Goal: Task Accomplishment & Management: Manage account settings

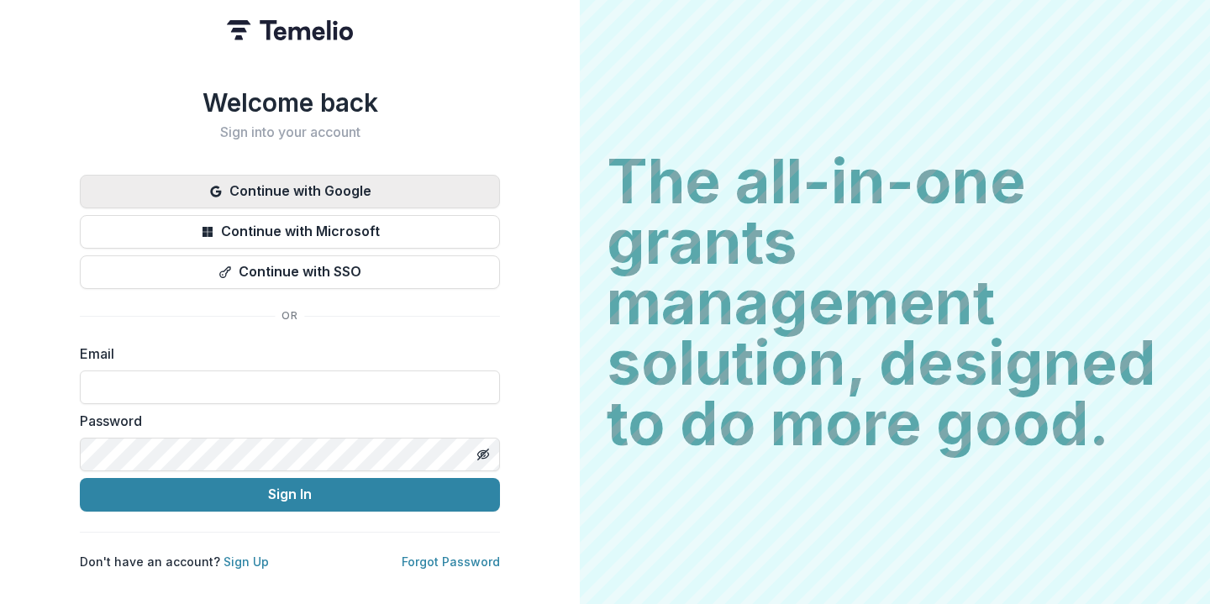
click at [345, 187] on button "Continue with Google" at bounding box center [290, 192] width 420 height 34
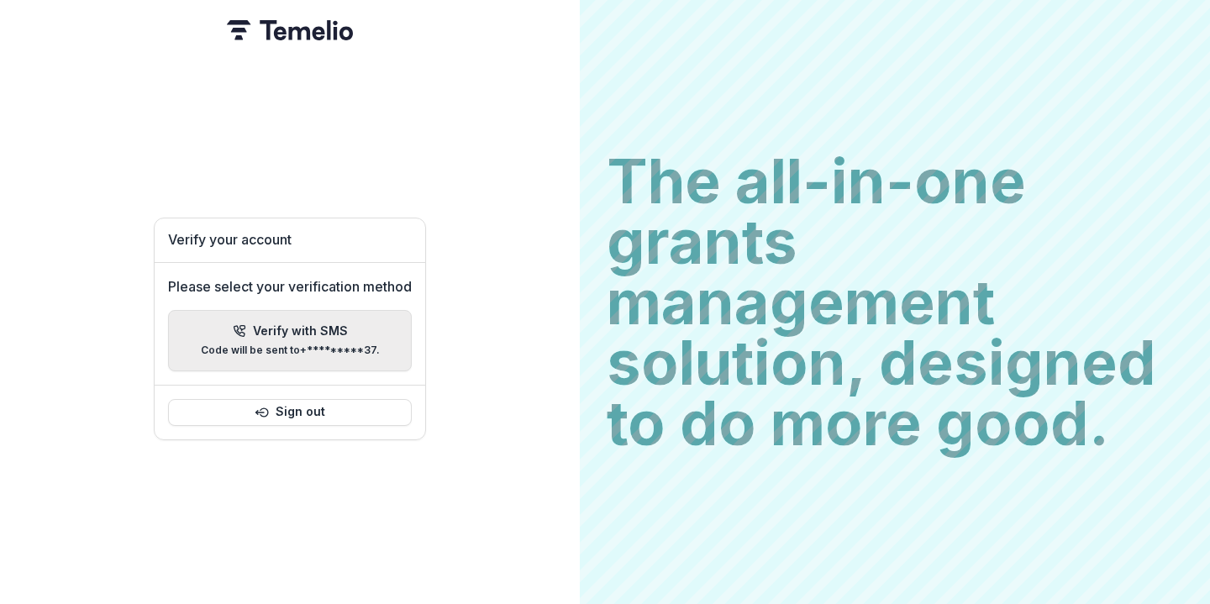
click at [270, 326] on p "Verify with SMS" at bounding box center [300, 331] width 95 height 14
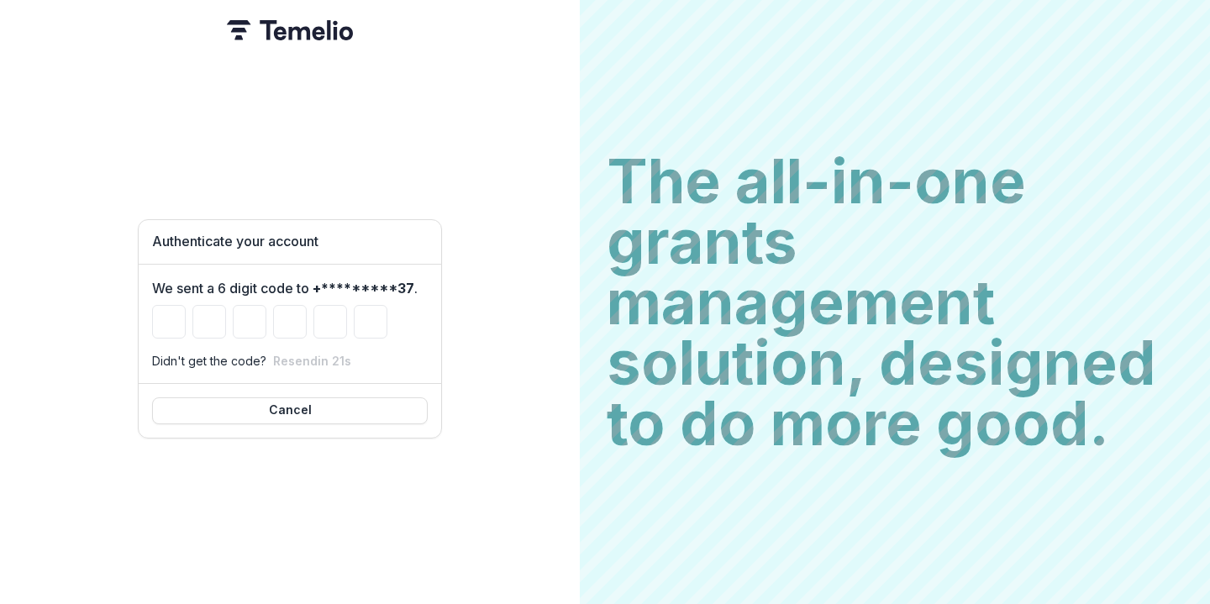
type input "*"
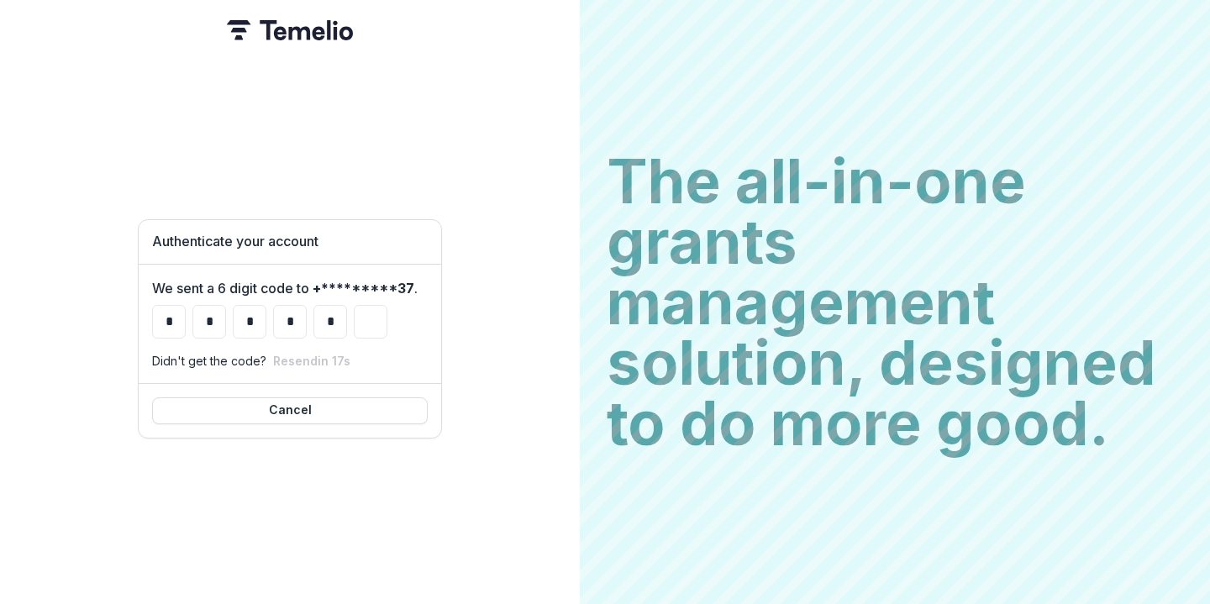
type input "*"
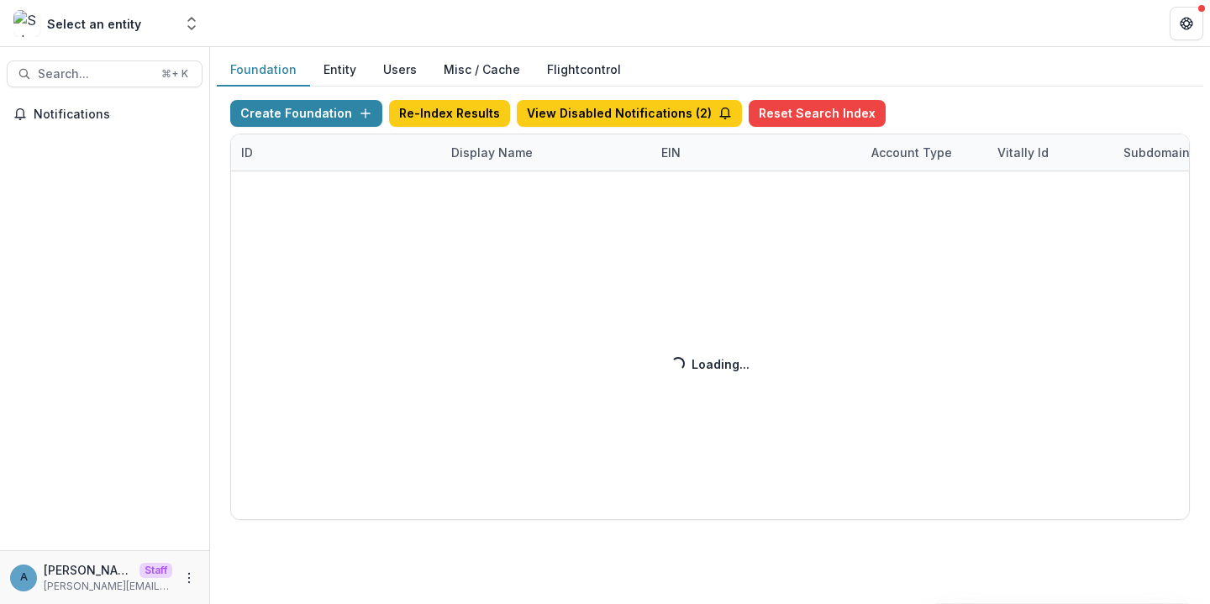
click at [467, 161] on div "Create Foundation Re-Index Results View Disabled Notifications ( 2 ) Reset Sear…" at bounding box center [710, 310] width 960 height 420
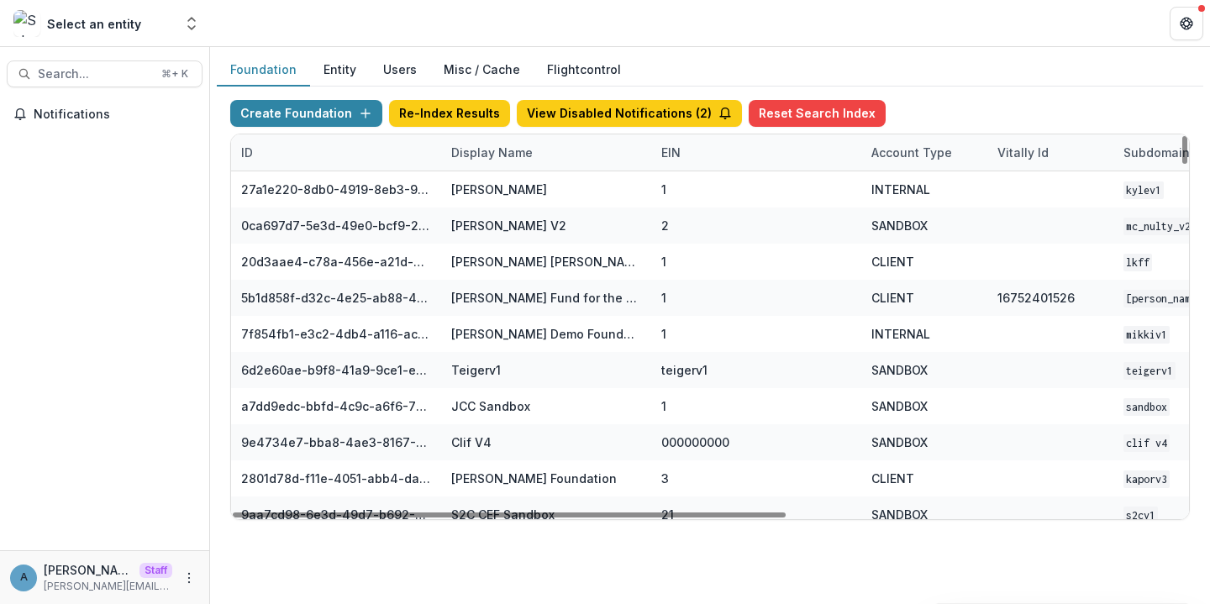
click at [477, 158] on div "Display Name" at bounding box center [492, 153] width 102 height 18
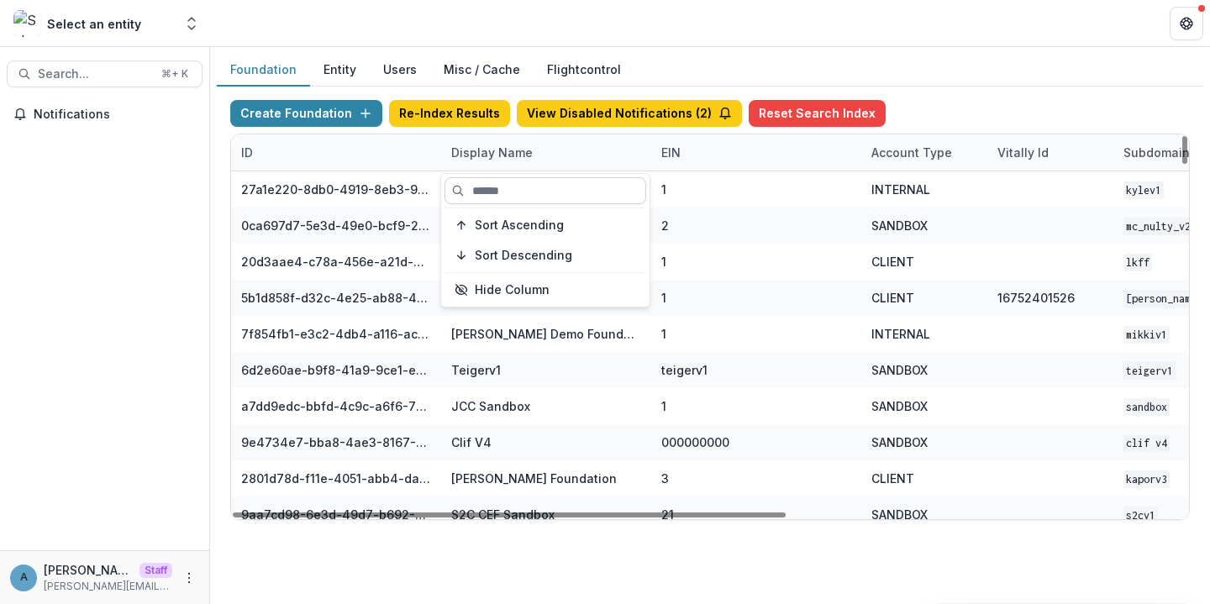
click at [491, 187] on input at bounding box center [546, 190] width 202 height 27
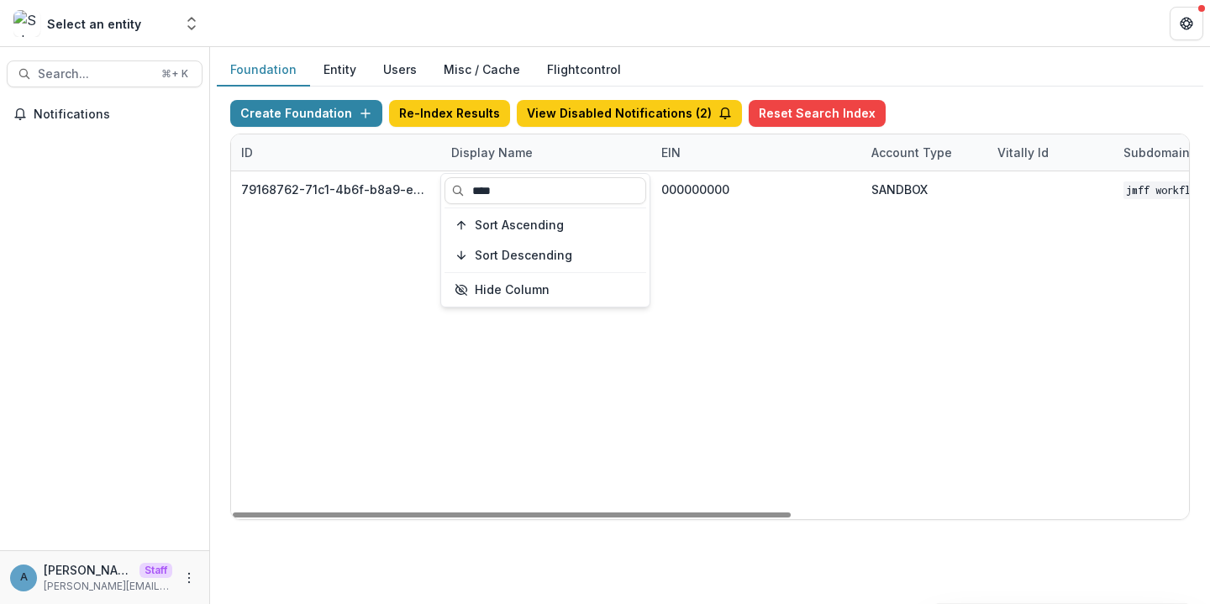
type input "****"
click at [512, 31] on header at bounding box center [710, 23] width 1000 height 46
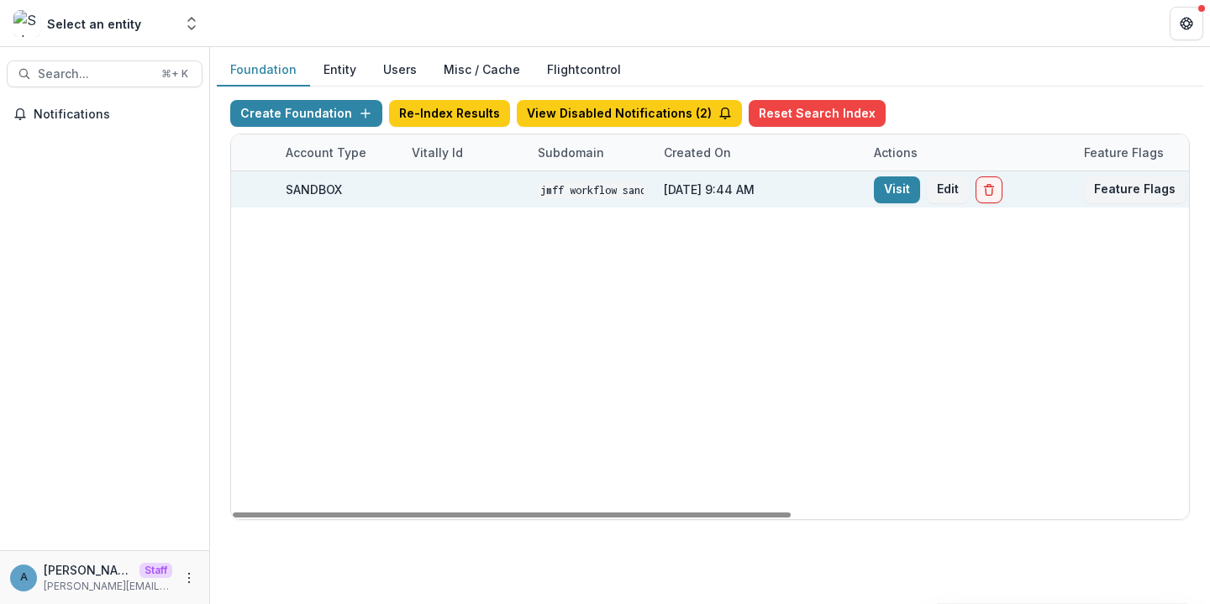
scroll to position [0, 681]
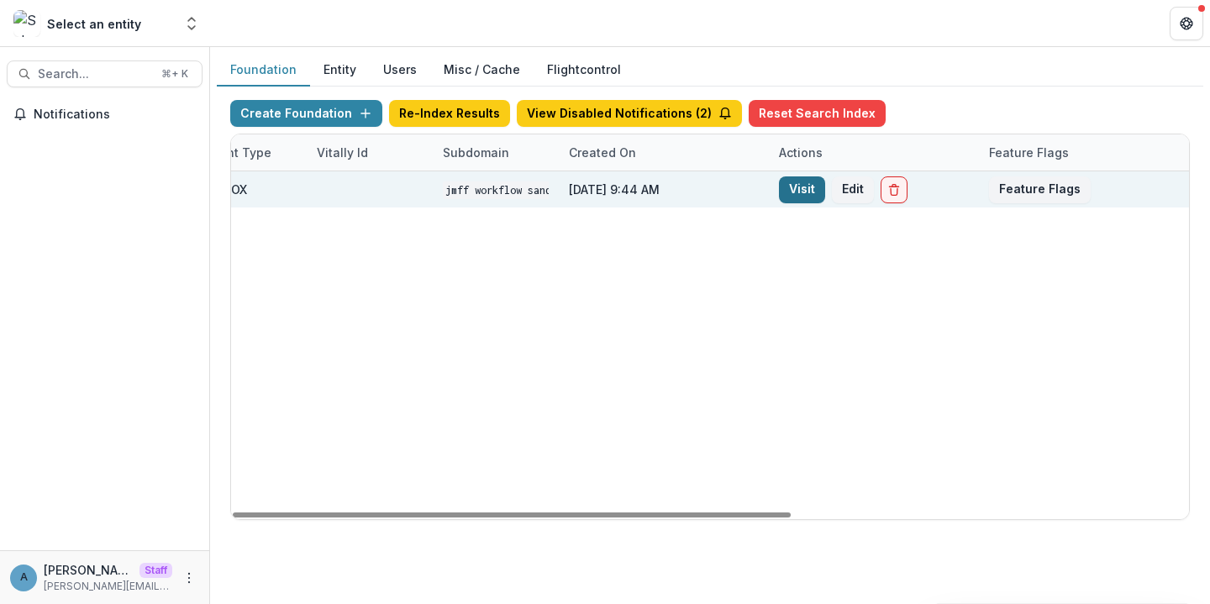
click at [797, 191] on link "Visit" at bounding box center [802, 189] width 46 height 27
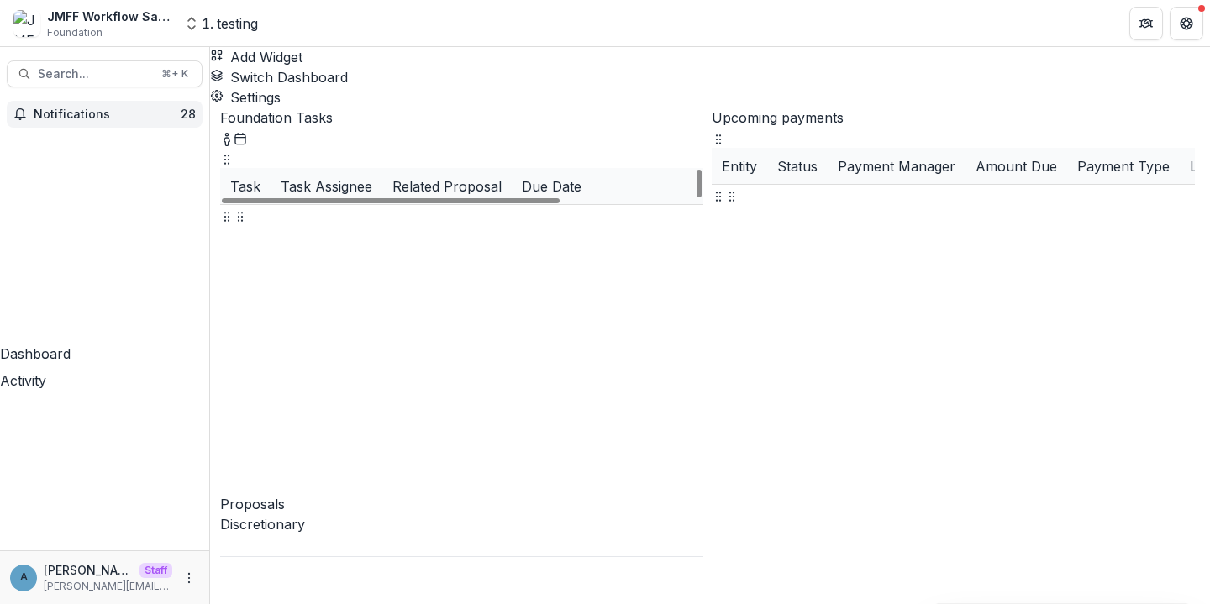
click at [129, 116] on span "Notifications" at bounding box center [107, 115] width 147 height 14
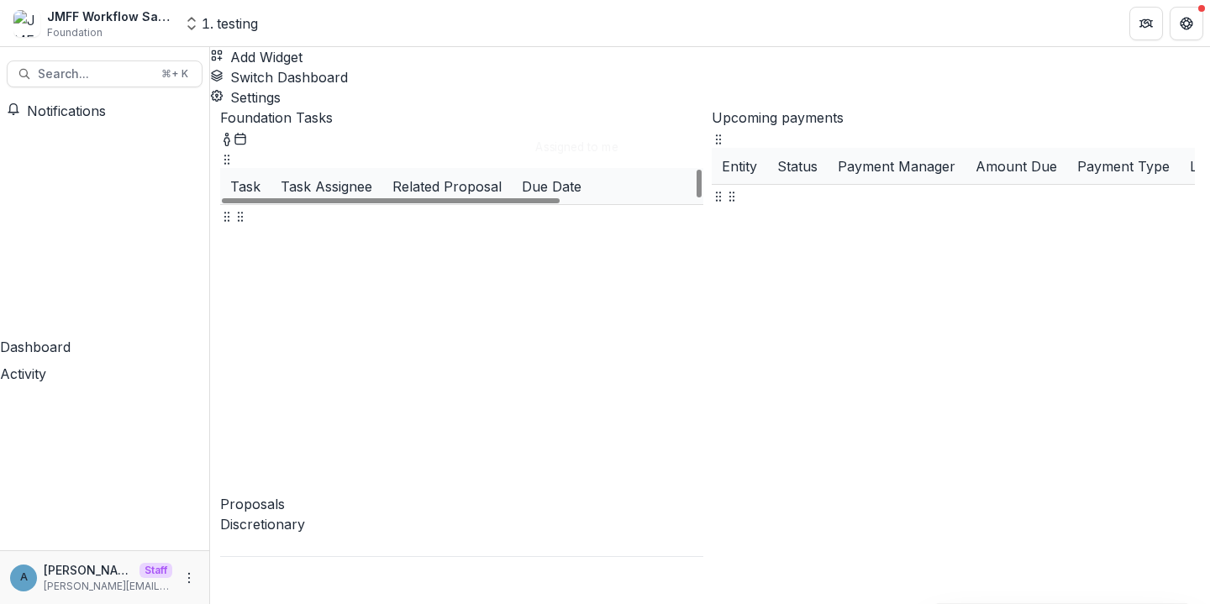
click at [590, 55] on div "Add Widget Switch Dashboard testing Default New Dashboard Settings" at bounding box center [710, 77] width 1000 height 61
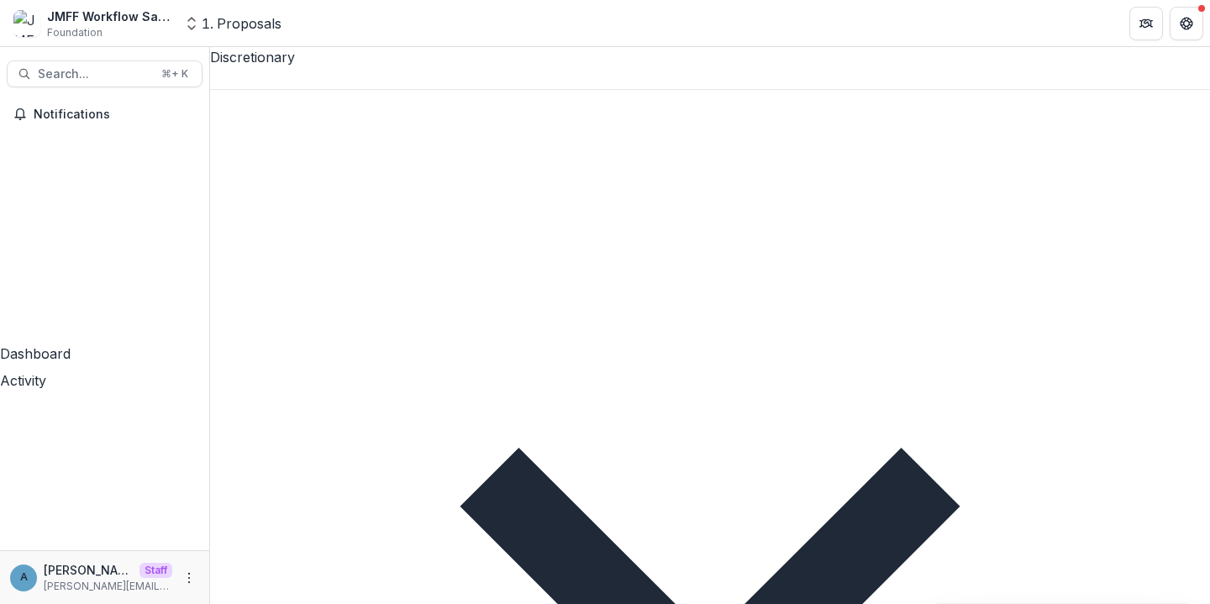
click at [324, 92] on div "Discretionary New Proposal New Vetting Assigned to me" at bounding box center [710, 592] width 1000 height 1090
click at [313, 75] on div at bounding box center [710, 78] width 1000 height 22
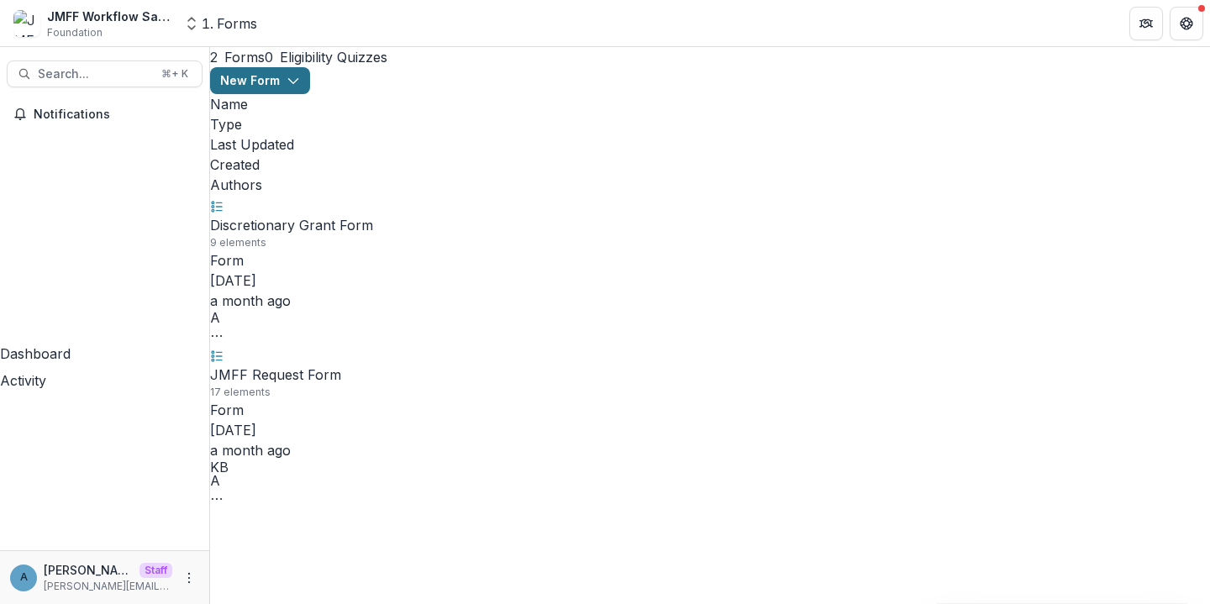
click at [310, 82] on button "New Form" at bounding box center [260, 80] width 100 height 27
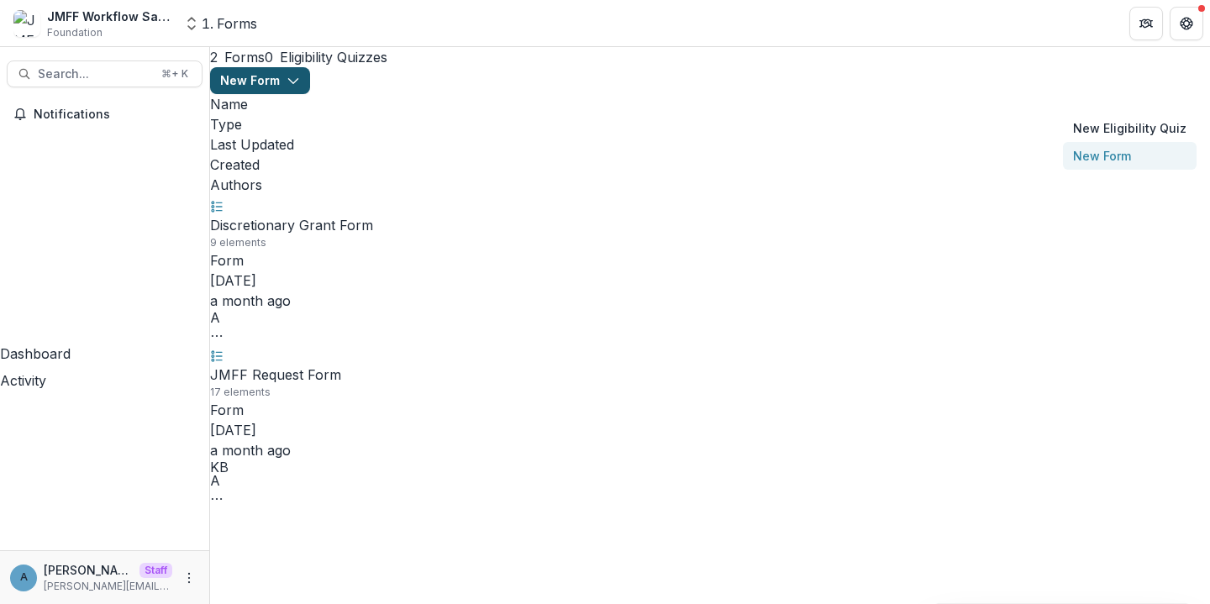
click at [1074, 154] on button "New Form" at bounding box center [1130, 156] width 134 height 28
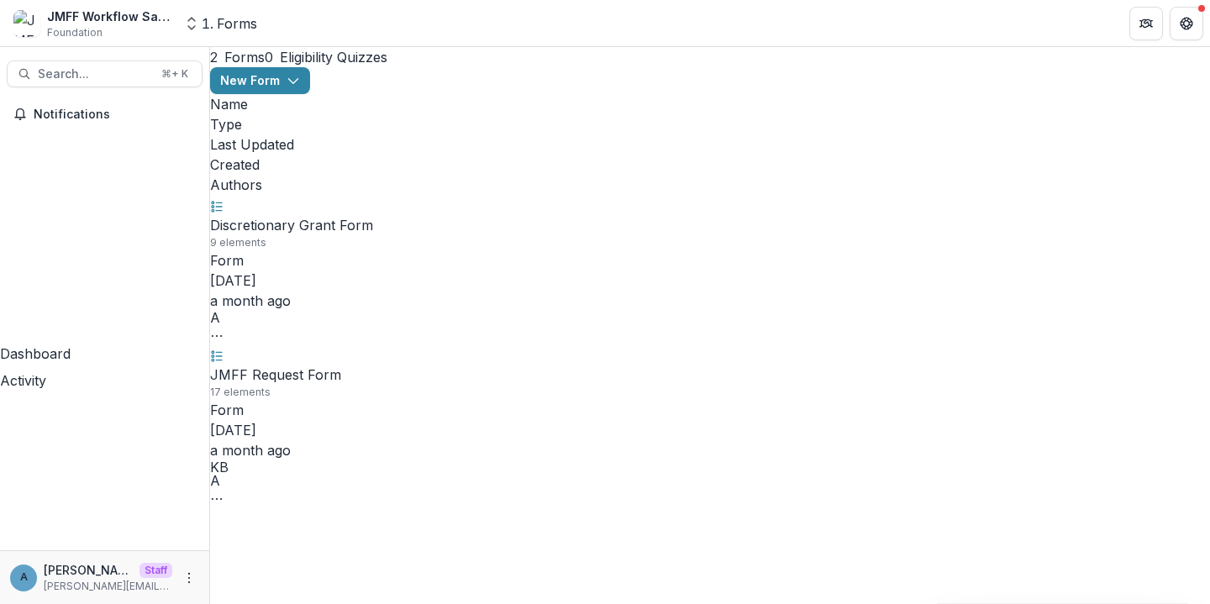
type input "**********"
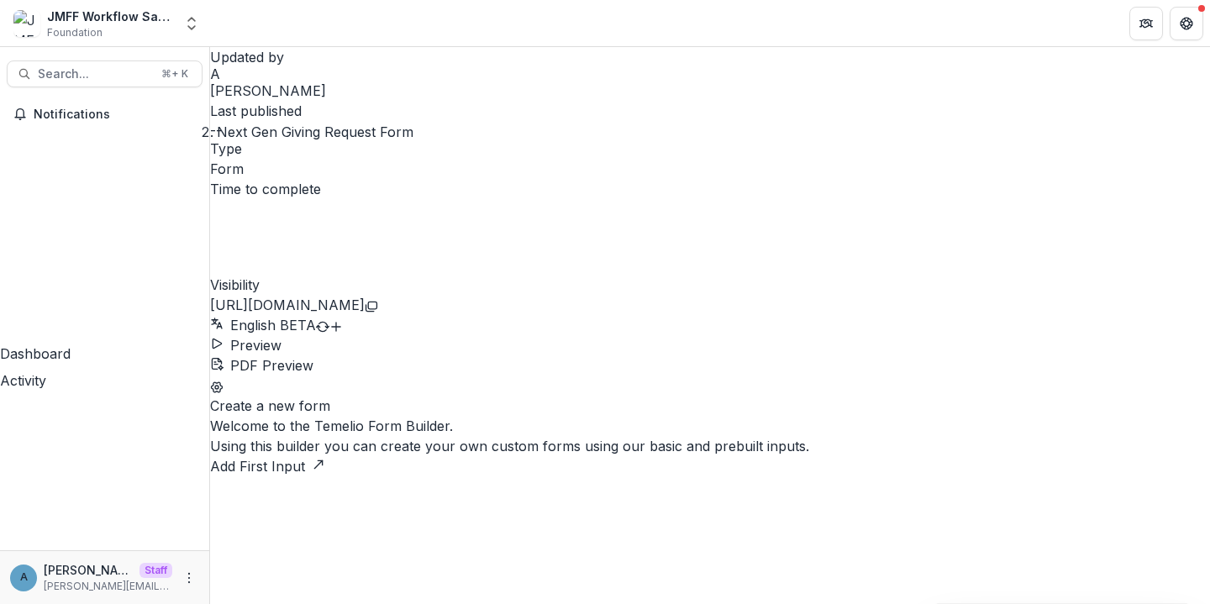
click at [325, 456] on button "Add First Input" at bounding box center [267, 466] width 115 height 20
type input "***"
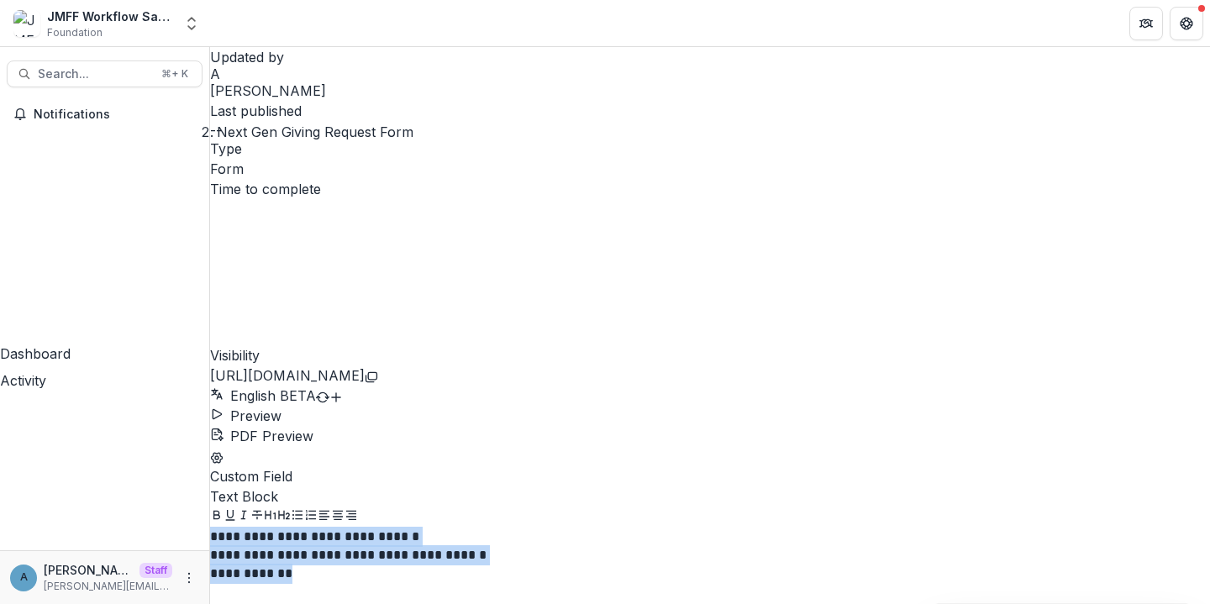
drag, startPoint x: 595, startPoint y: 250, endPoint x: 423, endPoint y: 213, distance: 176.0
click at [345, 508] on icon "Align Center" at bounding box center [337, 514] width 13 height 13
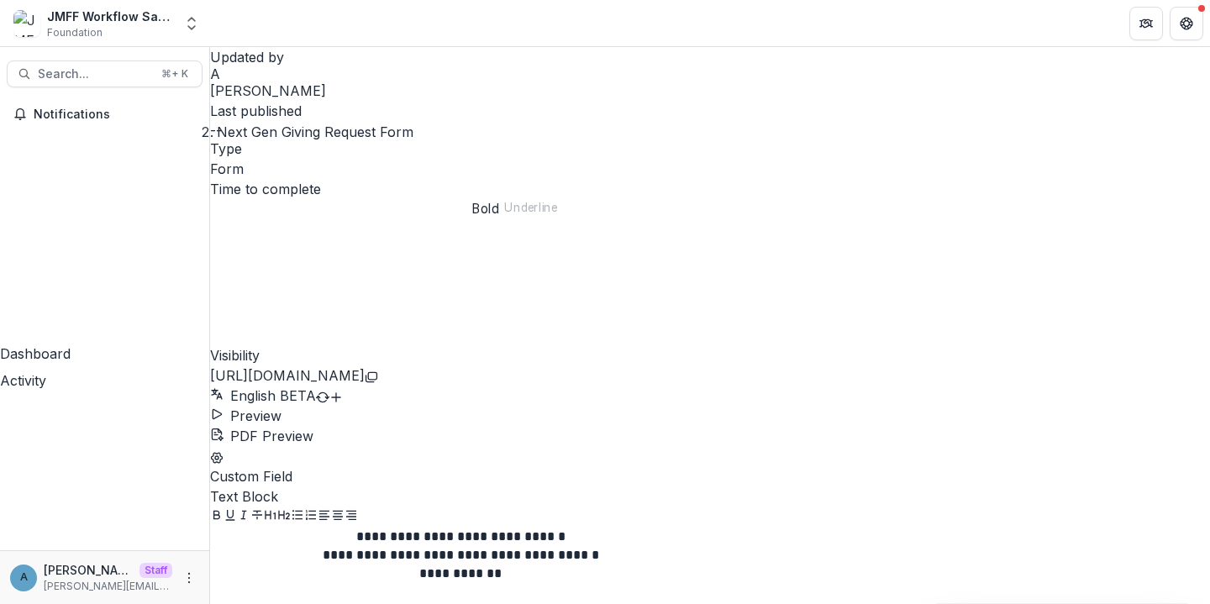
click at [224, 507] on button "Bold" at bounding box center [216, 517] width 13 height 20
click at [697, 507] on div at bounding box center [710, 517] width 1000 height 20
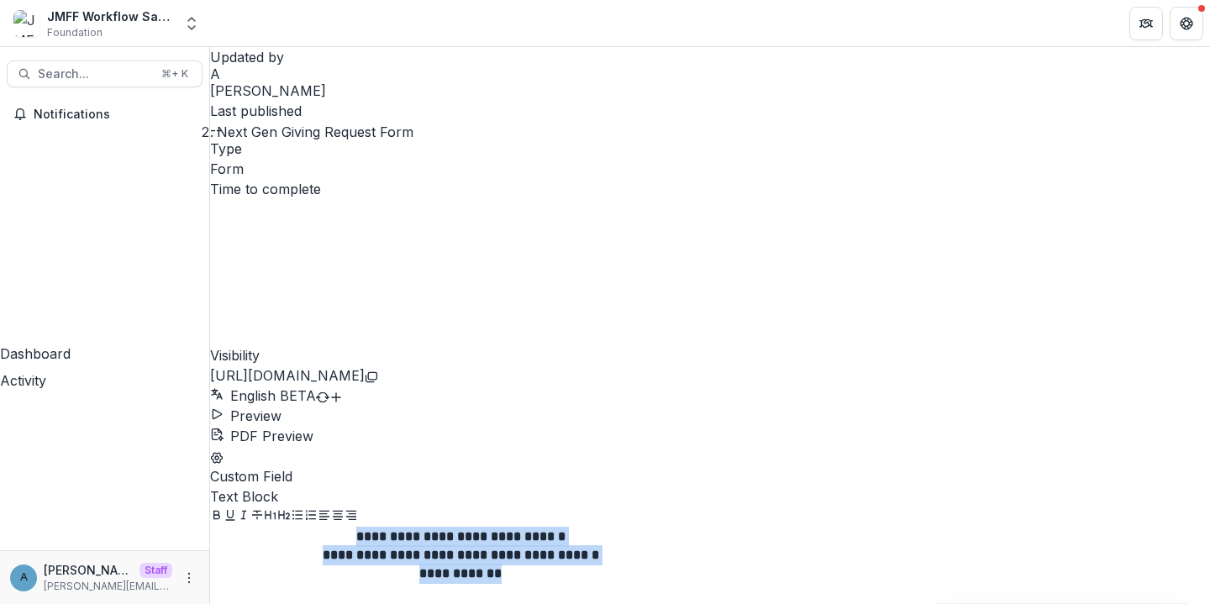
click at [291, 508] on icon "Heading 2" at bounding box center [283, 514] width 13 height 13
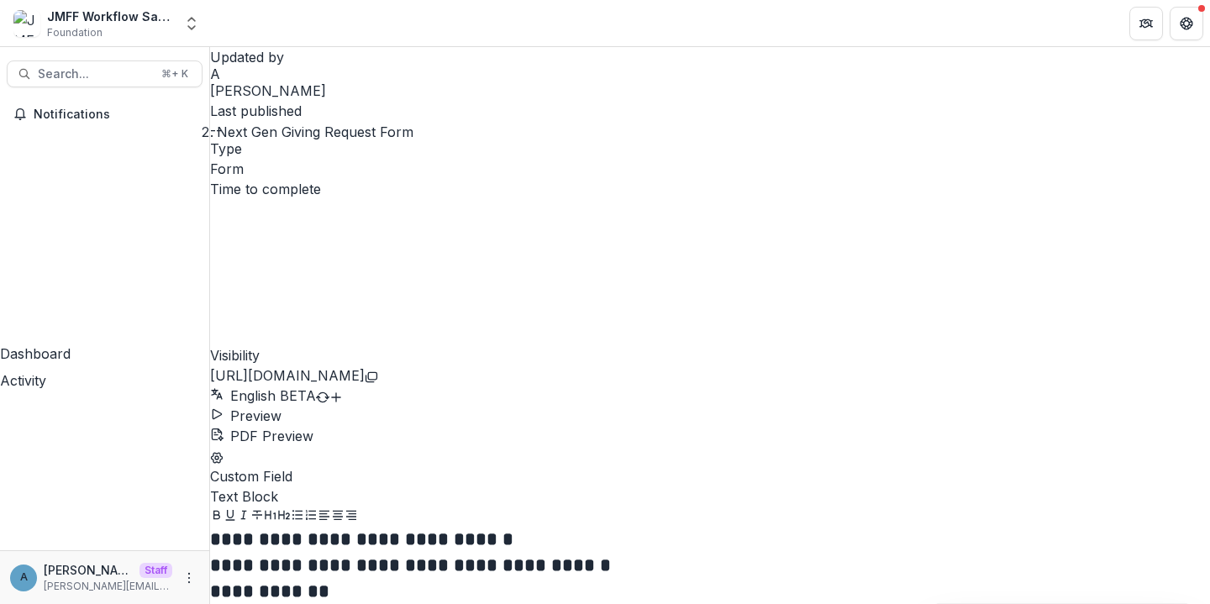
click at [343, 511] on icon "Align Center" at bounding box center [338, 515] width 10 height 9
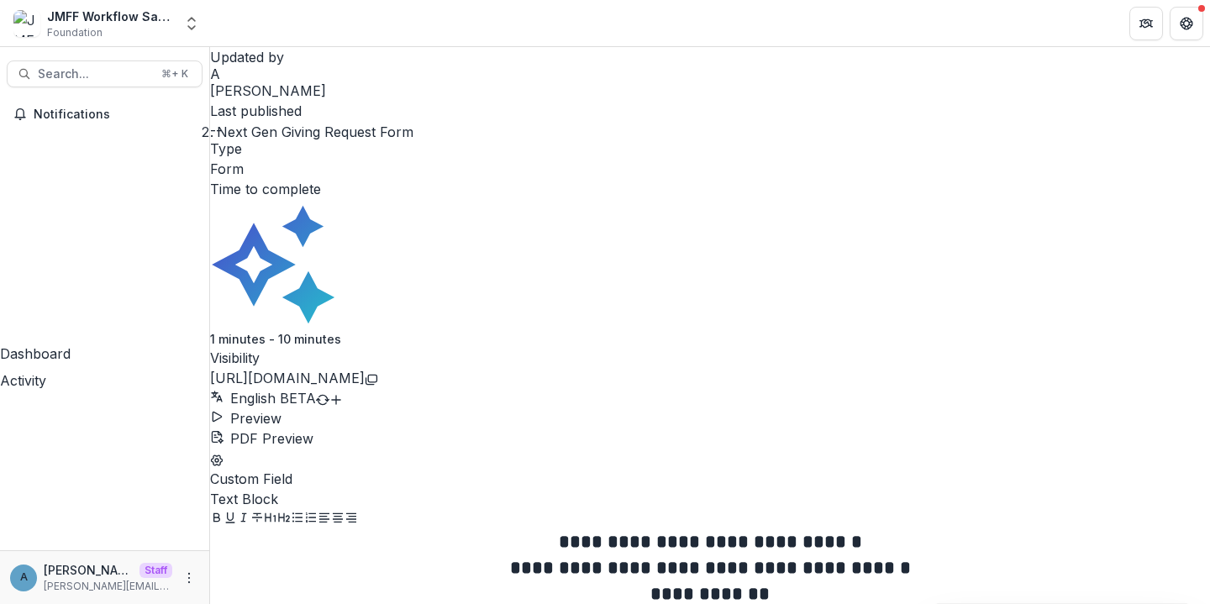
drag, startPoint x: 389, startPoint y: 76, endPoint x: 282, endPoint y: 64, distance: 107.5
type input "*****"
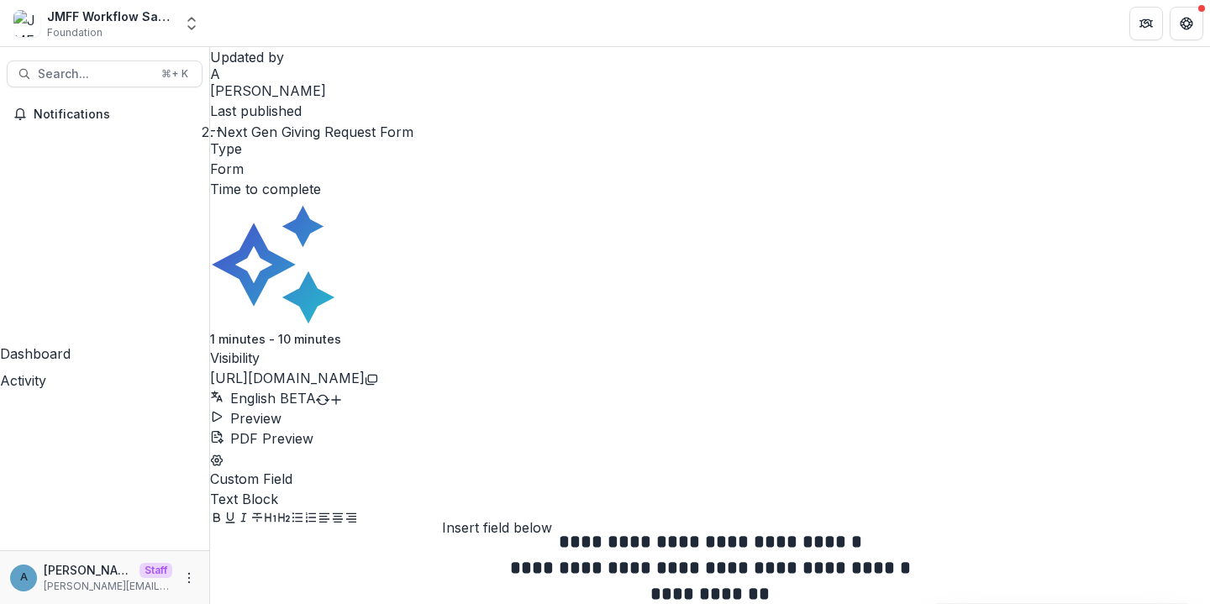
scroll to position [218, 0]
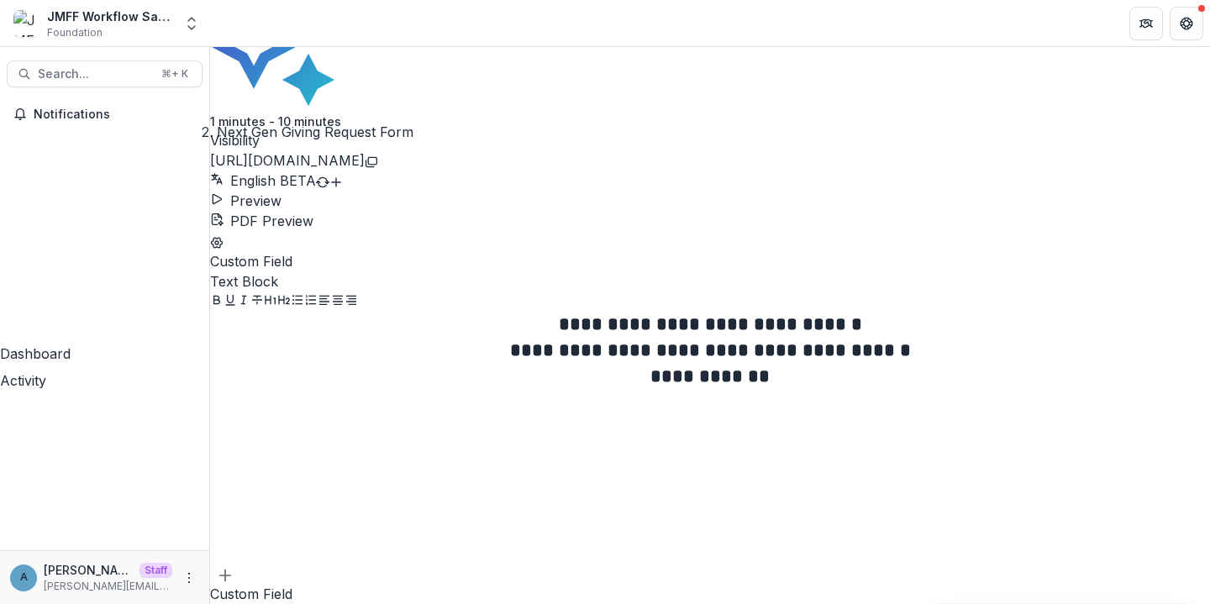
drag, startPoint x: 582, startPoint y: 406, endPoint x: 312, endPoint y: 395, distance: 270.8
click at [312, 403] on div "**********" at bounding box center [710, 487] width 1000 height 473
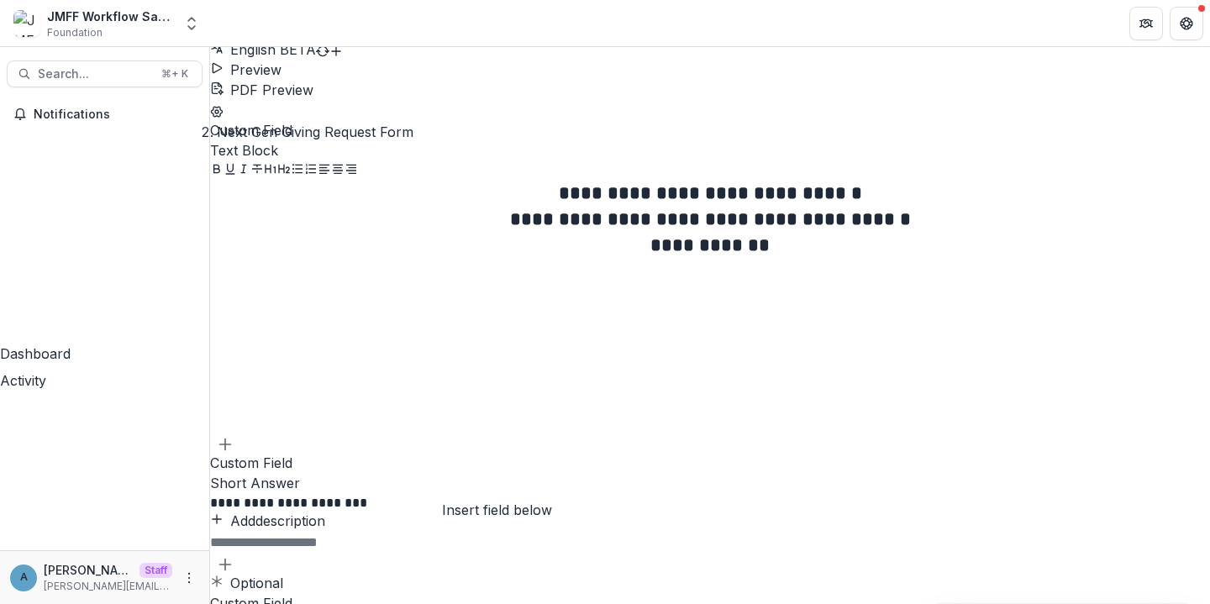
scroll to position [141, 0]
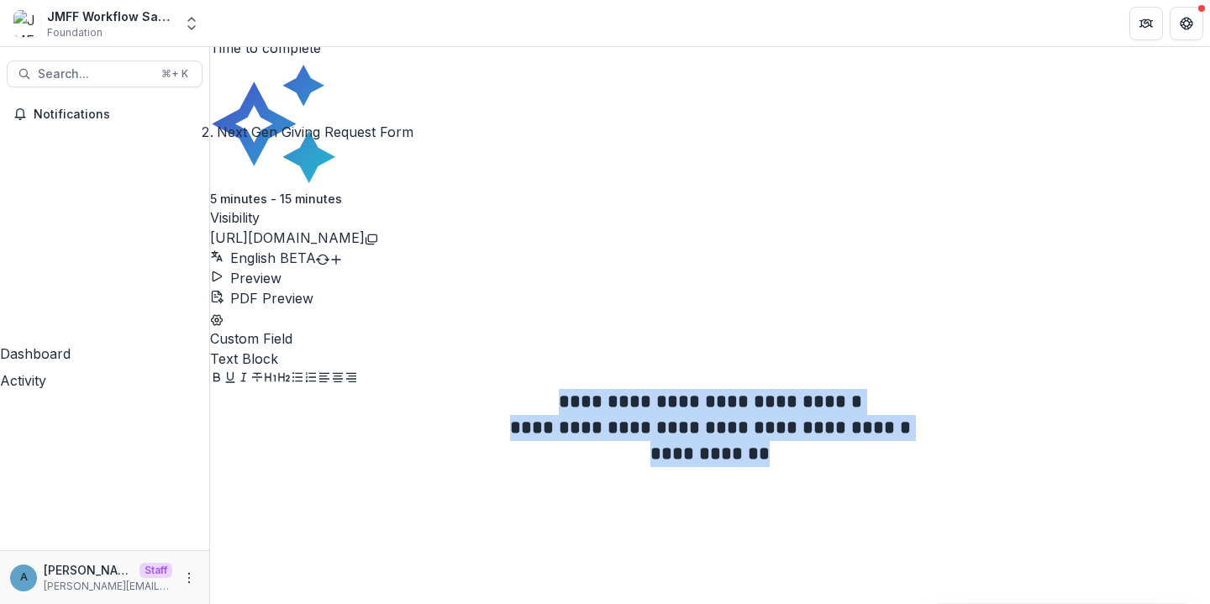
click at [571, 389] on div "**********" at bounding box center [710, 515] width 1000 height 252
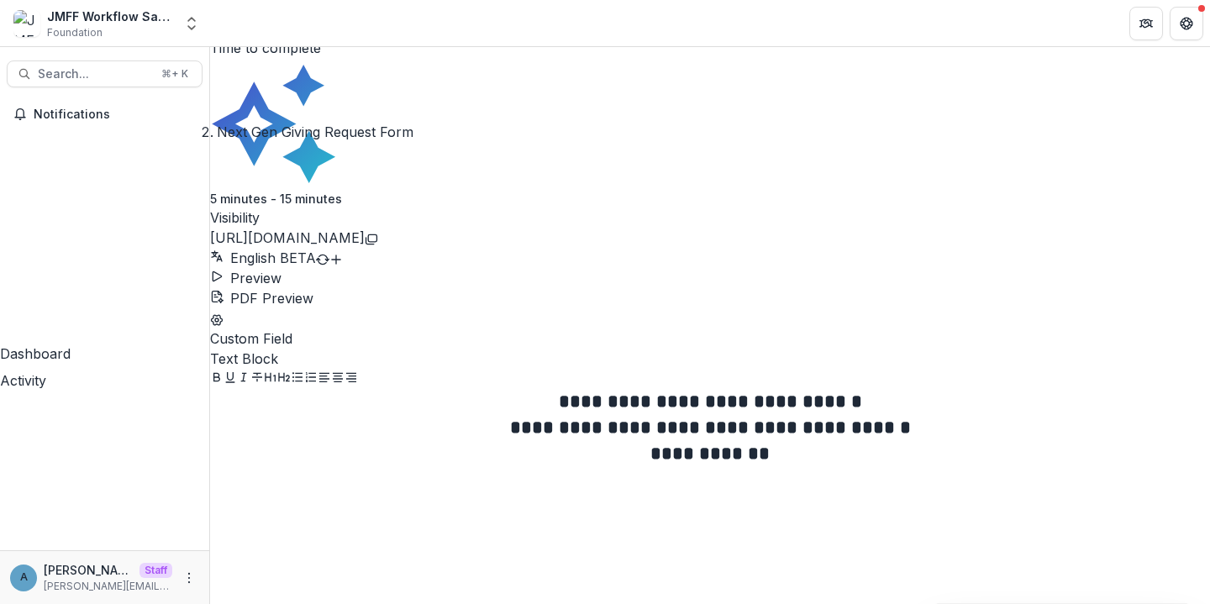
click at [908, 441] on h2 "**********" at bounding box center [710, 454] width 1000 height 26
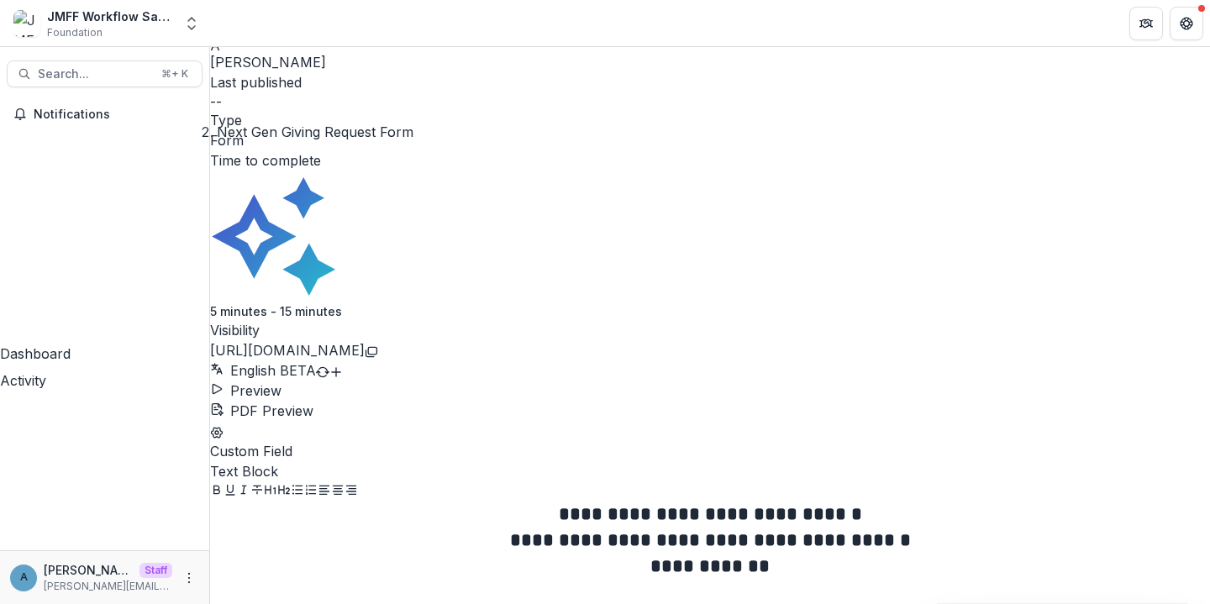
scroll to position [26, 0]
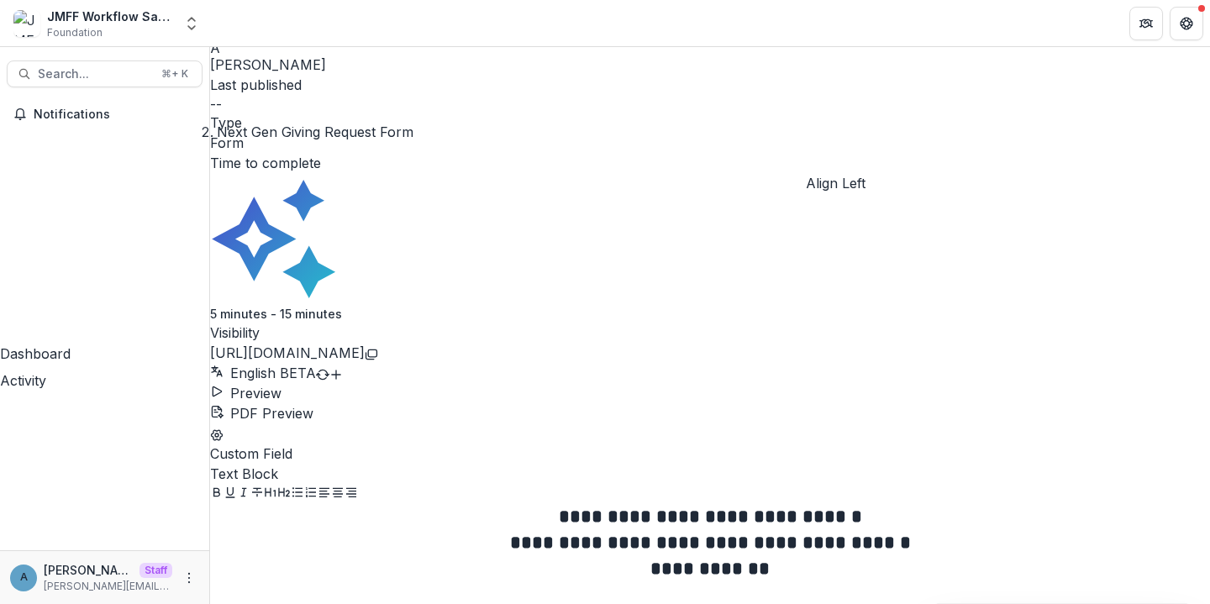
click at [329, 488] on icon "Align Left" at bounding box center [324, 492] width 10 height 9
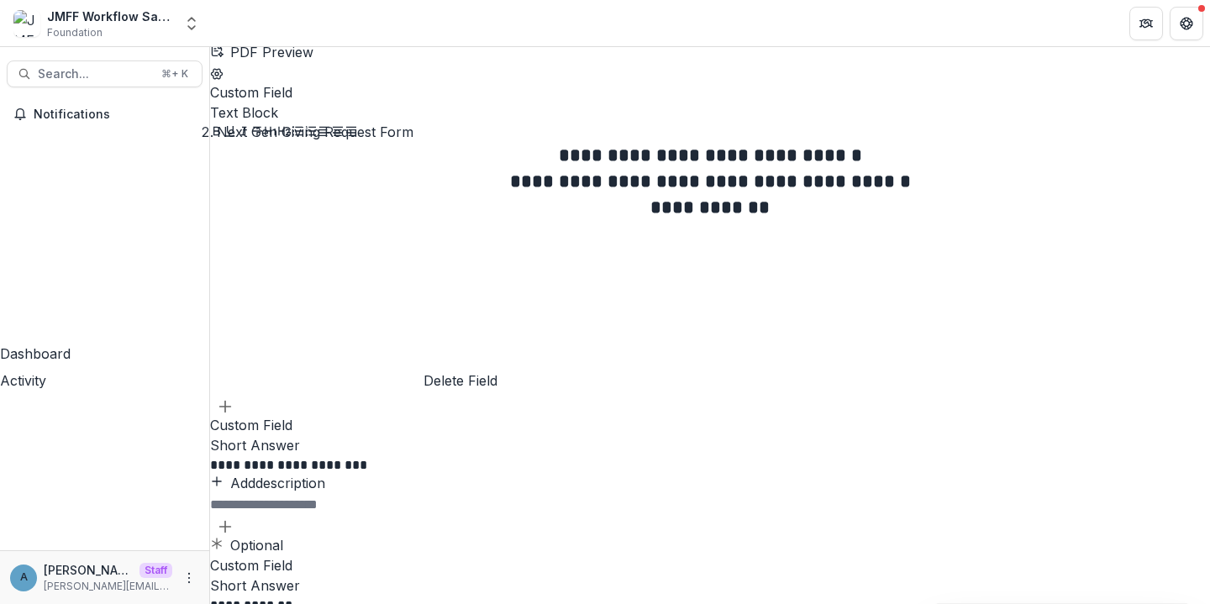
scroll to position [456, 0]
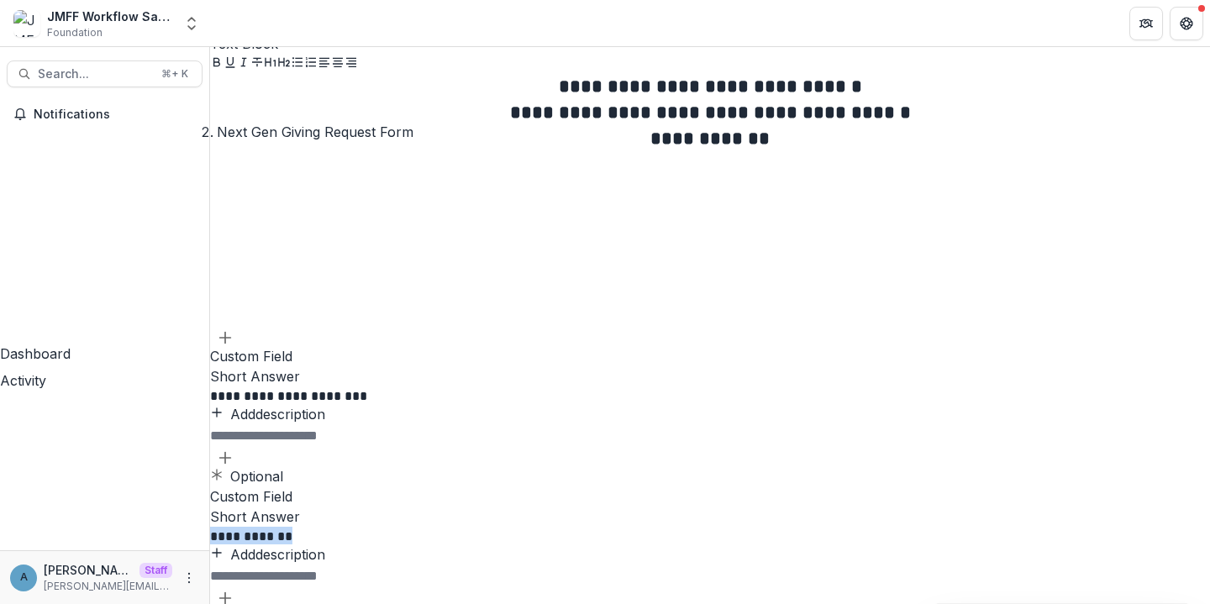
drag, startPoint x: 539, startPoint y: 406, endPoint x: 365, endPoint y: 395, distance: 174.3
click at [365, 395] on div "**********" at bounding box center [710, 320] width 1000 height 614
click at [234, 446] on button "Add field" at bounding box center [225, 456] width 17 height 20
drag, startPoint x: 381, startPoint y: 79, endPoint x: 255, endPoint y: 77, distance: 125.2
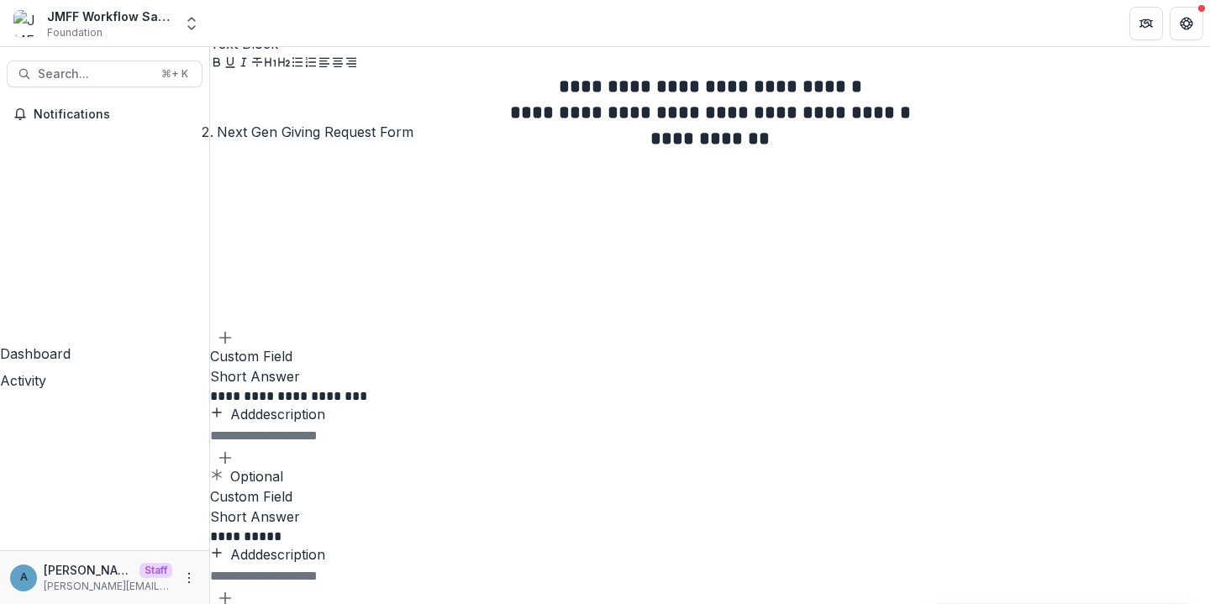
type input "***"
drag, startPoint x: 602, startPoint y: 435, endPoint x: 366, endPoint y: 435, distance: 236.2
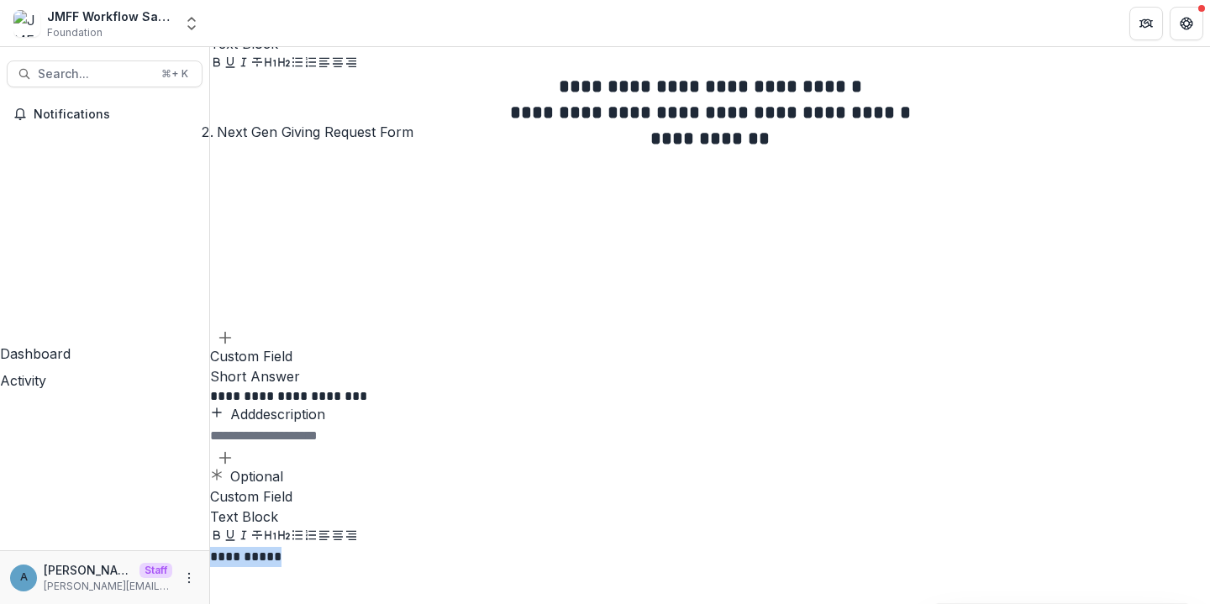
click at [366, 435] on div "**********" at bounding box center [710, 486] width 1000 height 946
click at [291, 529] on icon "Heading 2" at bounding box center [283, 535] width 13 height 13
click at [224, 529] on icon "Bold" at bounding box center [216, 535] width 13 height 13
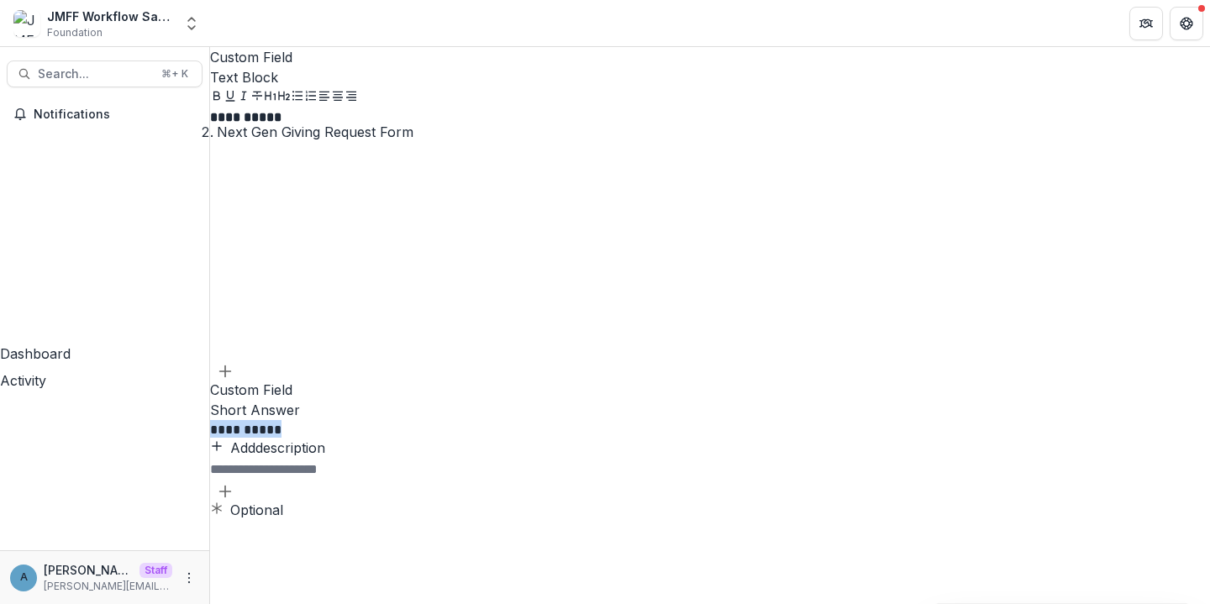
drag, startPoint x: 531, startPoint y: 397, endPoint x: 377, endPoint y: 393, distance: 154.7
click at [377, 394] on div "**********" at bounding box center [710, 47] width 1000 height 946
click at [513, 420] on p "**********" at bounding box center [460, 429] width 501 height 18
click at [234, 500] on icon "Add field" at bounding box center [225, 491] width 17 height 17
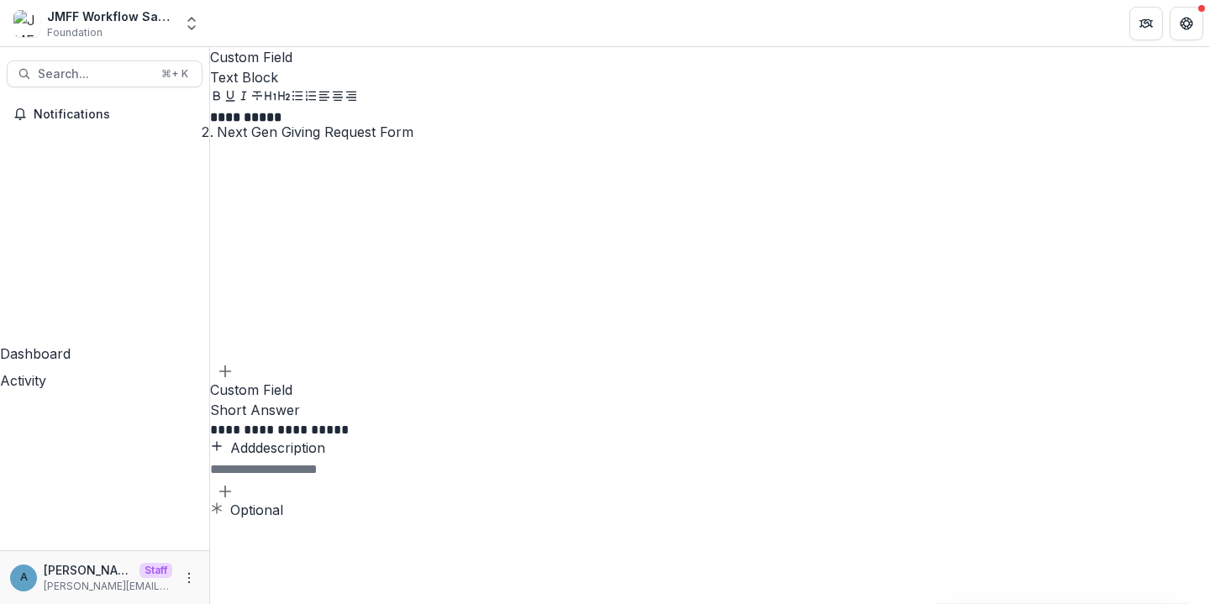
click at [595, 420] on p "**********" at bounding box center [460, 429] width 501 height 18
click at [240, 490] on icon "Field Settings" at bounding box center [240, 490] width 0 height 0
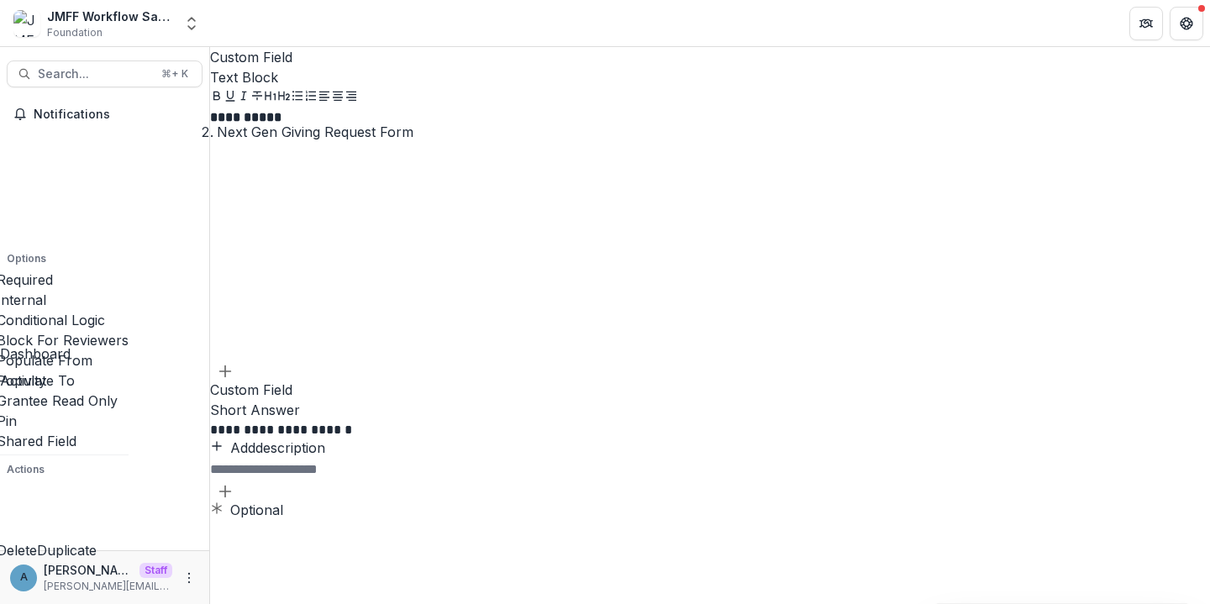
click at [1209, 320] on div "**********" at bounding box center [710, 325] width 1000 height 557
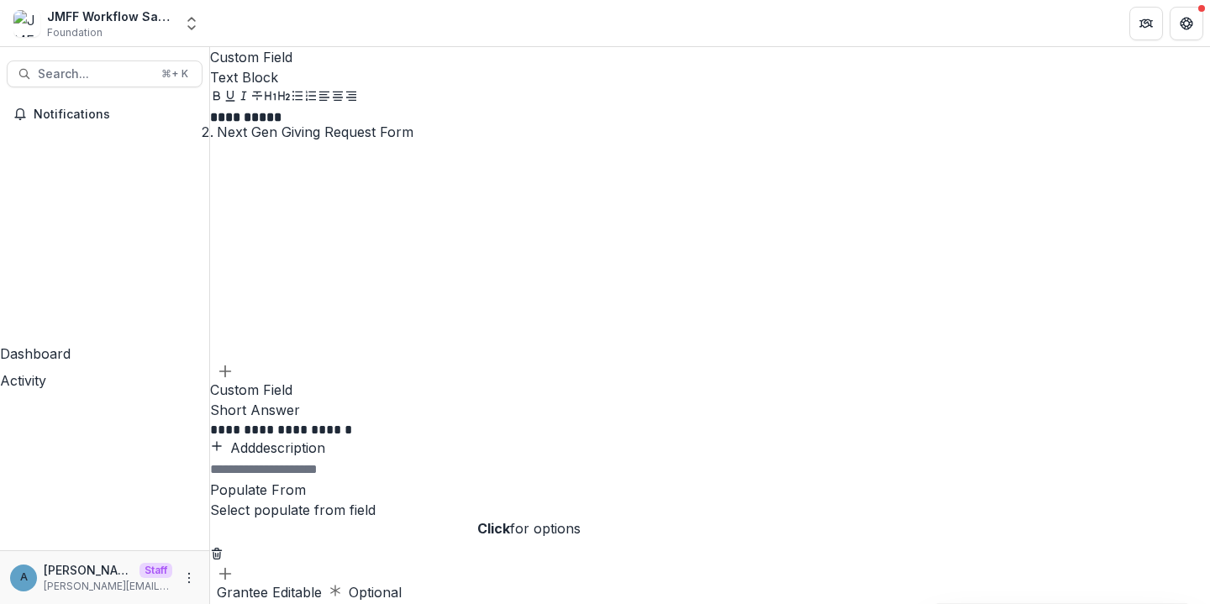
scroll to position [936, 0]
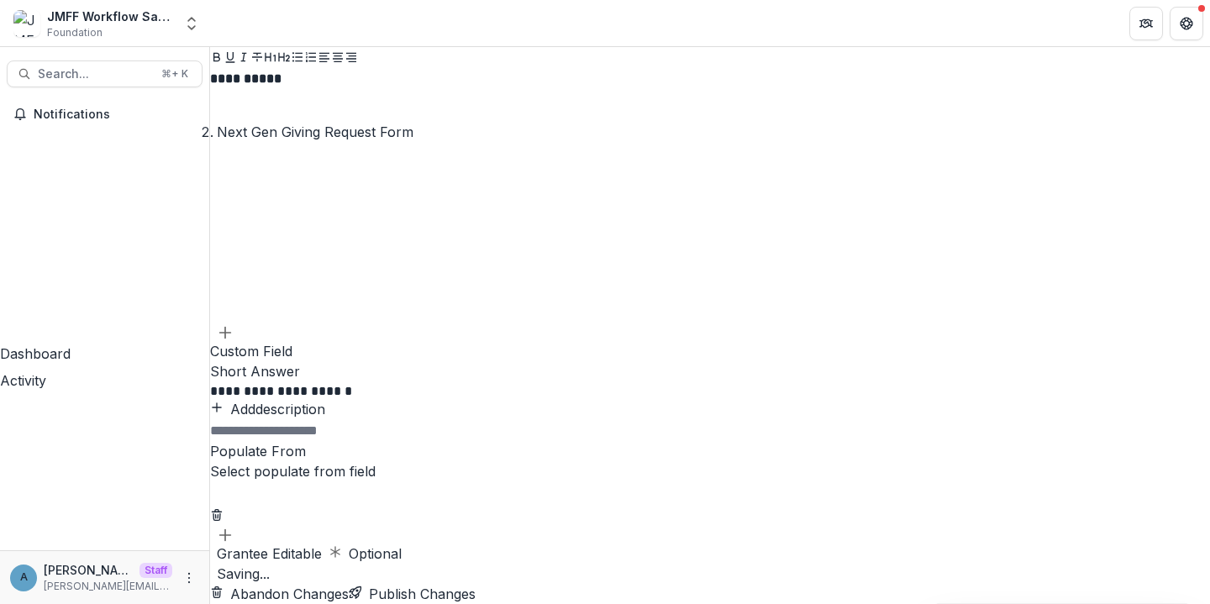
click at [607, 485] on div "**********" at bounding box center [710, 453] width 1000 height 142
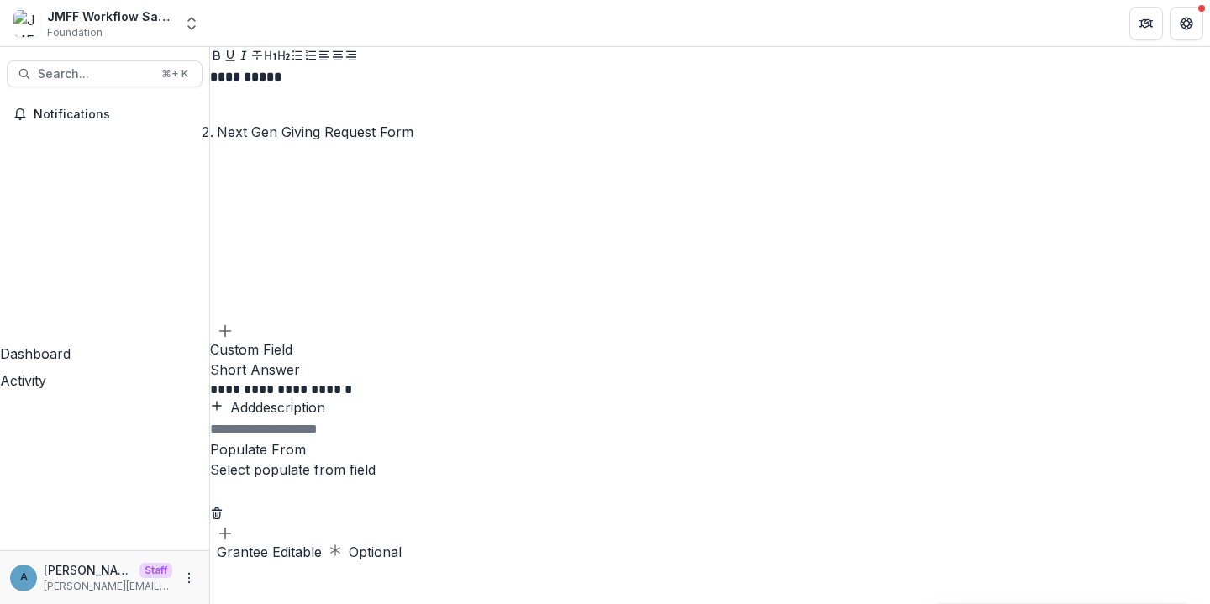
click at [598, 480] on div at bounding box center [710, 491] width 1000 height 22
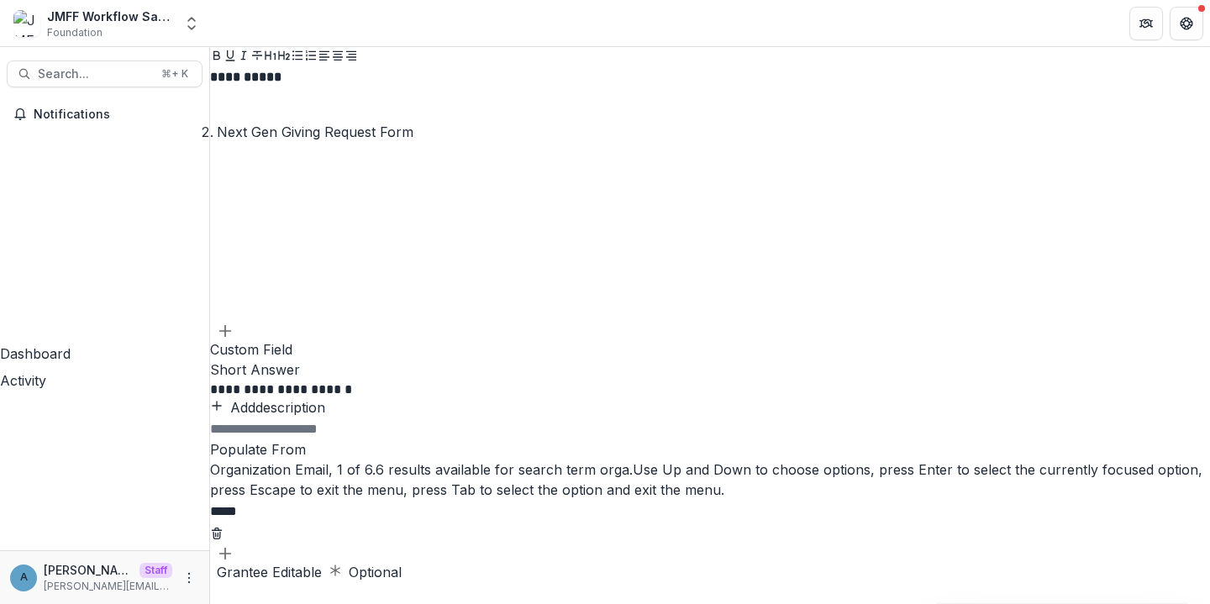
type input "******"
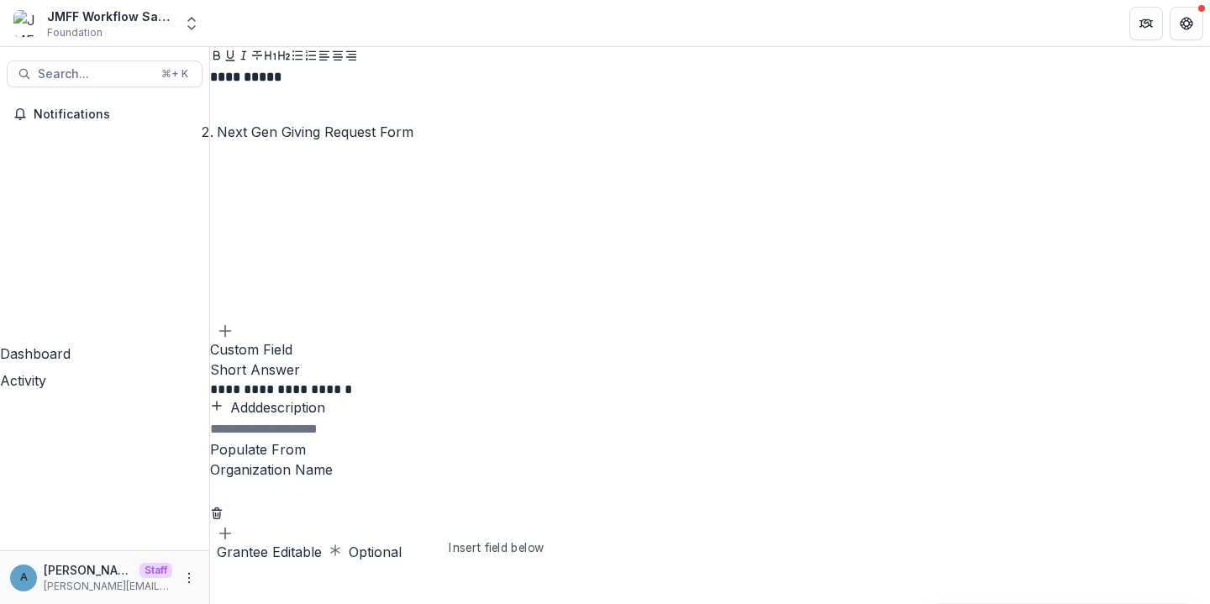
click at [483, 531] on div at bounding box center [710, 532] width 1000 height 20
click at [234, 530] on button "Add field" at bounding box center [225, 532] width 17 height 20
drag, startPoint x: 370, startPoint y: 71, endPoint x: 217, endPoint y: 71, distance: 153.0
type input "****"
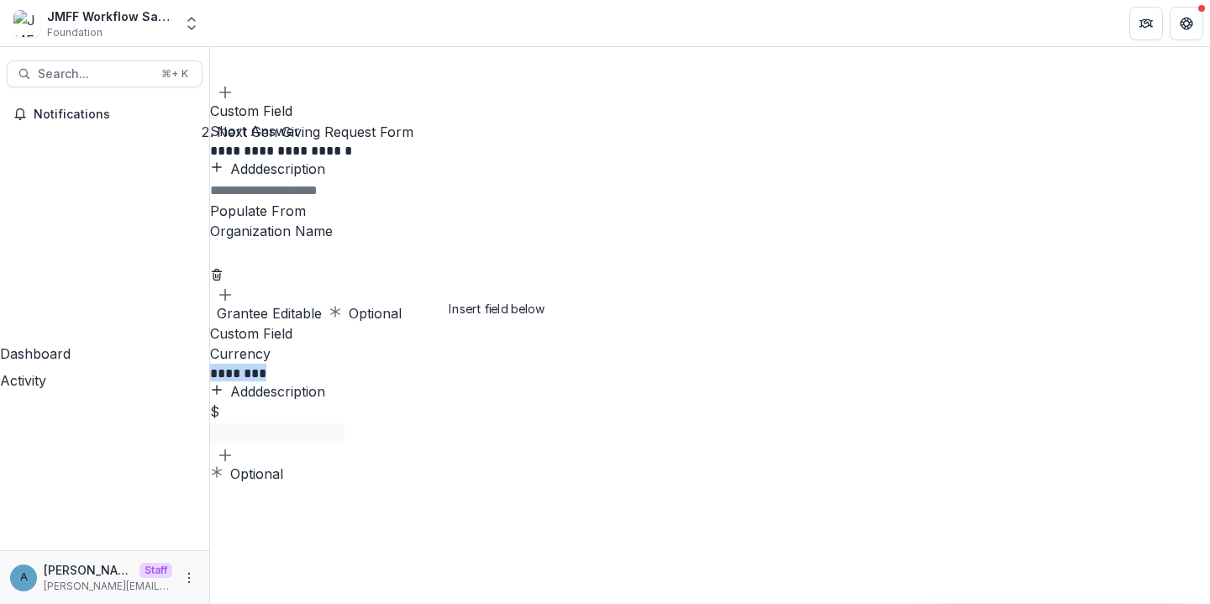
drag, startPoint x: 519, startPoint y: 403, endPoint x: 301, endPoint y: 396, distance: 218.6
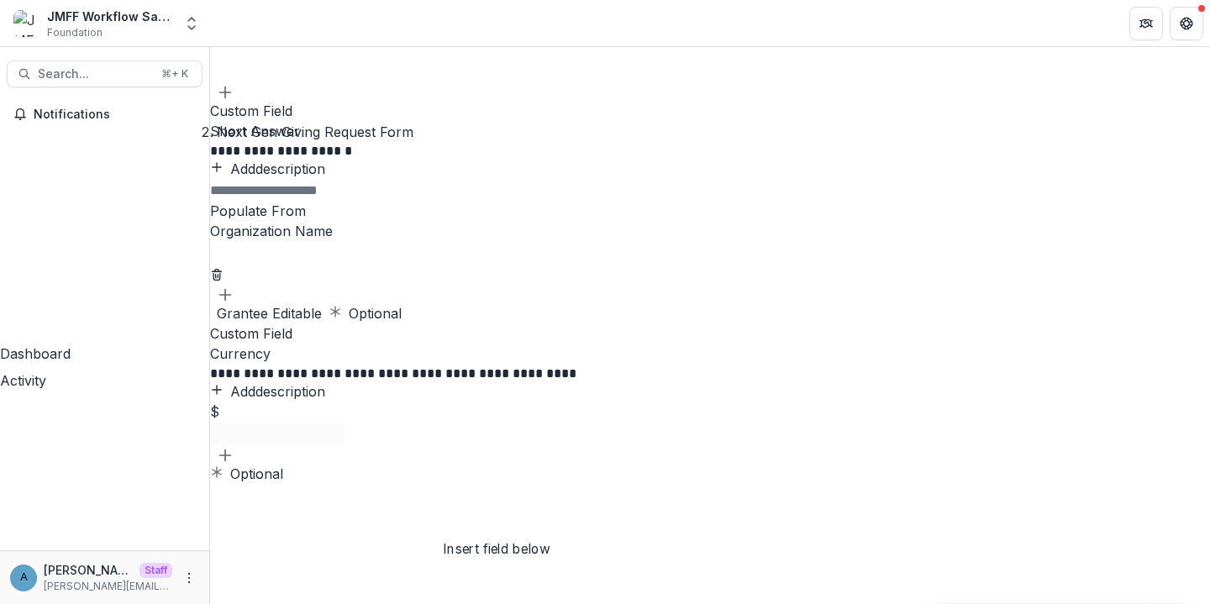
click at [234, 464] on button "Add field" at bounding box center [225, 454] width 17 height 20
drag, startPoint x: 358, startPoint y: 68, endPoint x: 204, endPoint y: 68, distance: 153.8
type input "*****"
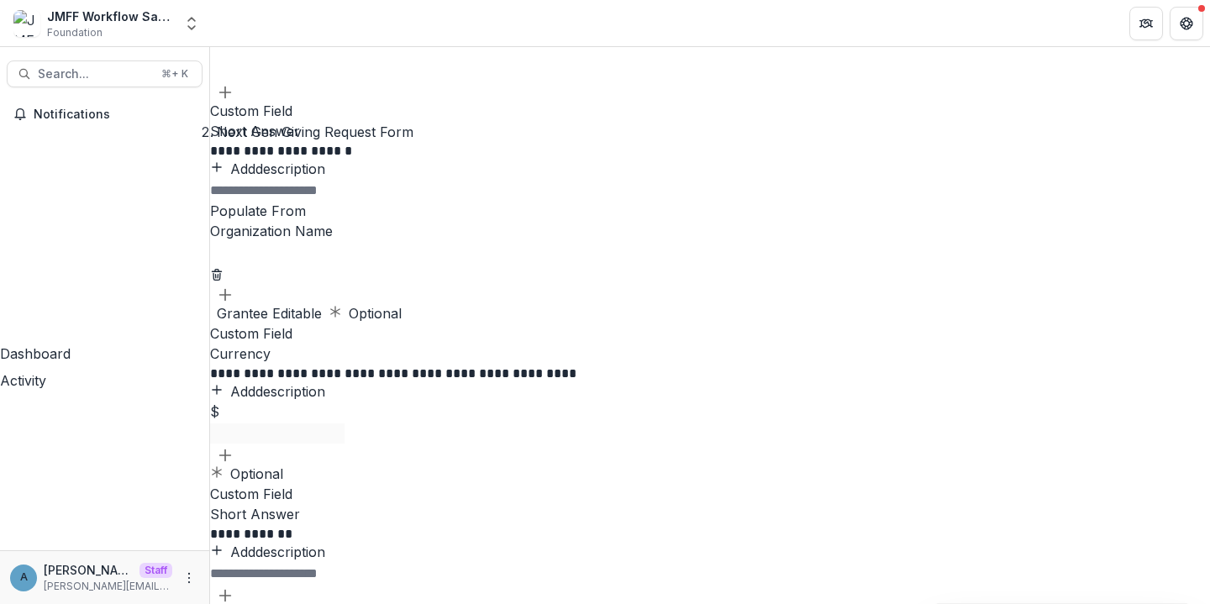
scroll to position [1414, 0]
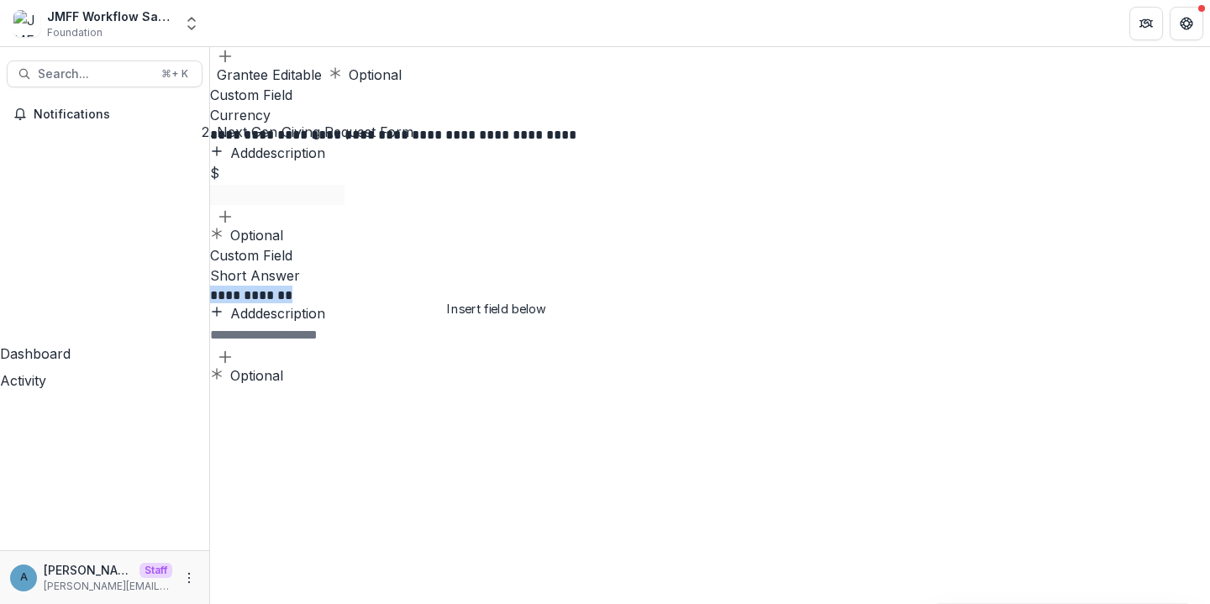
drag, startPoint x: 543, startPoint y: 407, endPoint x: 369, endPoint y: 389, distance: 174.9
click at [250, 366] on circle "Field Settings" at bounding box center [248, 363] width 4 height 4
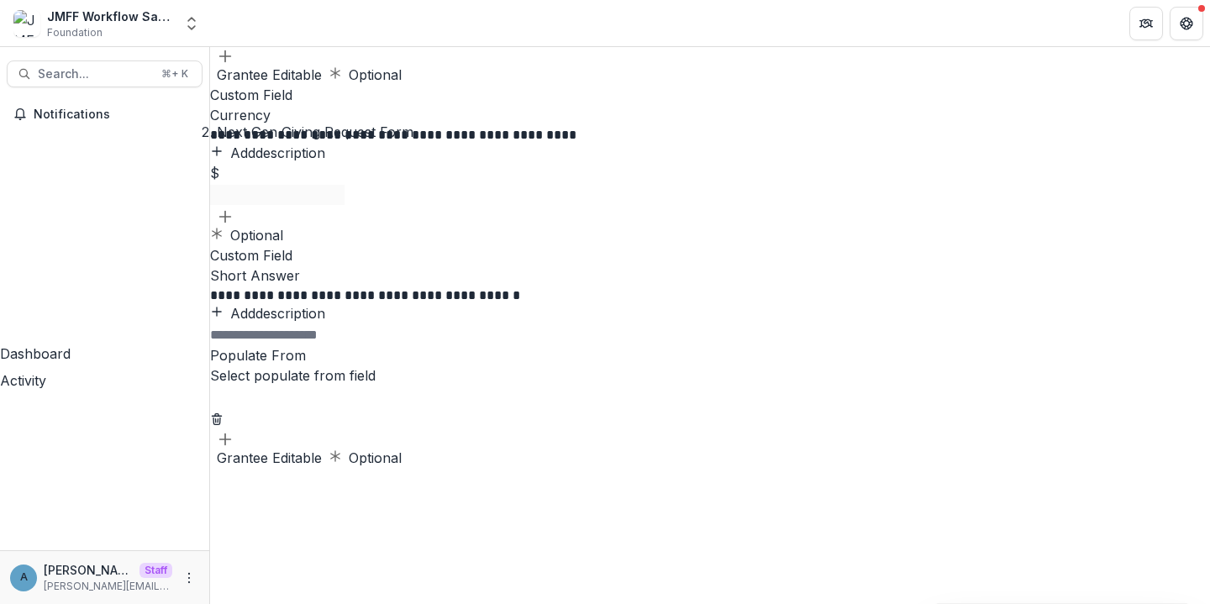
scroll to position [1454, 0]
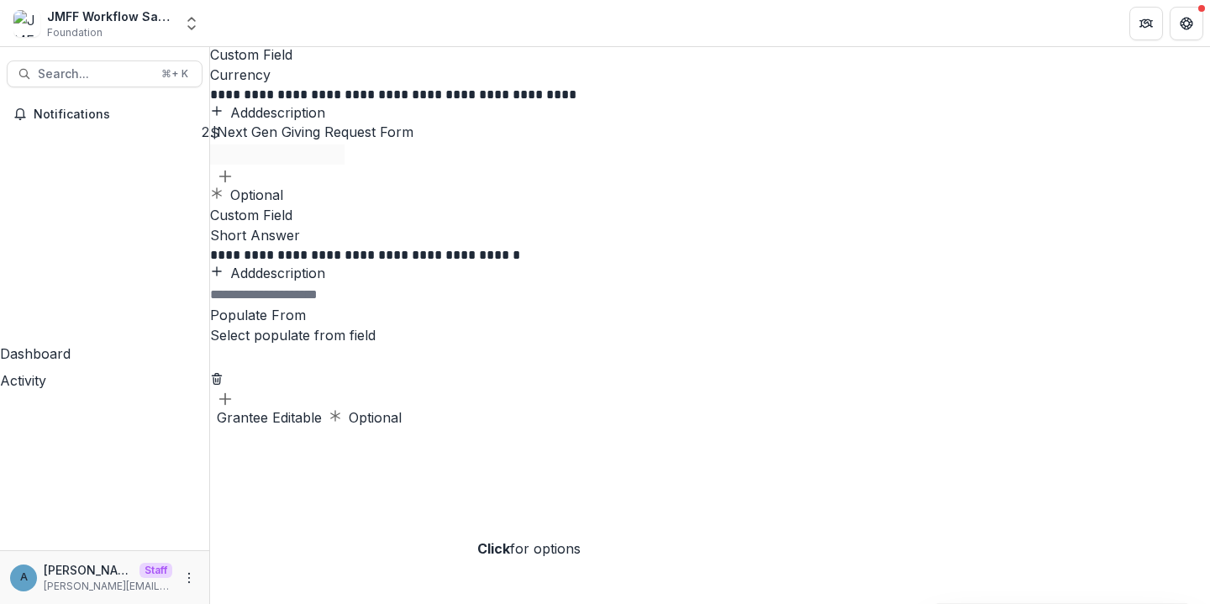
click at [570, 367] on div at bounding box center [710, 356] width 1000 height 22
click at [640, 367] on div at bounding box center [710, 356] width 1000 height 22
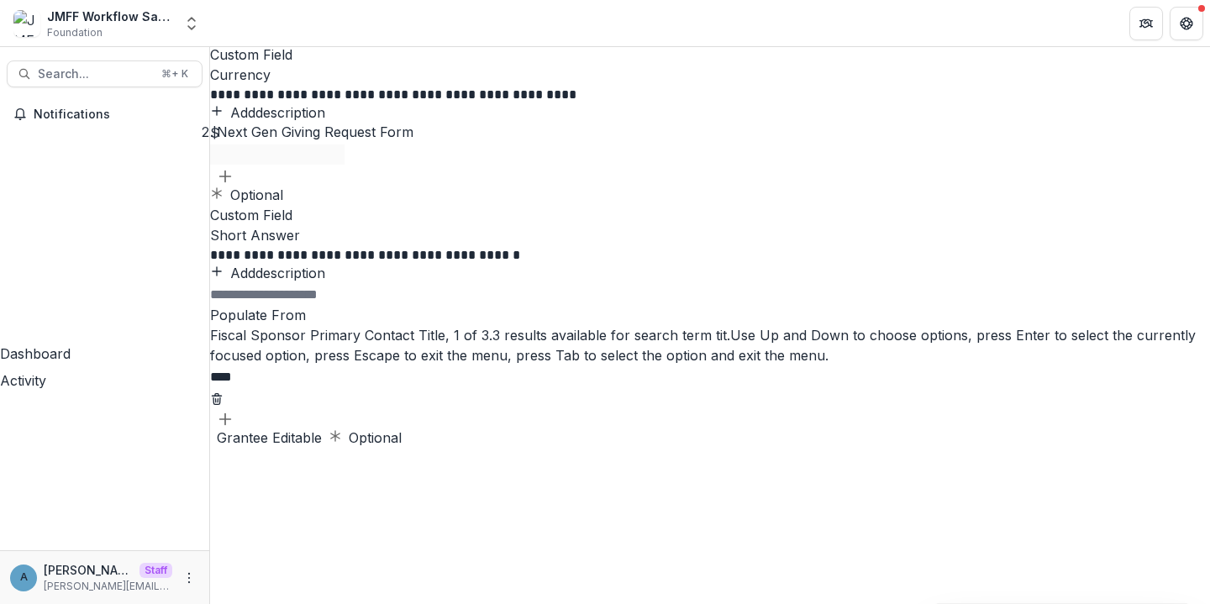
type input "*****"
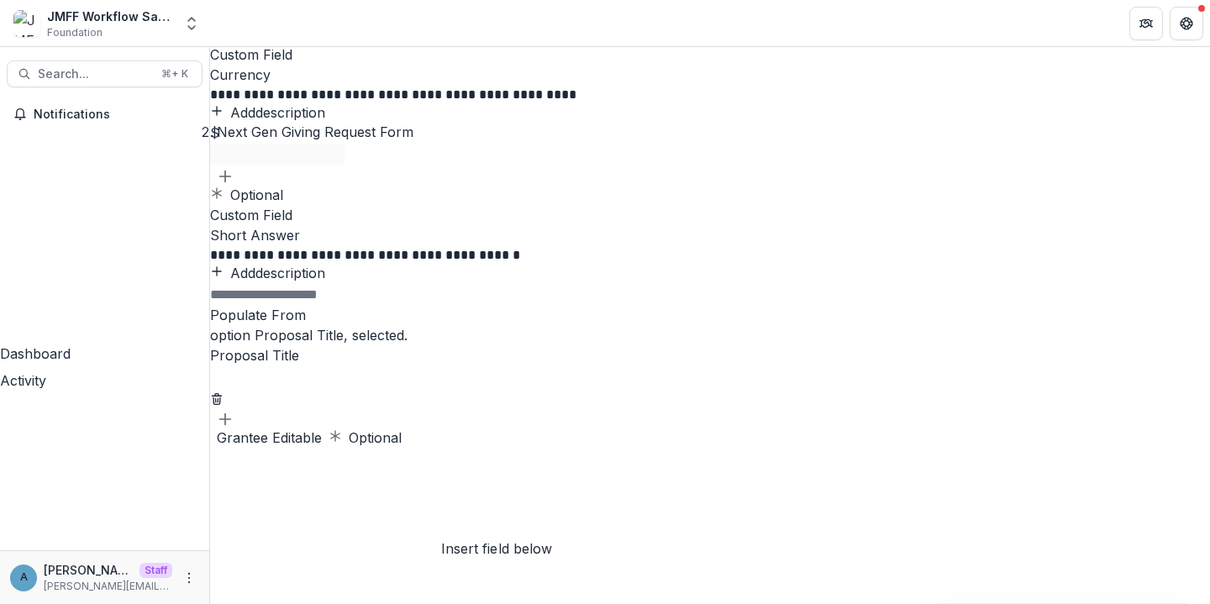
click at [234, 428] on icon "Add field" at bounding box center [225, 419] width 17 height 17
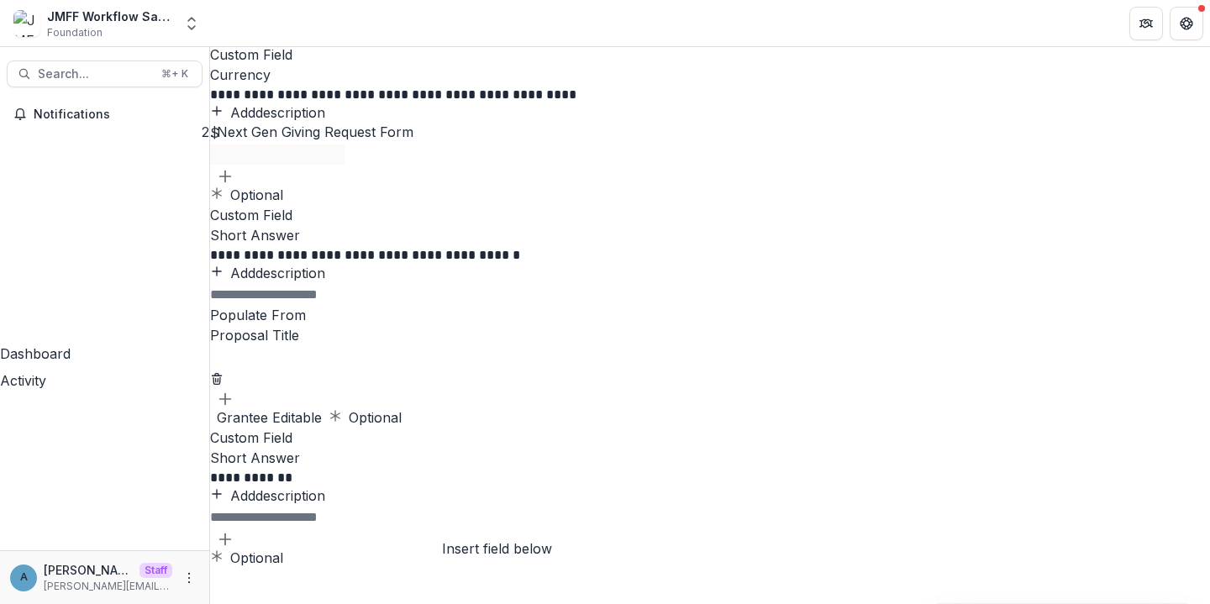
scroll to position [1693, 0]
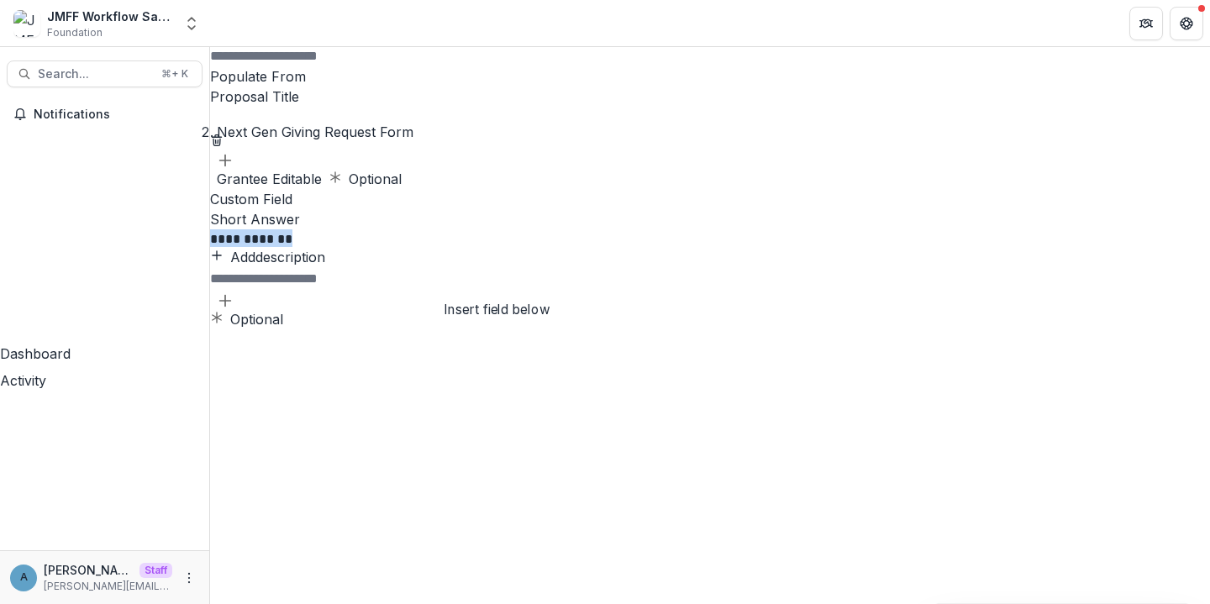
drag, startPoint x: 550, startPoint y: 402, endPoint x: 354, endPoint y: 395, distance: 196.8
click at [494, 329] on div "Optional" at bounding box center [710, 309] width 1000 height 40
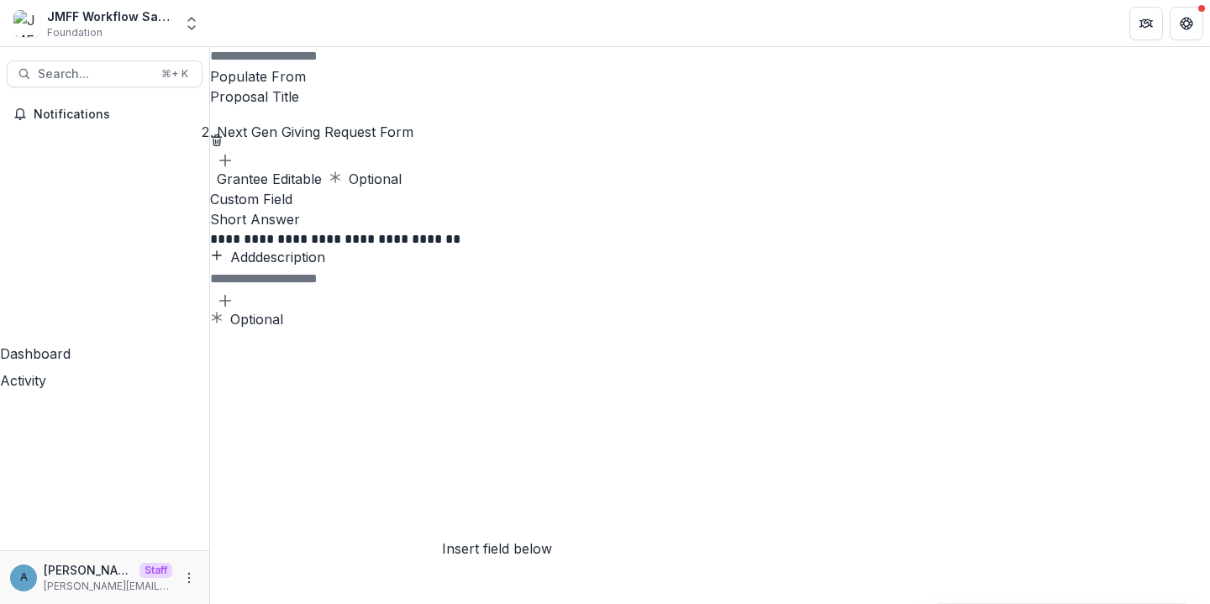
click at [234, 309] on icon "Add field" at bounding box center [225, 300] width 17 height 17
drag, startPoint x: 371, startPoint y: 71, endPoint x: 250, endPoint y: 71, distance: 121.0
type input "****"
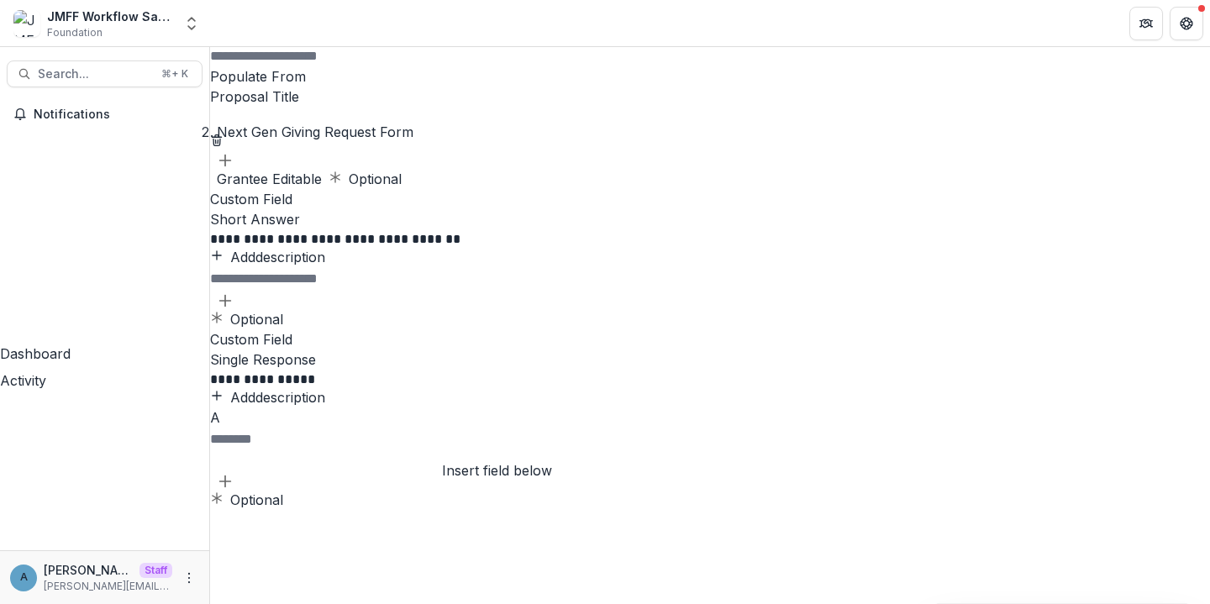
scroll to position [1952, 0]
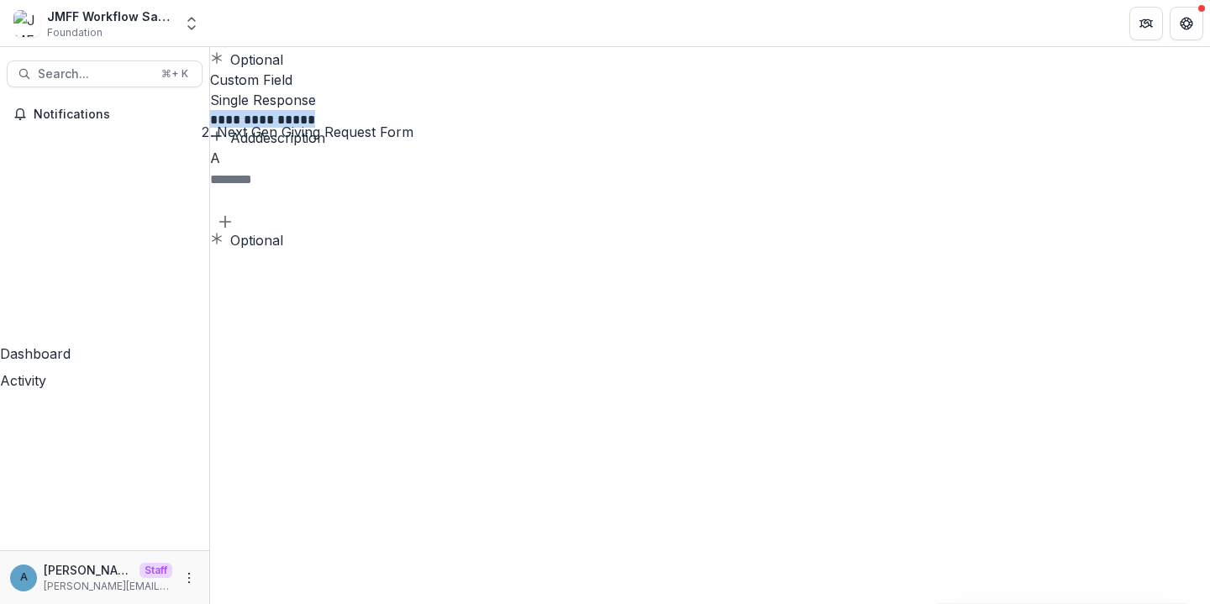
drag, startPoint x: 580, startPoint y: 382, endPoint x: 360, endPoint y: 382, distance: 220.2
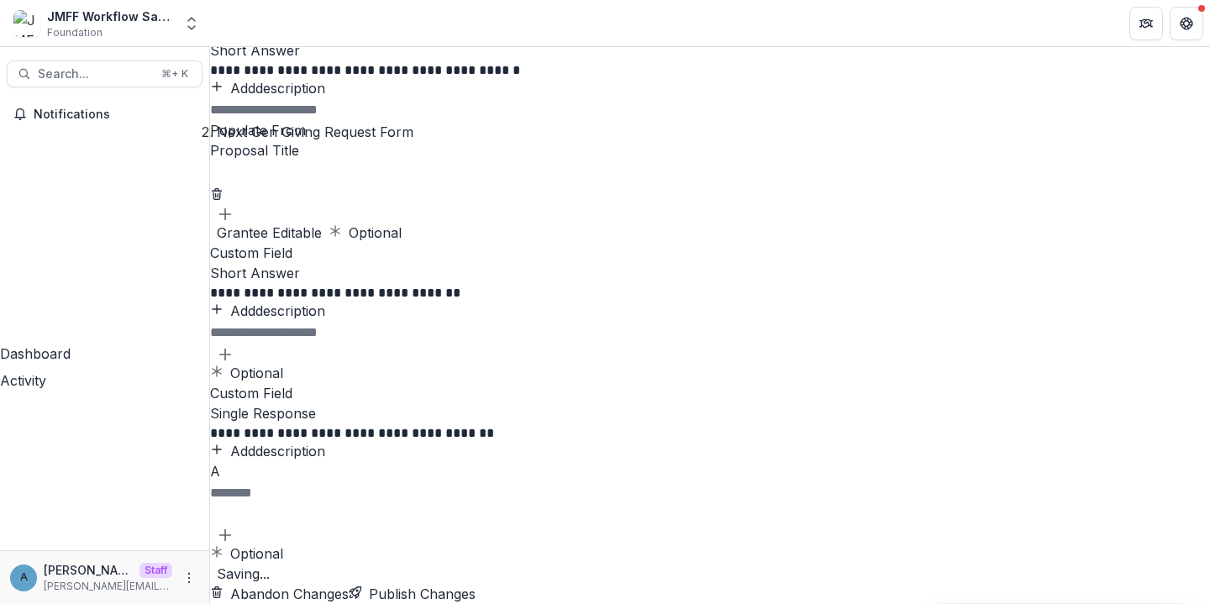
click at [592, 424] on p "**********" at bounding box center [460, 433] width 501 height 18
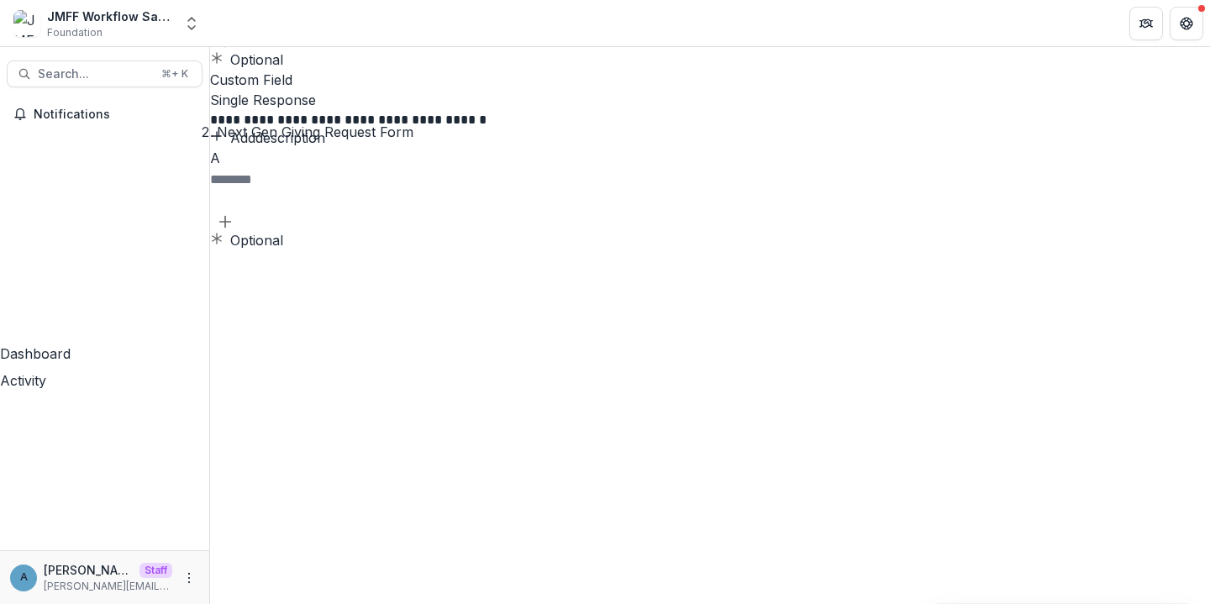
click at [711, 128] on p "**********" at bounding box center [460, 119] width 501 height 18
click at [345, 190] on input "text" at bounding box center [277, 180] width 134 height 20
click at [345, 252] on div "B" at bounding box center [277, 231] width 134 height 42
type input "***"
type input "**"
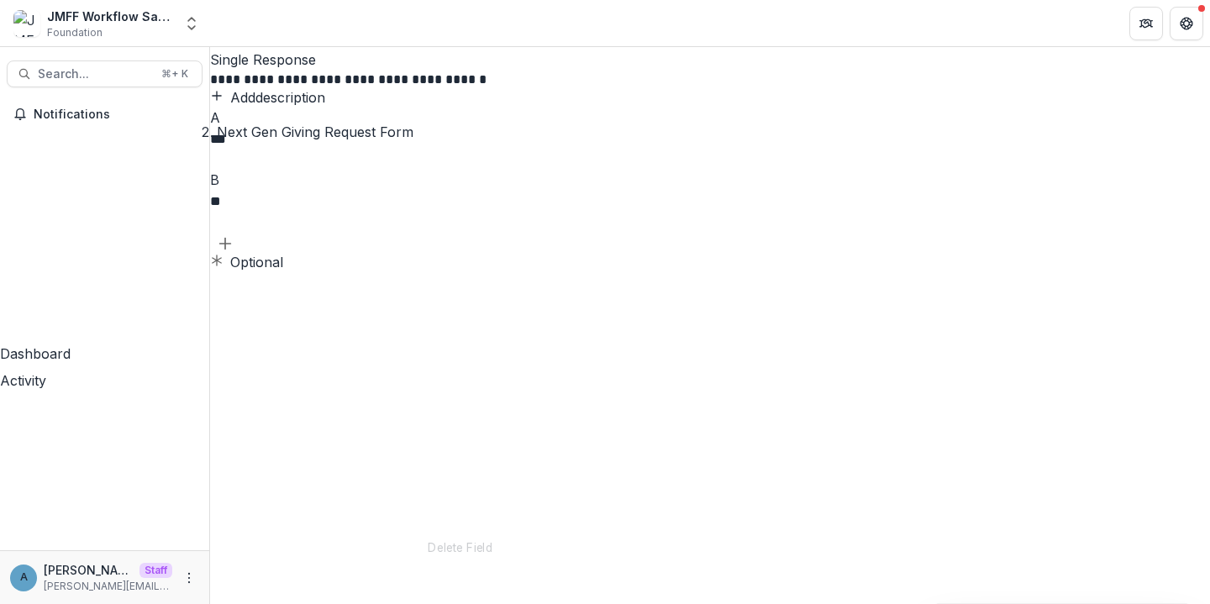
click at [234, 252] on icon "Add field" at bounding box center [225, 243] width 17 height 17
type input "*"
type input "****"
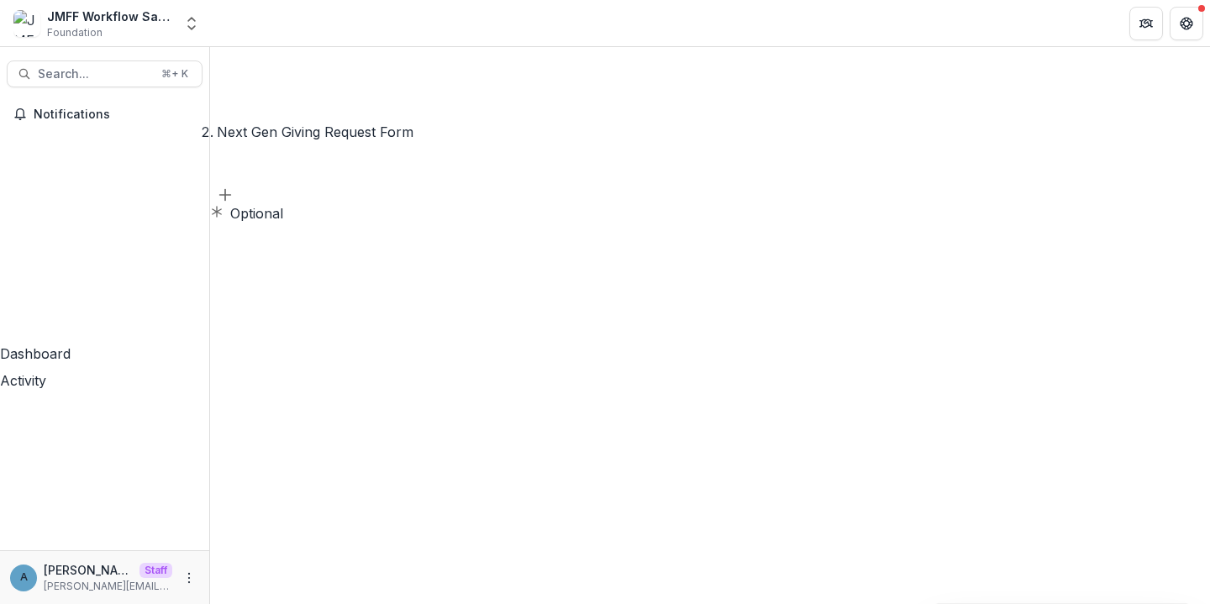
scroll to position [2506, 0]
drag, startPoint x: 468, startPoint y: 127, endPoint x: 374, endPoint y: 127, distance: 94.1
click at [231, 130] on line "Add field" at bounding box center [225, 130] width 11 height 0
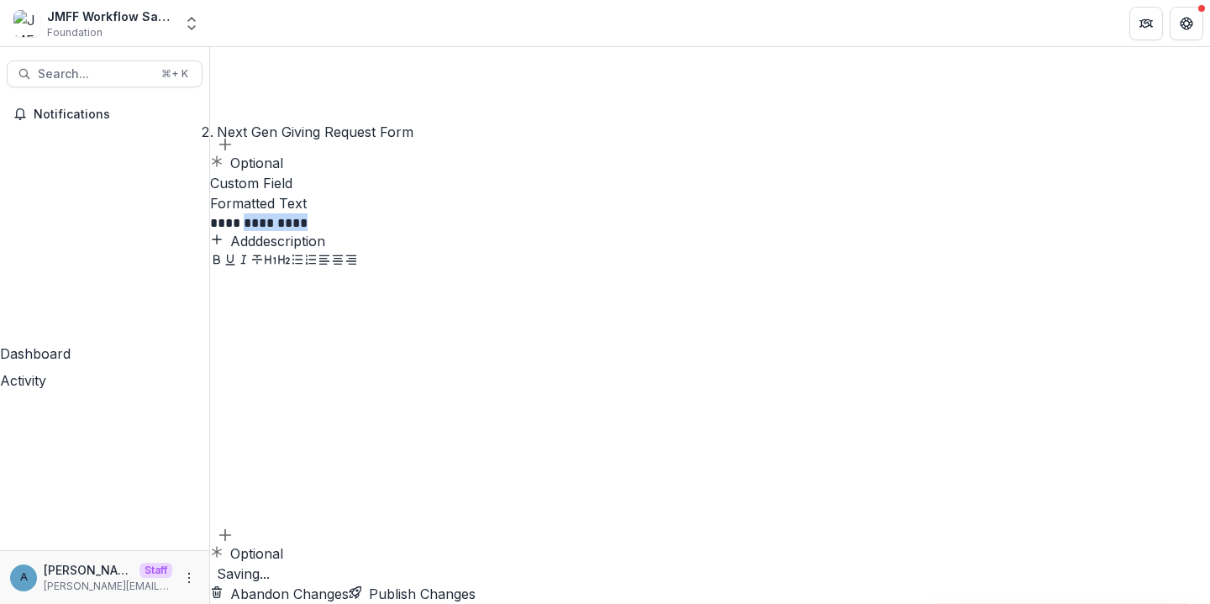
drag, startPoint x: 581, startPoint y: 124, endPoint x: 387, endPoint y: 121, distance: 194.2
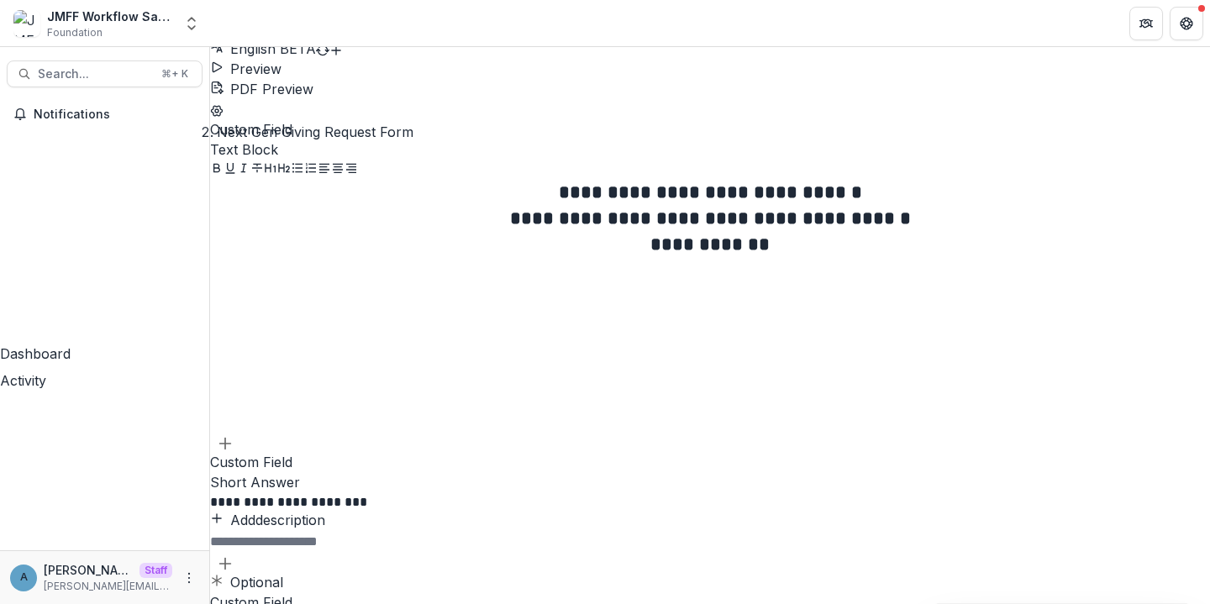
scroll to position [361, 0]
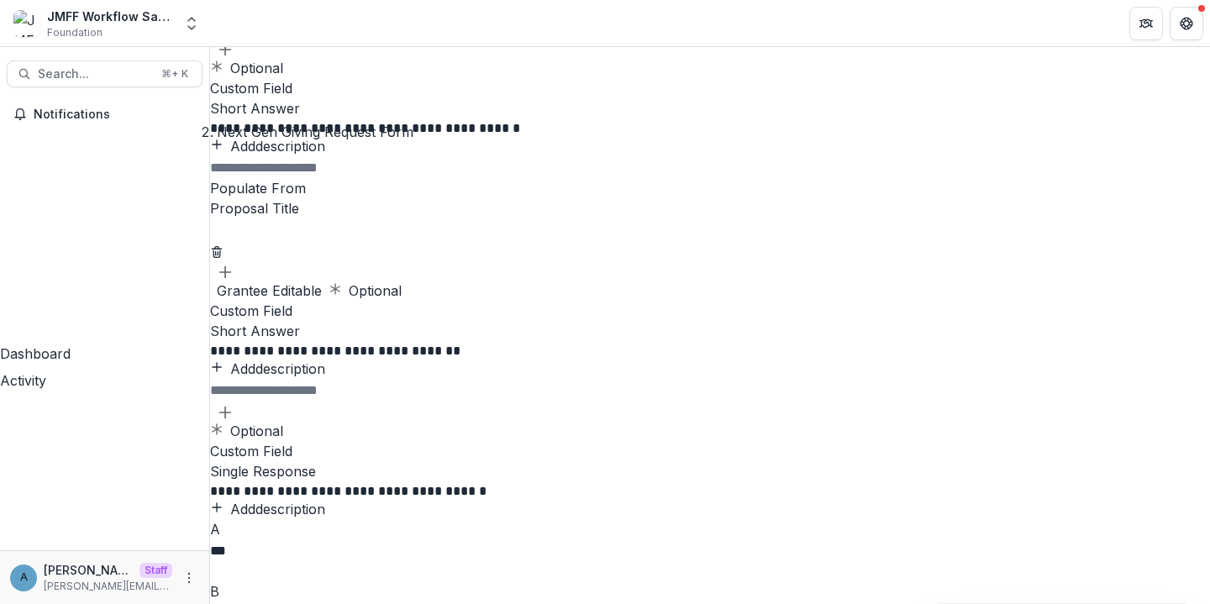
scroll to position [2373, 0]
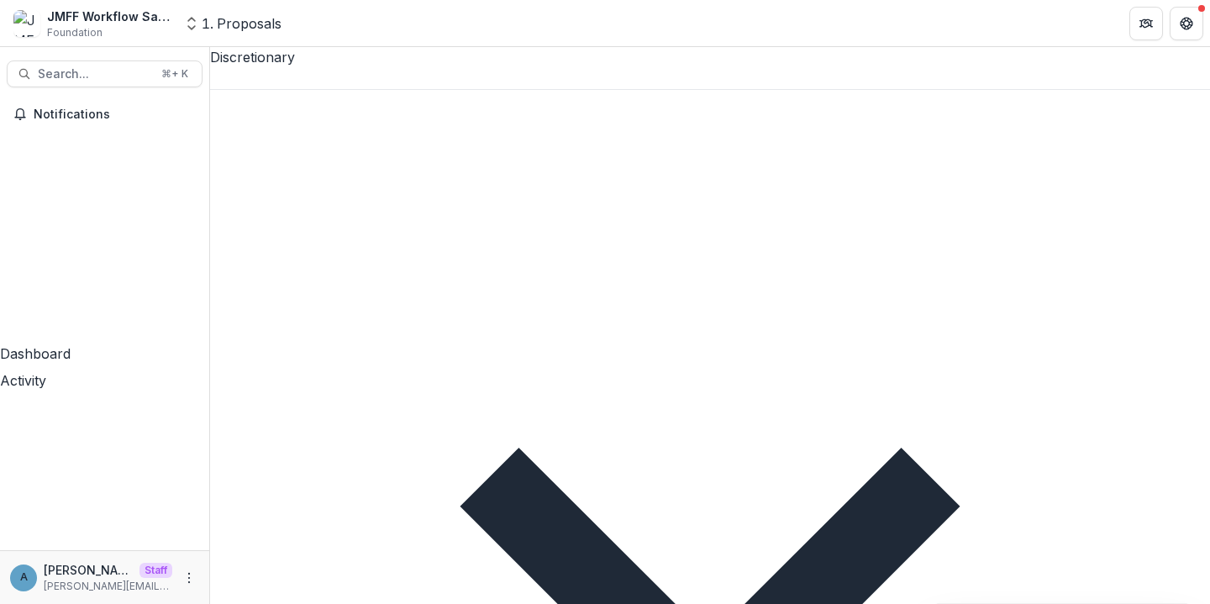
click at [294, 75] on div at bounding box center [710, 78] width 1000 height 22
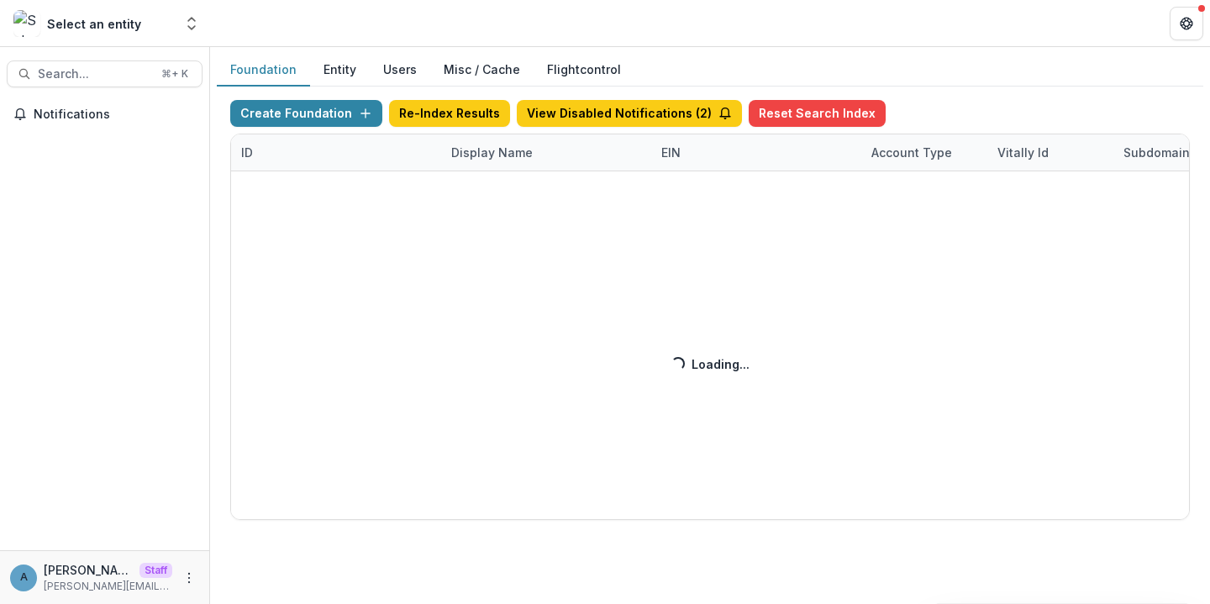
click at [473, 155] on div "Create Foundation Re-Index Results View Disabled Notifications ( 2 ) Reset Sear…" at bounding box center [710, 310] width 960 height 420
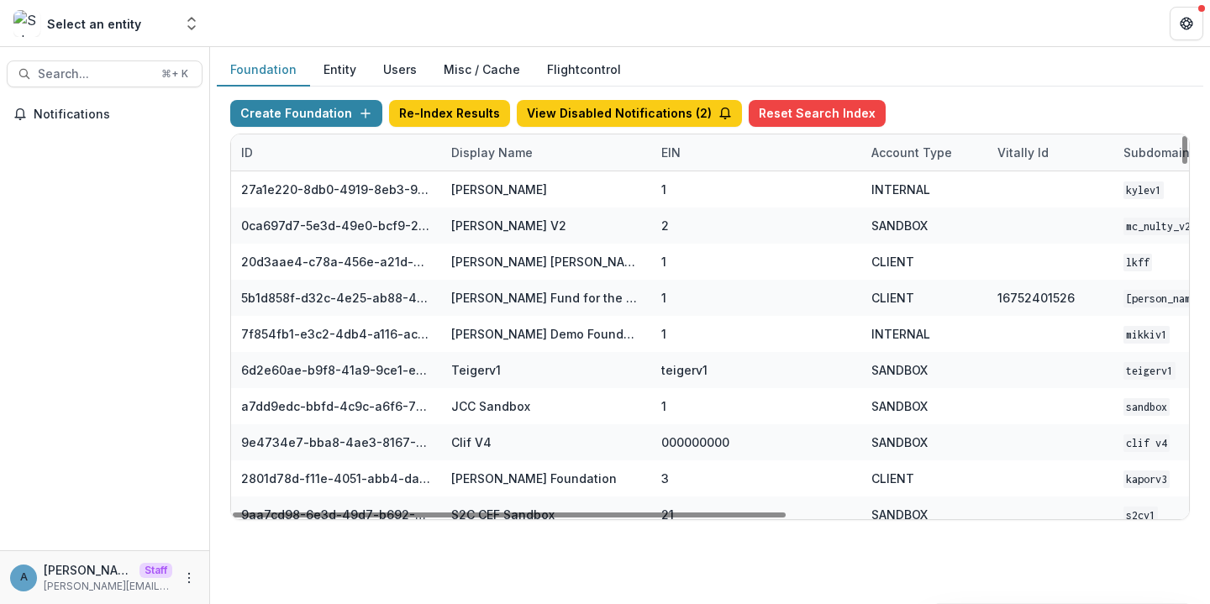
click at [489, 152] on div "Display Name" at bounding box center [492, 153] width 102 height 18
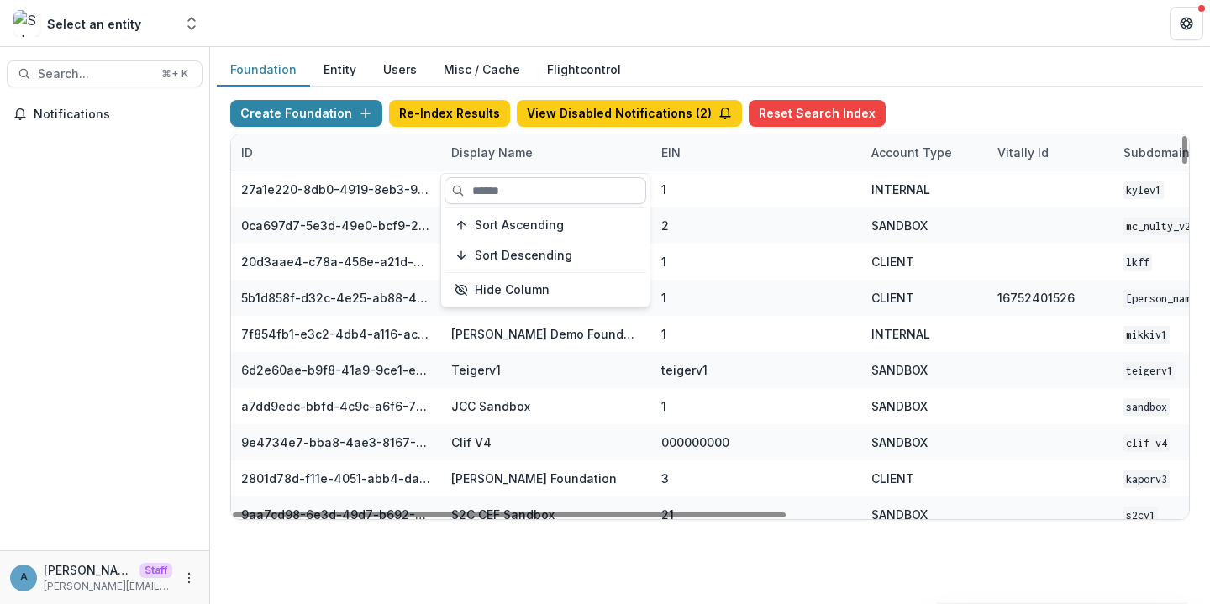
click at [510, 183] on input at bounding box center [546, 190] width 202 height 27
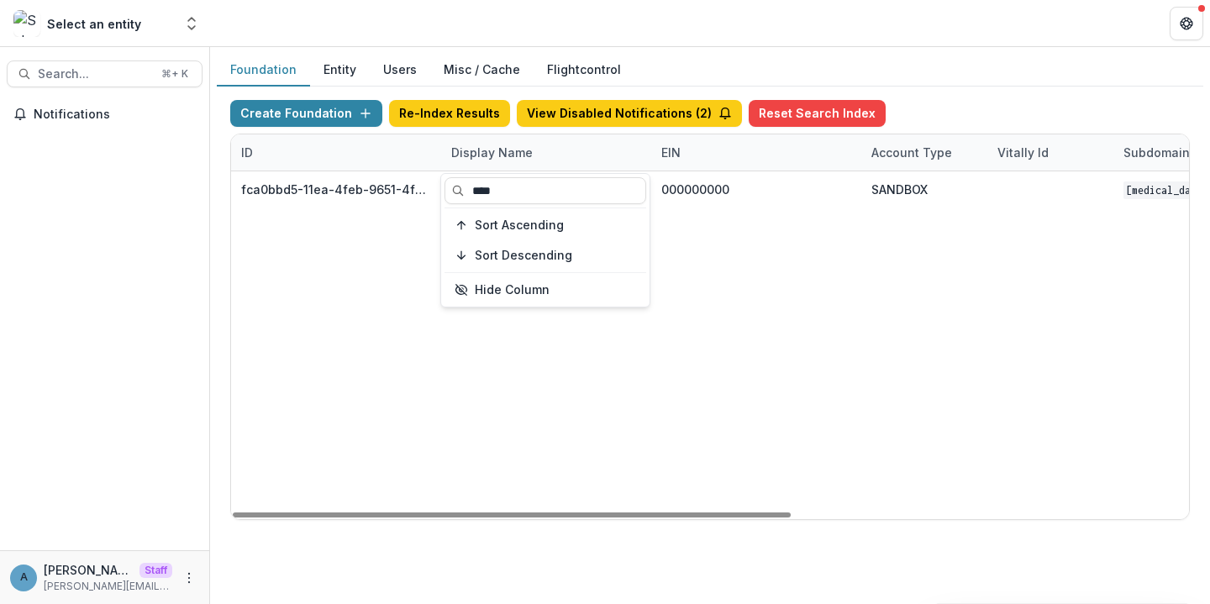
type input "****"
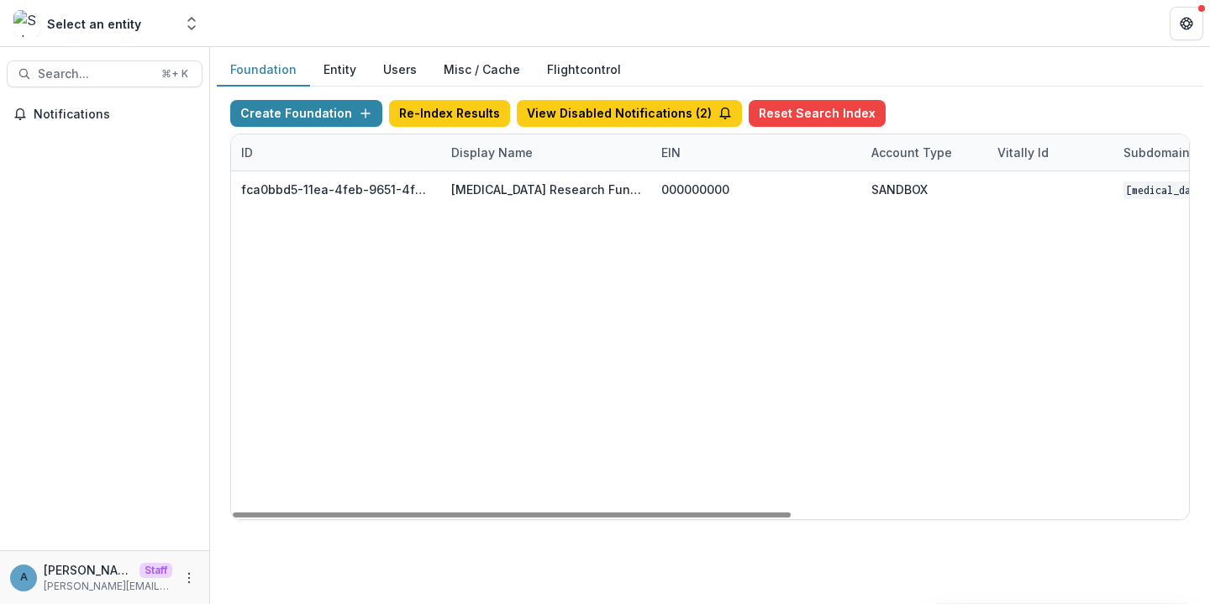
click at [519, 31] on header at bounding box center [710, 23] width 1000 height 46
click at [460, 151] on div "Display Name" at bounding box center [492, 153] width 102 height 18
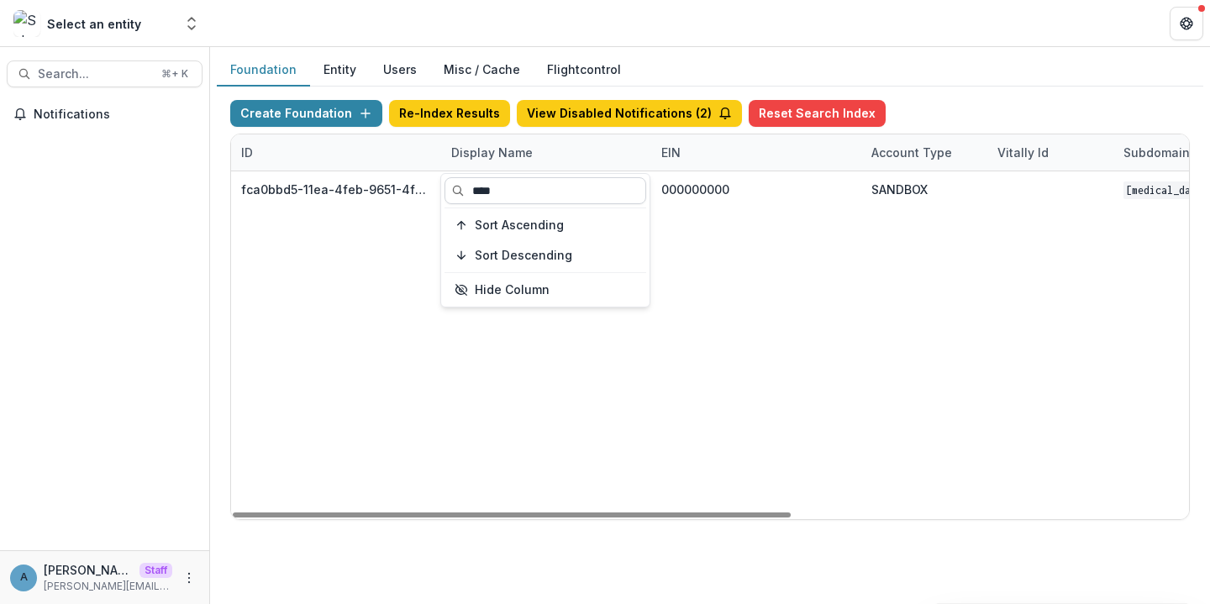
drag, startPoint x: 509, startPoint y: 186, endPoint x: 444, endPoint y: 187, distance: 65.6
click at [445, 187] on input "****" at bounding box center [546, 190] width 202 height 27
type input "***"
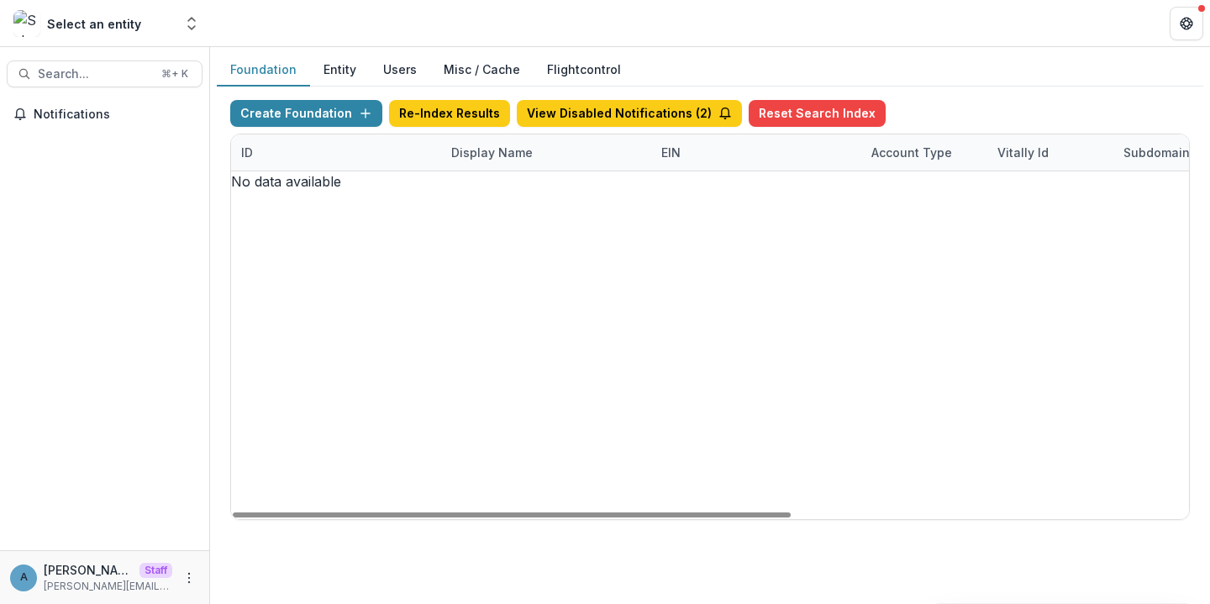
click at [989, 192] on div "No data available" at bounding box center [710, 181] width 958 height 20
click at [514, 142] on div "Display Name" at bounding box center [546, 152] width 210 height 36
click at [513, 190] on input "***" at bounding box center [546, 190] width 202 height 27
type input "*"
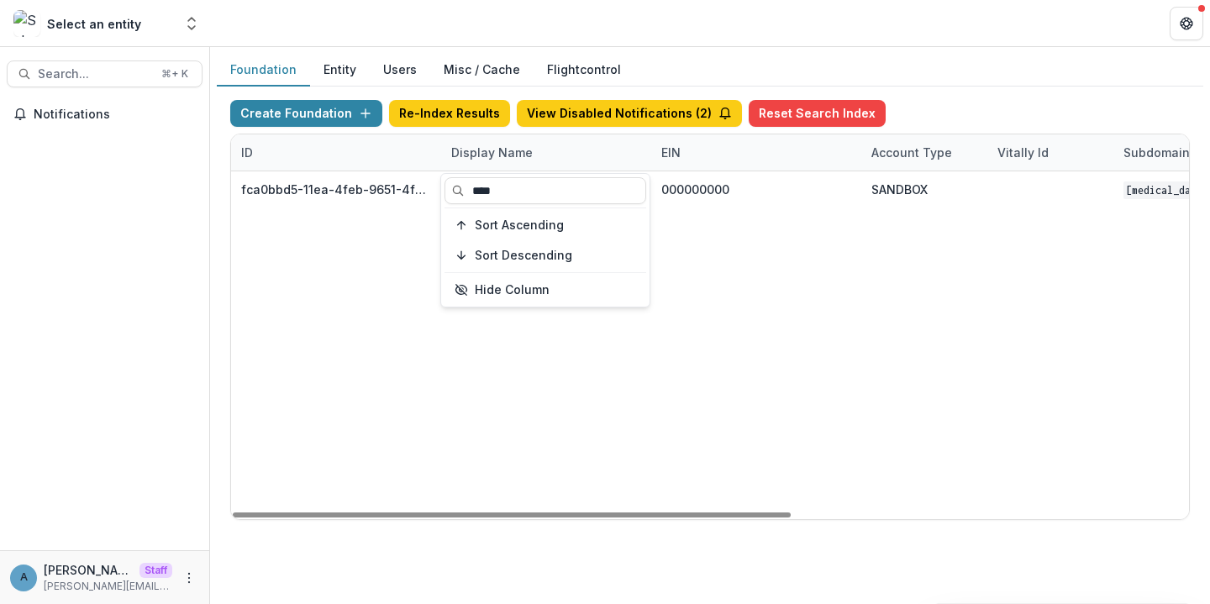
type input "****"
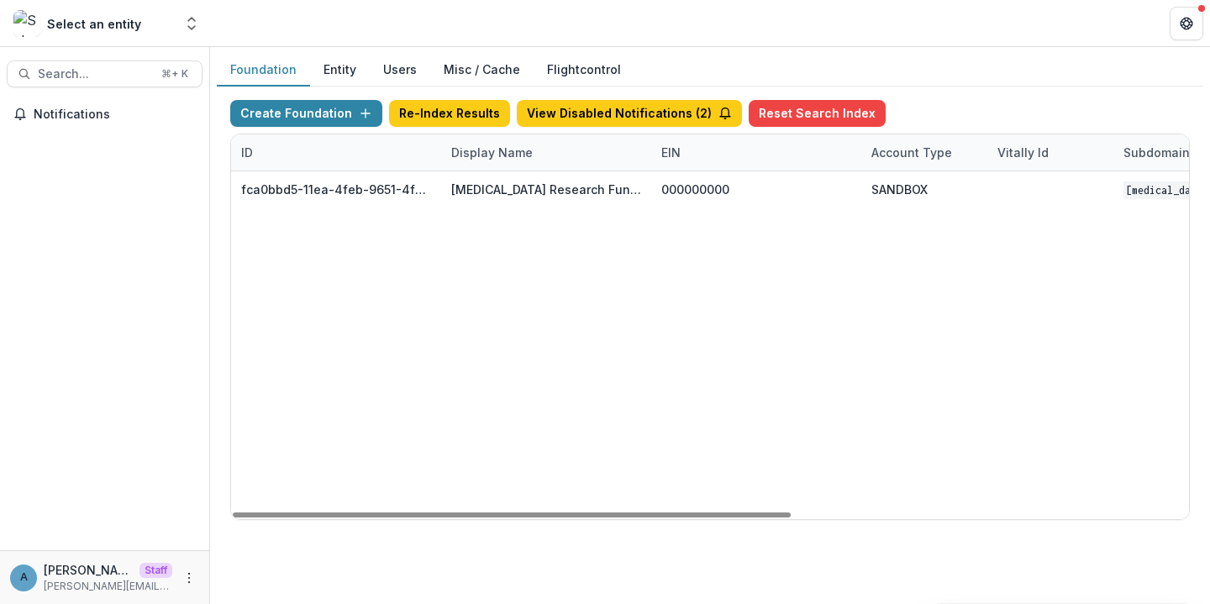
click at [499, 21] on header at bounding box center [710, 23] width 1000 height 46
click at [481, 155] on div "Display Name" at bounding box center [492, 153] width 102 height 18
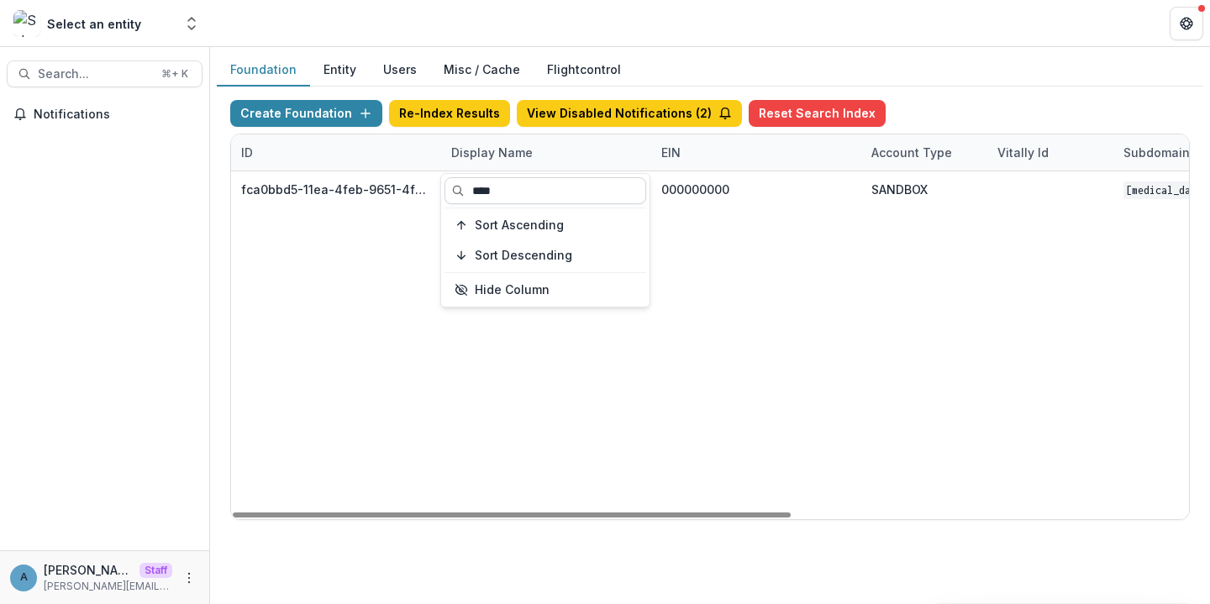
drag, startPoint x: 497, startPoint y: 198, endPoint x: 465, endPoint y: 198, distance: 31.9
click at [465, 198] on input "****" at bounding box center [546, 190] width 202 height 27
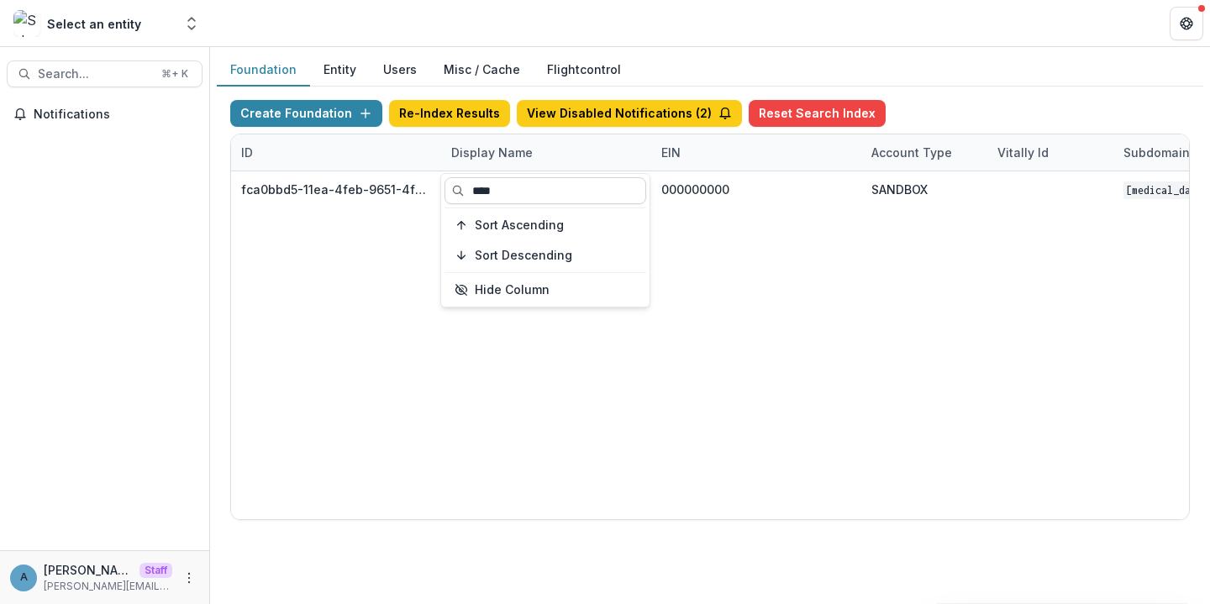
click at [492, 192] on input "****" at bounding box center [546, 190] width 202 height 27
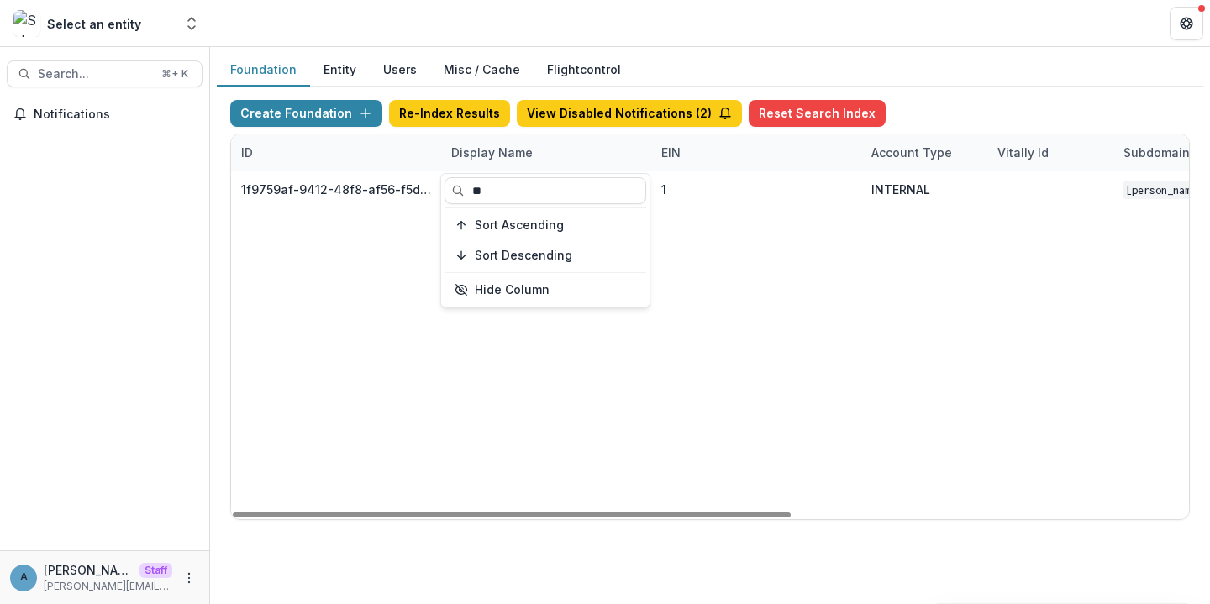
type input "**"
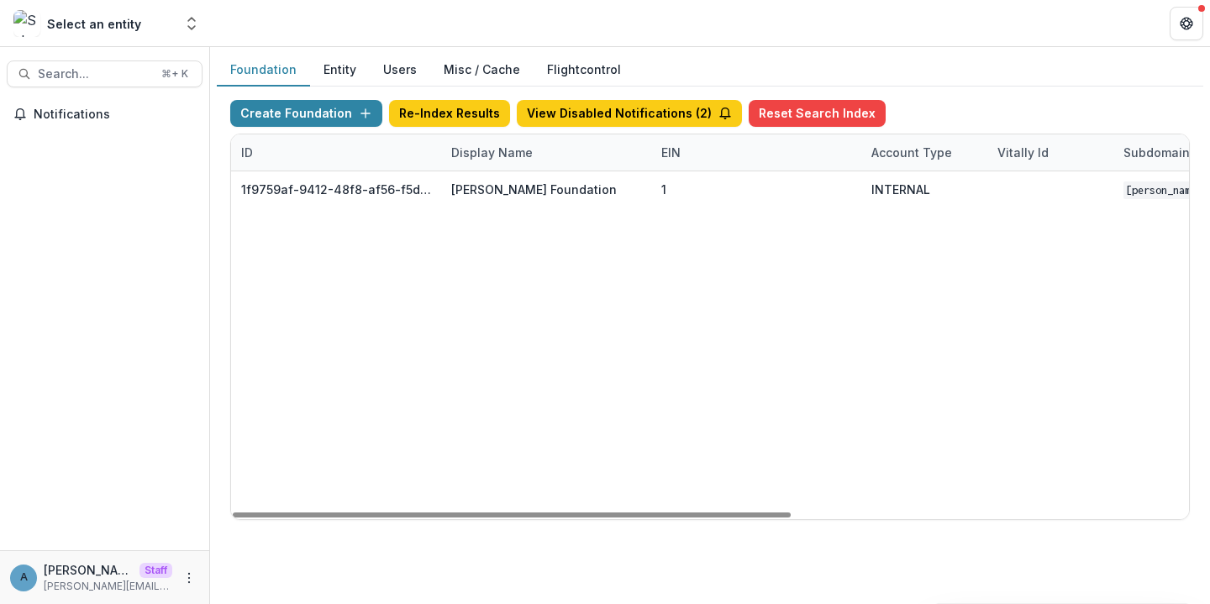
click at [684, 280] on div "1f9759af-9412-48f8-af56-f5dee64dd23c Simran Foundation 1 INTERNAL simran May 28…" at bounding box center [1050, 345] width 1639 height 348
click at [482, 162] on div "Display Name" at bounding box center [546, 152] width 210 height 36
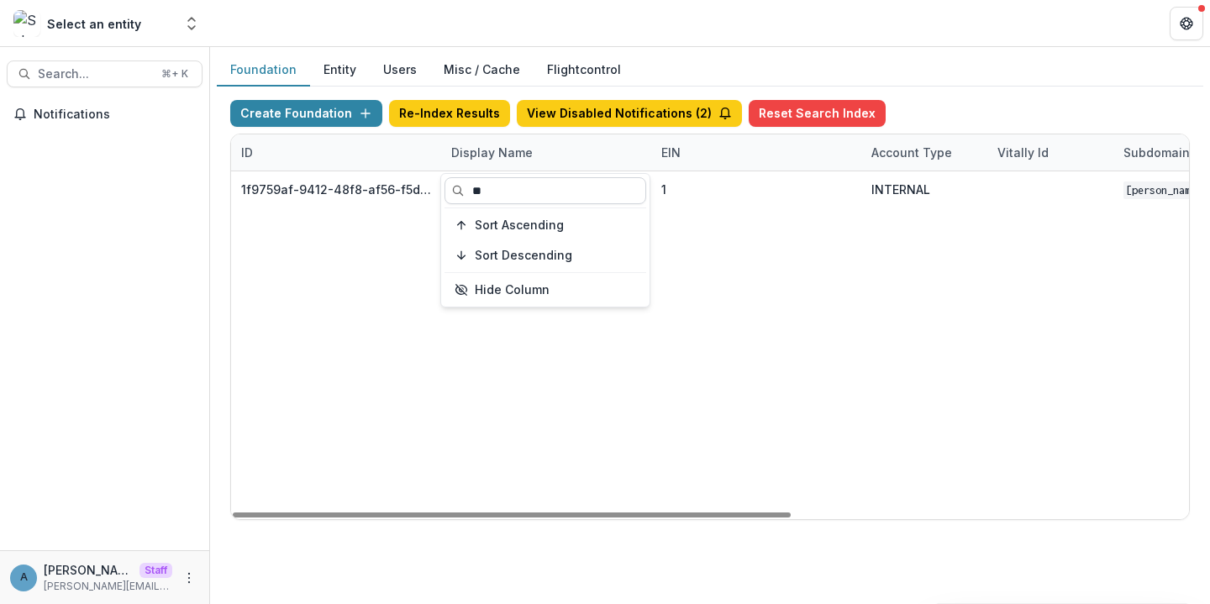
drag, startPoint x: 492, startPoint y: 186, endPoint x: 466, endPoint y: 186, distance: 26.9
click at [466, 186] on input "**" at bounding box center [546, 190] width 202 height 27
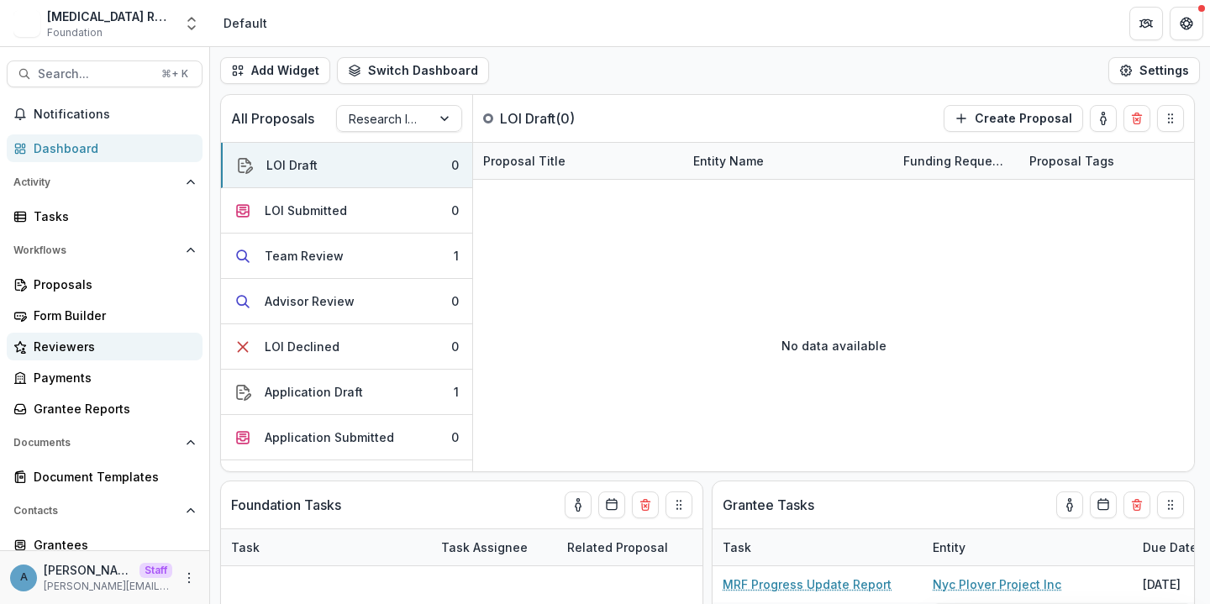
scroll to position [139, 0]
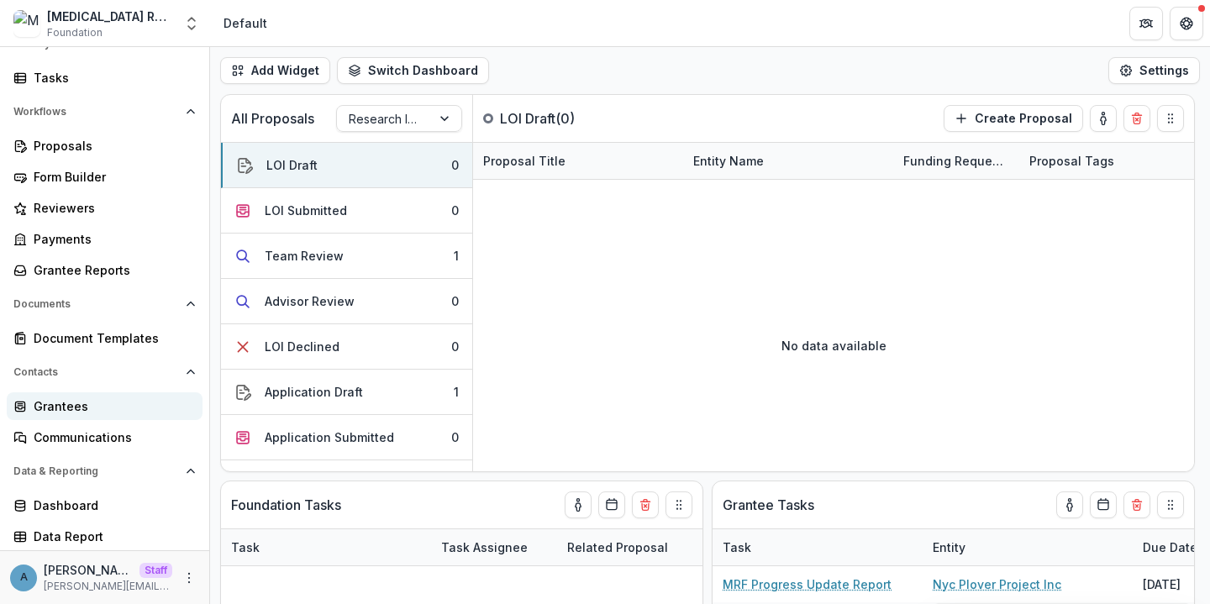
click at [64, 413] on div "Grantees" at bounding box center [111, 407] width 155 height 18
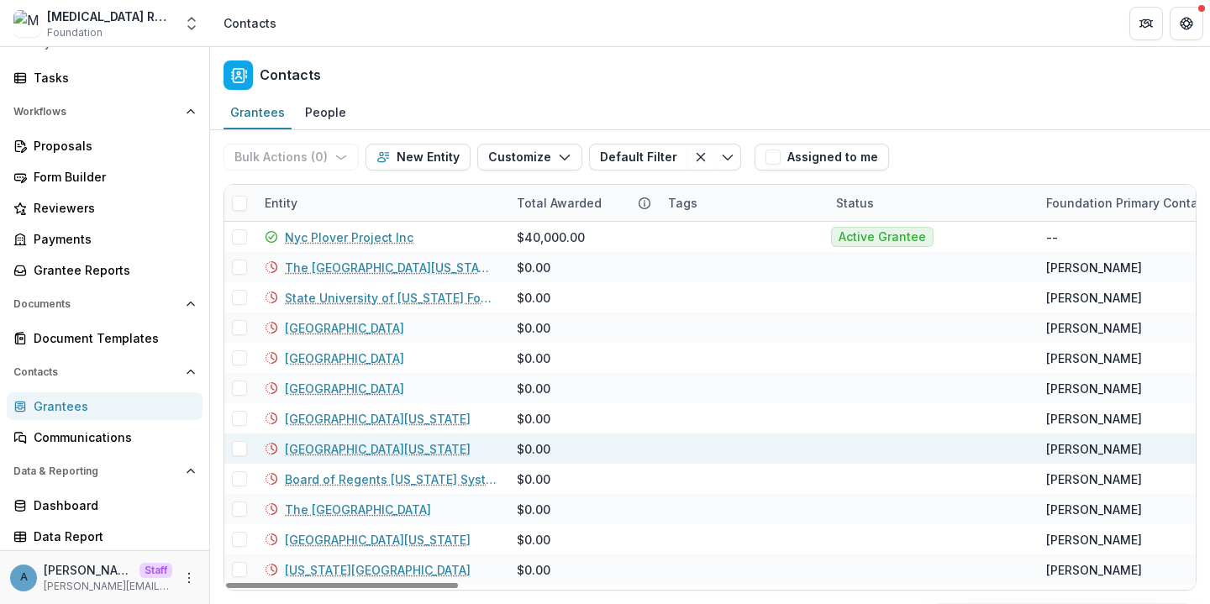
click at [371, 447] on link "University of South Carolina" at bounding box center [378, 449] width 186 height 18
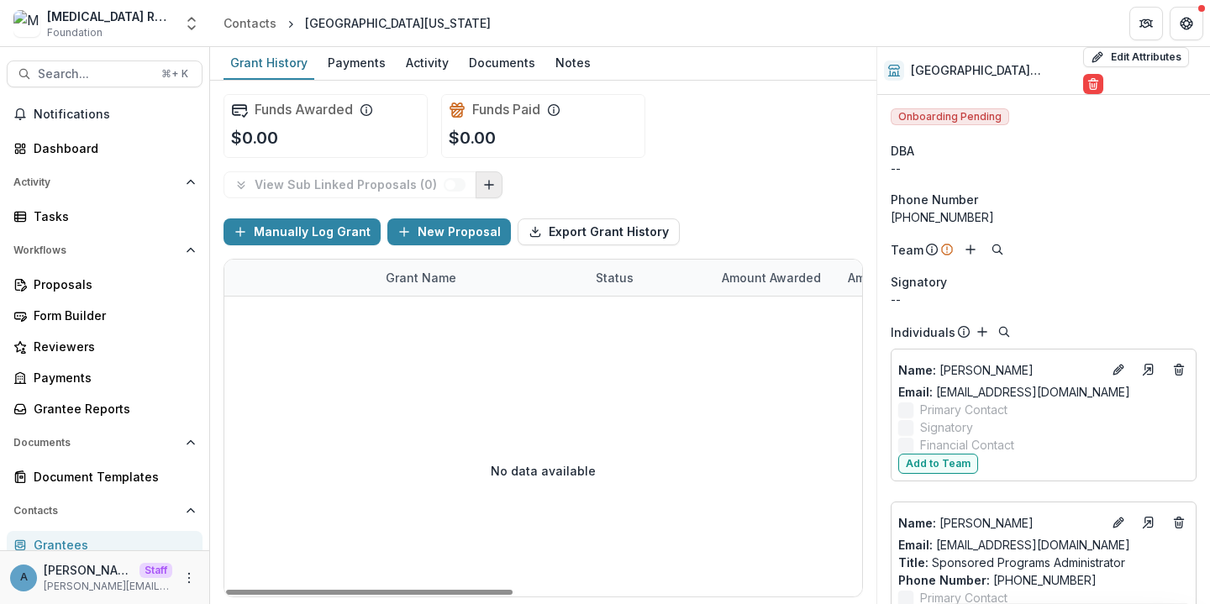
click at [482, 189] on icon "Link Grants" at bounding box center [488, 184] width 13 height 13
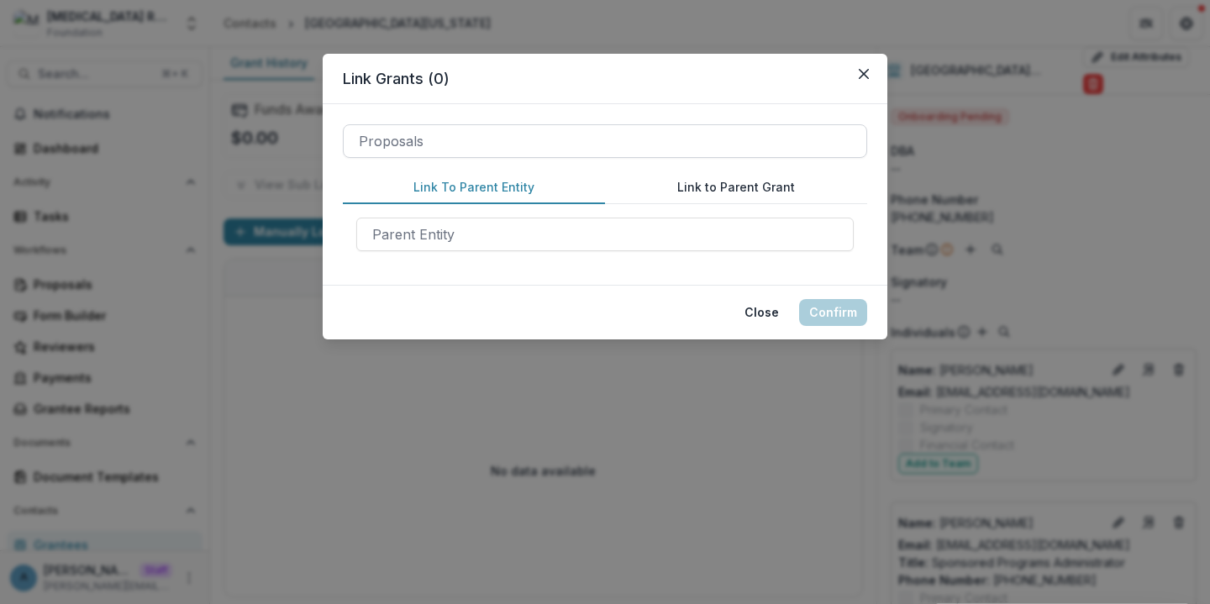
click at [454, 146] on div at bounding box center [605, 141] width 492 height 24
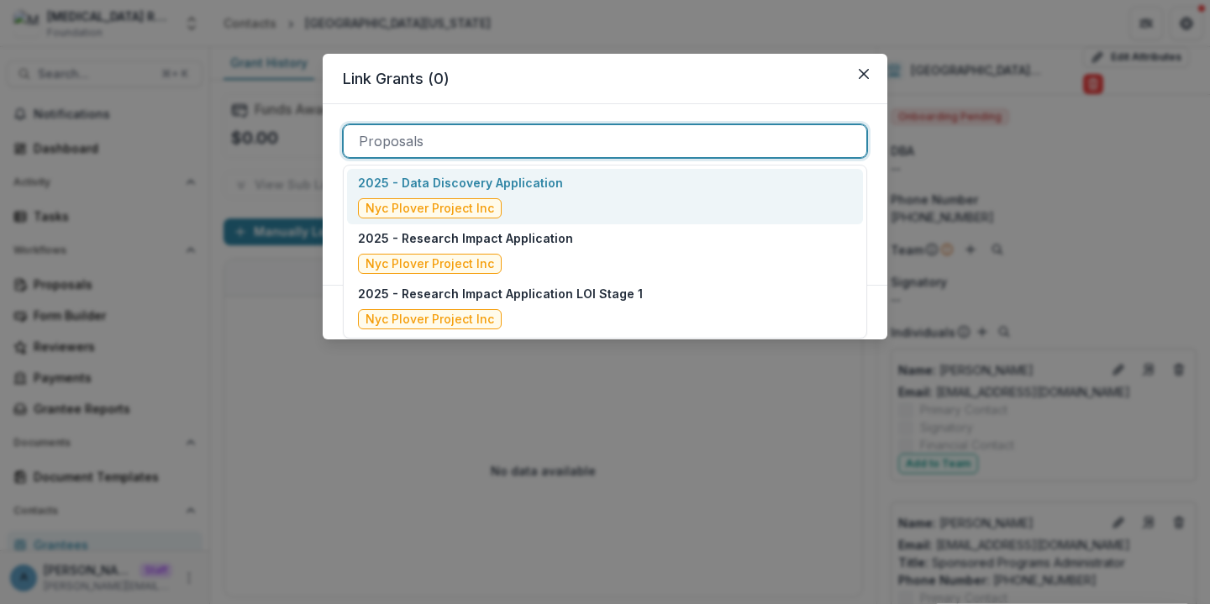
click at [454, 103] on header "Link Grants ( 0 )" at bounding box center [605, 79] width 565 height 50
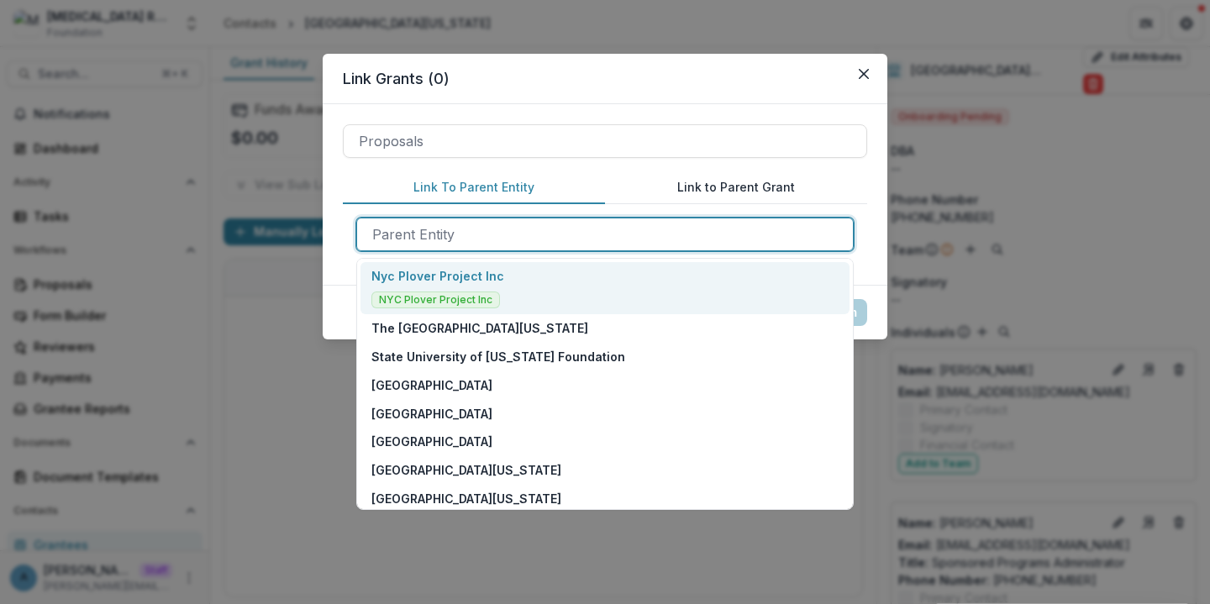
click at [412, 239] on div at bounding box center [605, 235] width 466 height 24
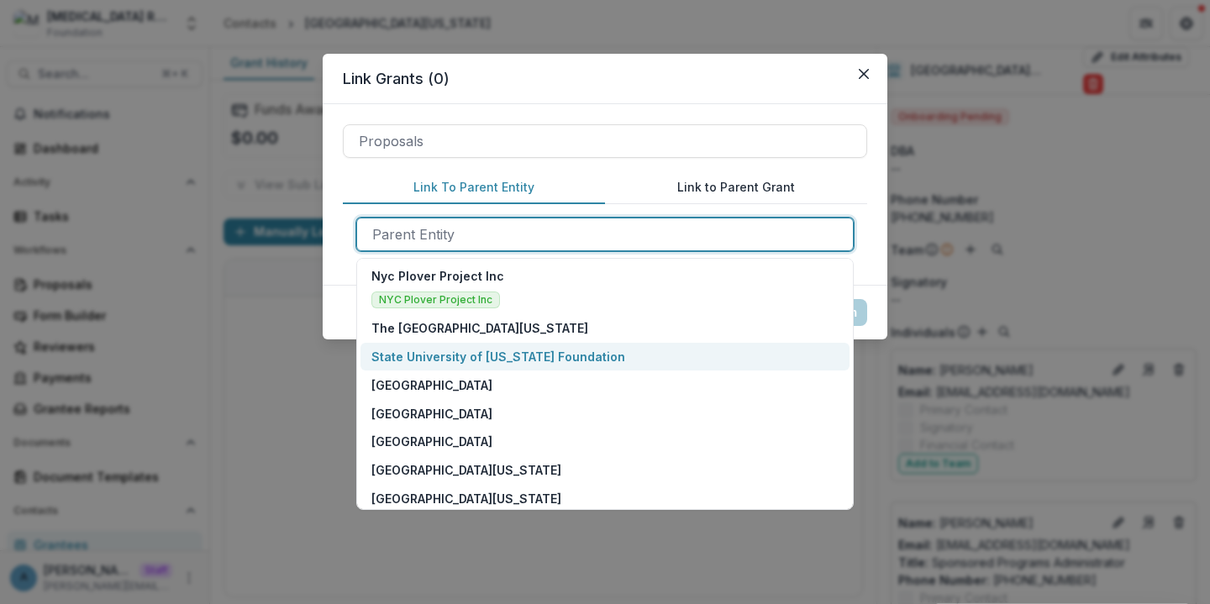
scroll to position [82, 0]
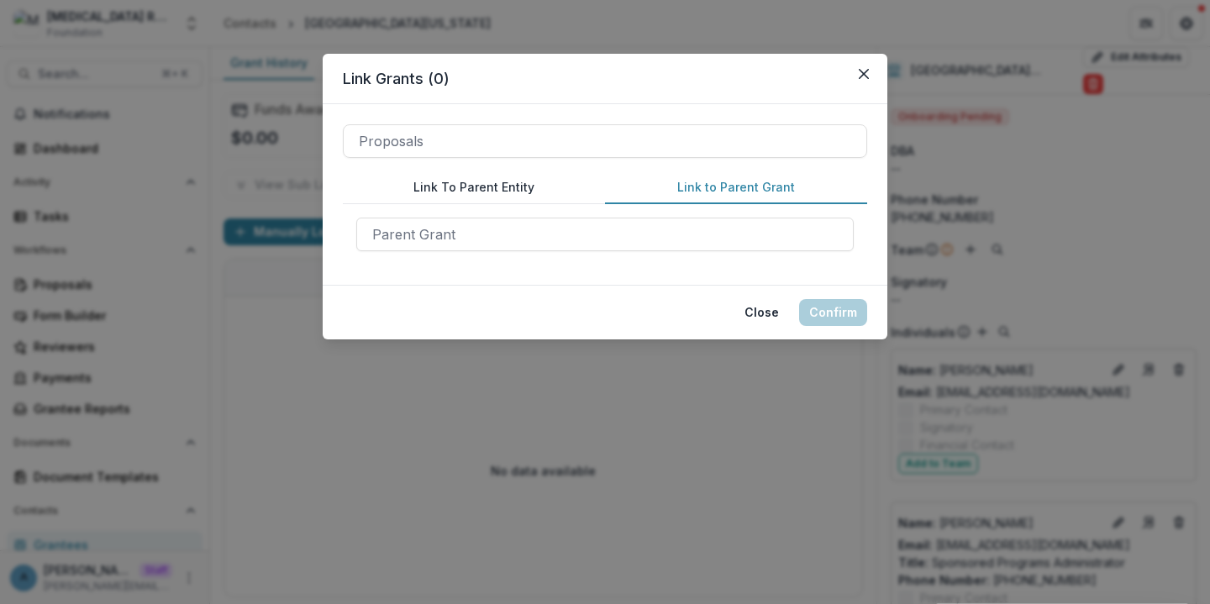
click at [735, 182] on button "Link to Parent Grant" at bounding box center [736, 187] width 262 height 33
click at [495, 185] on button "Link To Parent Entity" at bounding box center [474, 187] width 262 height 33
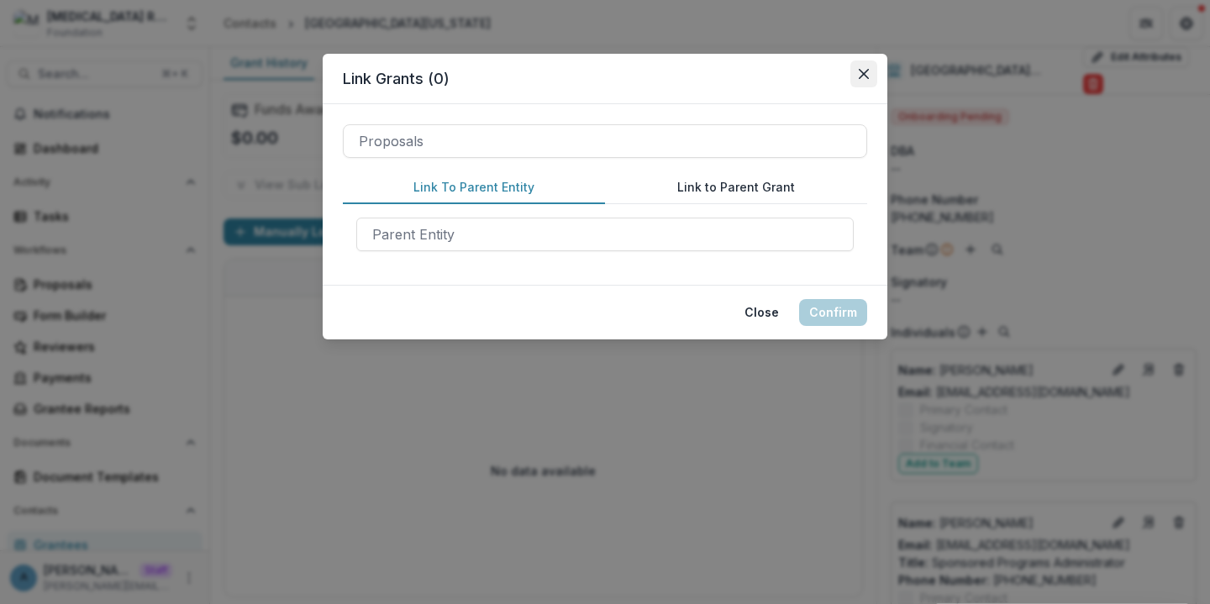
click at [861, 72] on icon "Close" at bounding box center [864, 74] width 10 height 10
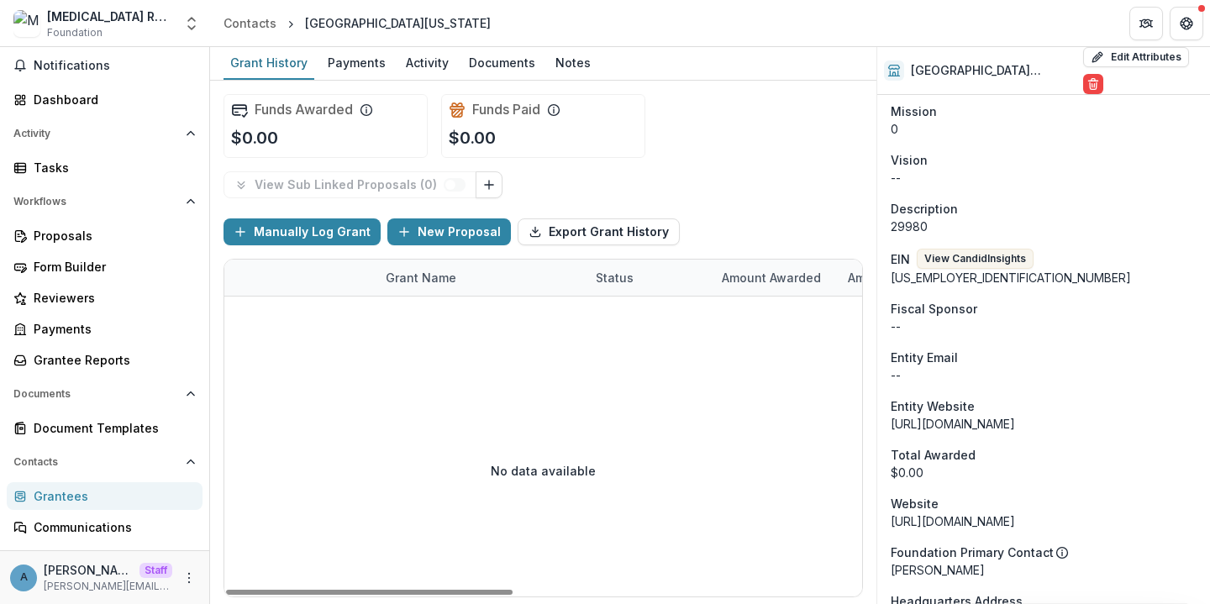
scroll to position [585, 0]
click at [109, 493] on div "Grantees" at bounding box center [111, 496] width 155 height 18
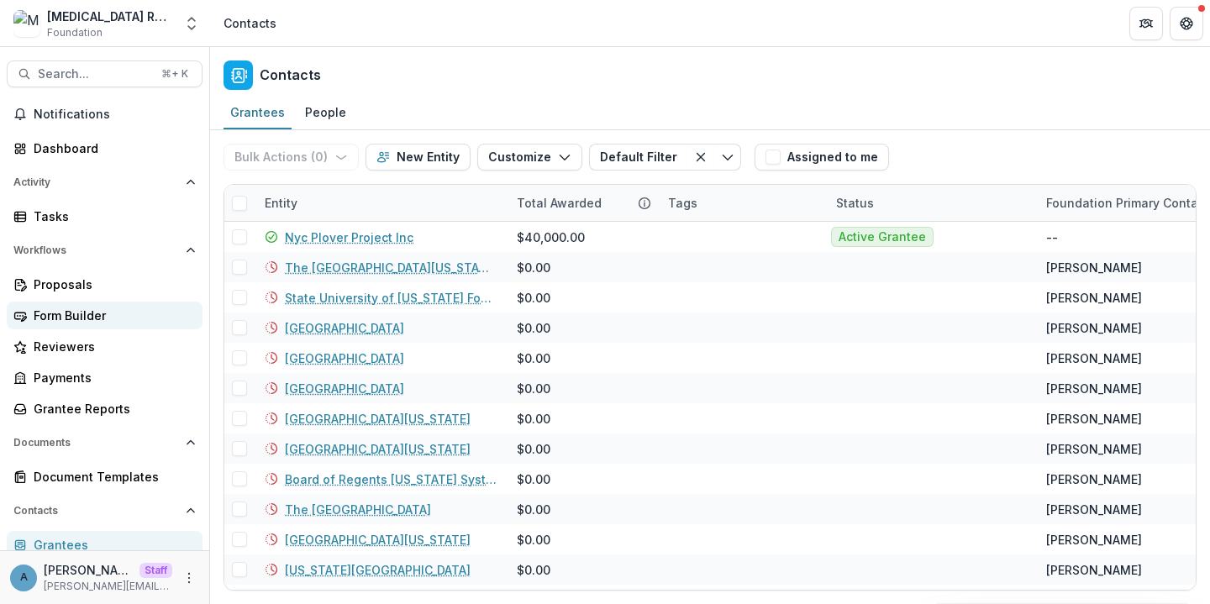
click at [88, 303] on link "Form Builder" at bounding box center [105, 316] width 196 height 28
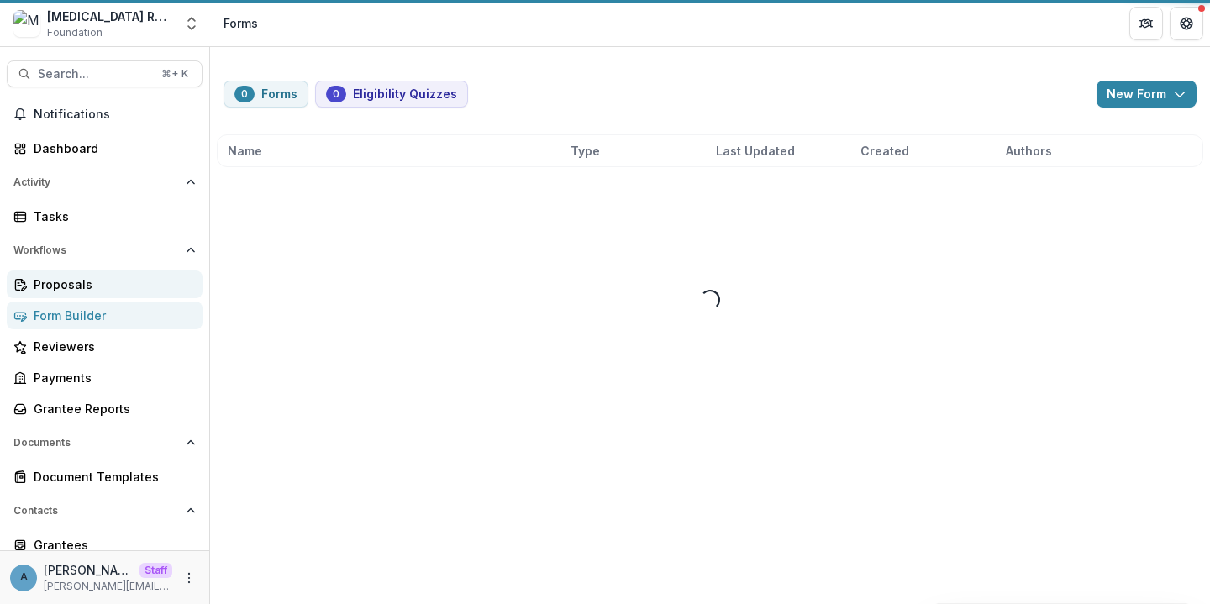
click at [84, 285] on div "Proposals" at bounding box center [111, 285] width 155 height 18
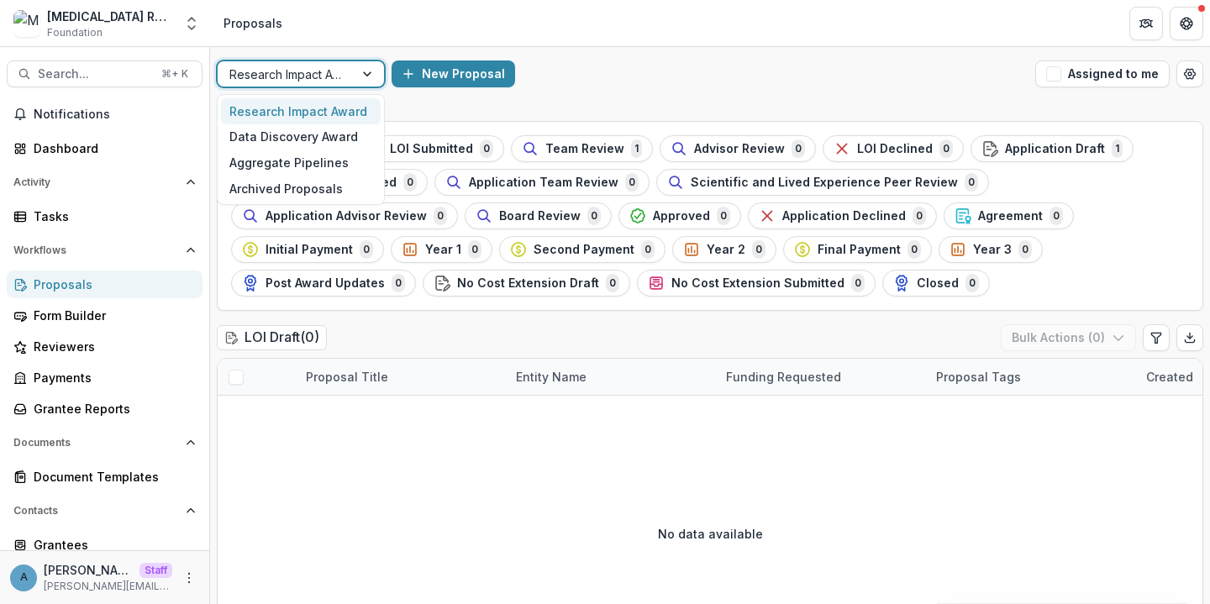
click at [355, 80] on div at bounding box center [369, 73] width 30 height 25
click at [336, 133] on div "Data Discovery Award" at bounding box center [301, 137] width 160 height 26
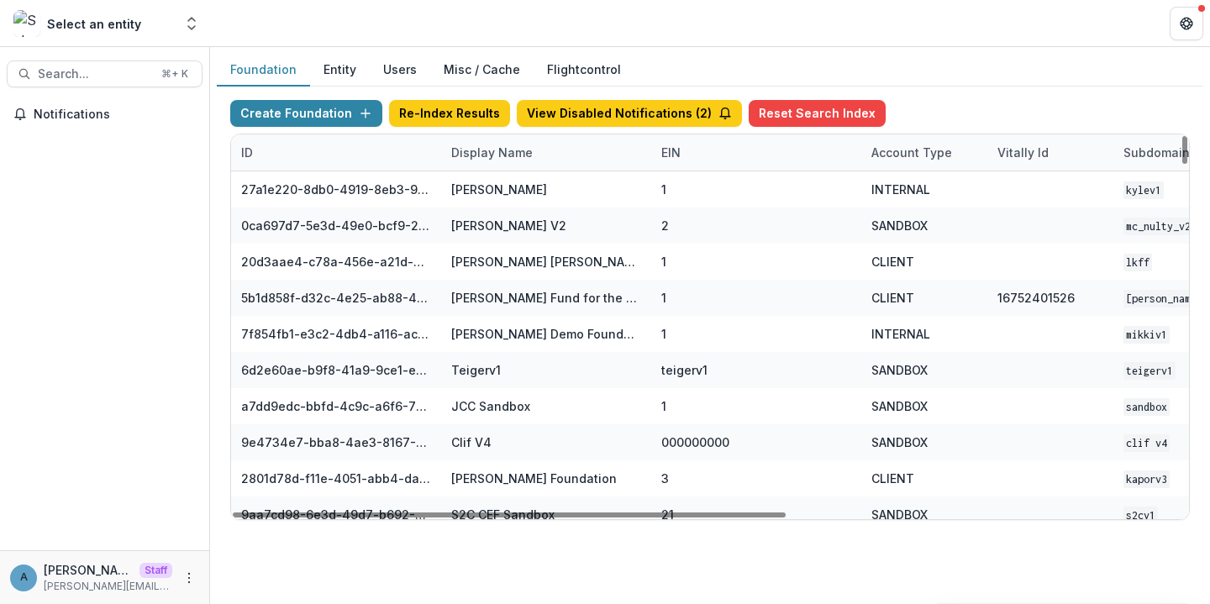
click at [489, 153] on div "Display Name" at bounding box center [492, 153] width 102 height 18
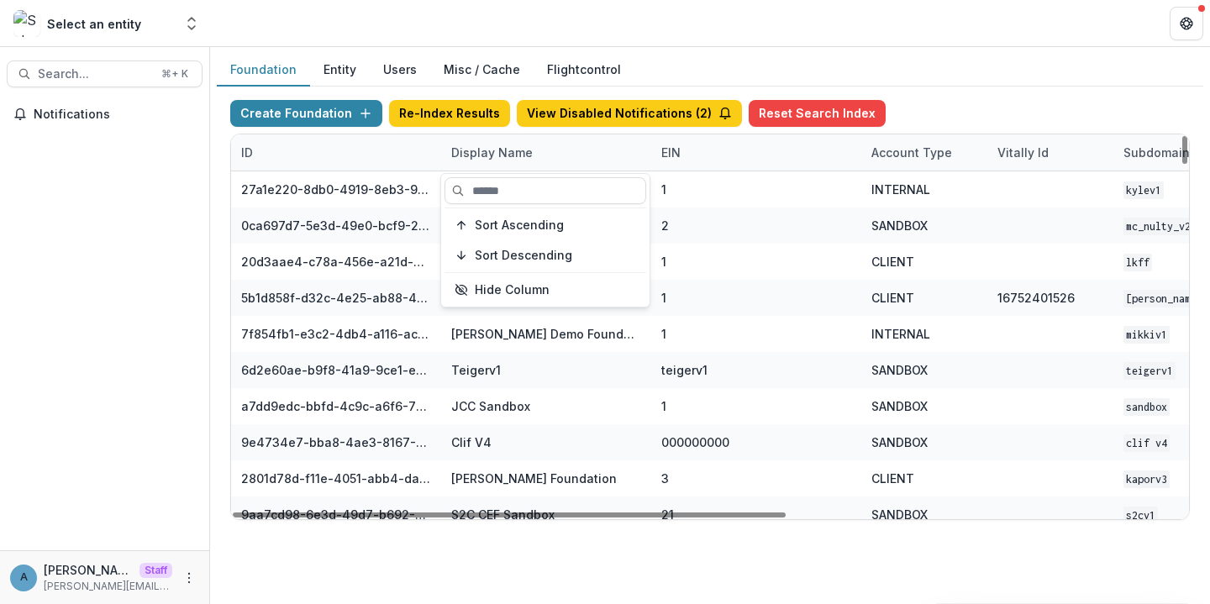
click at [495, 174] on div "Sort Ascending Sort Descending Hide Column" at bounding box center [545, 240] width 208 height 133
click at [495, 183] on input at bounding box center [546, 190] width 202 height 27
type input "****"
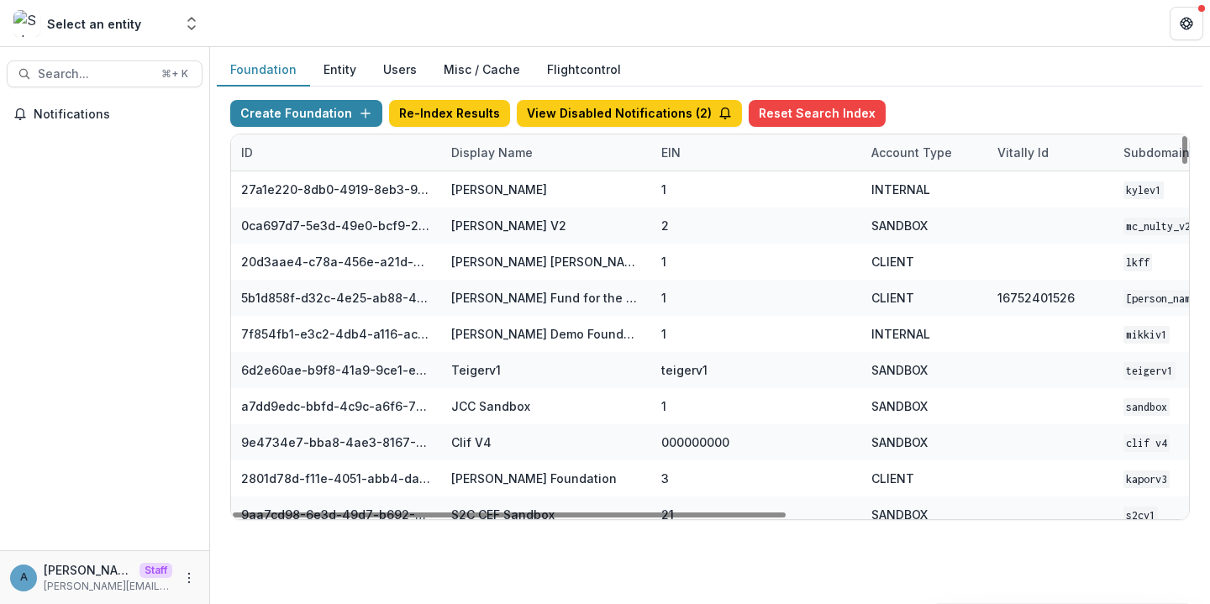
click at [573, 18] on header at bounding box center [710, 23] width 1000 height 46
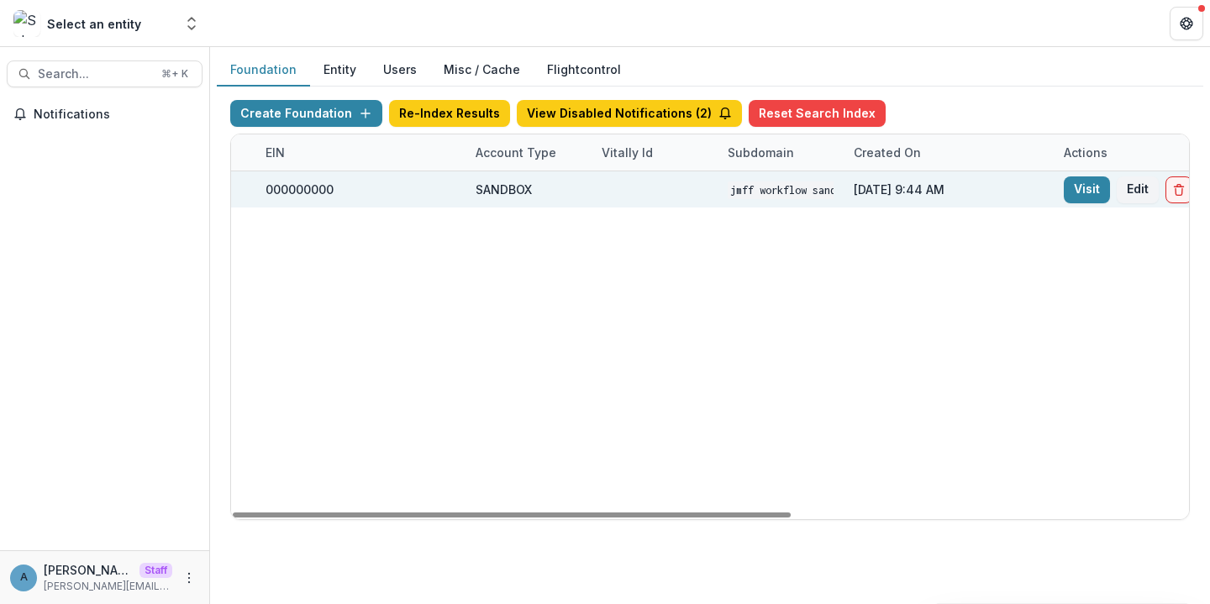
scroll to position [0, 681]
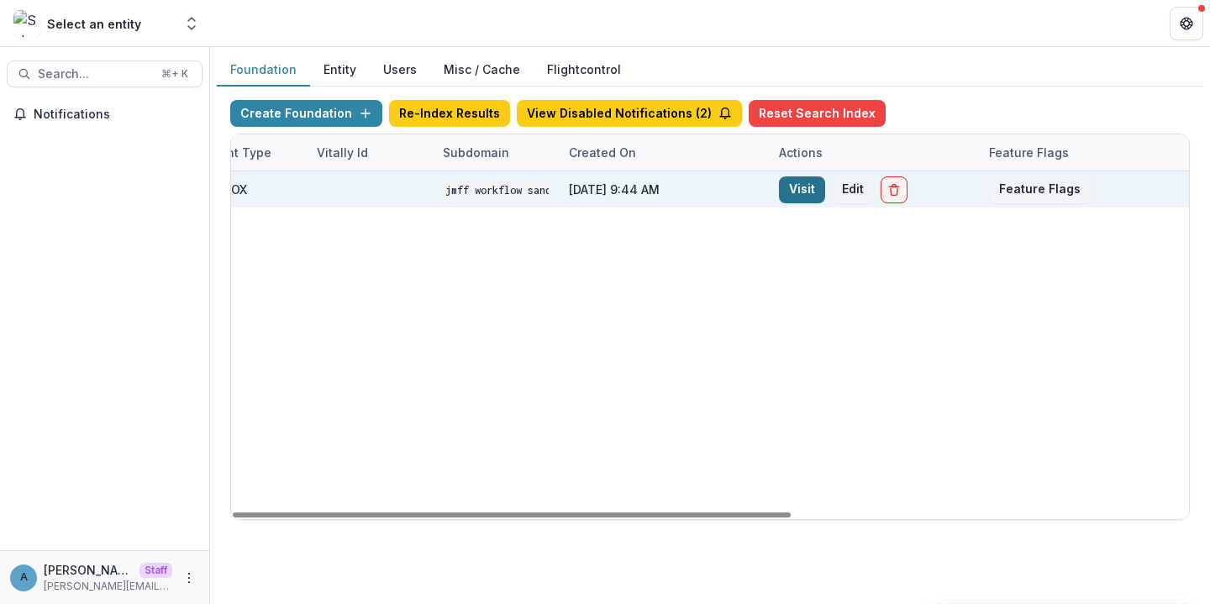
click at [811, 186] on link "Visit" at bounding box center [802, 189] width 46 height 27
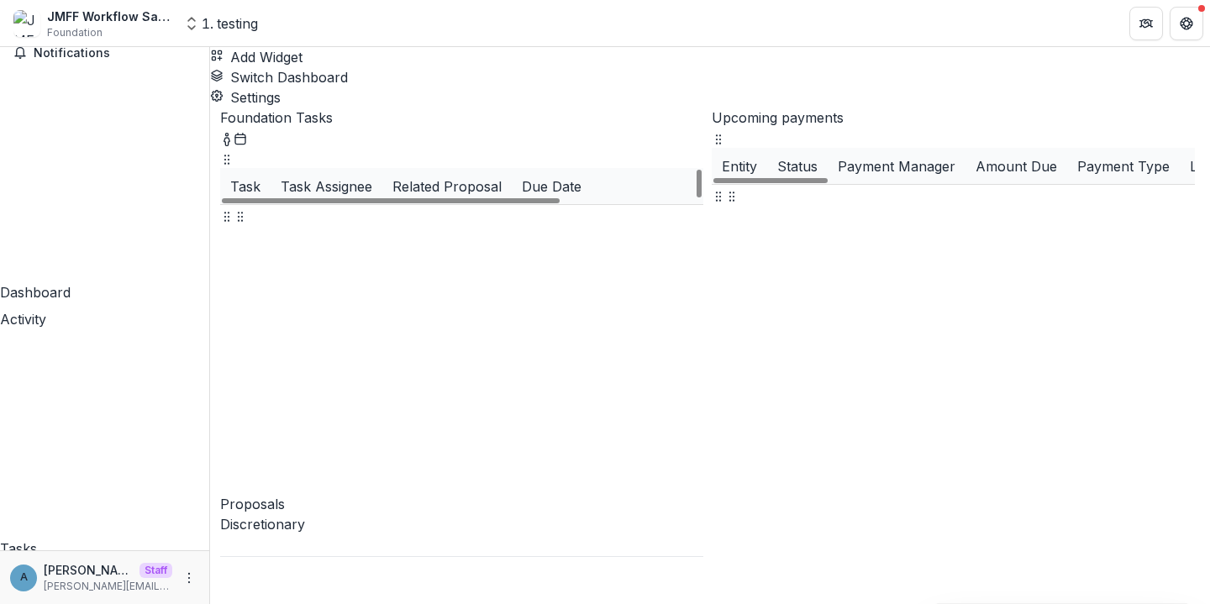
scroll to position [108, 0]
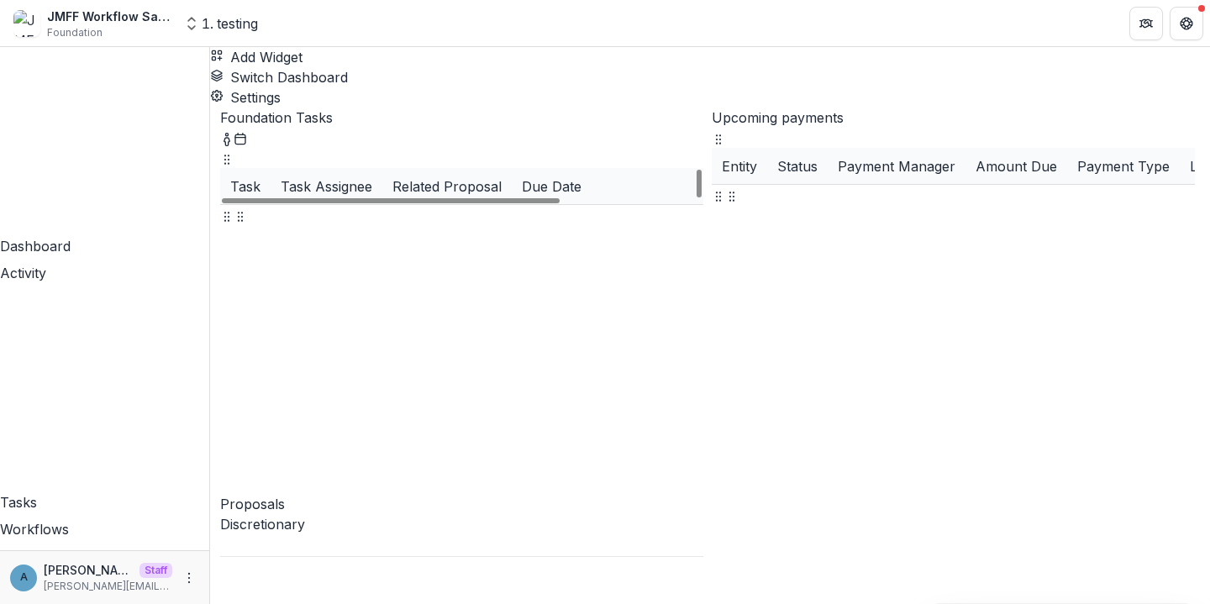
click at [175, 586] on div "A [PERSON_NAME] [PERSON_NAME][EMAIL_ADDRESS][DOMAIN_NAME]" at bounding box center [104, 577] width 189 height 33
click at [176, 586] on div "A [PERSON_NAME] [PERSON_NAME][EMAIL_ADDRESS][DOMAIN_NAME]" at bounding box center [104, 577] width 189 height 33
click at [177, 586] on div "A [PERSON_NAME] [PERSON_NAME][EMAIL_ADDRESS][DOMAIN_NAME]" at bounding box center [104, 577] width 189 height 33
click at [179, 586] on button "More" at bounding box center [189, 578] width 20 height 20
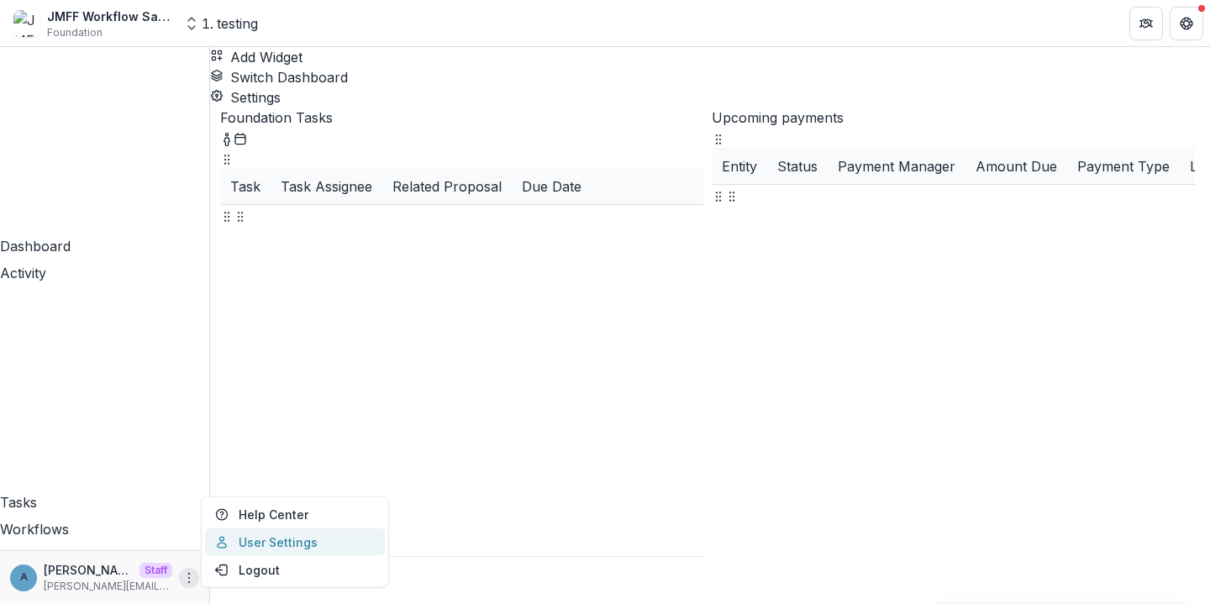
click at [242, 548] on link "User Settings" at bounding box center [295, 543] width 180 height 28
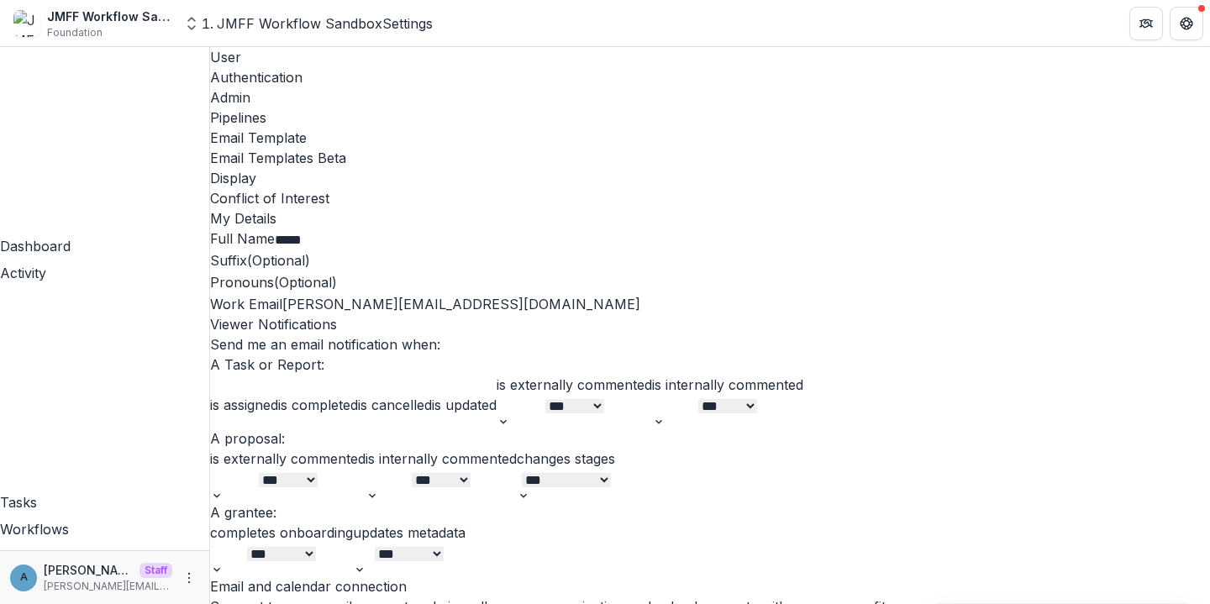
click at [383, 87] on div "Admin" at bounding box center [710, 97] width 1000 height 20
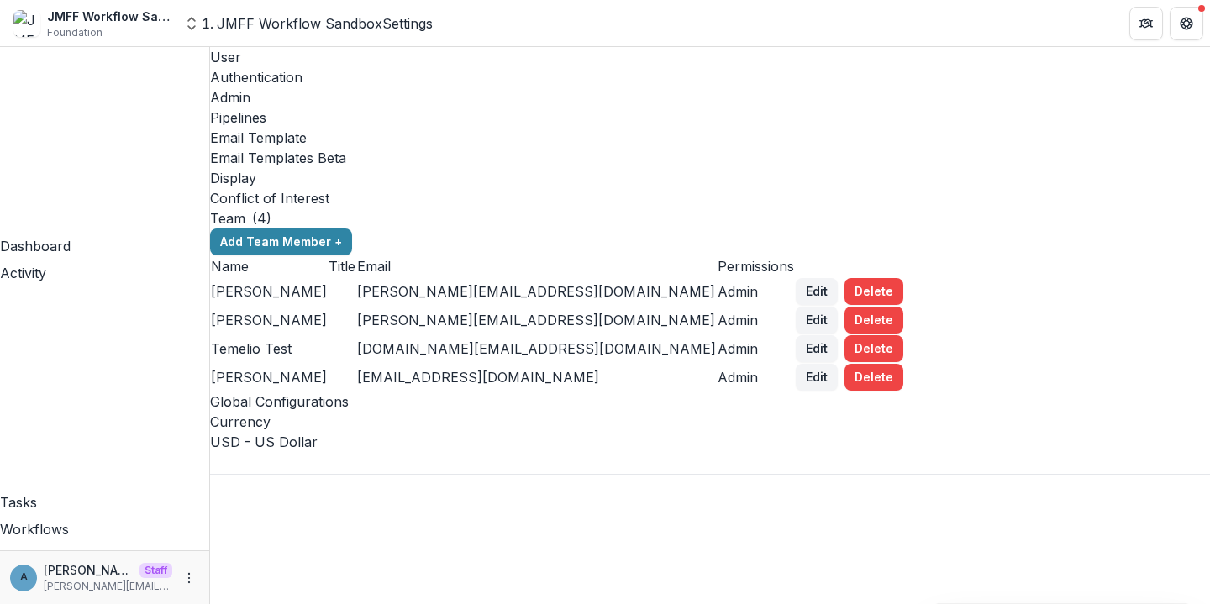
click at [571, 128] on div "Email Template" at bounding box center [710, 138] width 1000 height 20
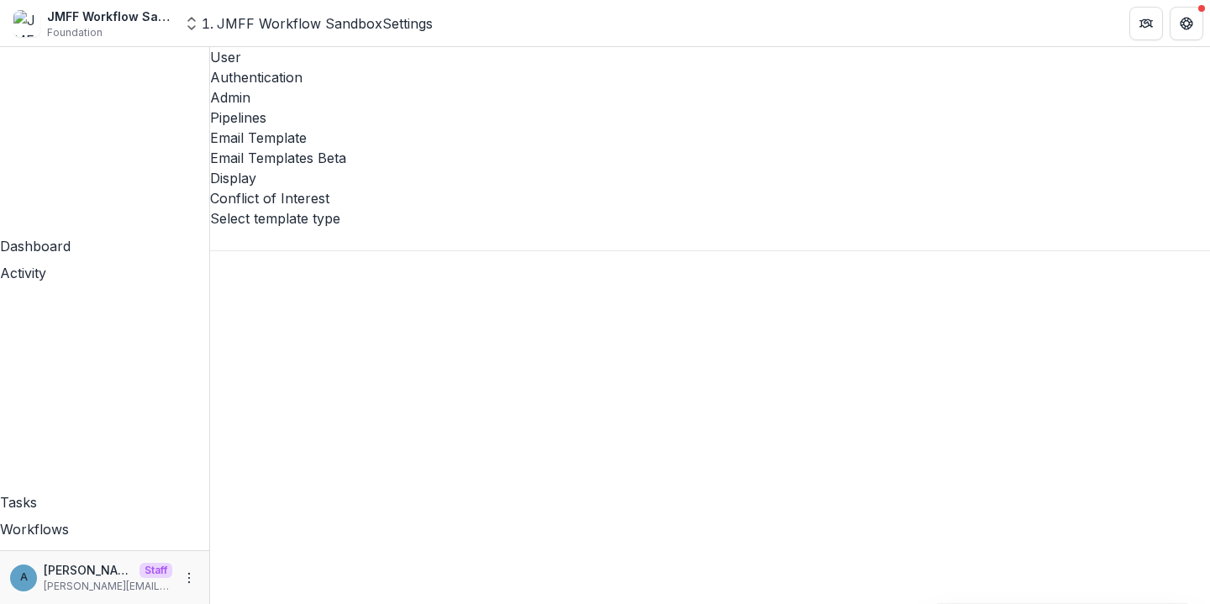
click at [469, 108] on div "Pipelines" at bounding box center [710, 118] width 1000 height 20
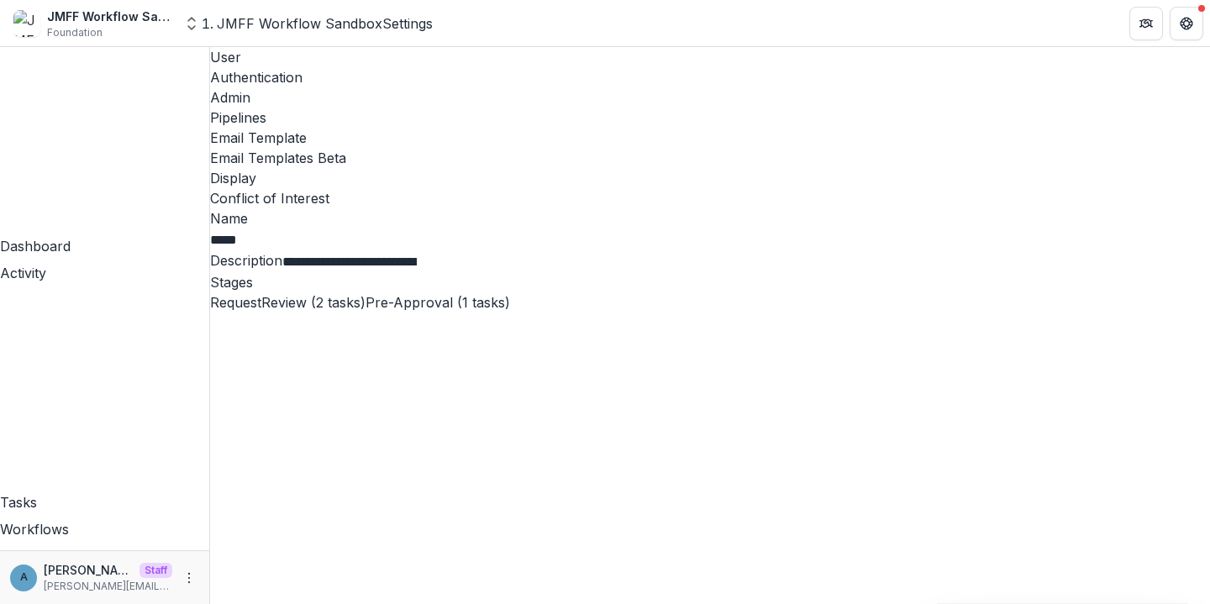
click at [366, 294] on span "Review (2 tasks)" at bounding box center [313, 302] width 104 height 17
select select "******"
click at [785, 168] on div "Display" at bounding box center [710, 178] width 1000 height 20
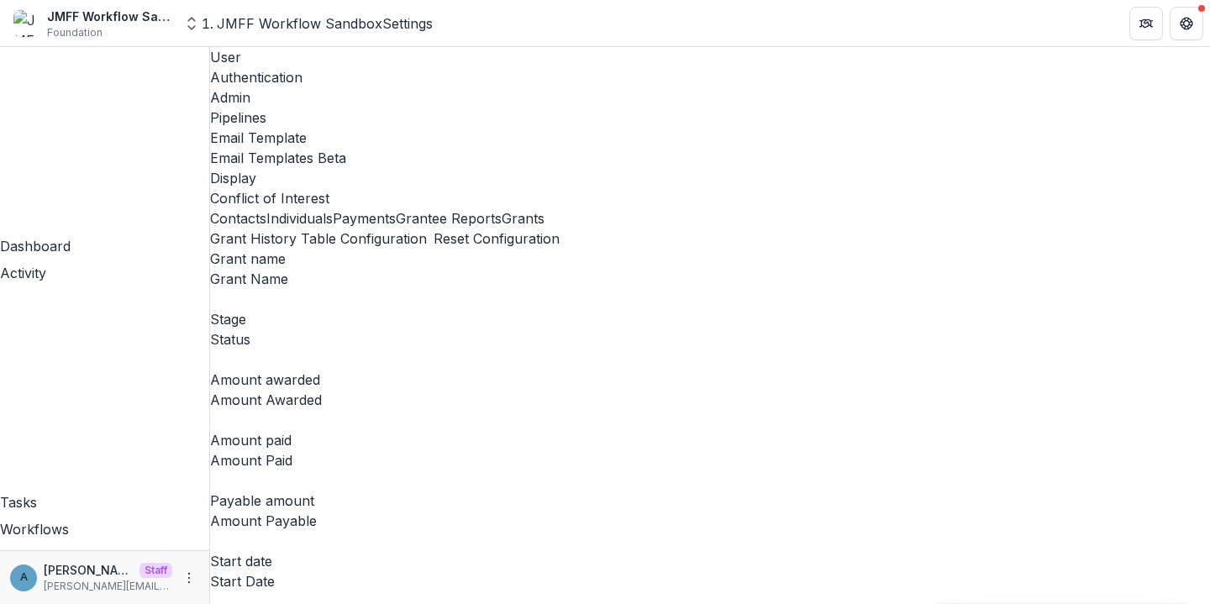
click at [502, 229] on button "Grants" at bounding box center [523, 218] width 43 height 20
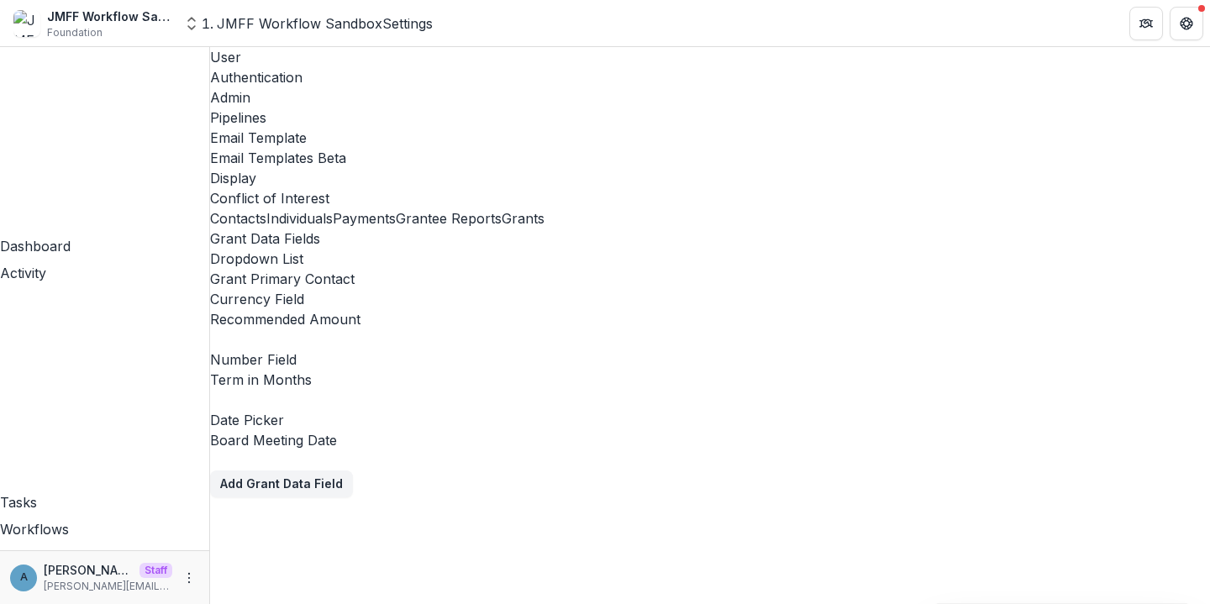
click at [210, 466] on icon "delete-field-row" at bounding box center [210, 466] width 0 height 0
click at [79, 492] on div "Tasks" at bounding box center [104, 502] width 209 height 20
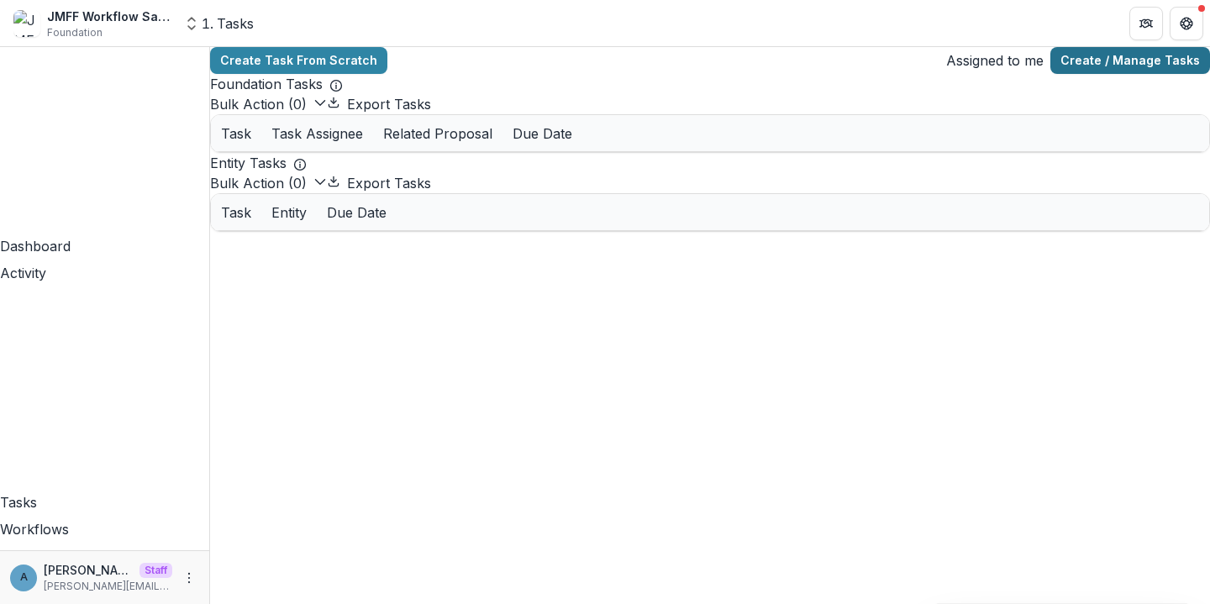
click at [1135, 61] on link "Create / Manage Tasks" at bounding box center [1131, 60] width 160 height 27
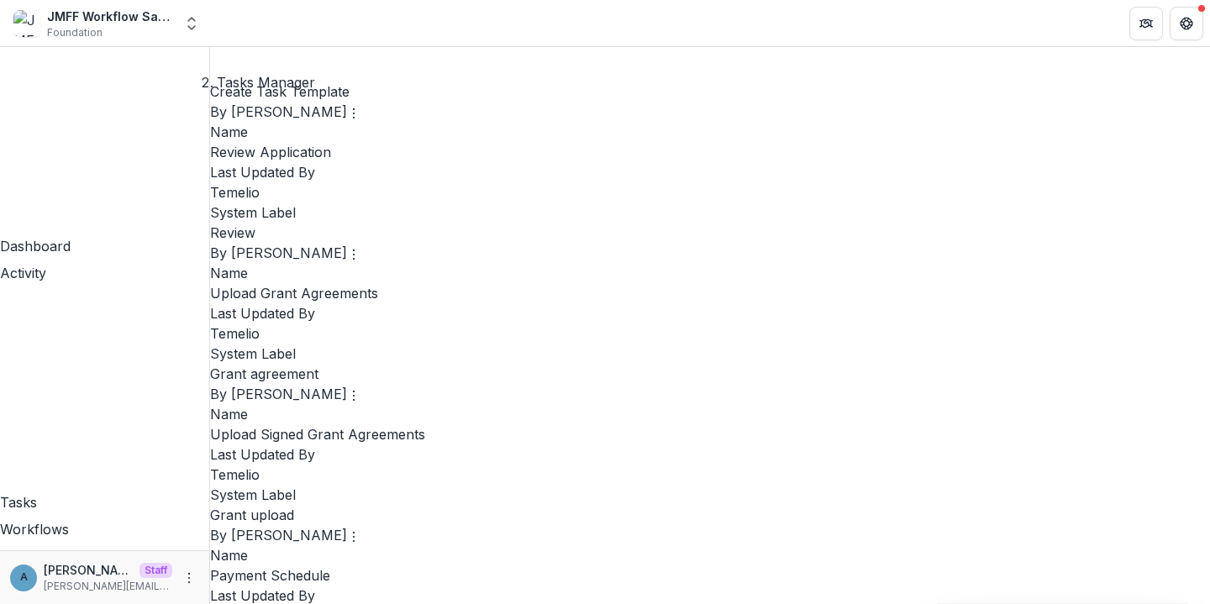
scroll to position [1222, 0]
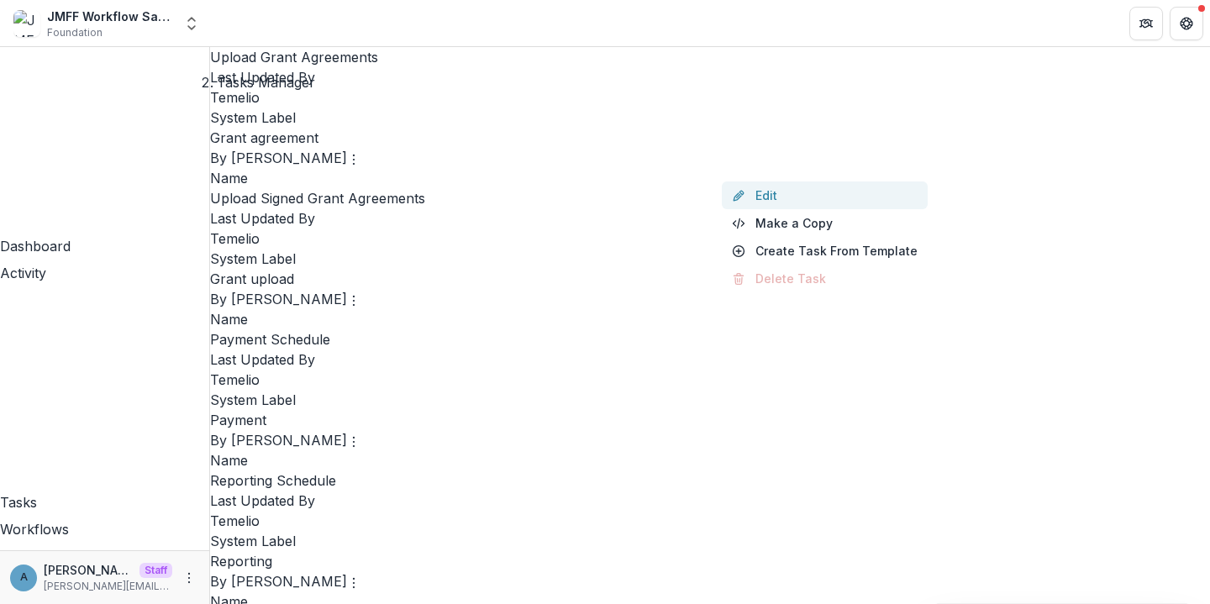
click at [765, 194] on link "Edit" at bounding box center [825, 196] width 206 height 28
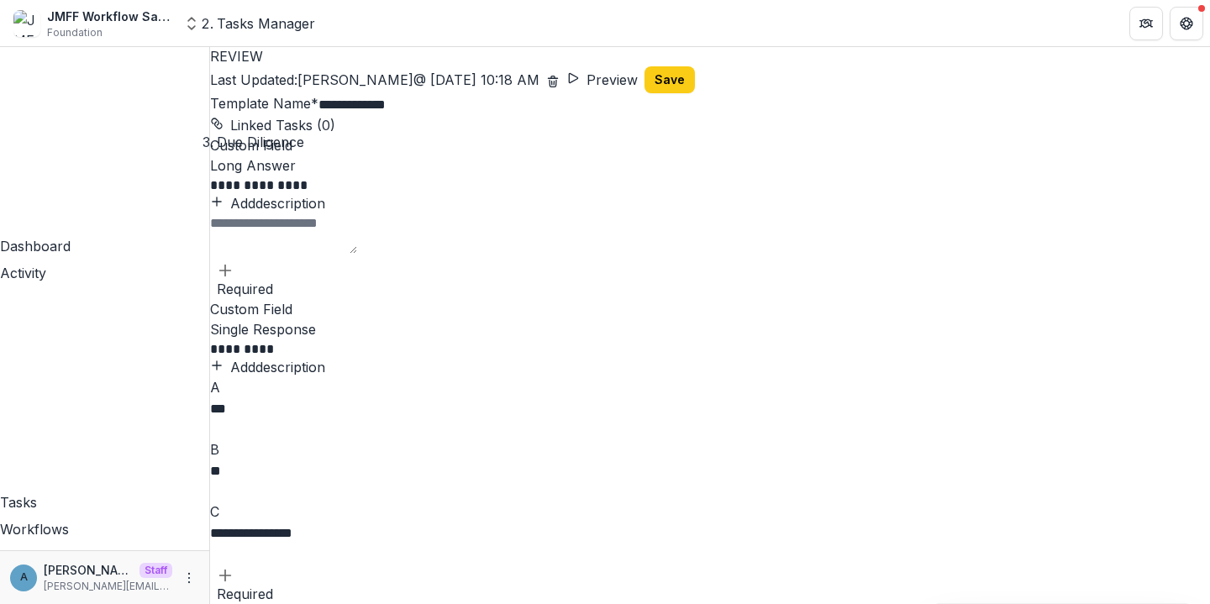
scroll to position [408, 0]
click at [234, 569] on icon "Add field" at bounding box center [225, 575] width 17 height 17
type input "****"
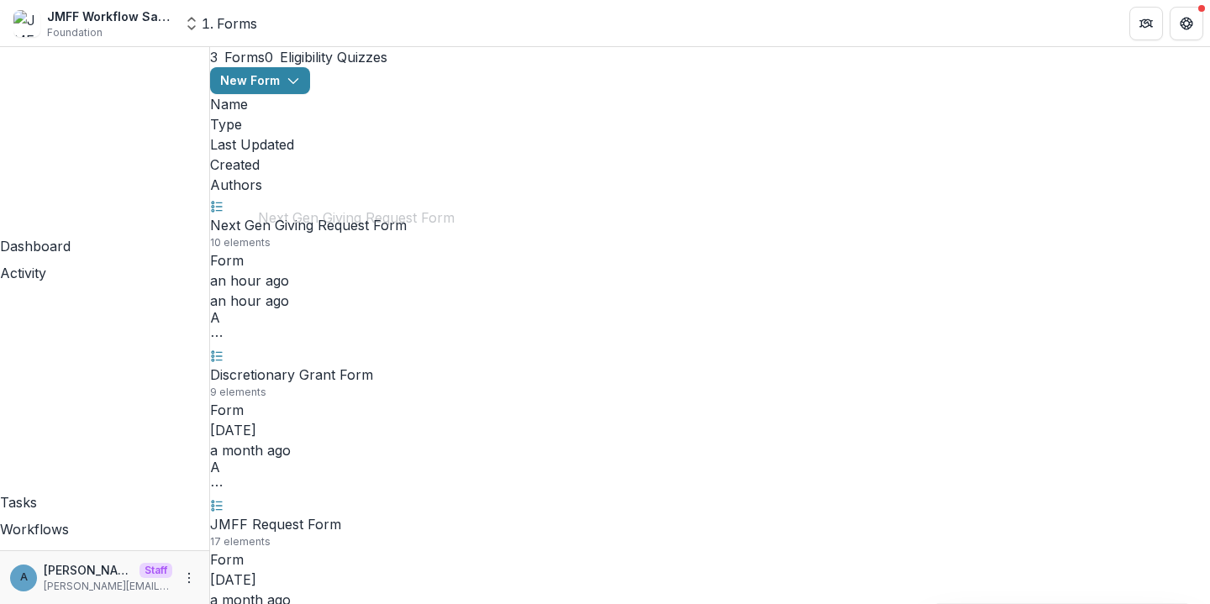
click at [366, 217] on link "Next Gen Giving Request Form" at bounding box center [308, 225] width 197 height 17
click at [304, 365] on span "Discretionary Grant Form" at bounding box center [291, 375] width 163 height 20
click at [304, 366] on link "Discretionary Grant Form" at bounding box center [291, 374] width 163 height 17
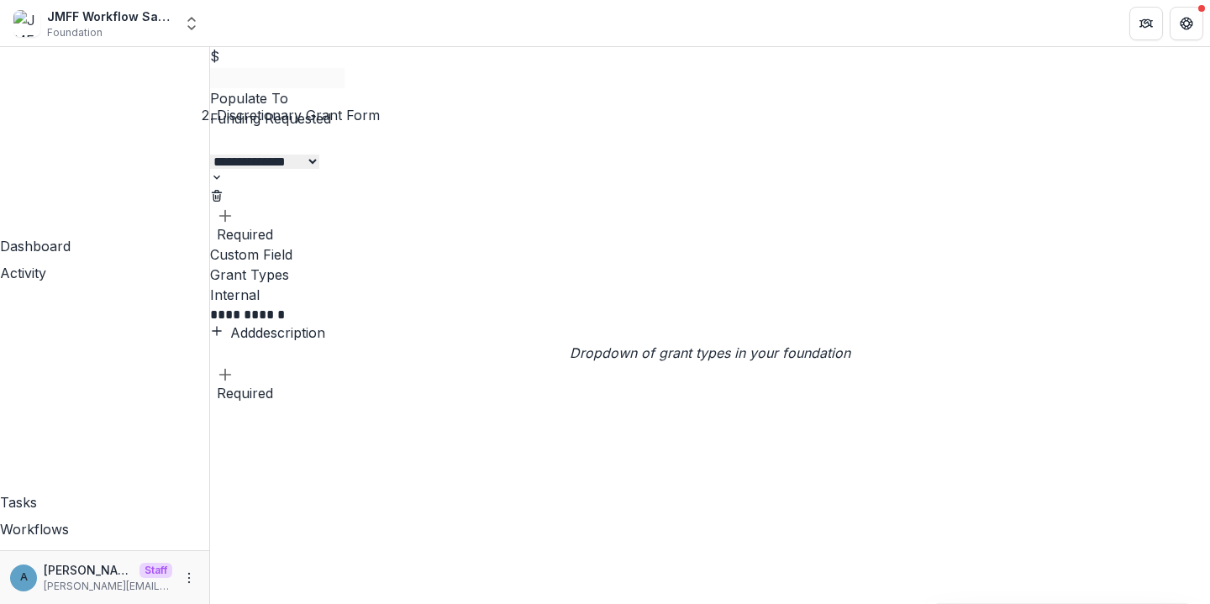
scroll to position [2535, 0]
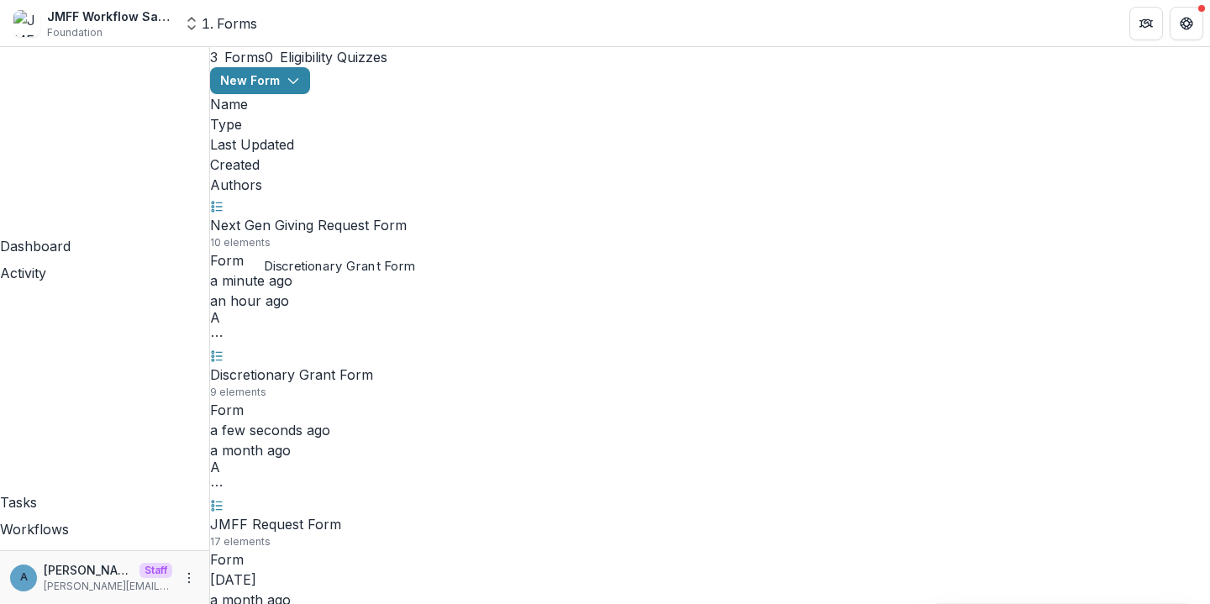
click at [280, 516] on link "JMFF Request Form" at bounding box center [275, 524] width 131 height 17
click at [310, 366] on link "Discretionary Grant Form" at bounding box center [291, 374] width 163 height 17
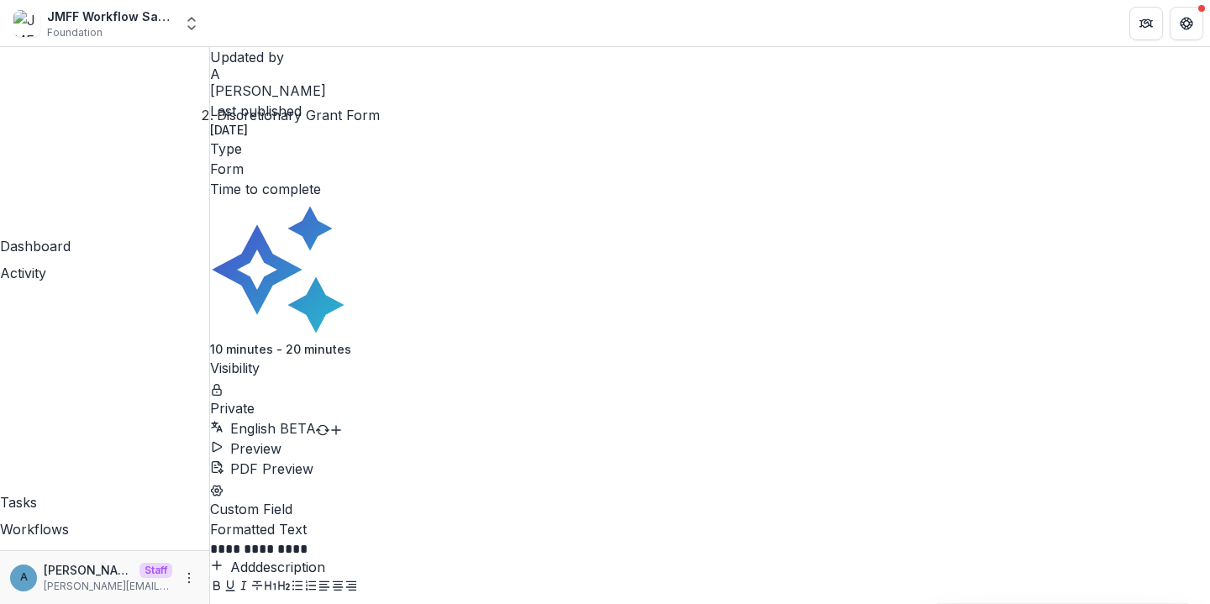
scroll to position [64, 0]
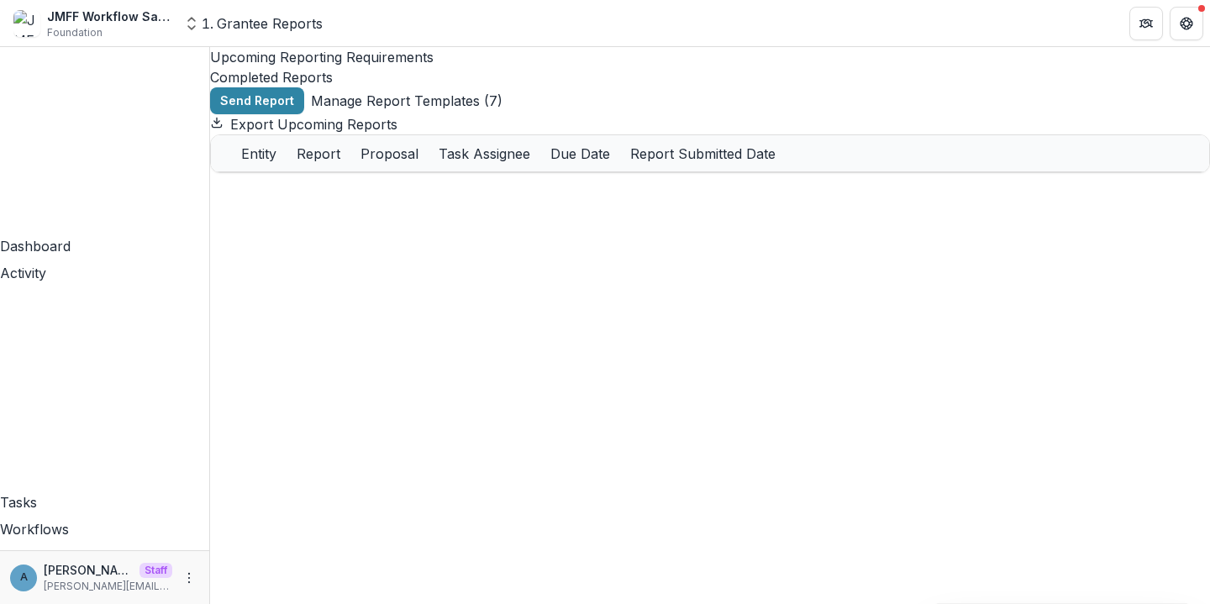
click at [393, 111] on button "Manage Report Templates ( 7 )" at bounding box center [407, 101] width 192 height 20
click at [970, 603] on header "Manage Report Templates" at bounding box center [605, 614] width 1210 height 20
click at [182, 576] on icon "More" at bounding box center [188, 577] width 13 height 13
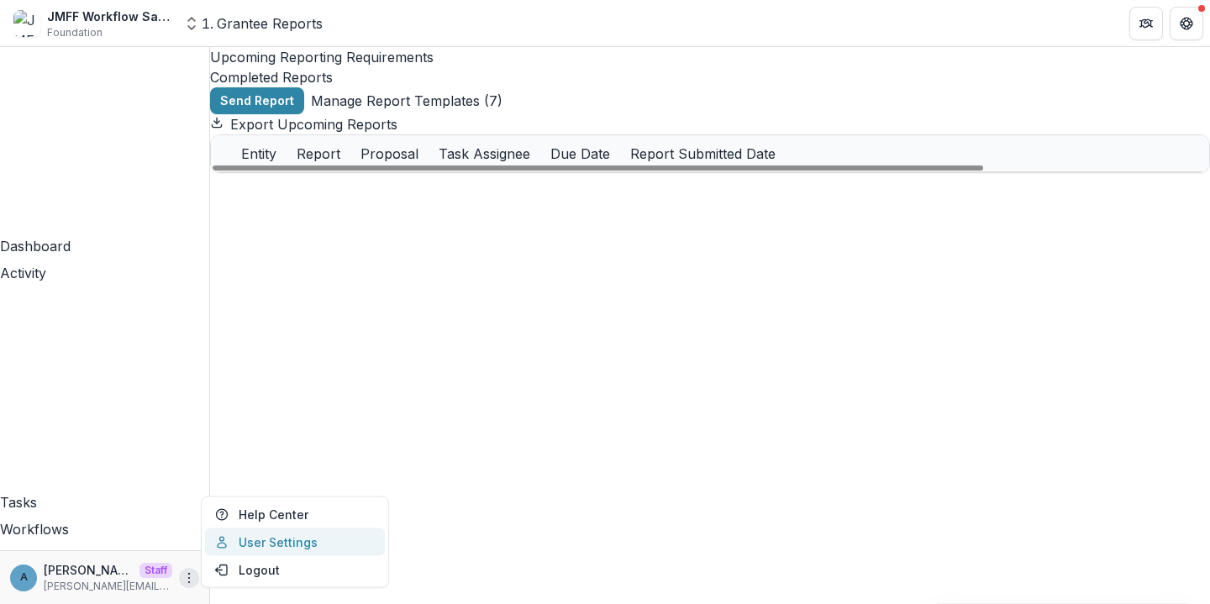
click at [259, 547] on link "User Settings" at bounding box center [295, 543] width 180 height 28
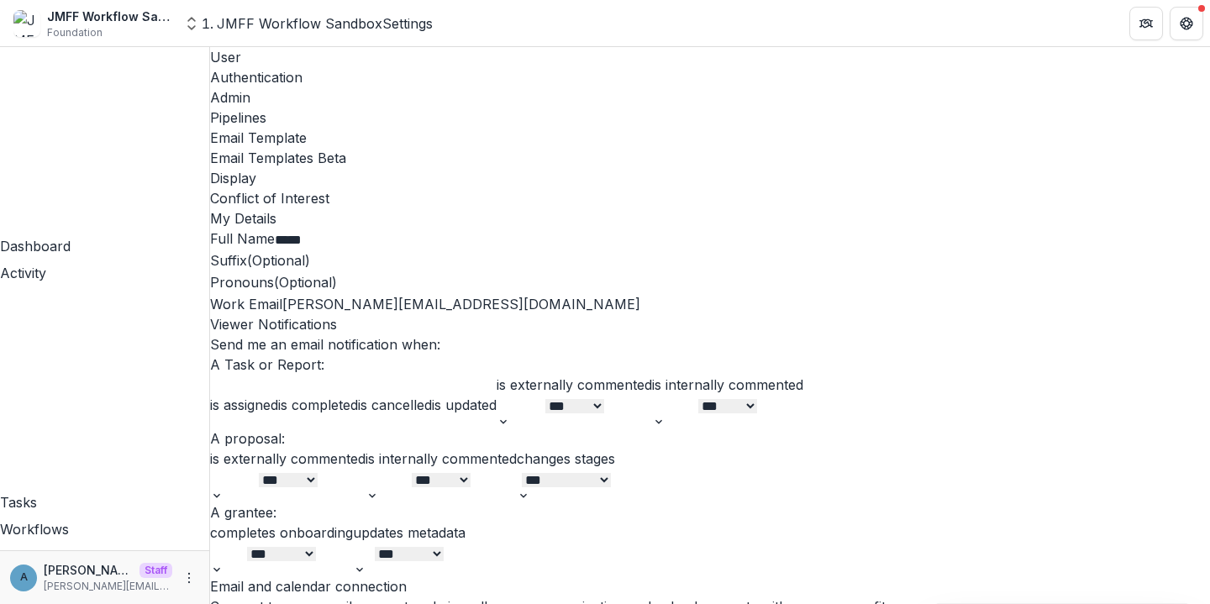
click at [463, 108] on div "Pipelines" at bounding box center [710, 118] width 1000 height 20
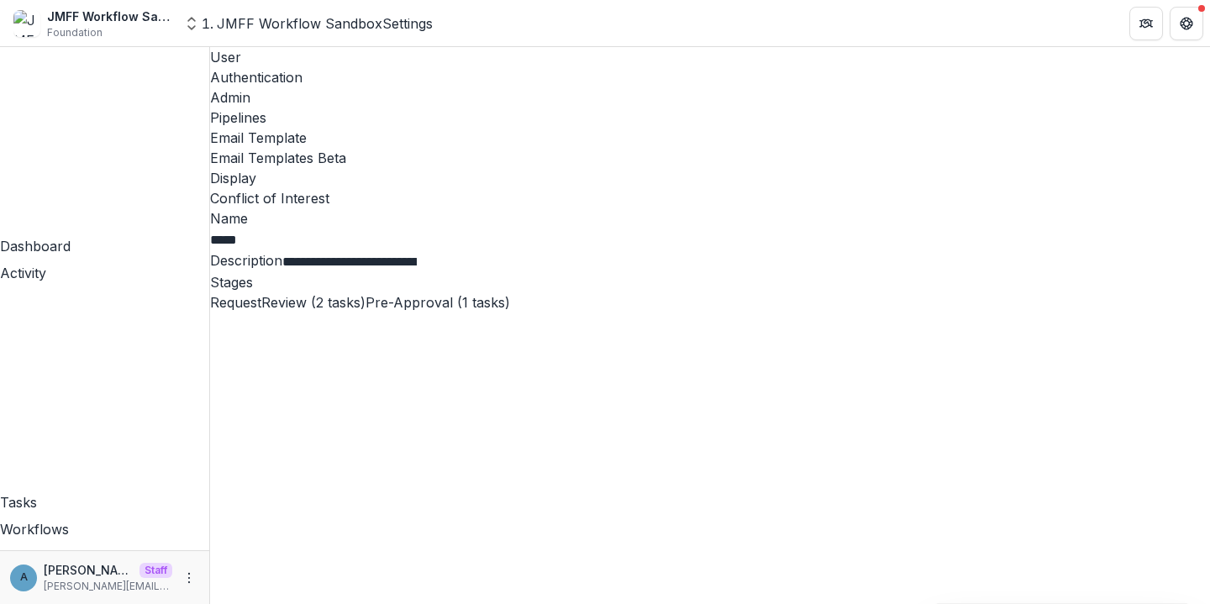
click at [410, 87] on div "Admin" at bounding box center [710, 97] width 1000 height 20
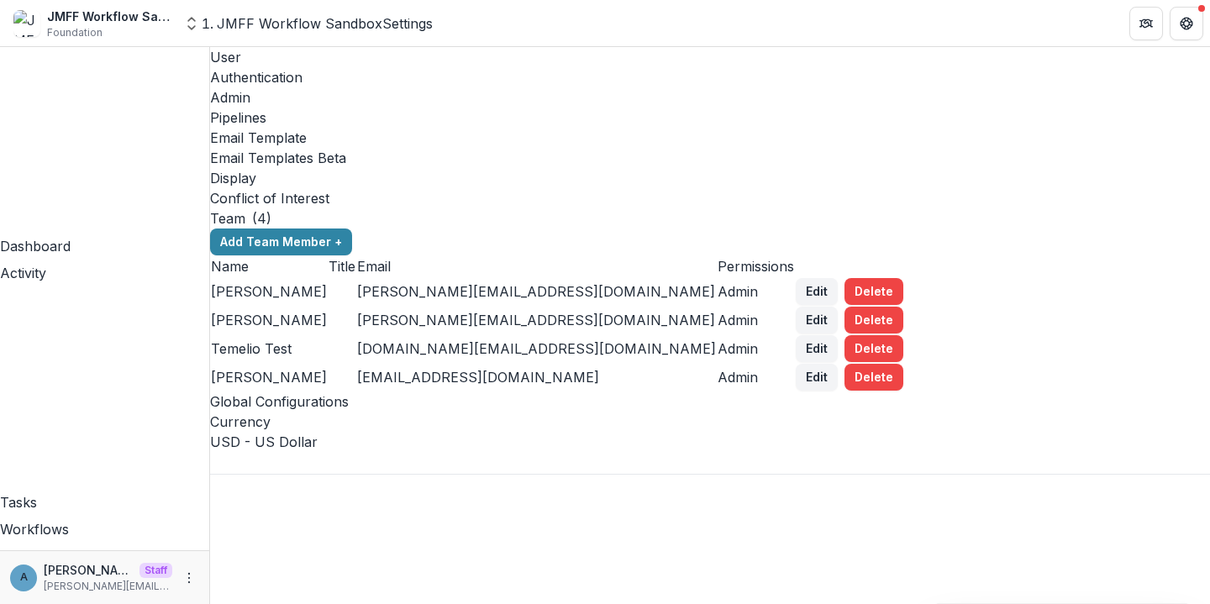
scroll to position [1855, 0]
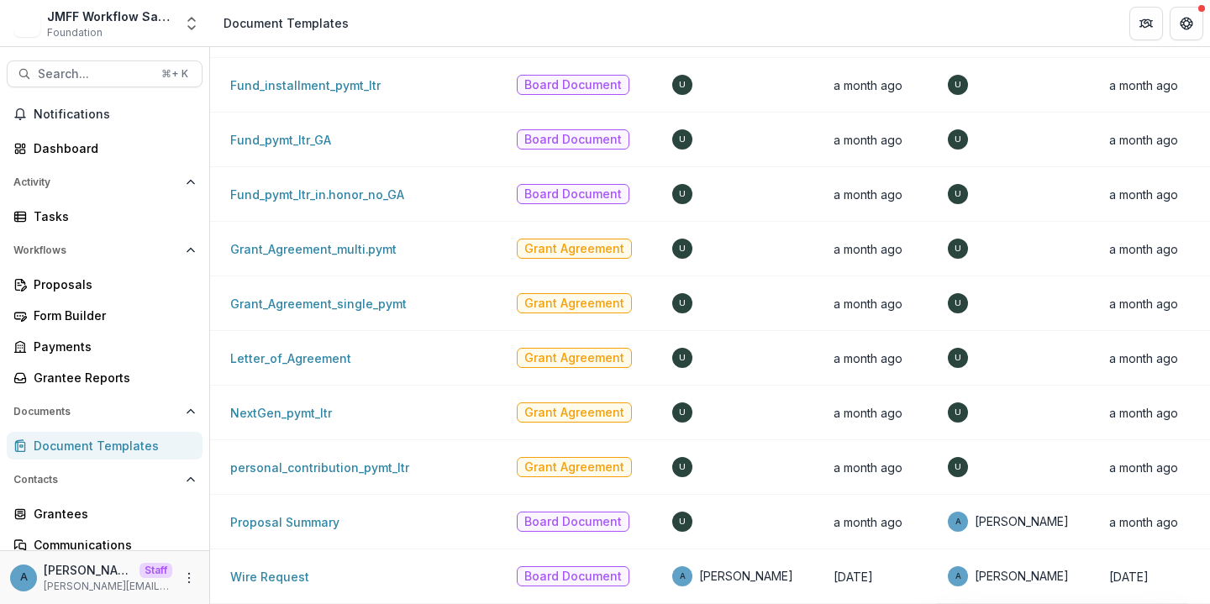
scroll to position [145, 0]
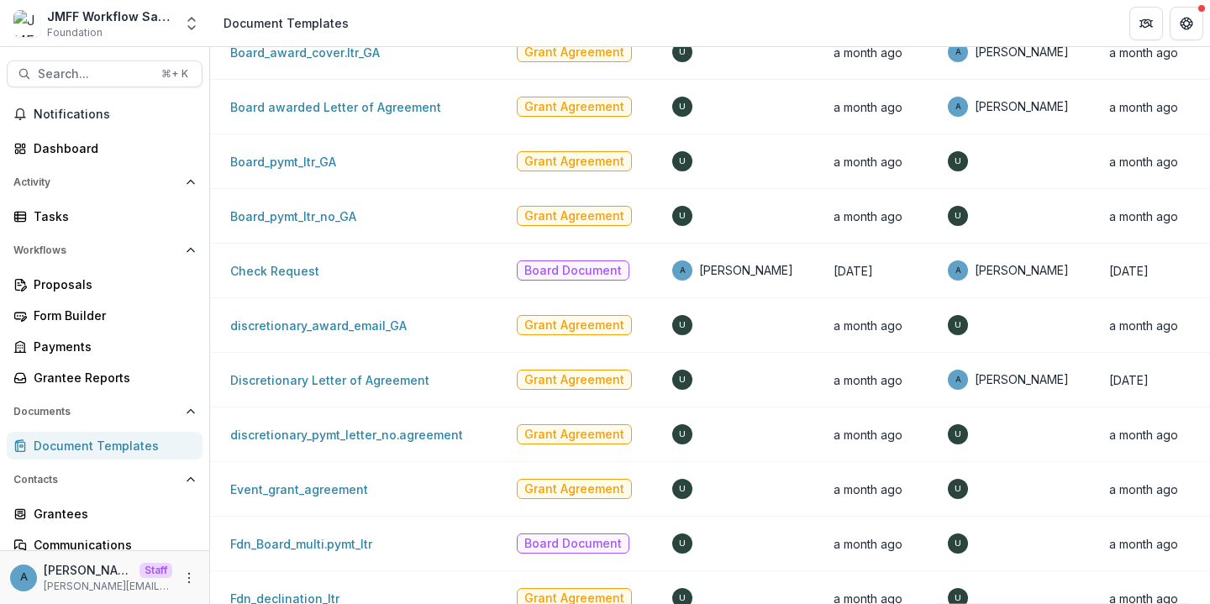
click at [188, 567] on div "A [PERSON_NAME] [PERSON_NAME][EMAIL_ADDRESS][DOMAIN_NAME]" at bounding box center [104, 577] width 189 height 33
click at [182, 575] on icon "More" at bounding box center [188, 577] width 13 height 13
click at [256, 546] on link "User Settings" at bounding box center [295, 543] width 180 height 28
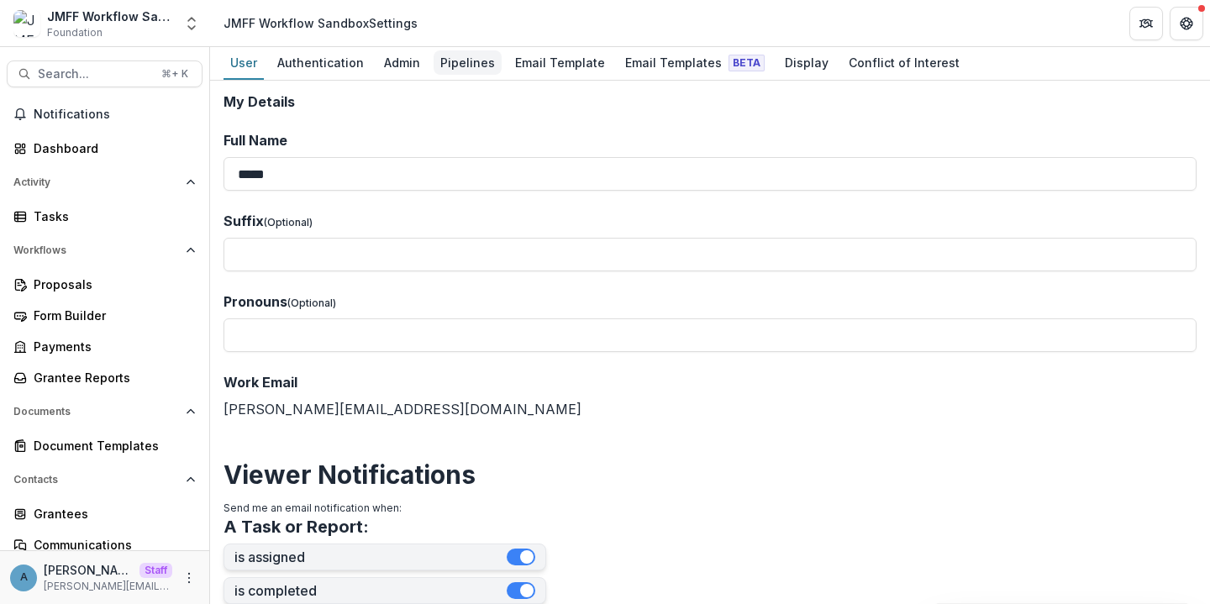
click at [447, 71] on div "Pipelines" at bounding box center [468, 62] width 68 height 24
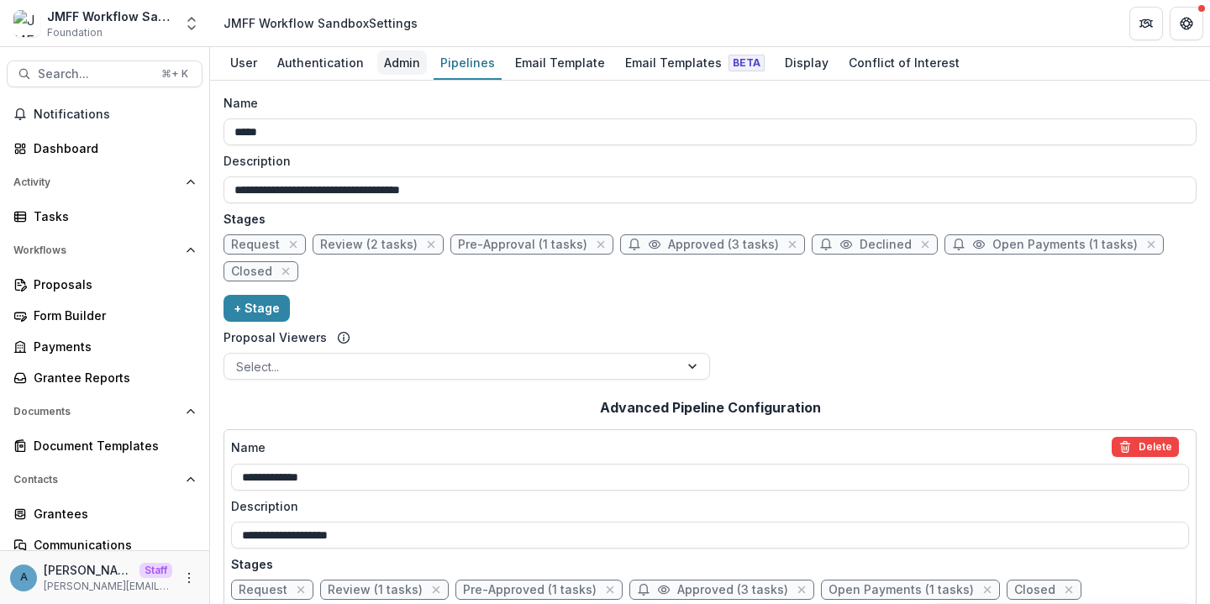
click at [396, 61] on div "Admin" at bounding box center [402, 62] width 50 height 24
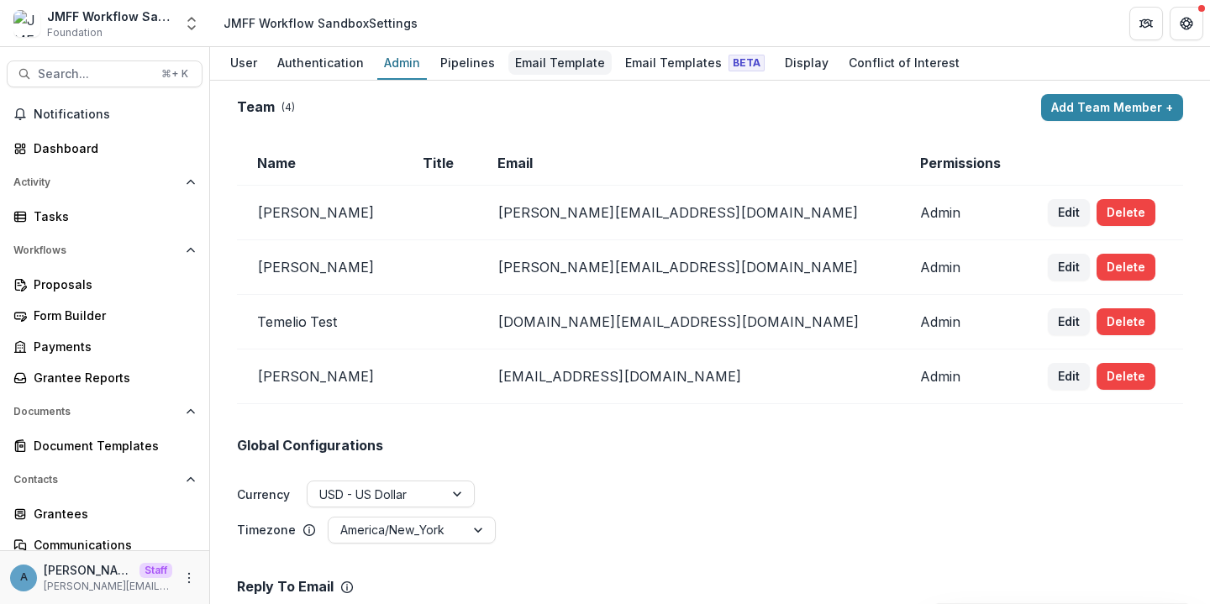
click at [549, 68] on div "Email Template" at bounding box center [559, 62] width 103 height 24
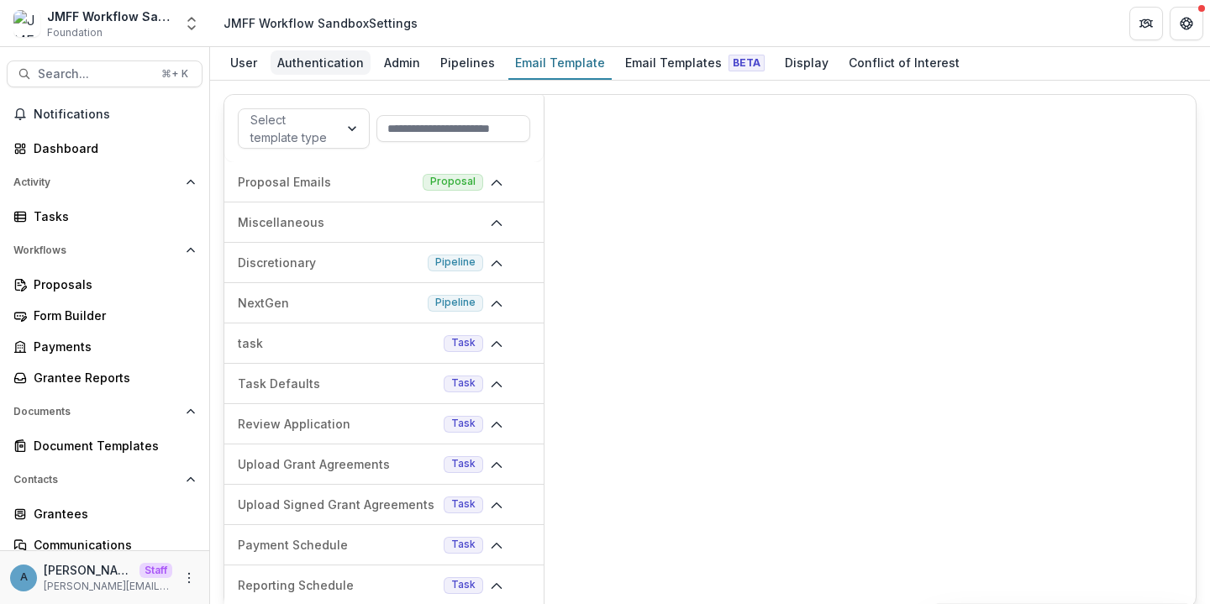
click at [323, 59] on div "Authentication" at bounding box center [321, 62] width 100 height 24
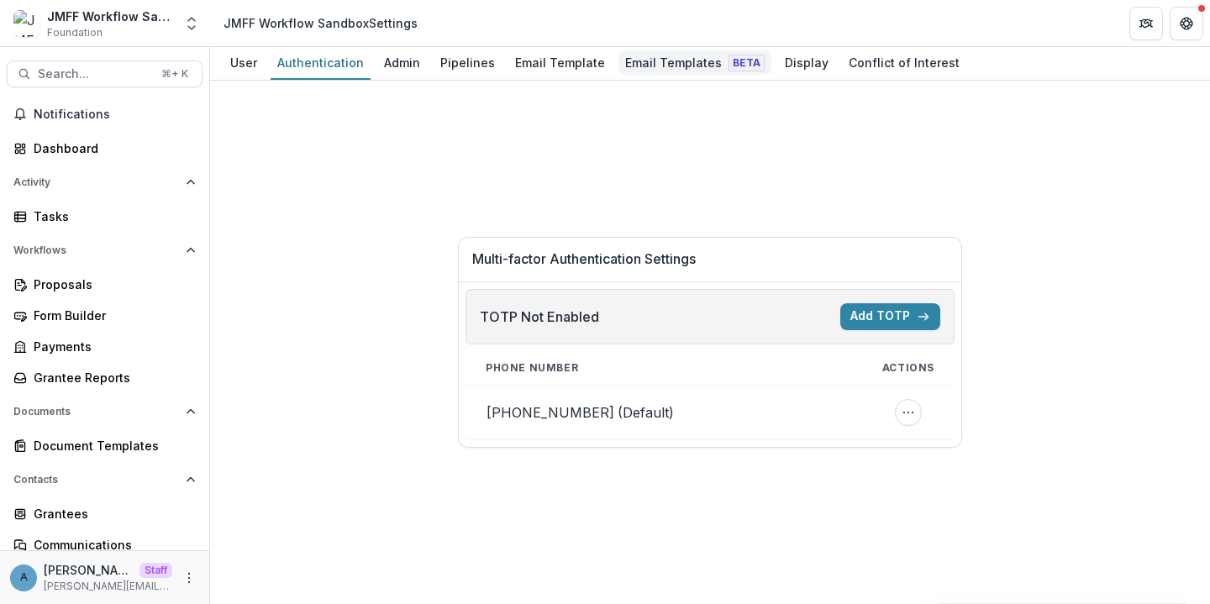
click at [657, 65] on div "Email Templates Beta" at bounding box center [695, 62] width 153 height 24
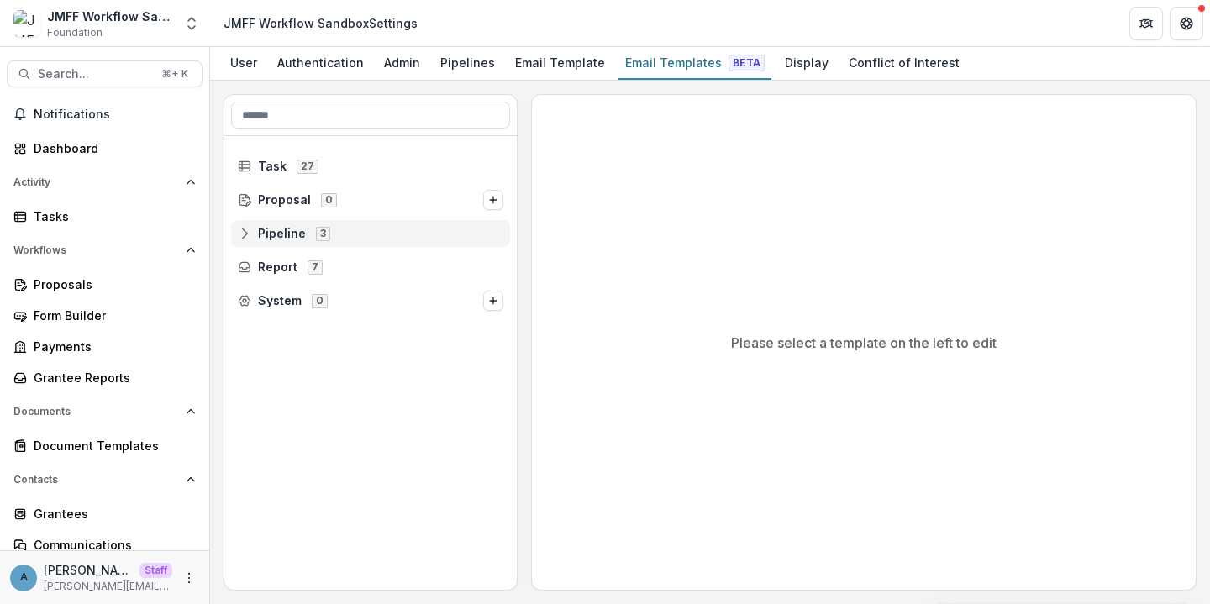
click at [278, 234] on span "Pipeline" at bounding box center [282, 234] width 48 height 14
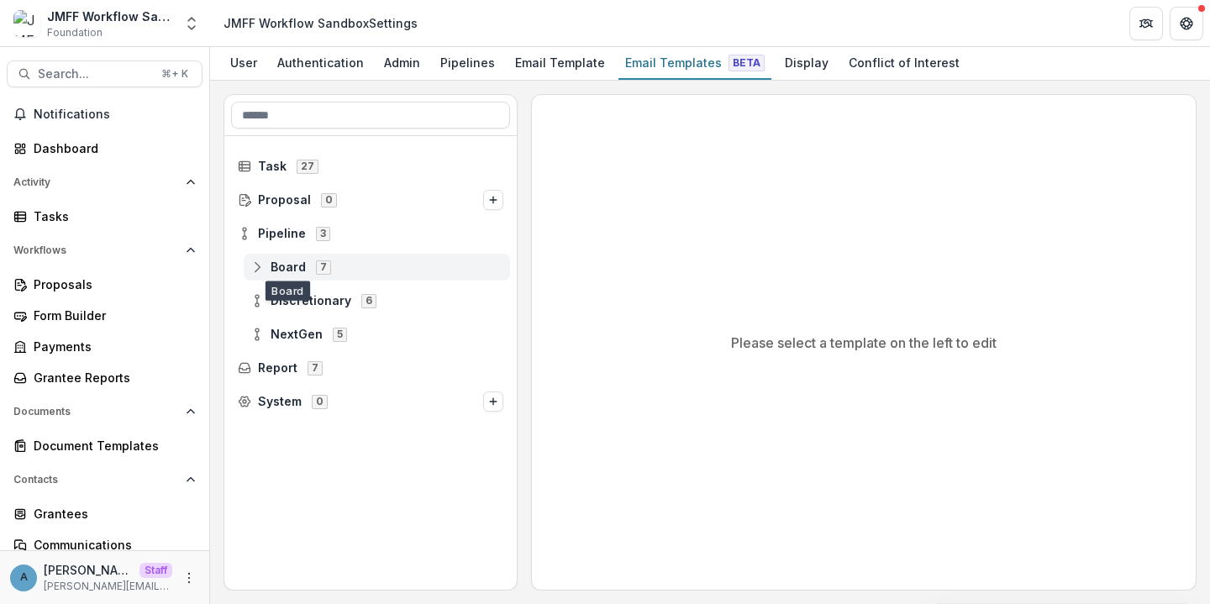
click at [283, 263] on span "Board" at bounding box center [288, 268] width 35 height 14
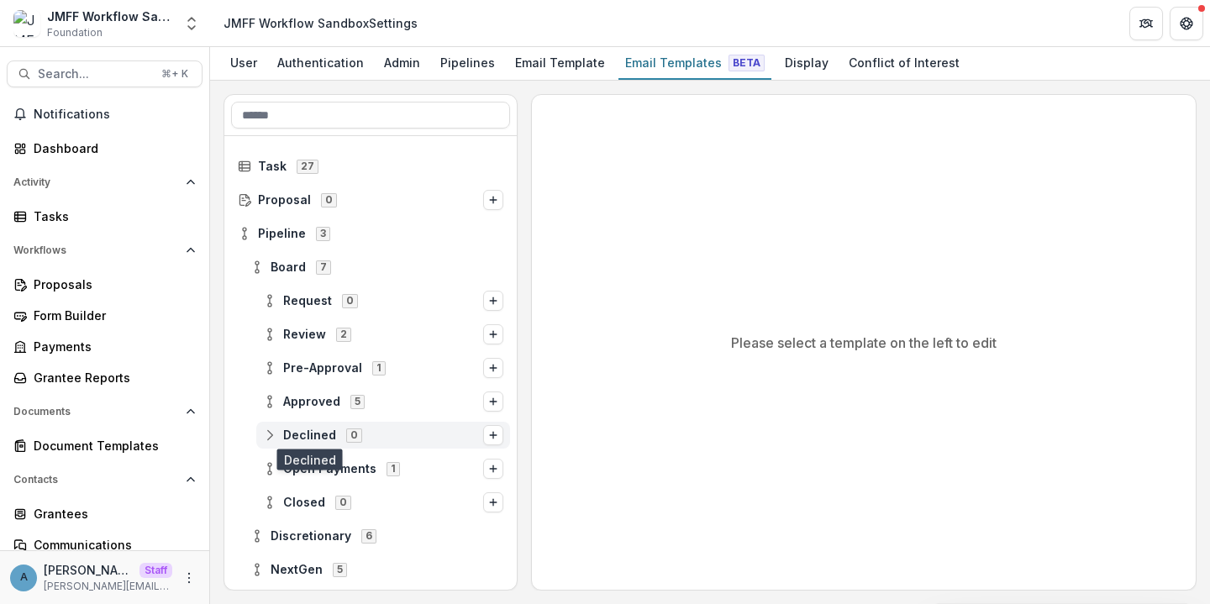
click at [313, 440] on span "Declined" at bounding box center [309, 436] width 53 height 14
click at [493, 434] on button "Options" at bounding box center [493, 435] width 20 height 20
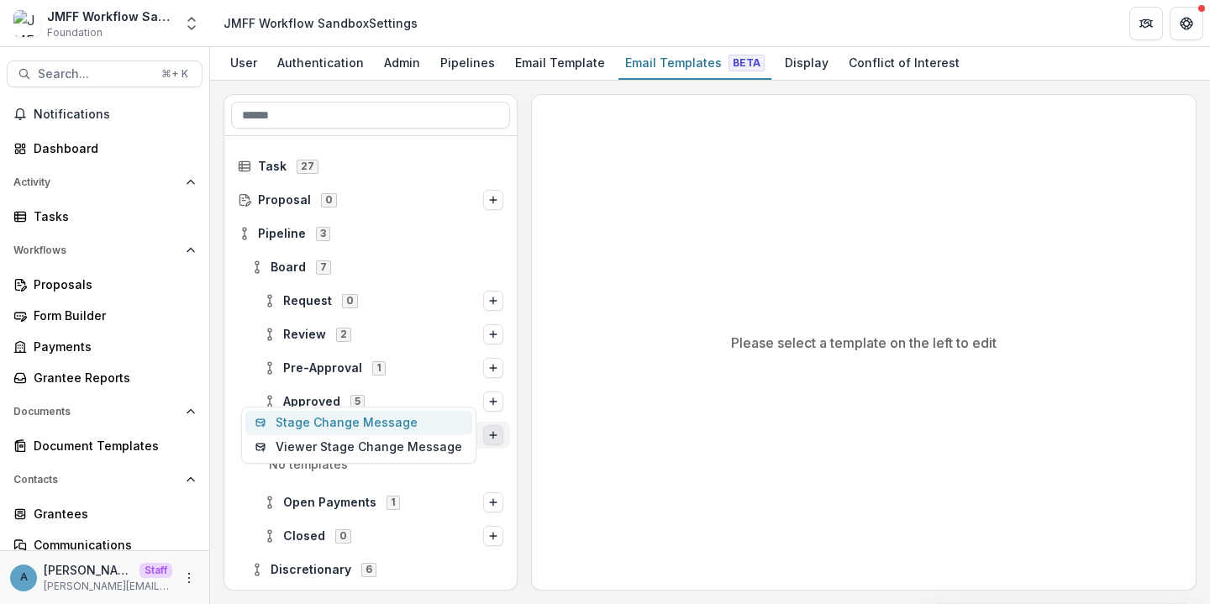
click at [363, 425] on button "Stage Change Message" at bounding box center [358, 423] width 227 height 24
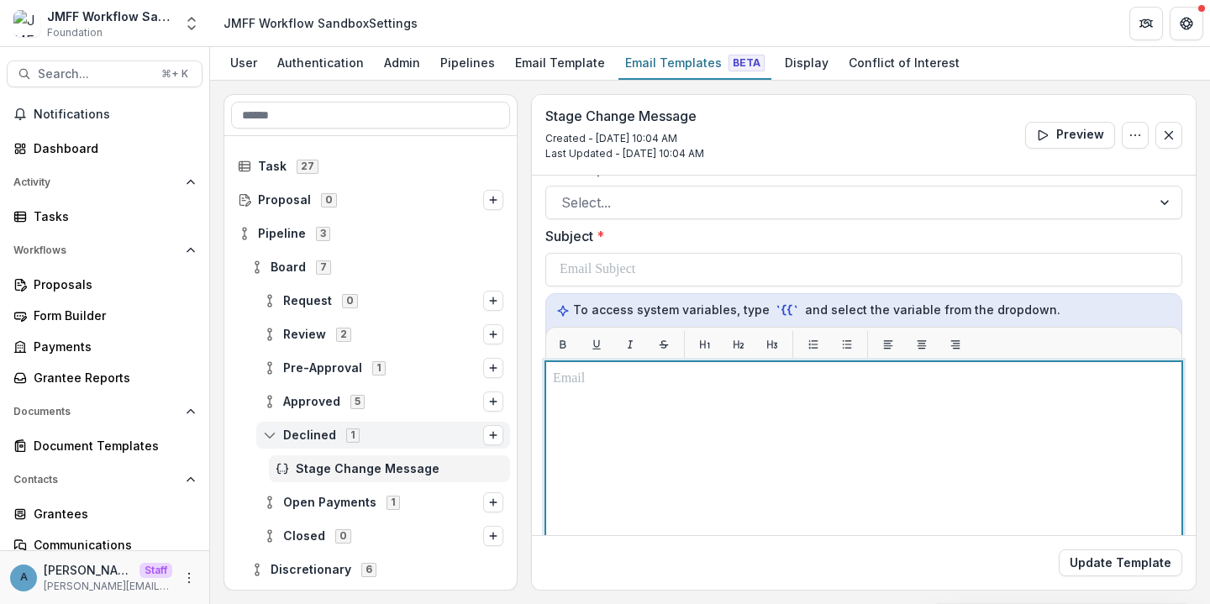
click at [603, 372] on p at bounding box center [864, 379] width 622 height 20
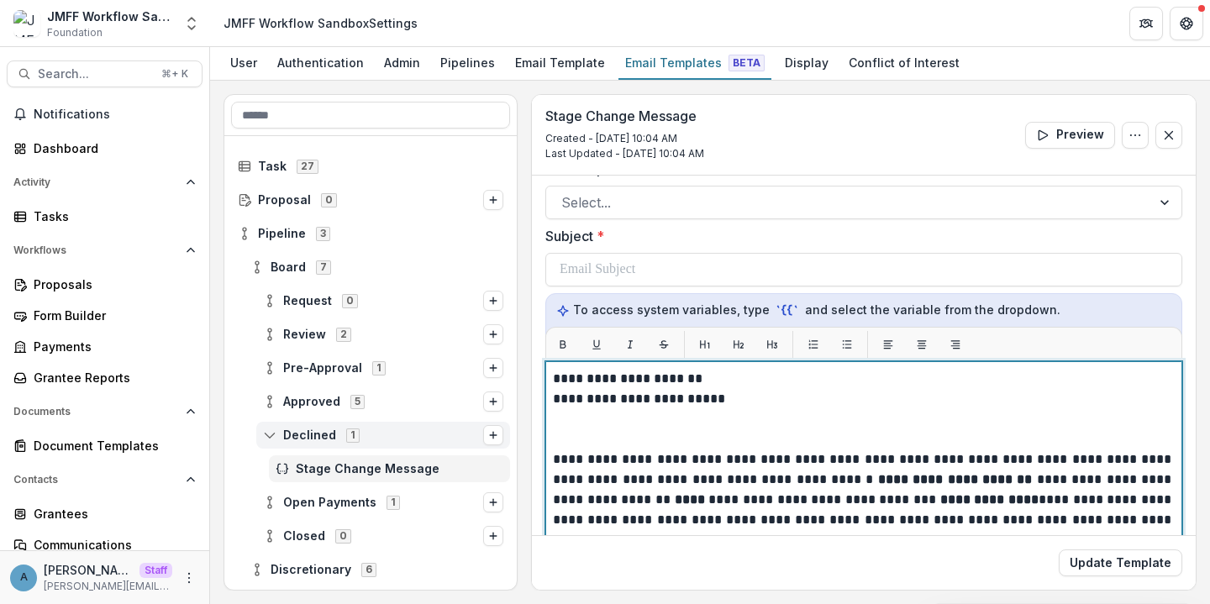
scroll to position [222, 0]
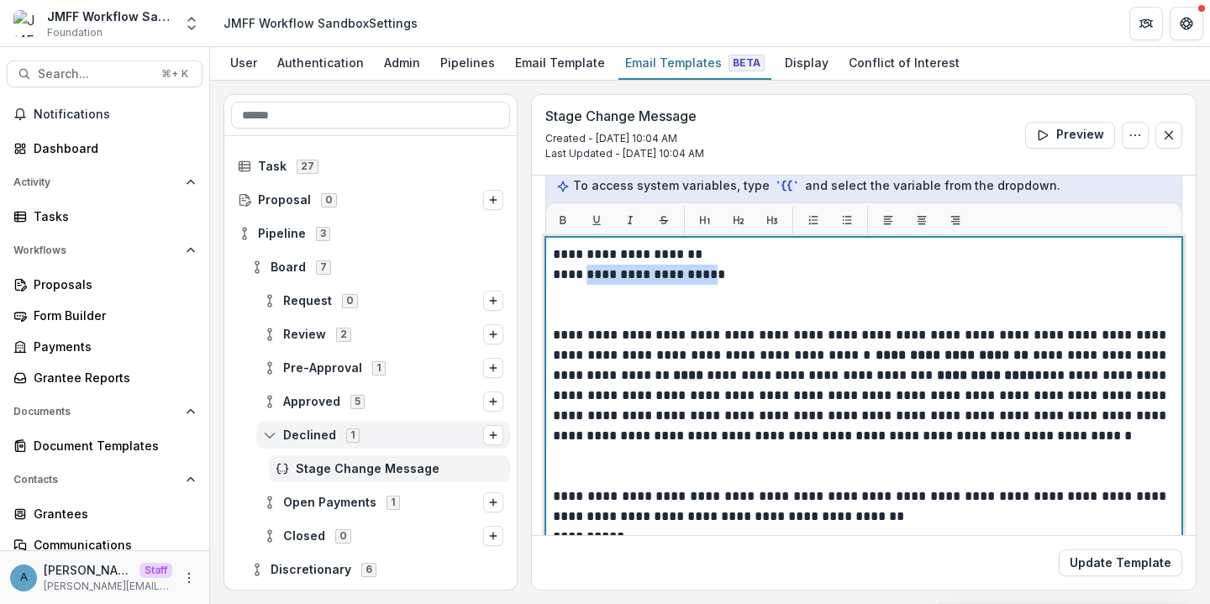
drag, startPoint x: 710, startPoint y: 275, endPoint x: 585, endPoint y: 277, distance: 125.2
click at [585, 277] on p "**********" at bounding box center [861, 275] width 617 height 20
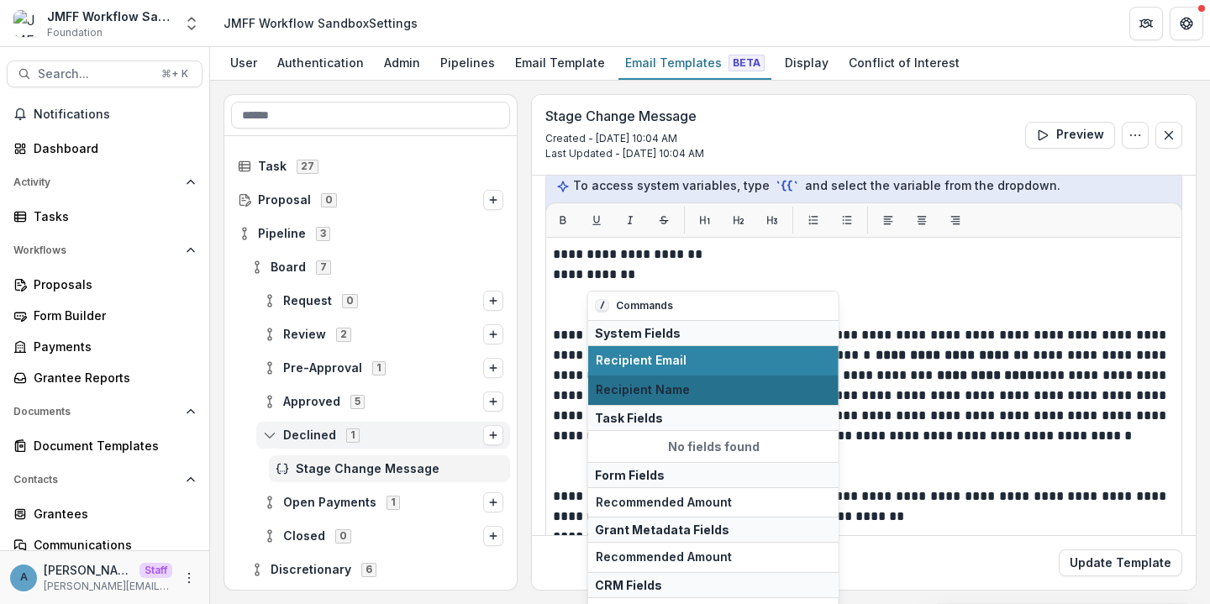
click at [677, 390] on span "Recipient Name" at bounding box center [713, 390] width 235 height 14
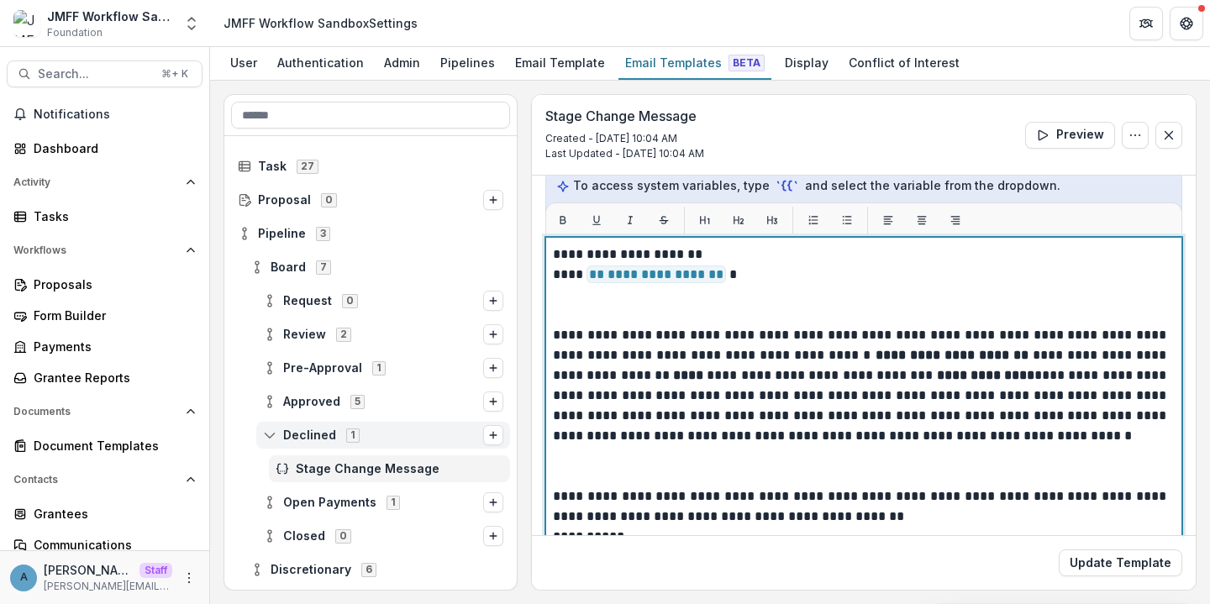
click at [571, 315] on p at bounding box center [864, 305] width 622 height 40
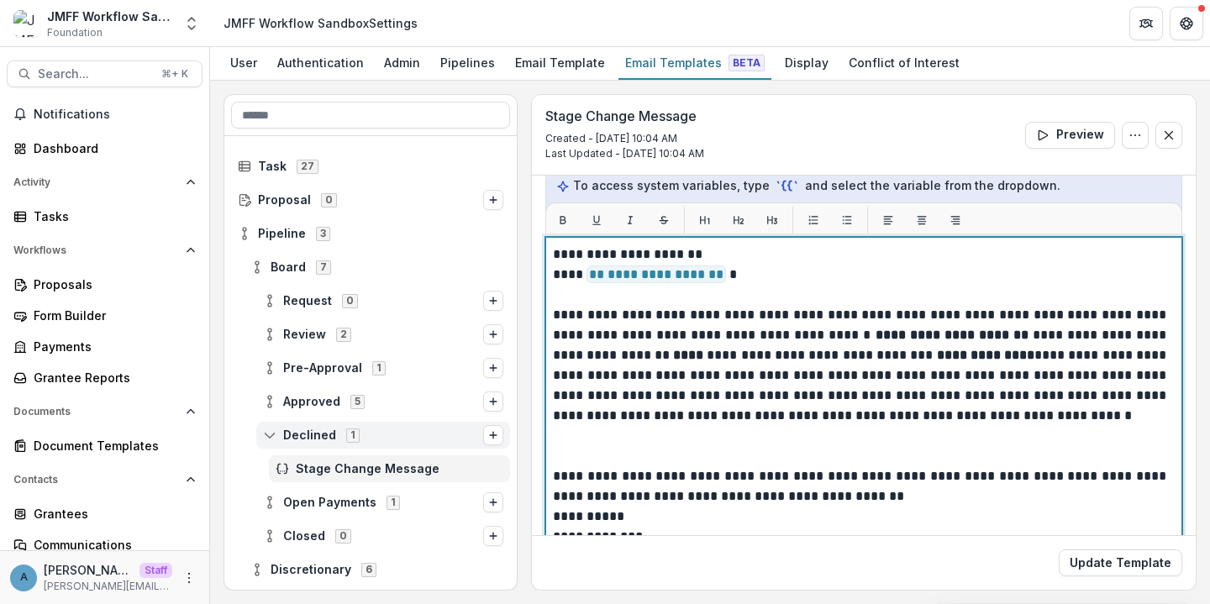
click at [728, 280] on p "**********" at bounding box center [861, 275] width 617 height 20
drag, startPoint x: 724, startPoint y: 253, endPoint x: 445, endPoint y: 252, distance: 278.2
click at [445, 252] on div "**********" at bounding box center [710, 342] width 973 height 497
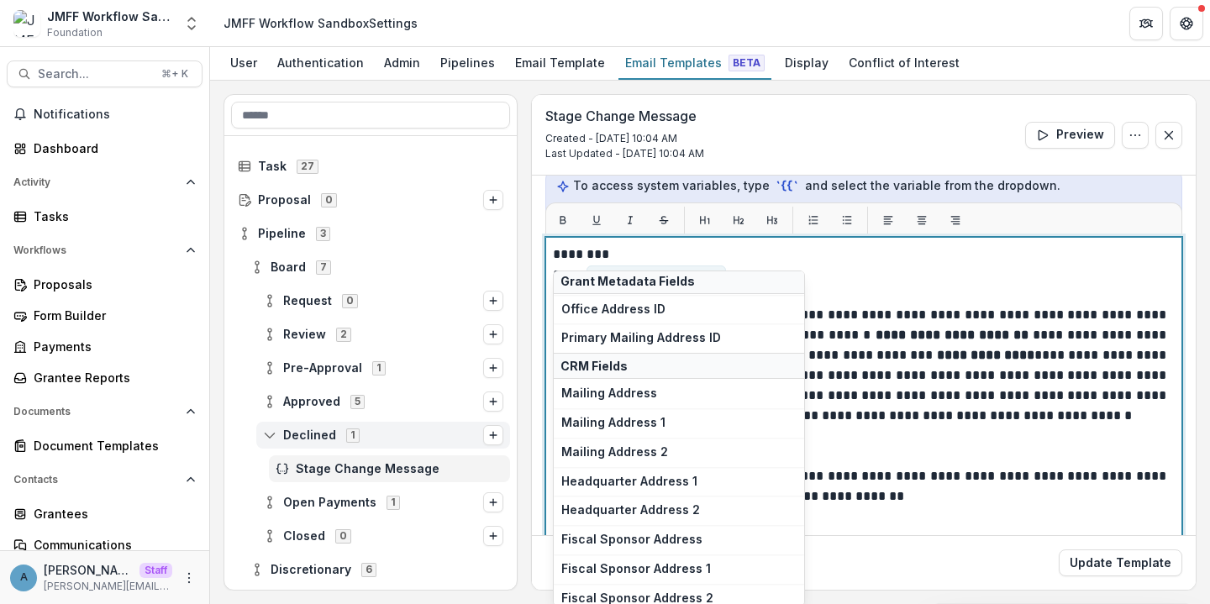
scroll to position [383, 0]
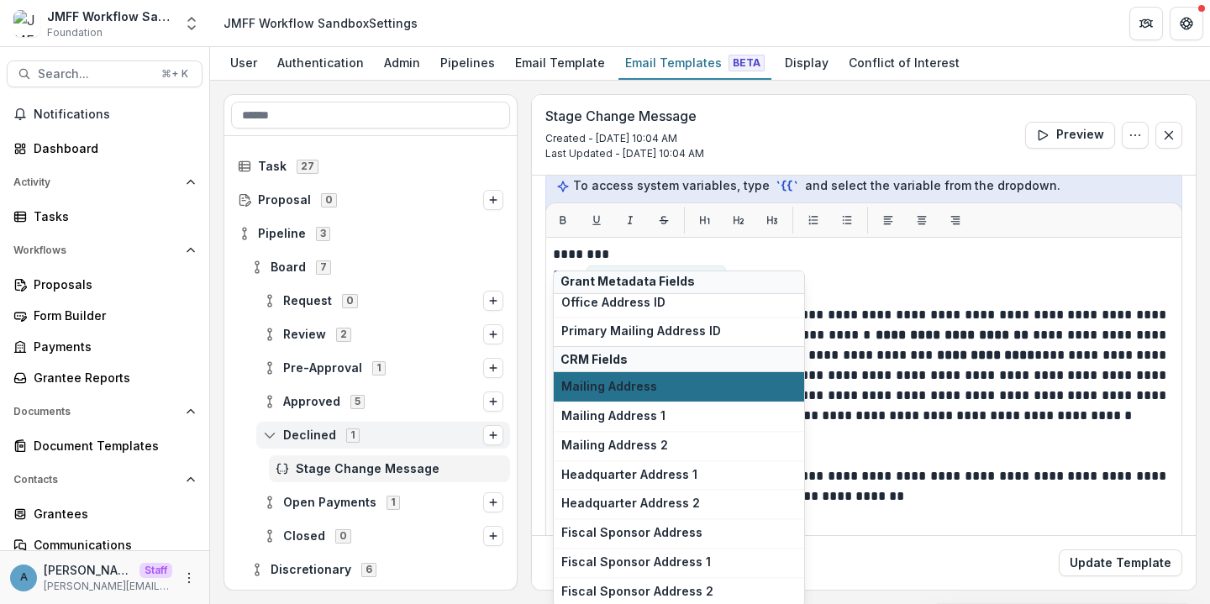
click at [624, 388] on span "Mailing Address" at bounding box center [678, 387] width 235 height 14
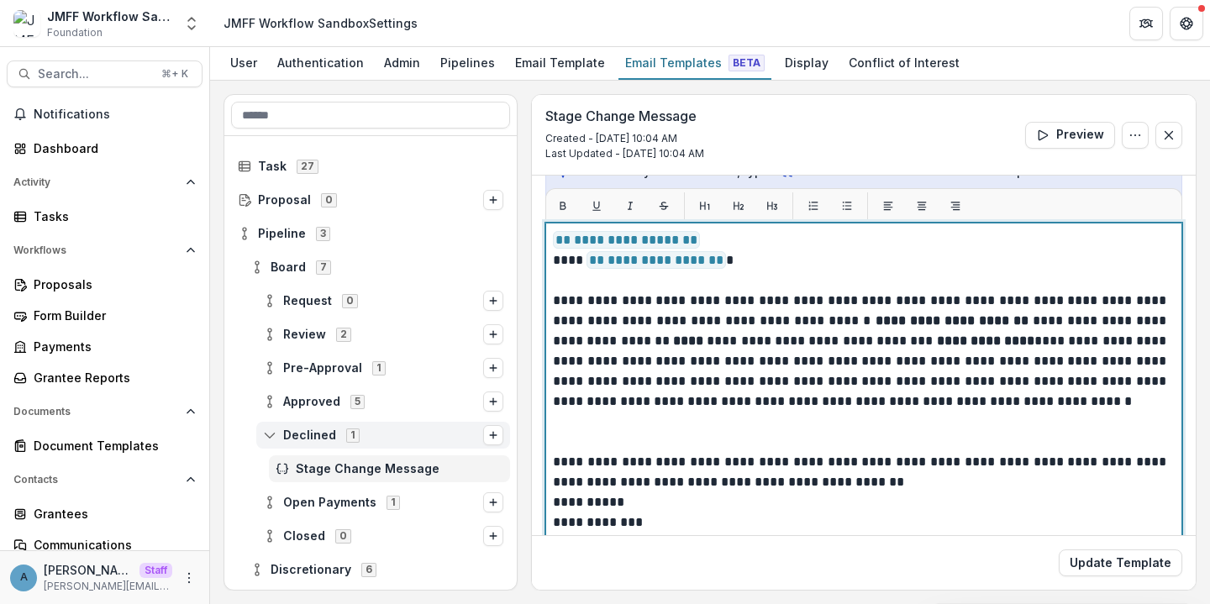
scroll to position [411, 0]
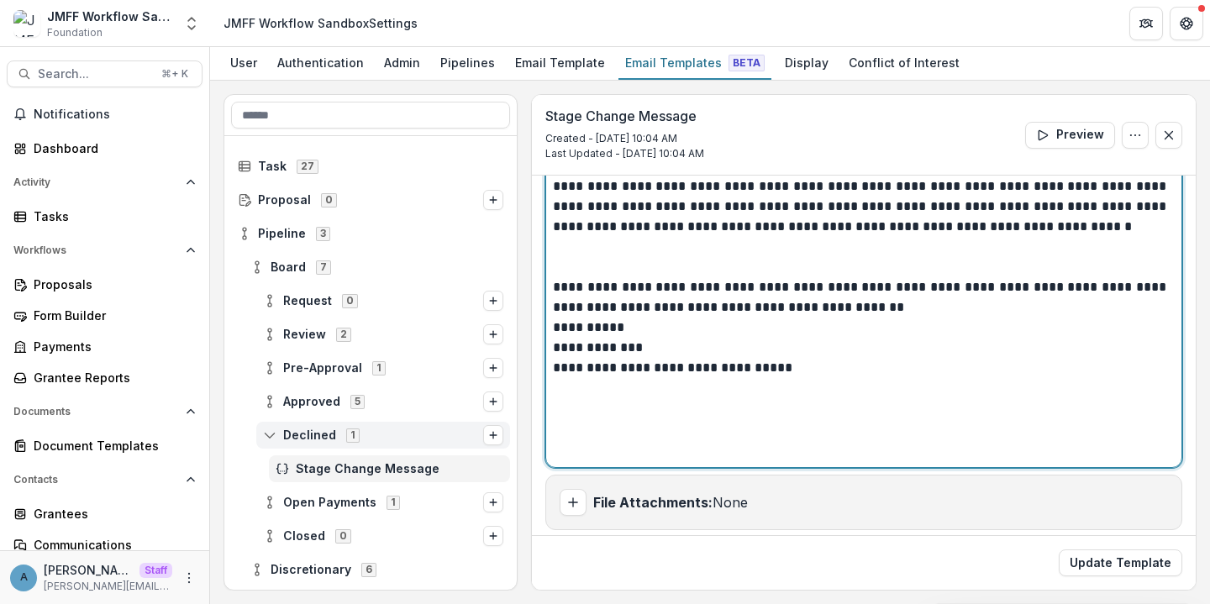
click at [735, 260] on p at bounding box center [864, 257] width 622 height 40
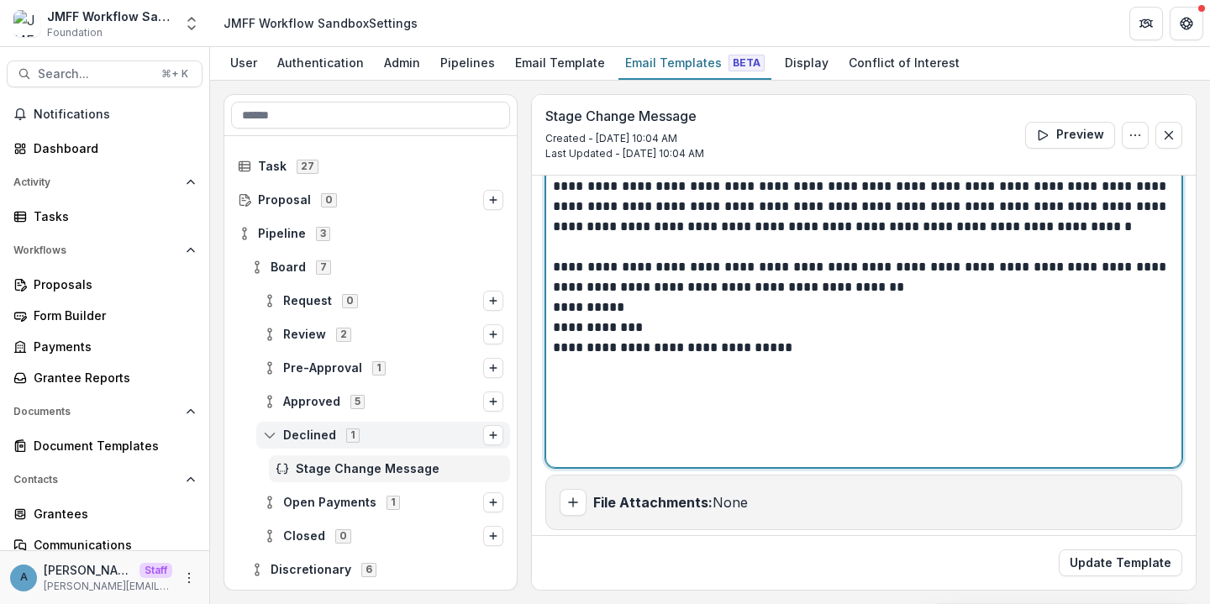
click at [943, 288] on p "**********" at bounding box center [861, 277] width 617 height 40
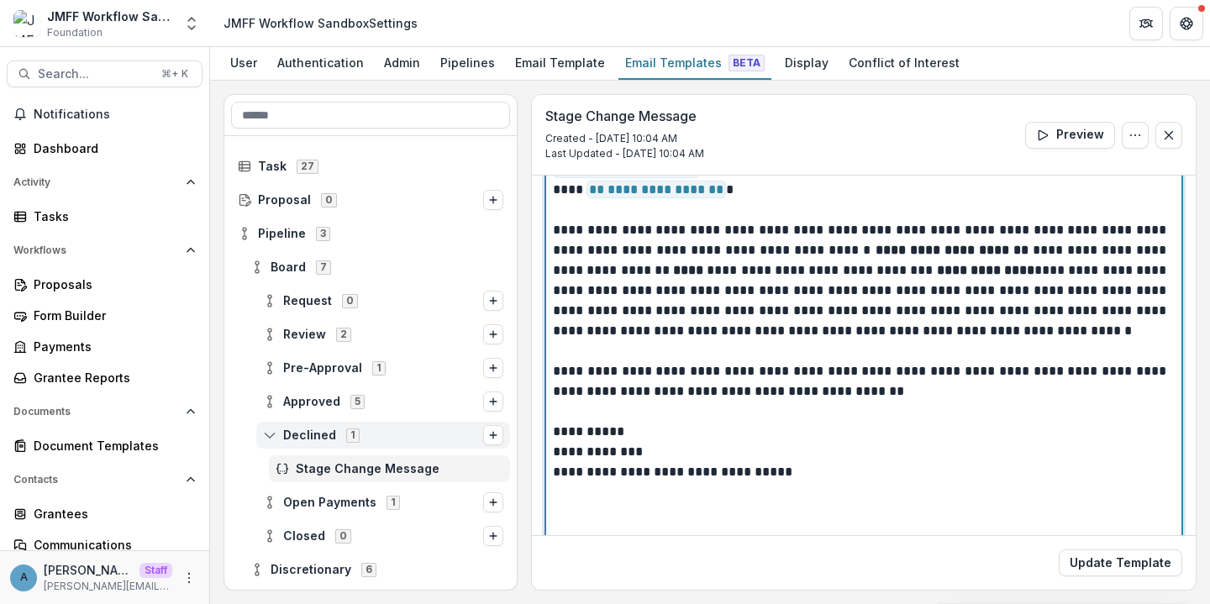
scroll to position [148, 0]
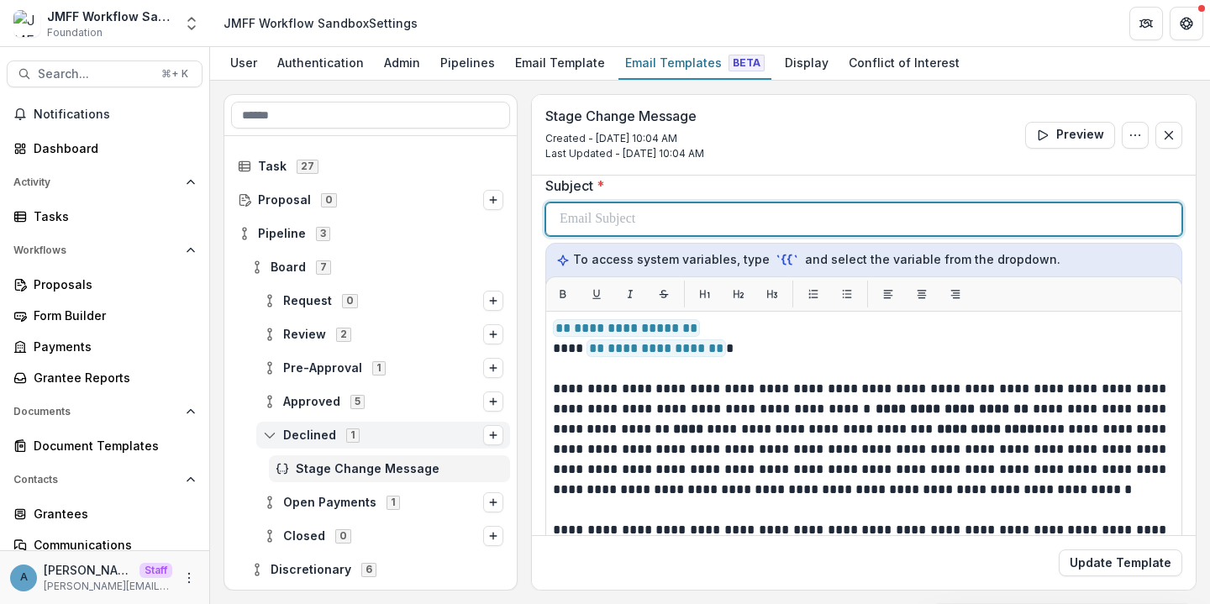
click at [611, 207] on div at bounding box center [864, 219] width 608 height 32
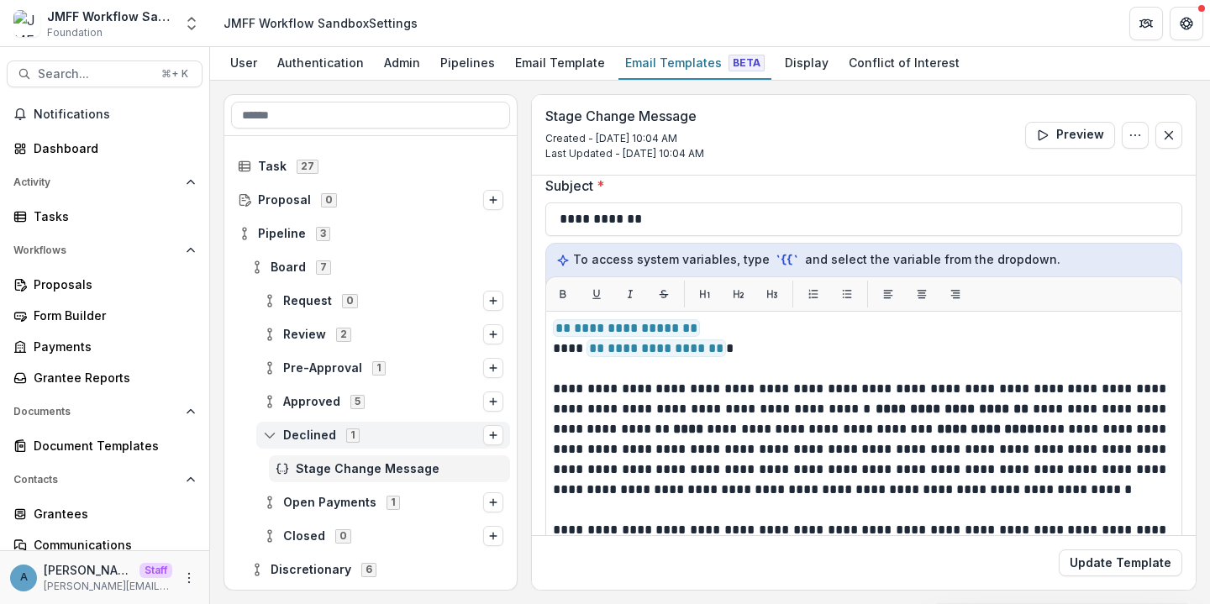
click at [1098, 579] on div "Update Template" at bounding box center [864, 562] width 664 height 55
click at [1103, 566] on button "Update Template" at bounding box center [1121, 563] width 124 height 27
click at [134, 440] on div "Document Templates" at bounding box center [111, 446] width 155 height 18
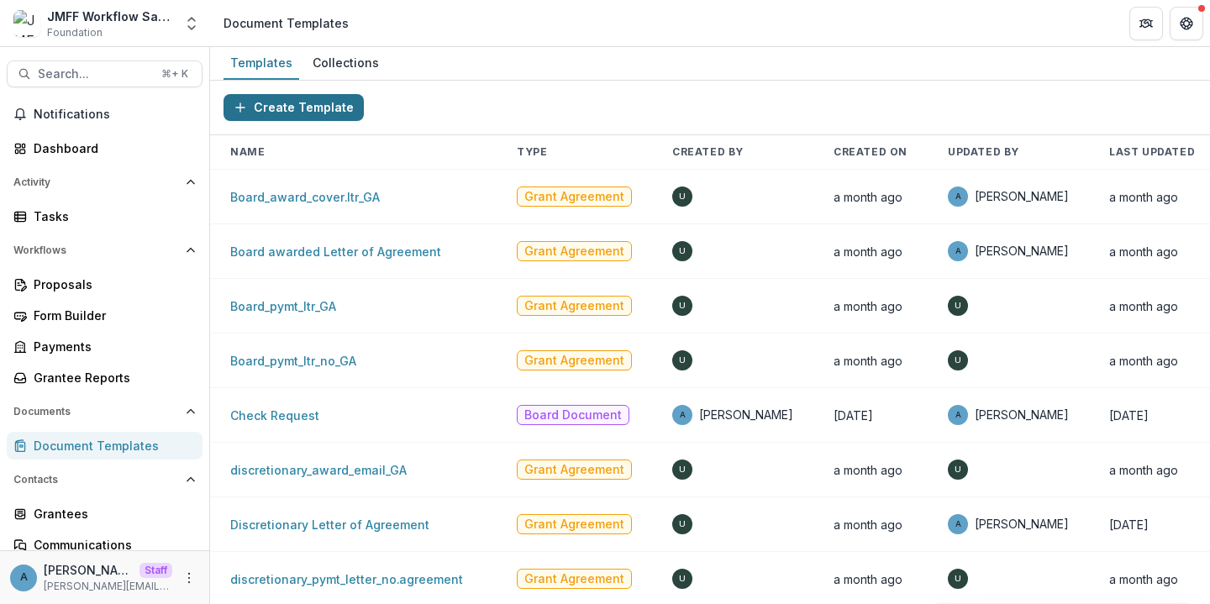
click at [298, 113] on button "Create Template" at bounding box center [294, 107] width 140 height 27
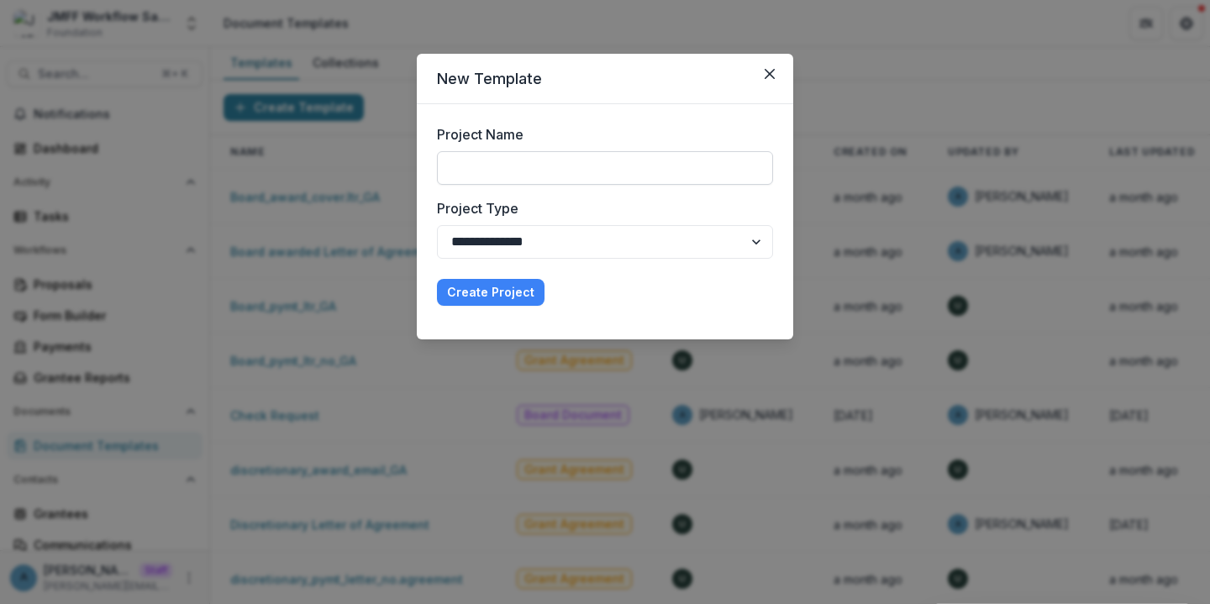
click at [552, 165] on input "Project Name" at bounding box center [605, 168] width 336 height 34
type input "**********"
click at [487, 305] on button "Create Project" at bounding box center [491, 292] width 108 height 27
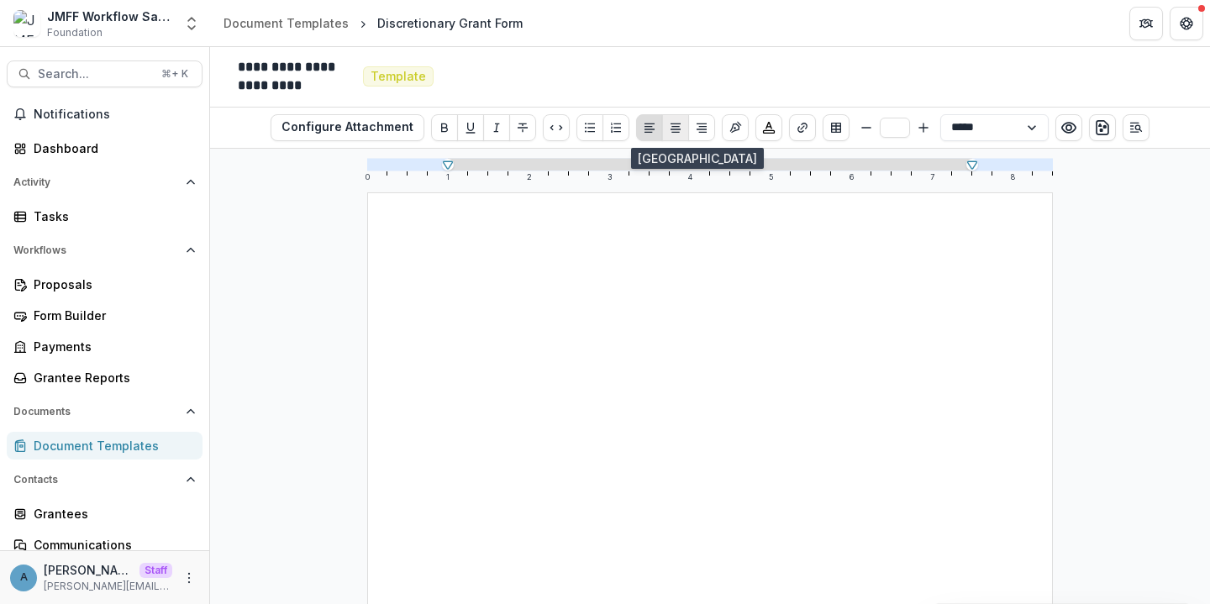
click at [671, 125] on icon "Align Center" at bounding box center [676, 127] width 10 height 9
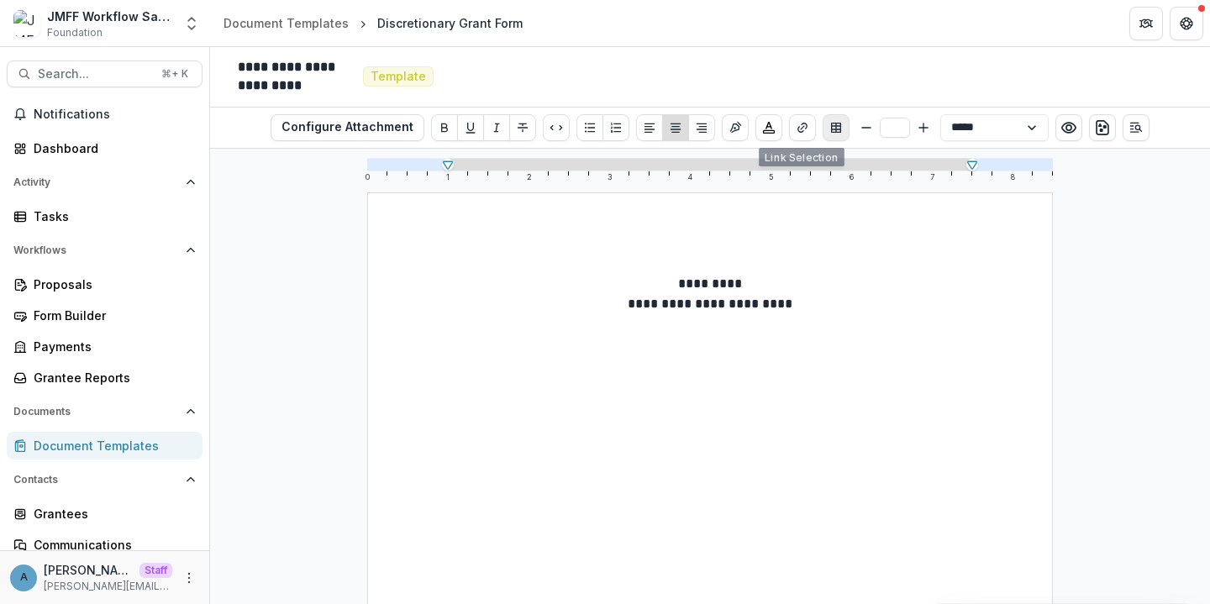
click at [831, 132] on icon "Insert Table" at bounding box center [836, 128] width 10 height 10
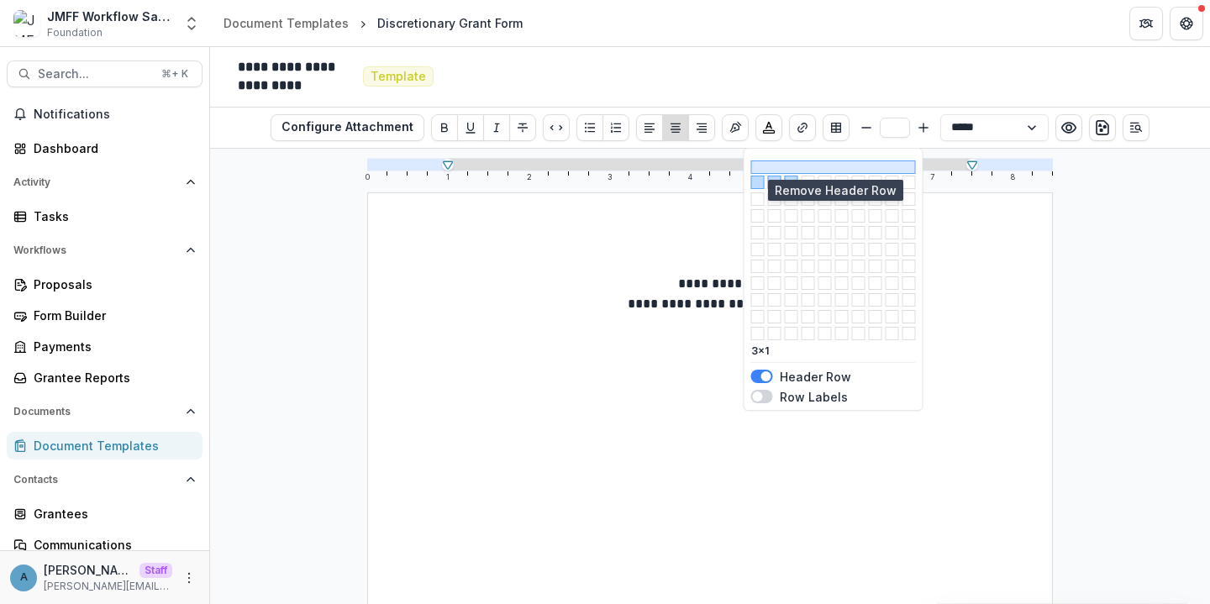
click at [793, 167] on button "button" at bounding box center [833, 167] width 165 height 13
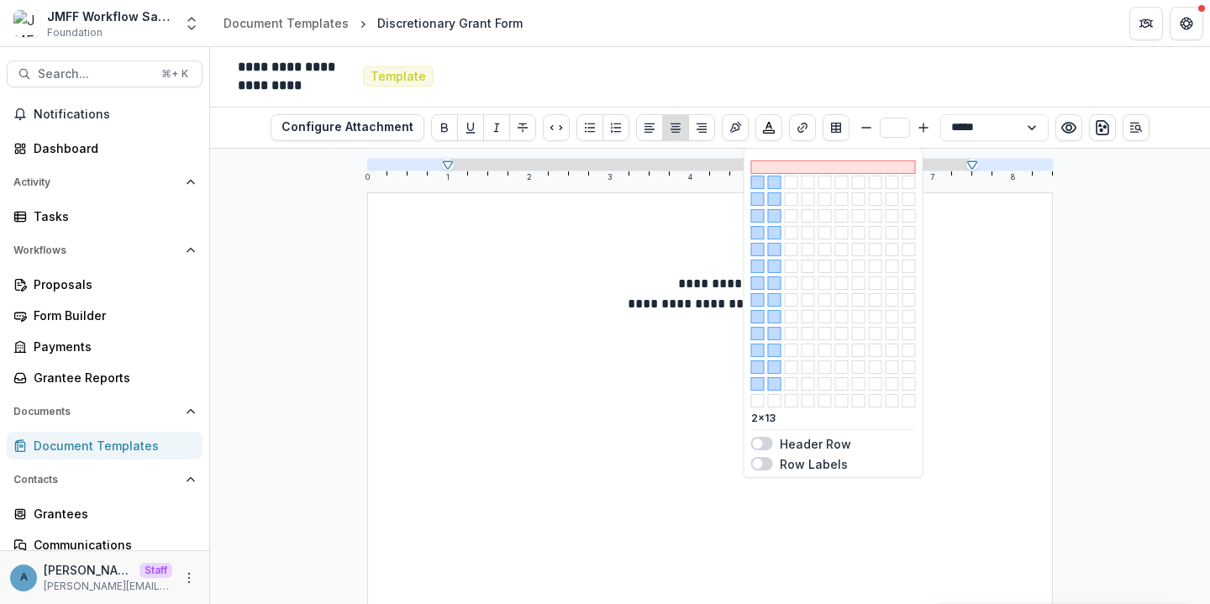
click at [773, 385] on button "button" at bounding box center [774, 383] width 13 height 13
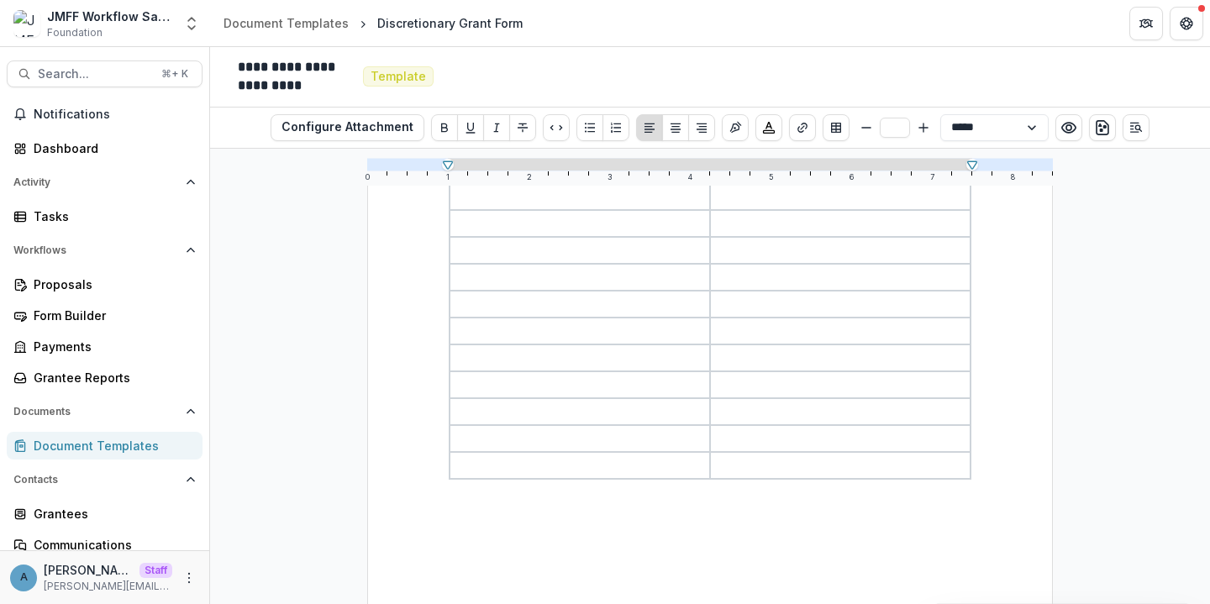
scroll to position [108, 0]
click at [503, 248] on p at bounding box center [580, 240] width 250 height 20
click at [588, 267] on p at bounding box center [580, 267] width 250 height 20
click at [558, 303] on p at bounding box center [580, 294] width 250 height 20
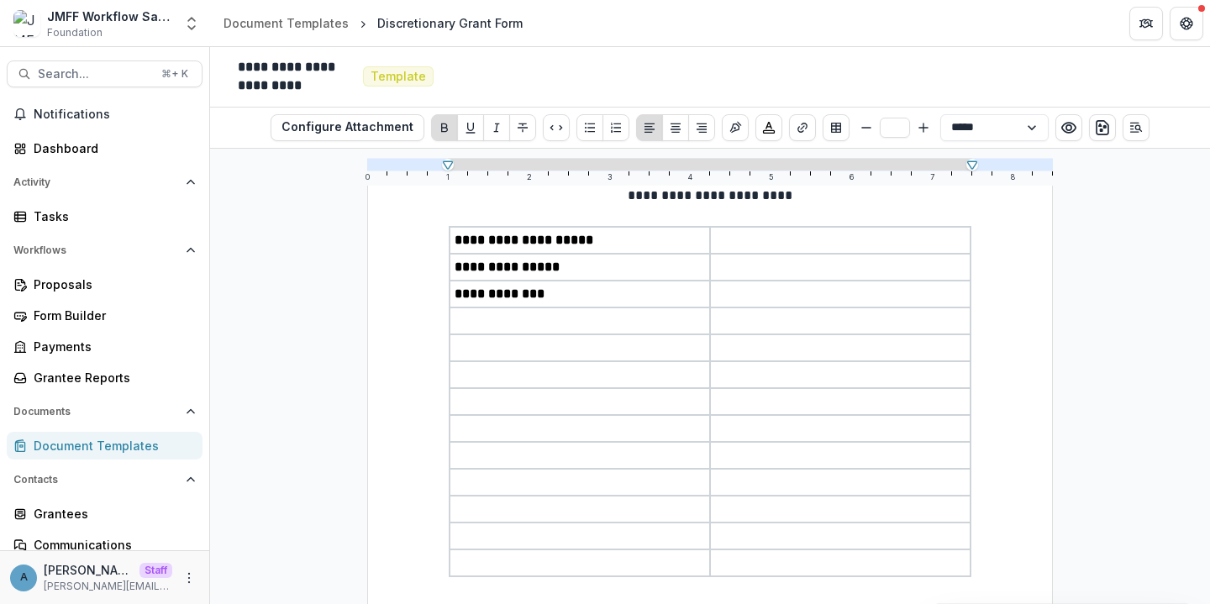
click at [532, 326] on p at bounding box center [580, 321] width 250 height 20
drag, startPoint x: 535, startPoint y: 323, endPoint x: 500, endPoint y: 323, distance: 34.5
click at [500, 323] on strong "**********" at bounding box center [500, 320] width 90 height 13
click at [501, 346] on p at bounding box center [580, 348] width 250 height 20
click at [491, 377] on p at bounding box center [580, 375] width 250 height 20
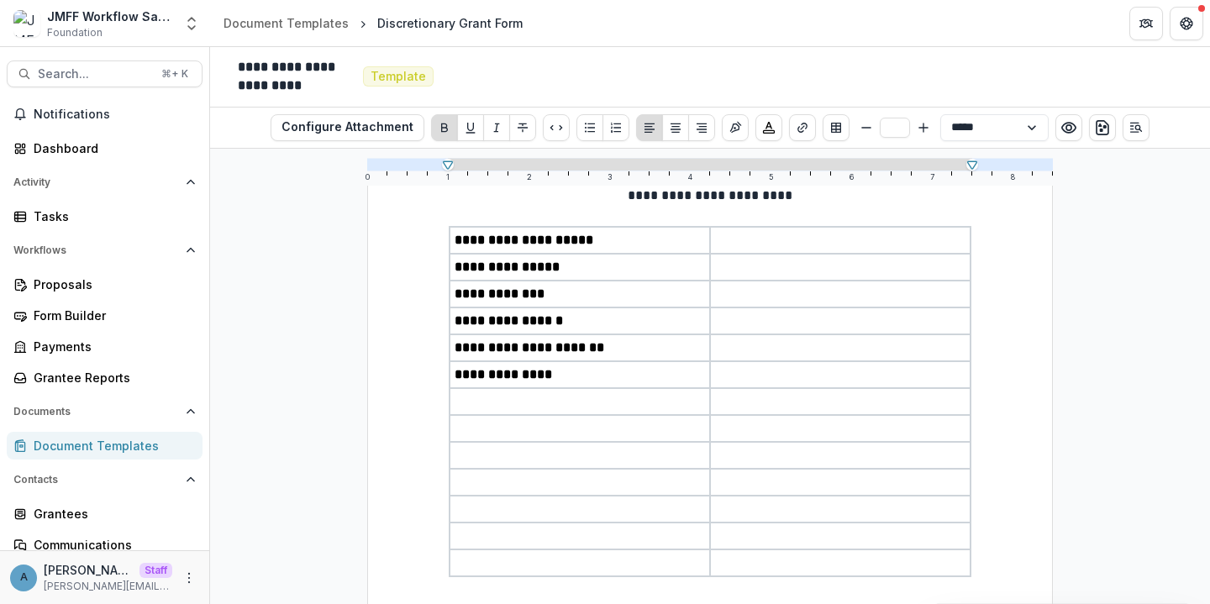
click at [456, 372] on strong "**********" at bounding box center [503, 374] width 97 height 13
click at [473, 403] on p at bounding box center [580, 402] width 250 height 20
click at [455, 406] on strong "**********" at bounding box center [500, 401] width 90 height 13
click at [506, 436] on p at bounding box center [580, 429] width 250 height 20
click at [460, 466] on p at bounding box center [580, 476] width 250 height 20
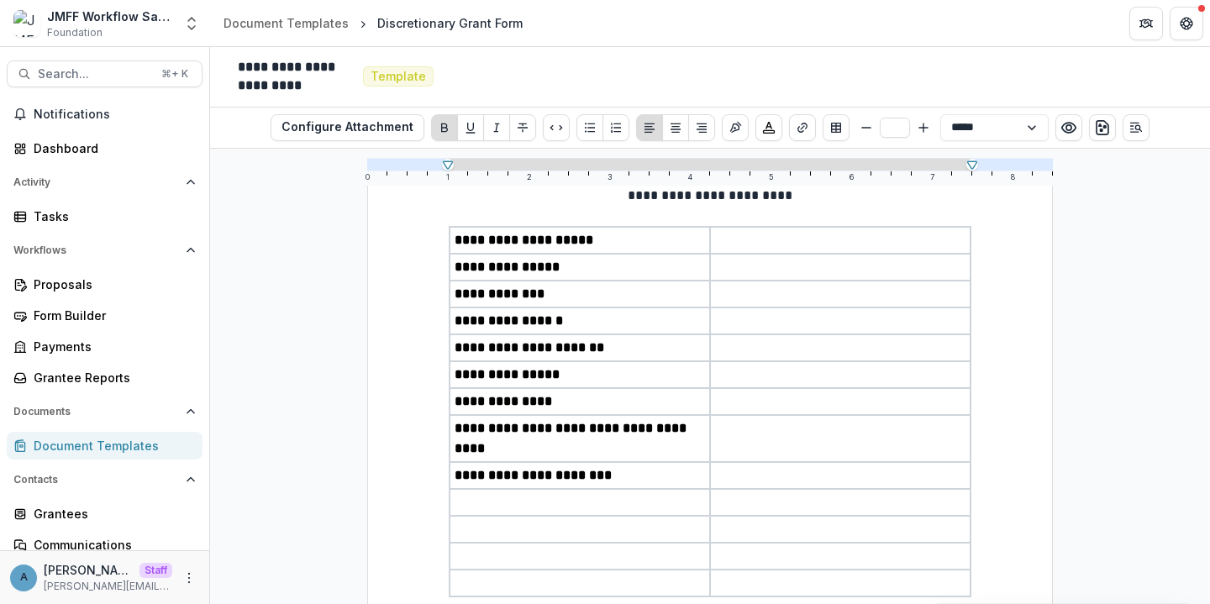
click at [495, 492] on p at bounding box center [580, 502] width 250 height 20
click at [462, 540] on p at bounding box center [580, 550] width 250 height 20
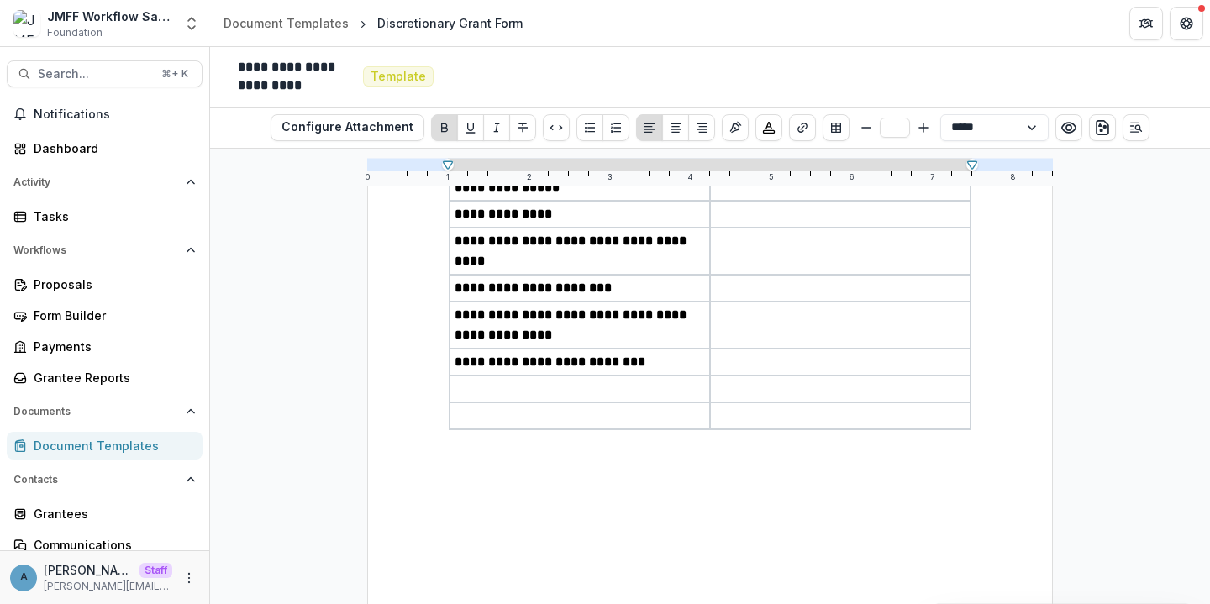
scroll to position [297, 0]
click at [500, 378] on p at bounding box center [580, 388] width 250 height 20
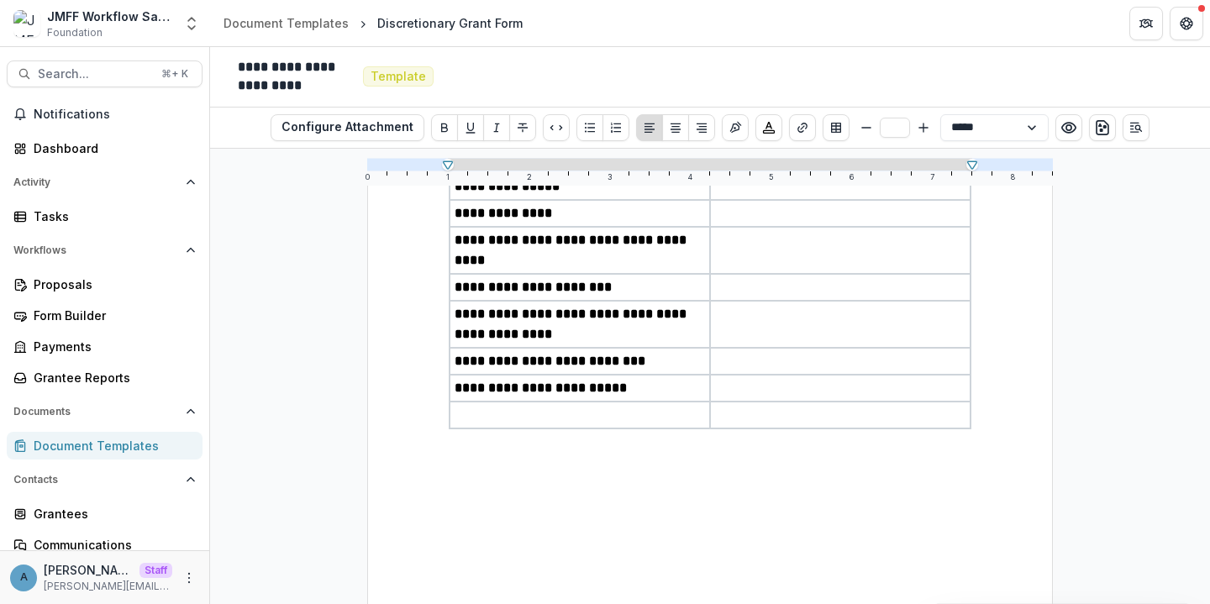
click at [496, 405] on p at bounding box center [580, 415] width 250 height 20
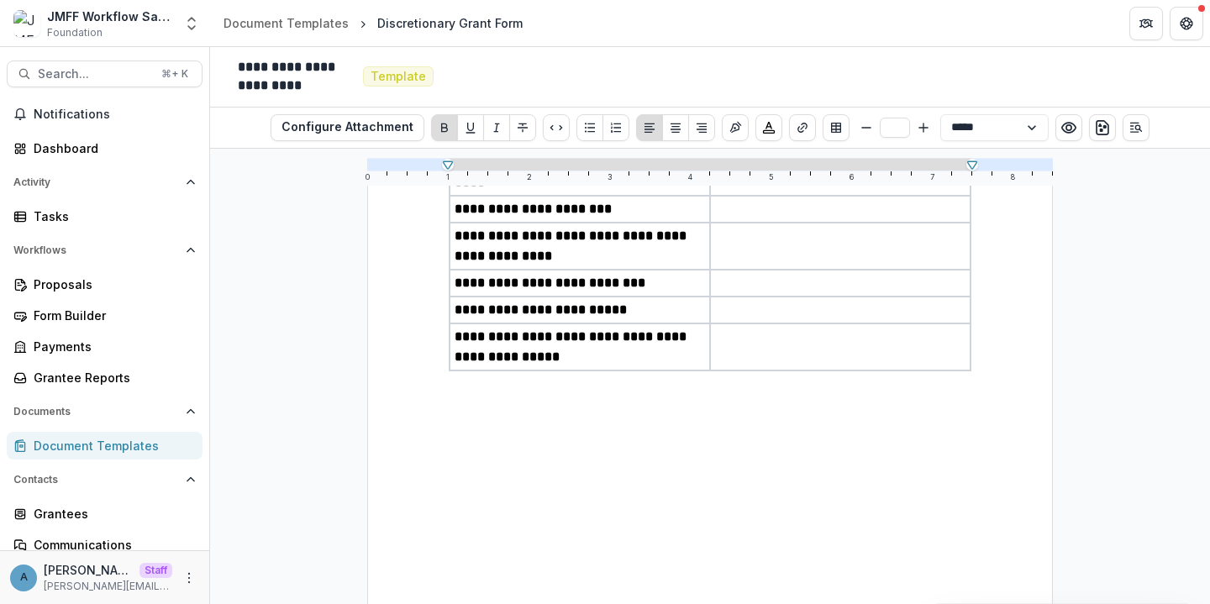
scroll to position [374, 0]
click at [639, 442] on div "**********" at bounding box center [710, 262] width 523 height 724
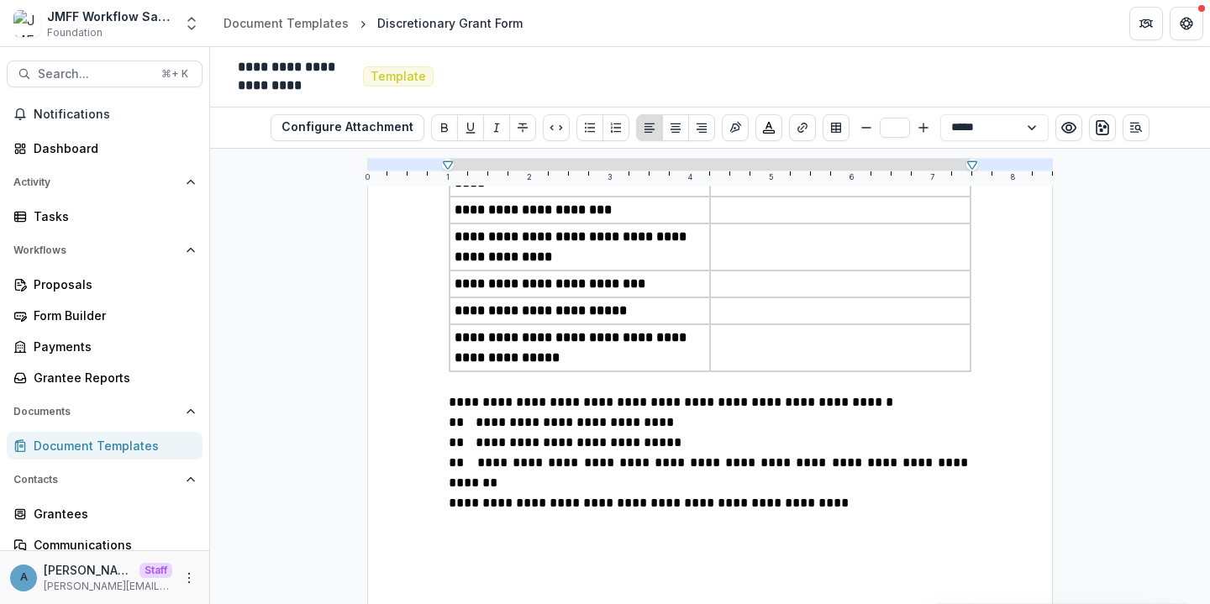
click at [457, 497] on span "**********" at bounding box center [649, 503] width 400 height 13
click at [827, 493] on p "**********" at bounding box center [710, 503] width 523 height 20
click at [830, 125] on icon "Insert Table" at bounding box center [836, 127] width 13 height 13
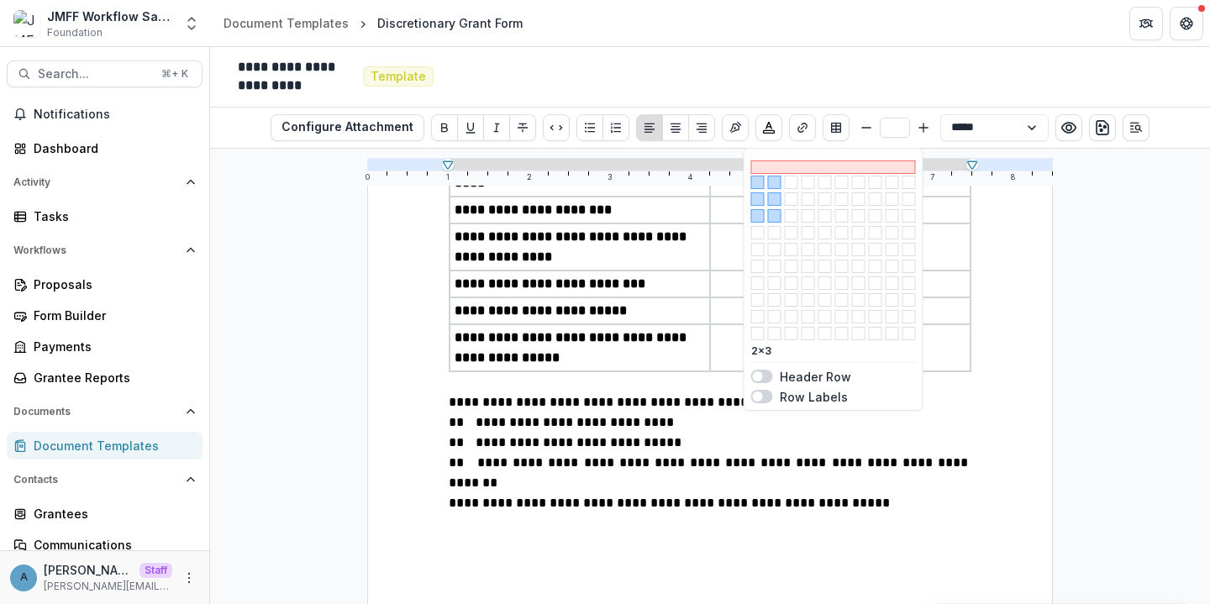
click at [776, 216] on button "button" at bounding box center [774, 215] width 13 height 13
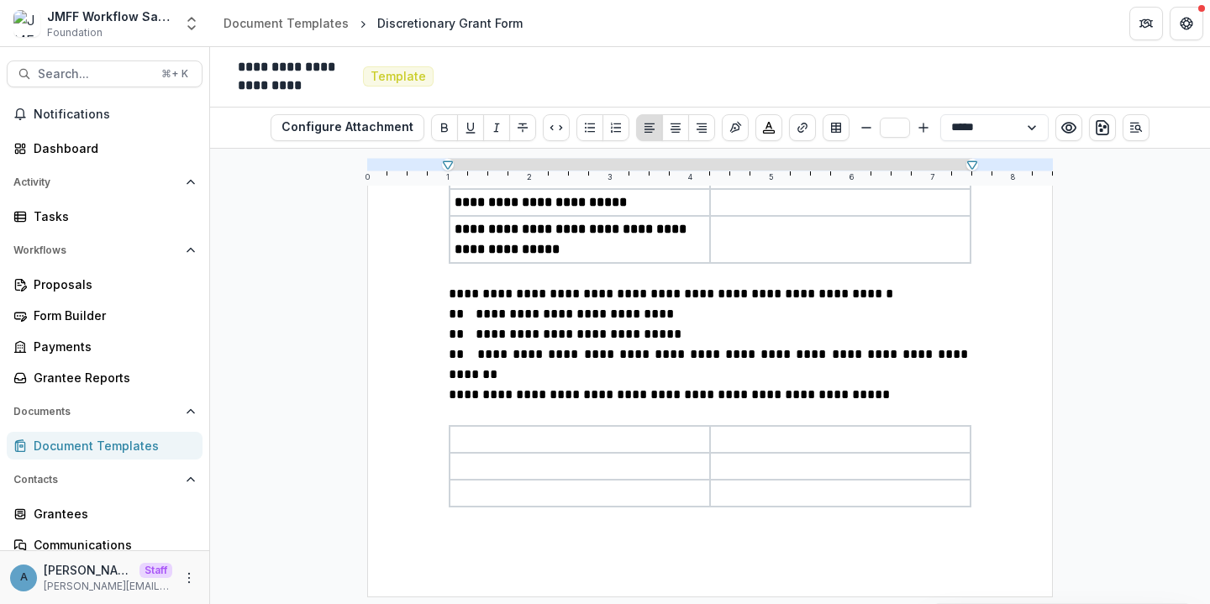
scroll to position [481, 0]
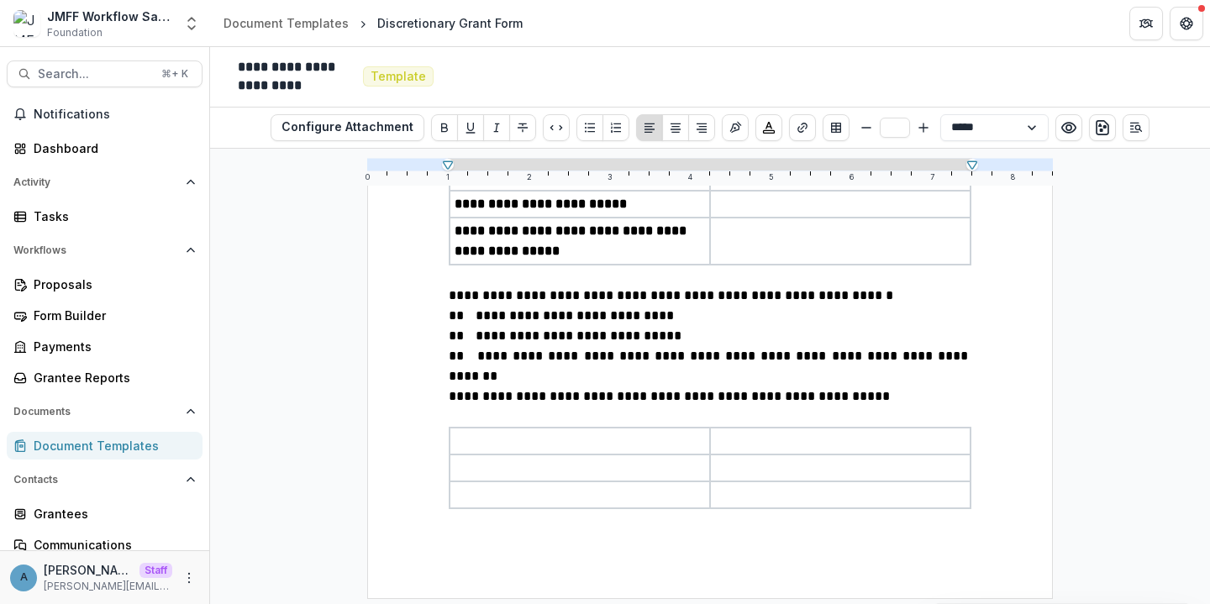
click at [605, 431] on p at bounding box center [580, 441] width 250 height 20
click at [517, 458] on p at bounding box center [580, 468] width 250 height 20
click at [533, 485] on p at bounding box center [580, 495] width 250 height 20
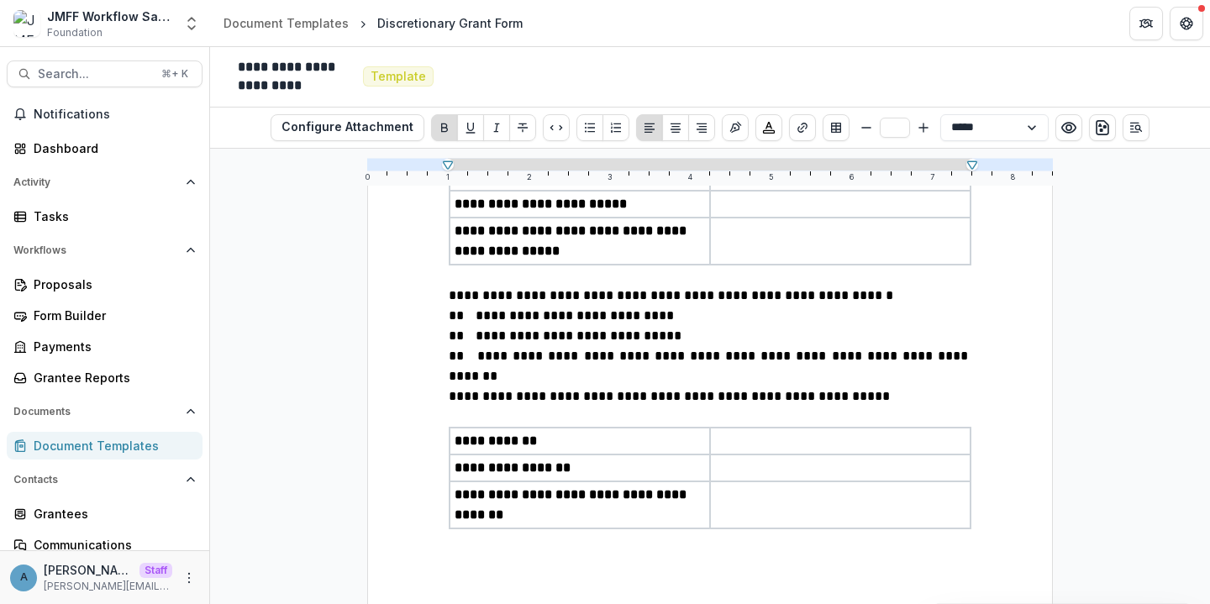
click at [817, 485] on p at bounding box center [840, 495] width 250 height 20
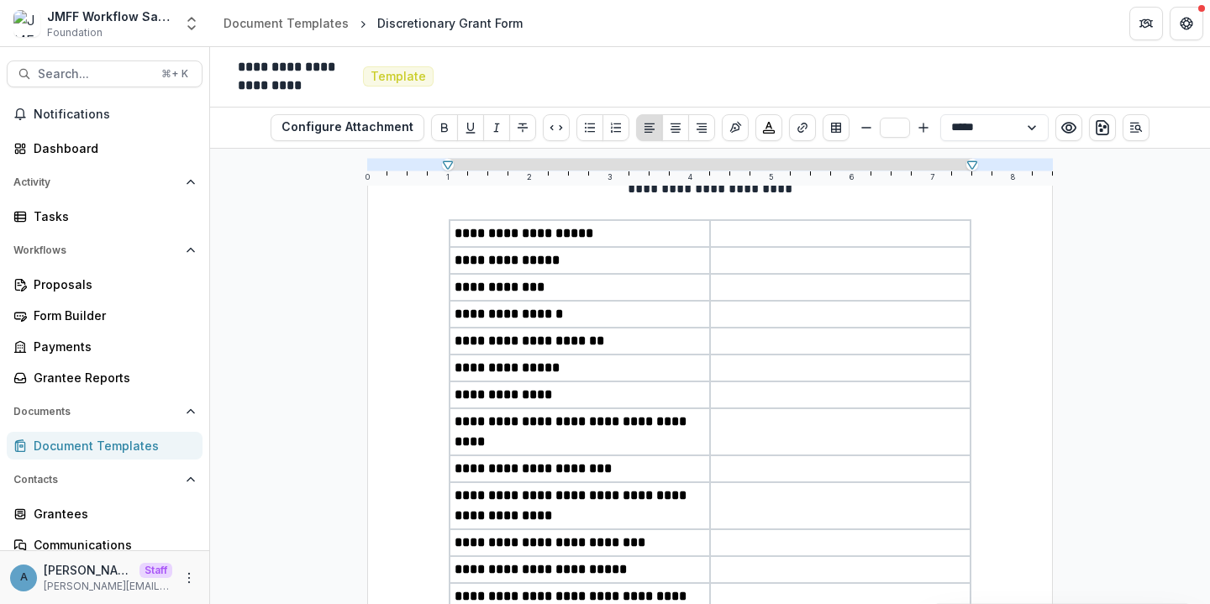
scroll to position [36, 0]
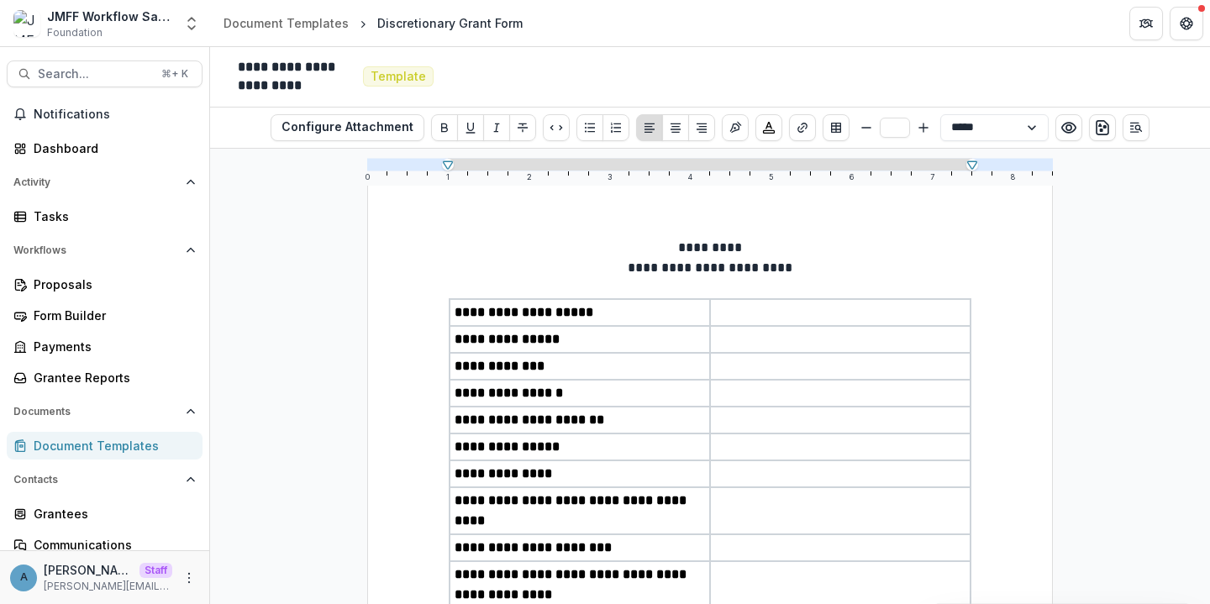
click at [817, 304] on p at bounding box center [840, 313] width 250 height 20
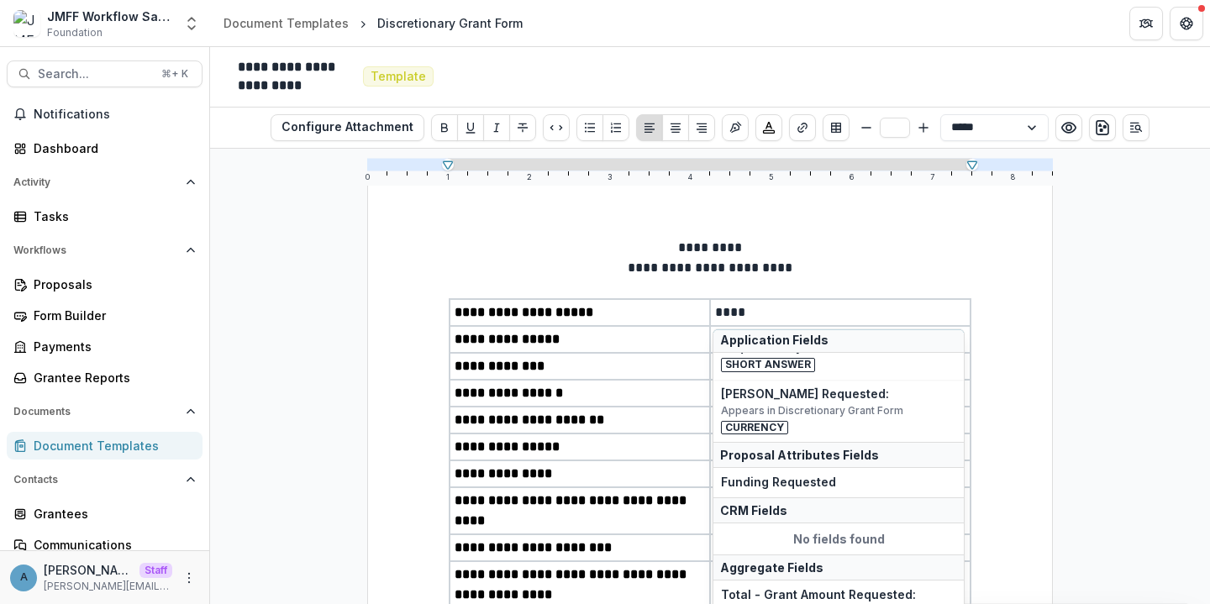
scroll to position [178, 0]
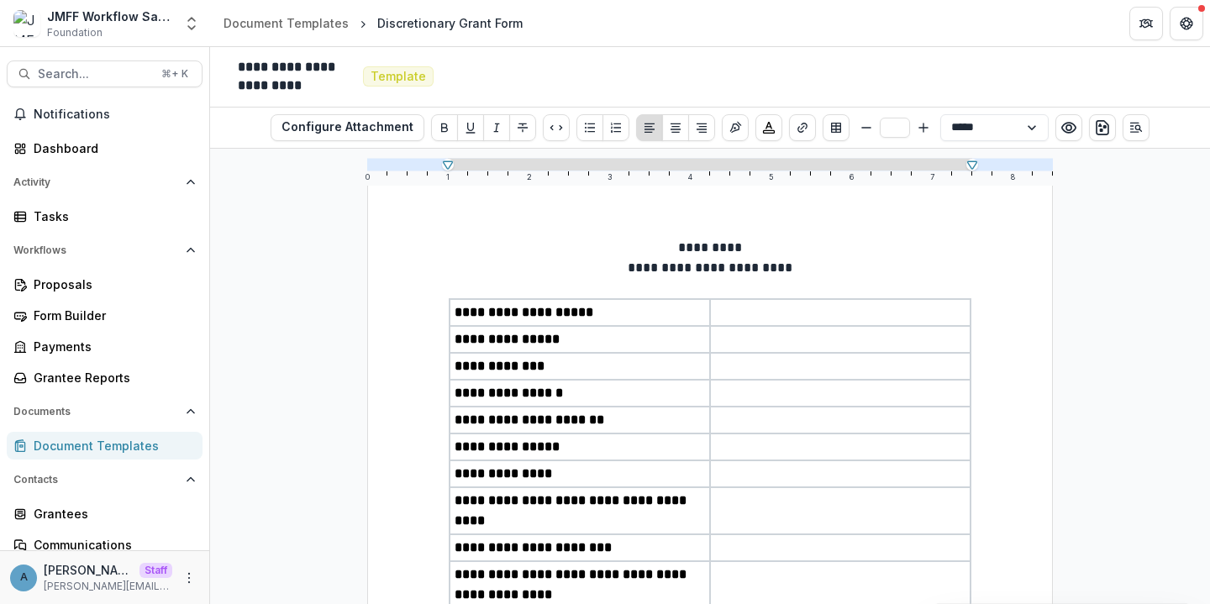
click at [780, 370] on p at bounding box center [840, 366] width 250 height 20
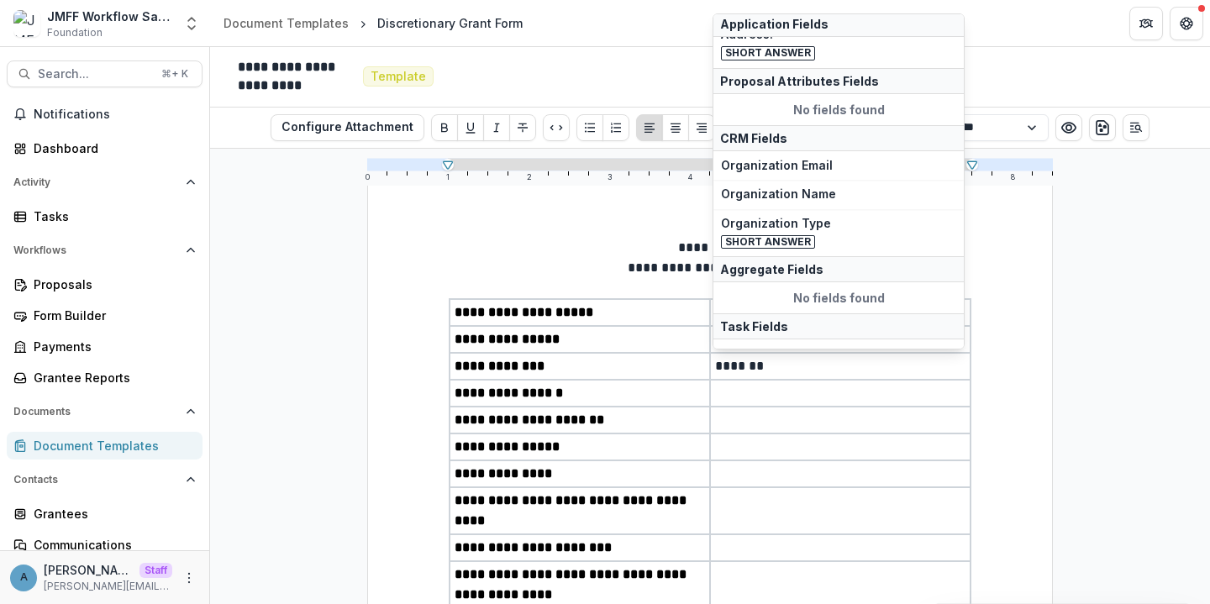
scroll to position [343, 0]
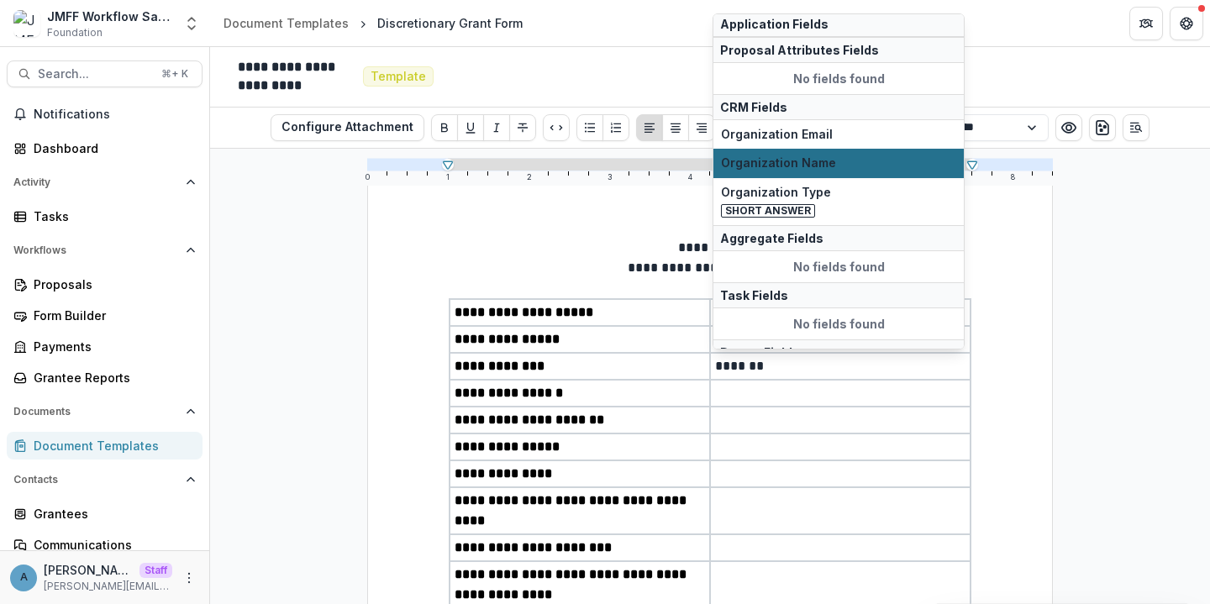
click at [788, 164] on span "Organization Name" at bounding box center [838, 163] width 235 height 14
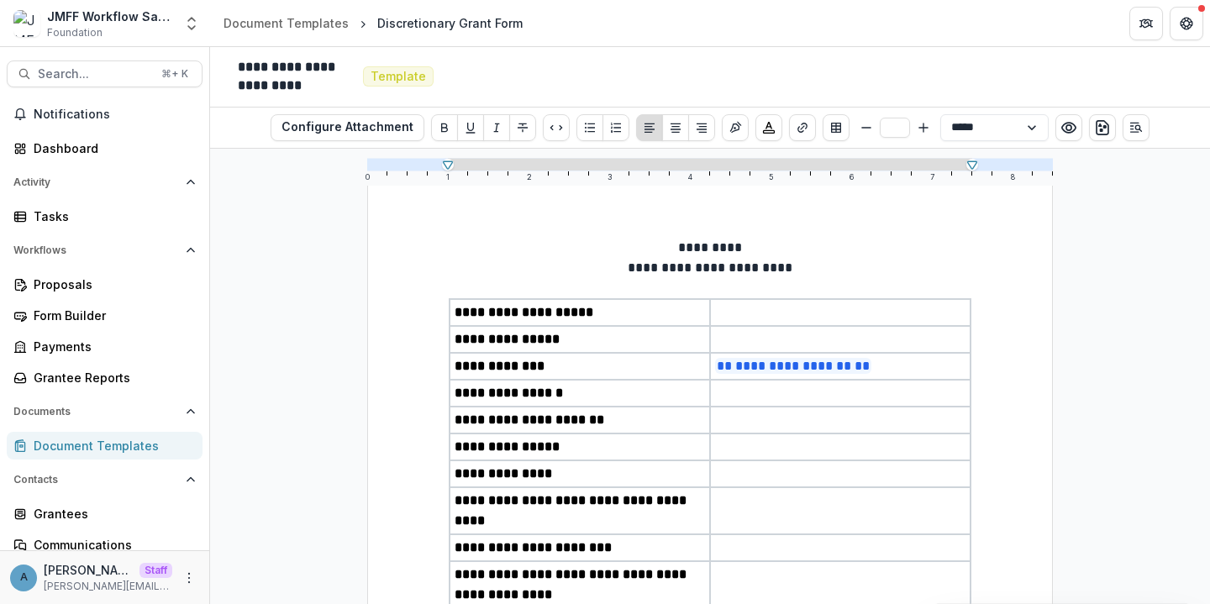
click at [748, 394] on p at bounding box center [840, 393] width 250 height 20
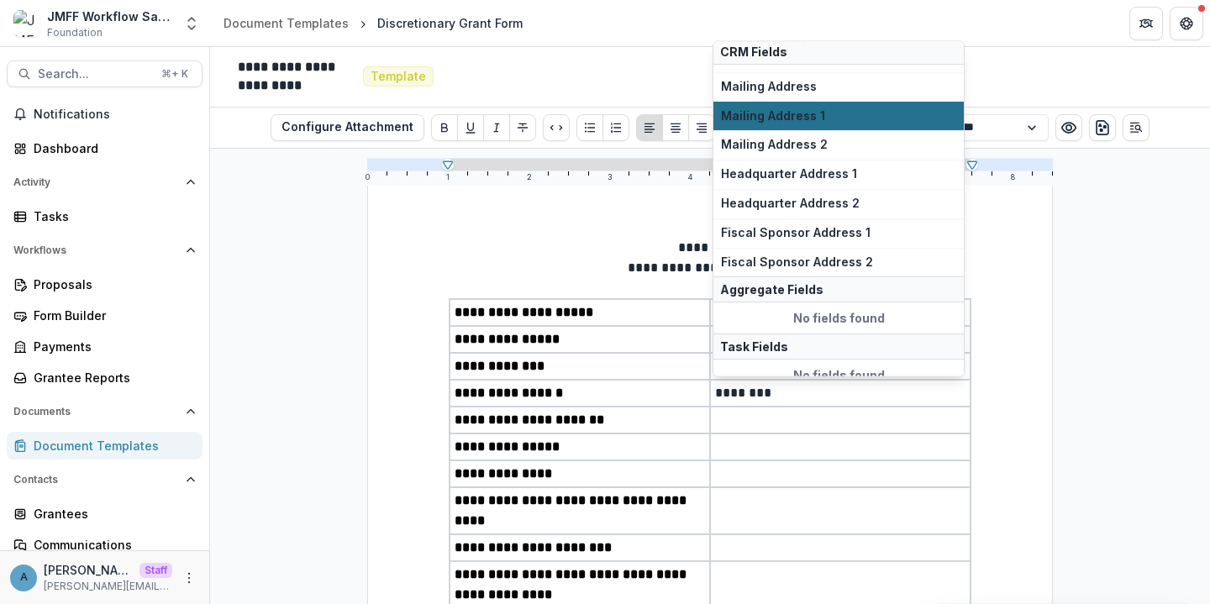
scroll to position [206, 0]
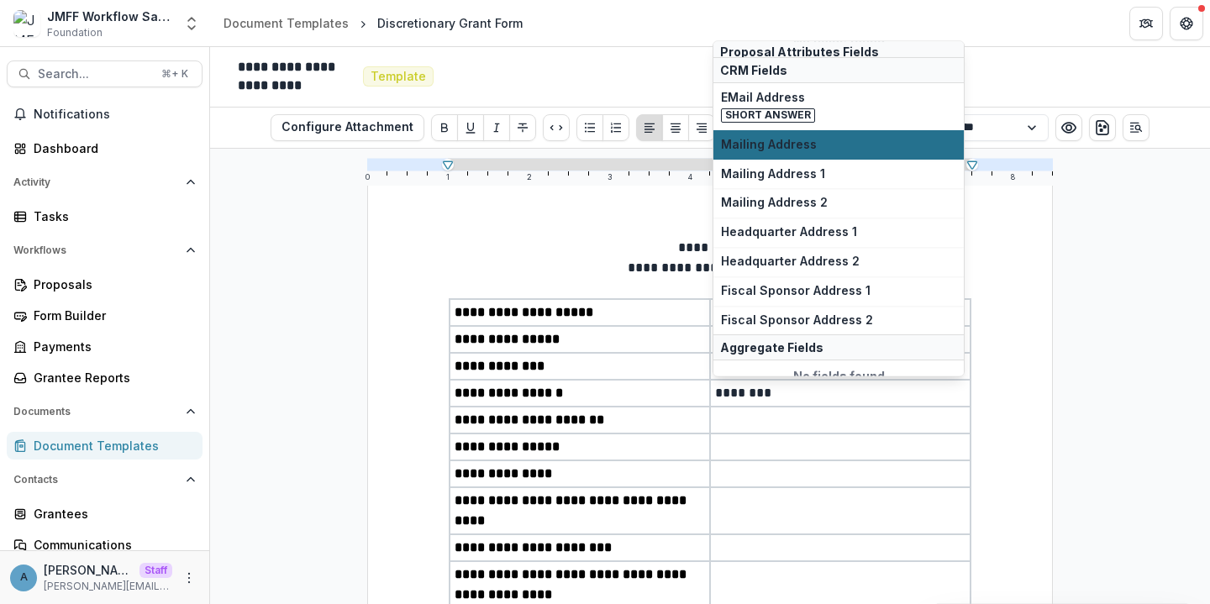
click at [787, 150] on span "Mailing Address" at bounding box center [838, 145] width 235 height 14
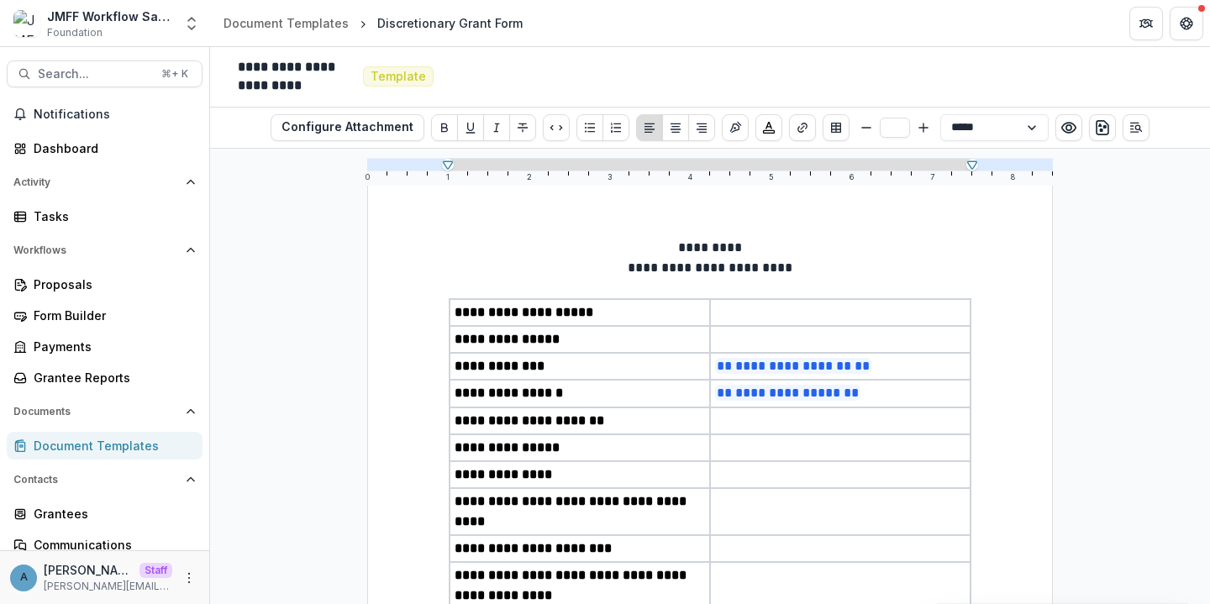
click at [772, 417] on p at bounding box center [840, 421] width 250 height 20
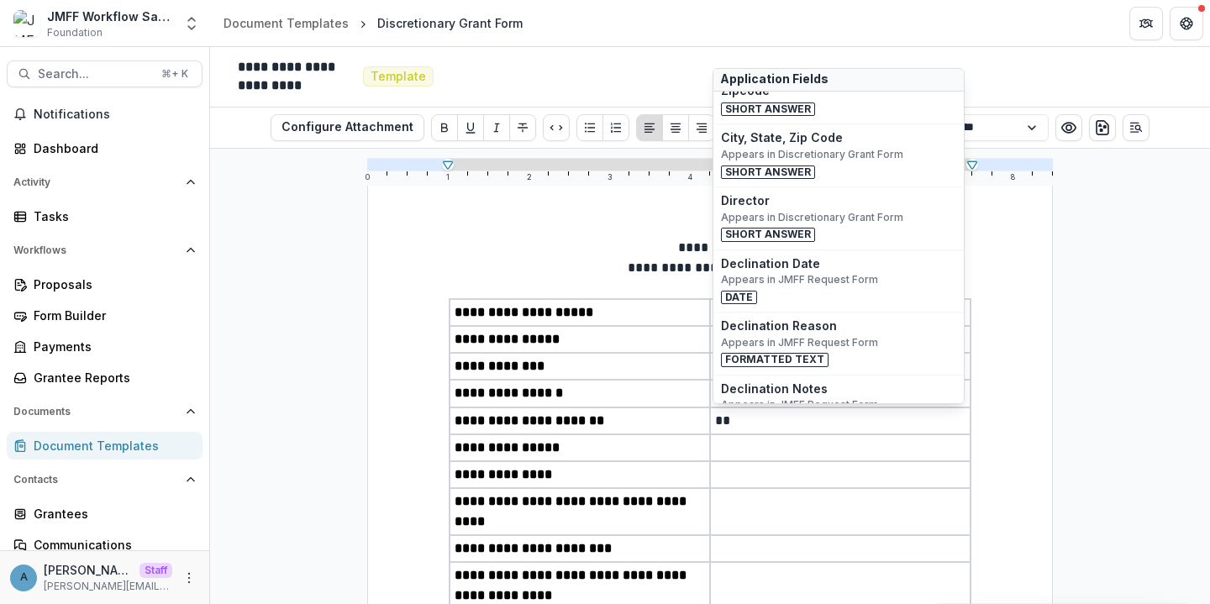
scroll to position [172, 0]
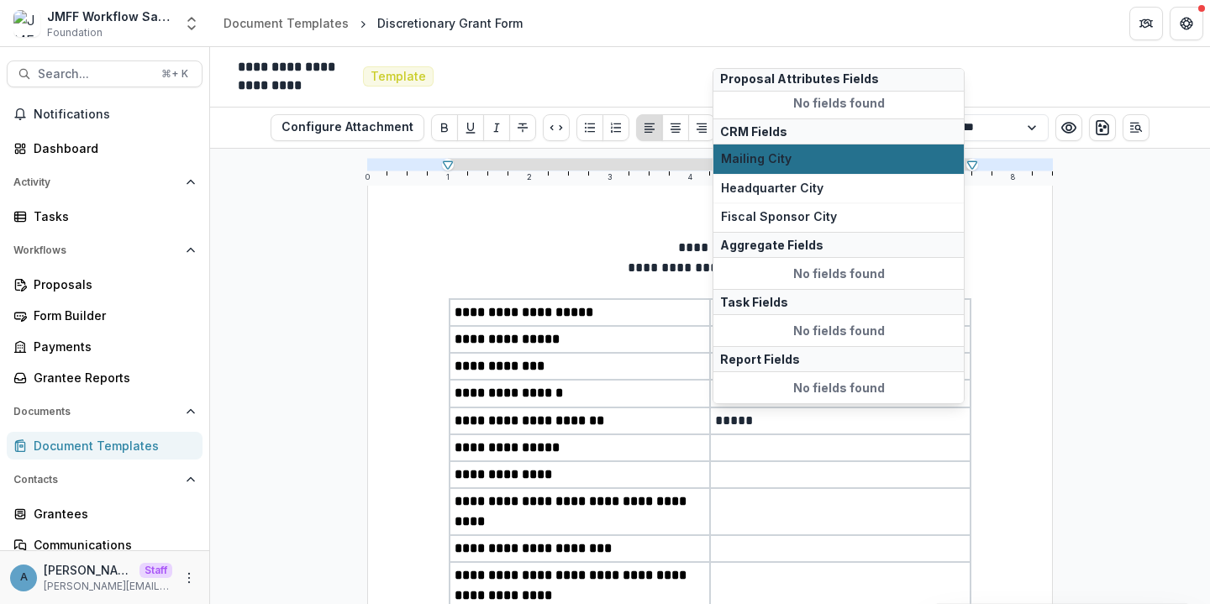
click at [768, 155] on span "Mailing City" at bounding box center [838, 159] width 235 height 14
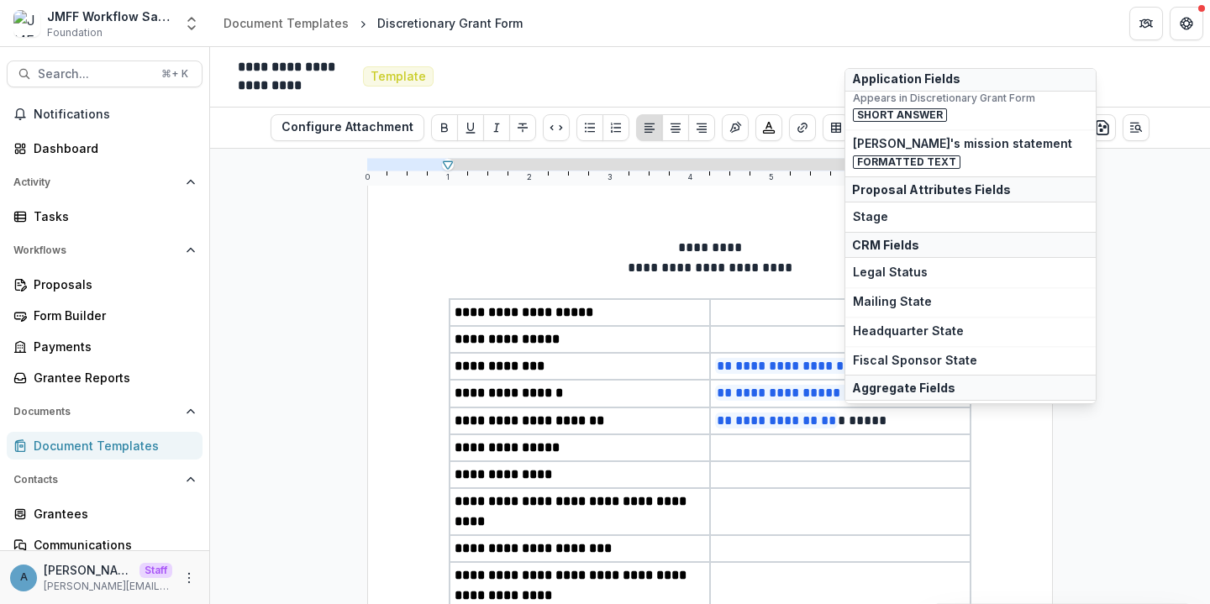
scroll to position [170, 0]
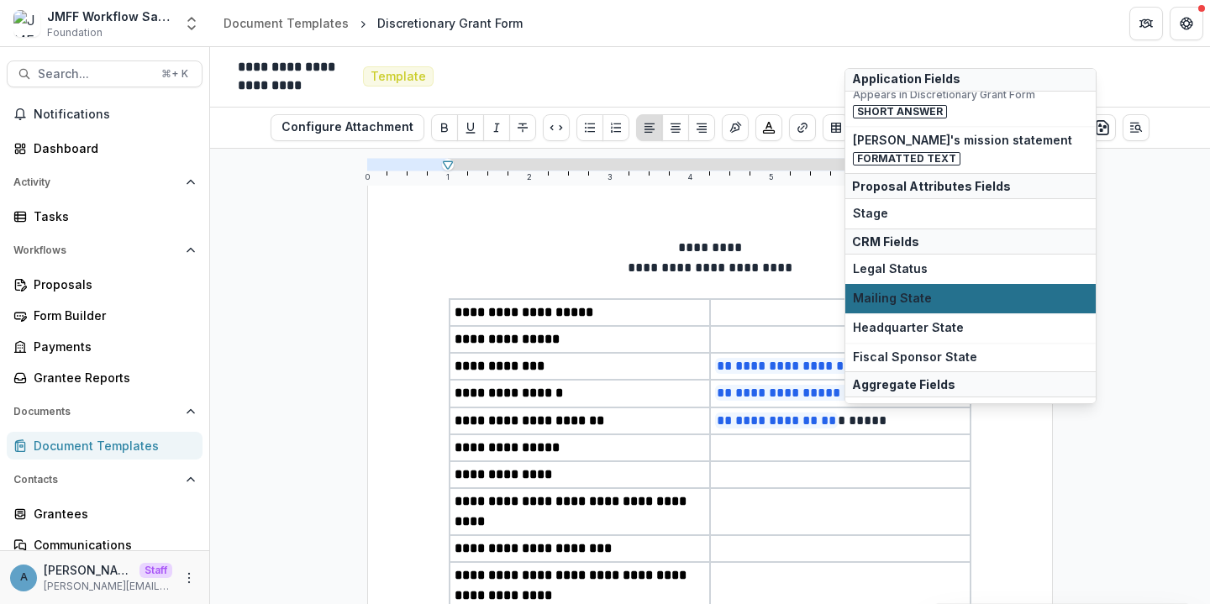
click at [918, 299] on span "Mailing State" at bounding box center [970, 299] width 235 height 14
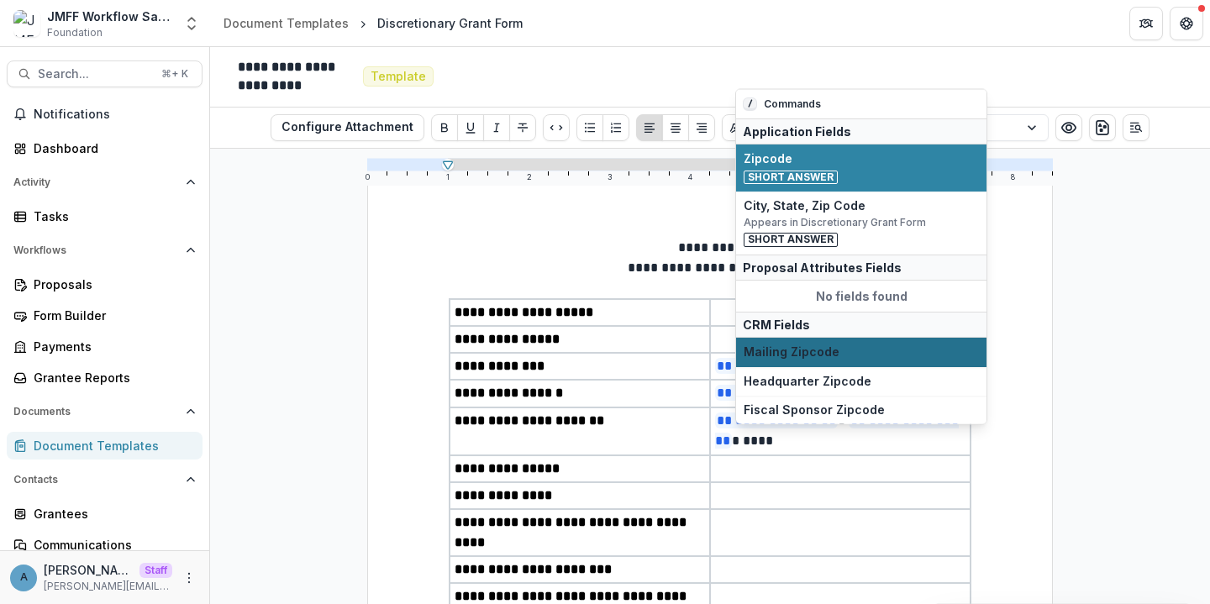
click at [856, 350] on span "Mailing Zipcode" at bounding box center [861, 352] width 235 height 14
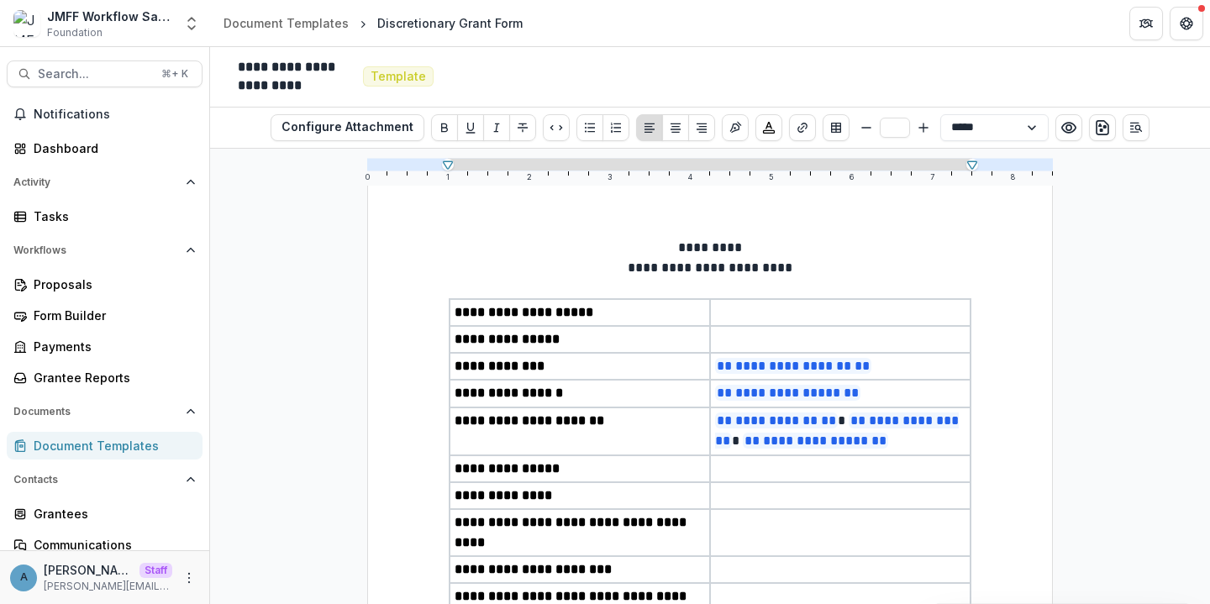
scroll to position [155, 0]
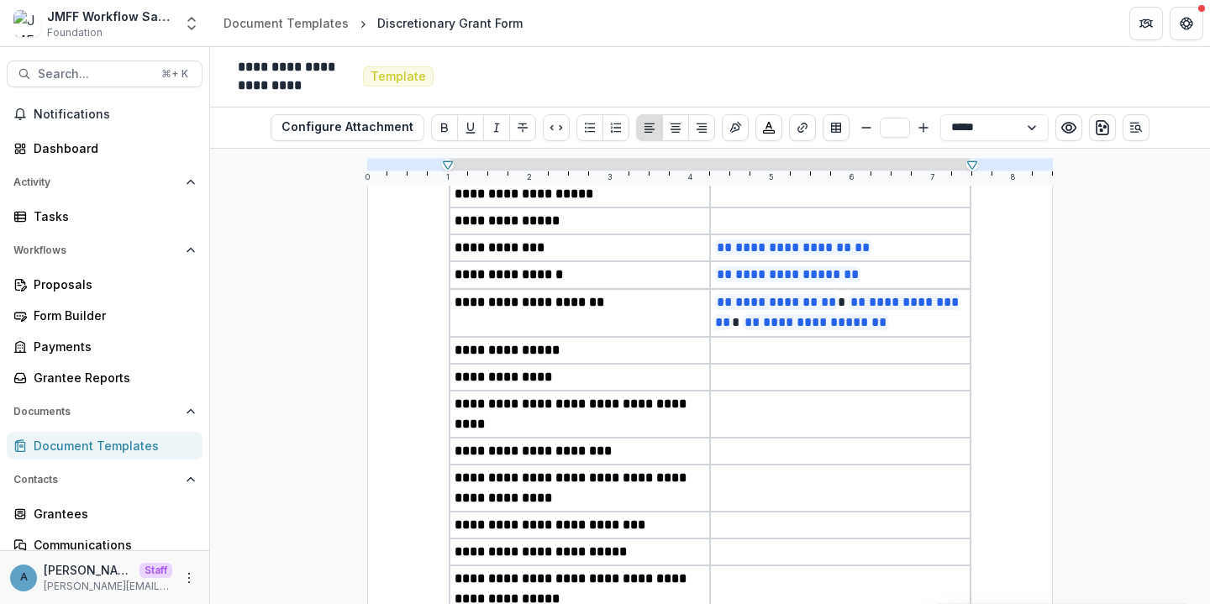
click at [824, 359] on p at bounding box center [840, 350] width 250 height 20
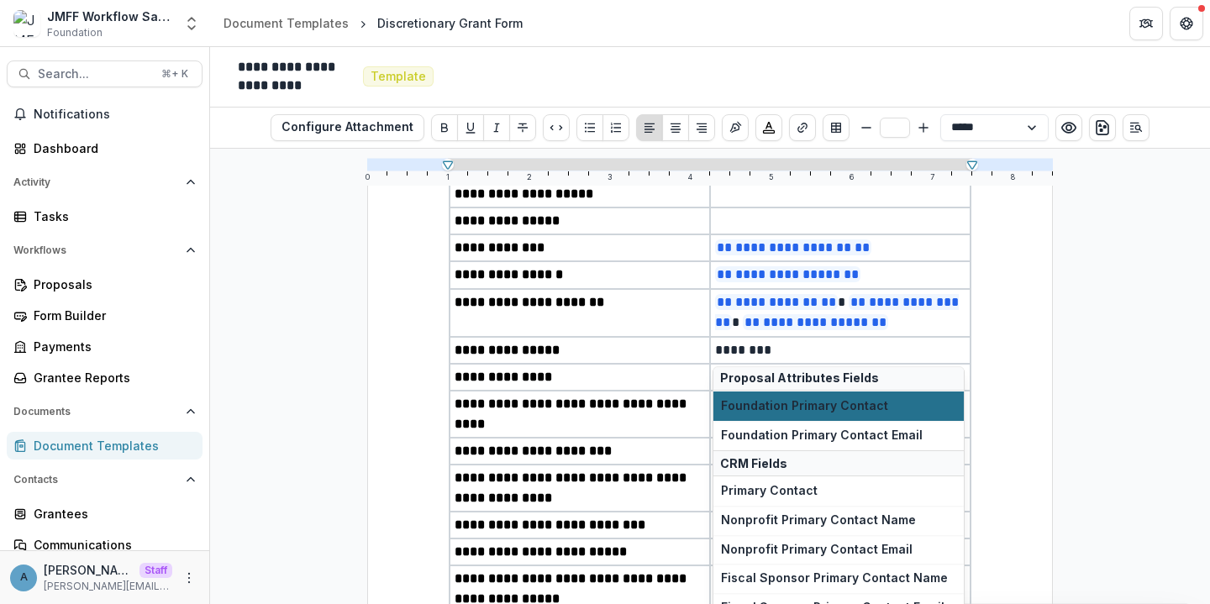
scroll to position [197, 0]
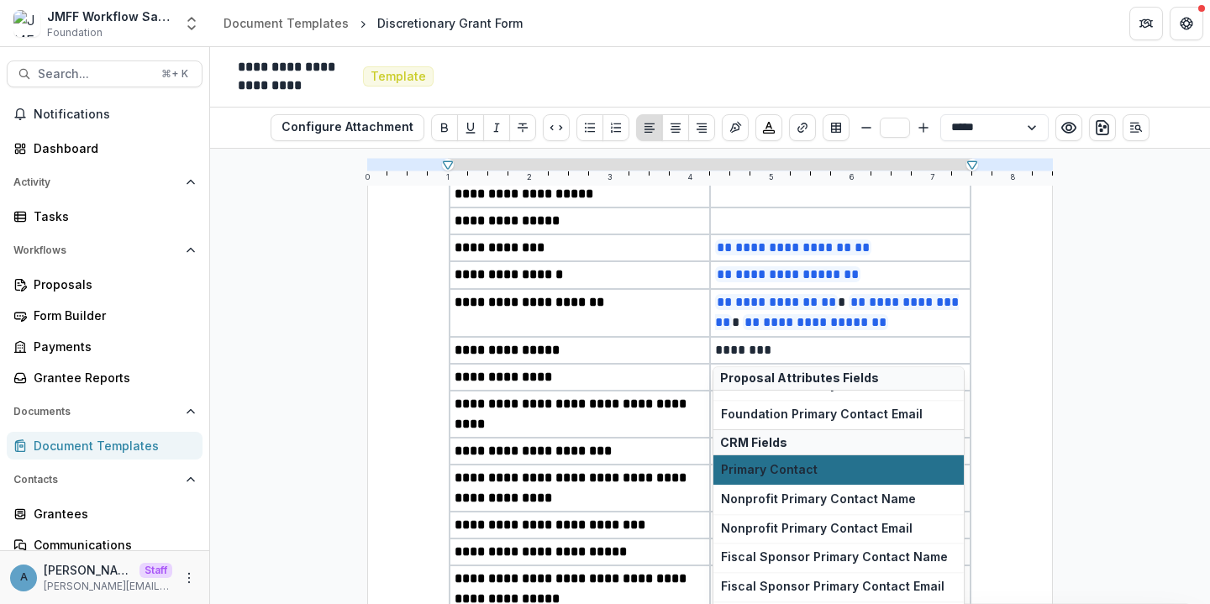
click at [799, 465] on span "Primary Contact" at bounding box center [838, 469] width 235 height 14
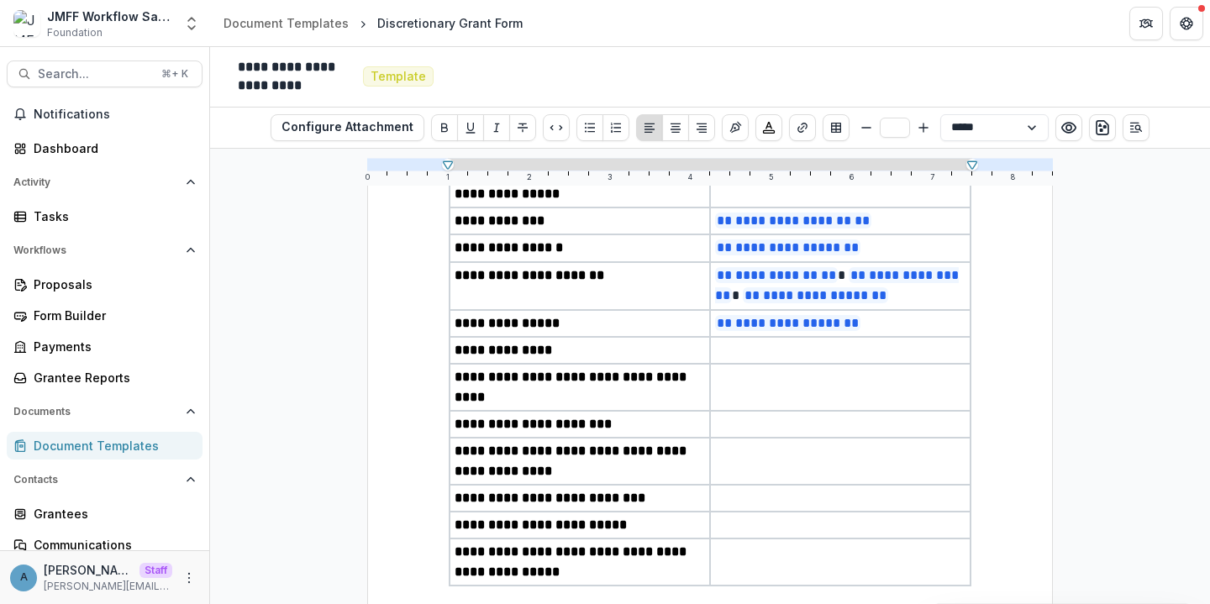
scroll to position [184, 0]
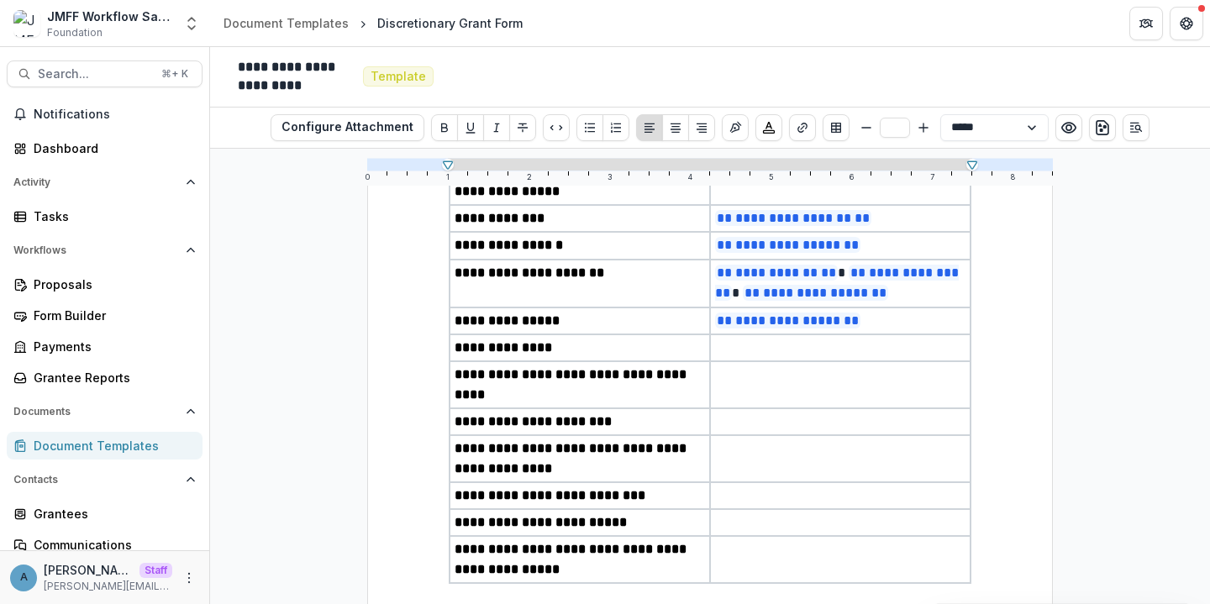
click at [750, 349] on p at bounding box center [840, 348] width 250 height 20
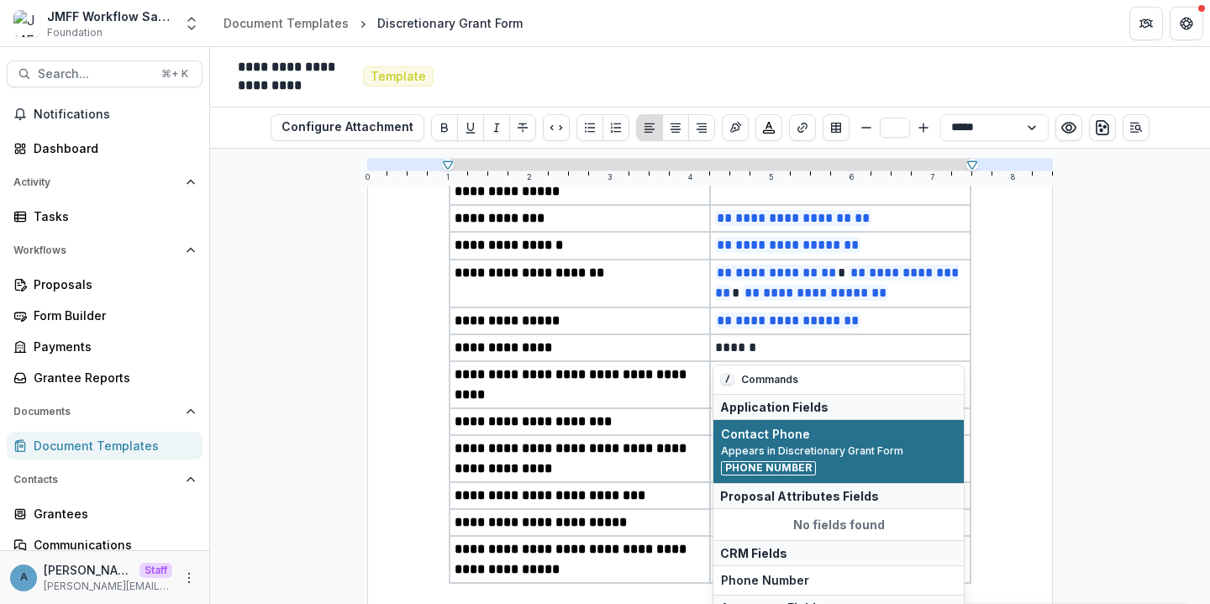
scroll to position [66, 0]
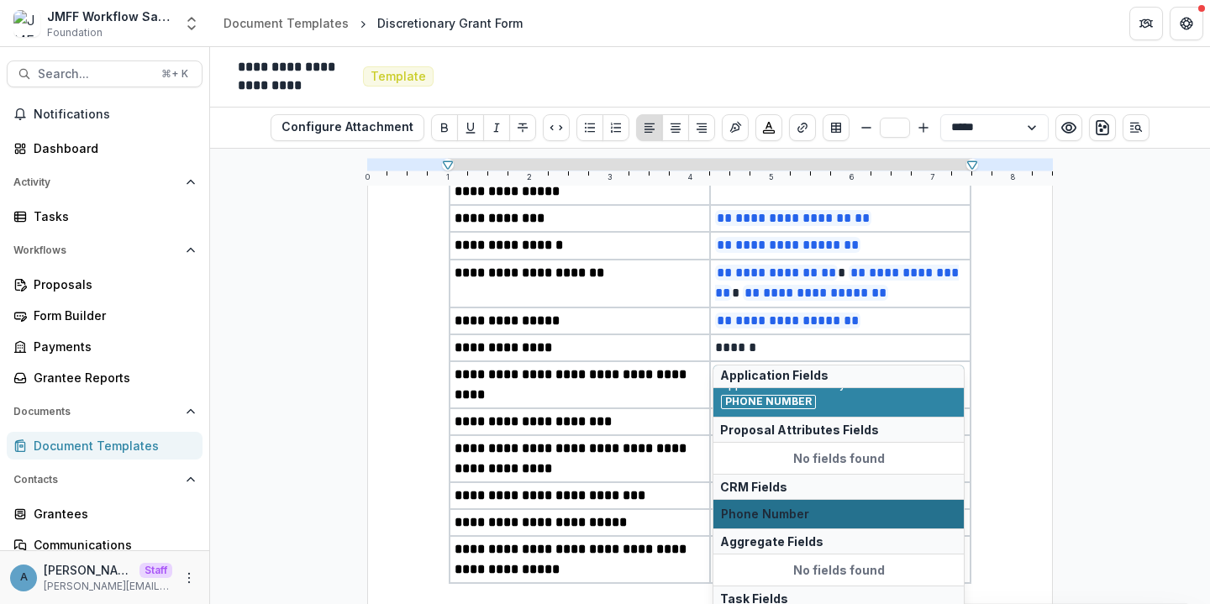
click at [793, 511] on span "Phone Number" at bounding box center [838, 515] width 235 height 14
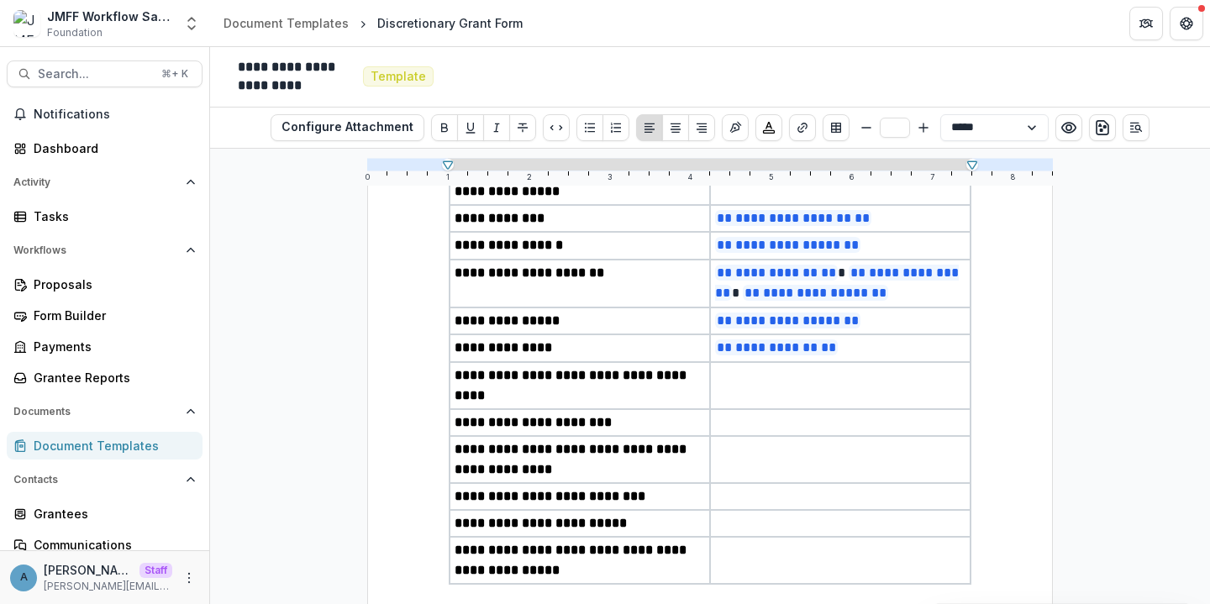
click at [761, 381] on p at bounding box center [840, 376] width 250 height 20
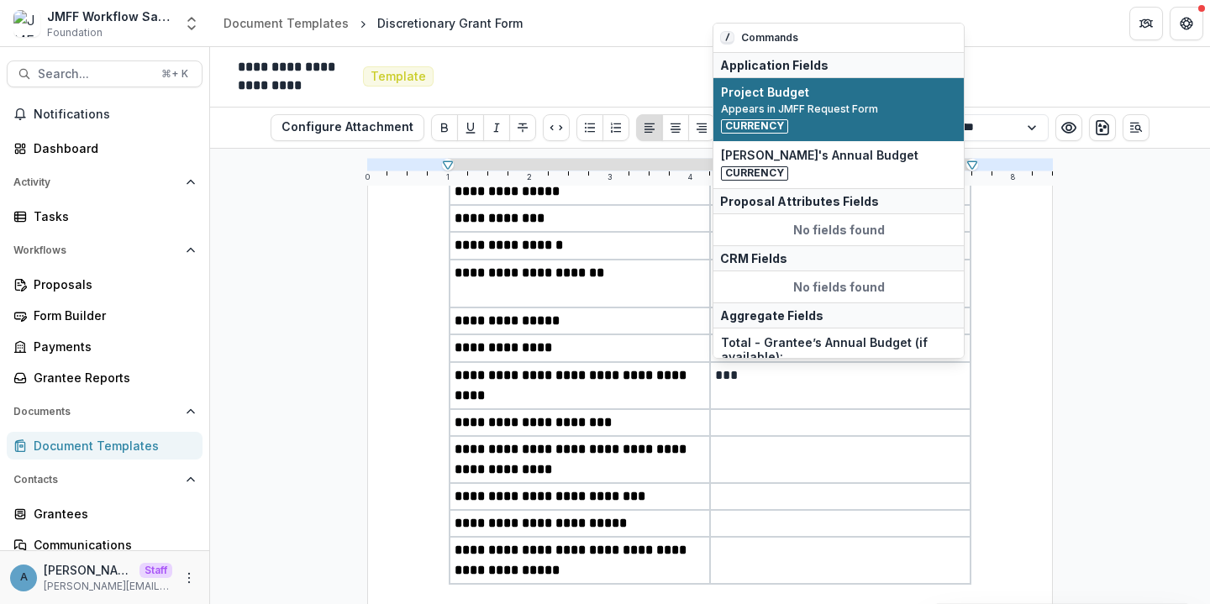
click at [836, 99] on span "Project Budget" at bounding box center [838, 93] width 235 height 14
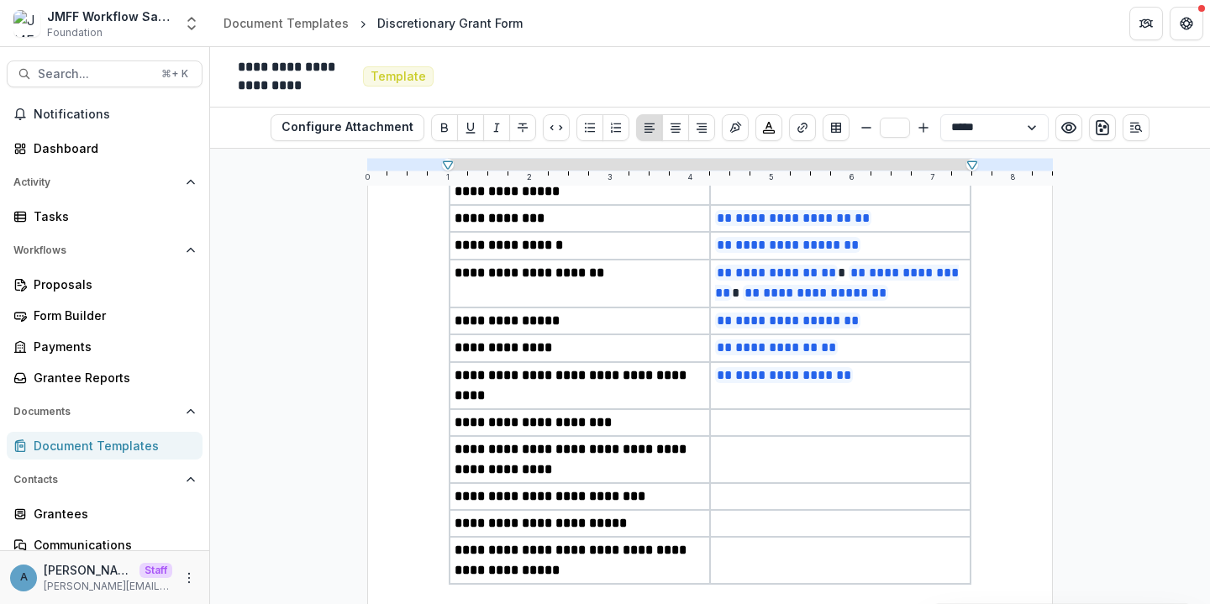
click at [764, 413] on p at bounding box center [840, 423] width 250 height 20
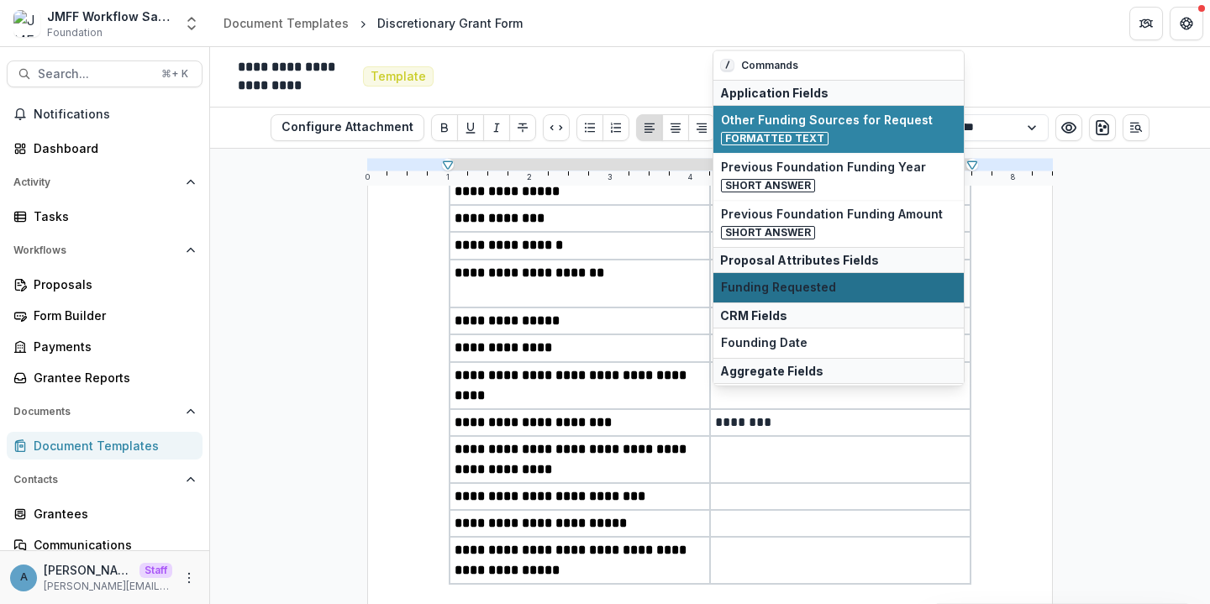
click at [755, 292] on span "Funding Requested" at bounding box center [838, 288] width 235 height 14
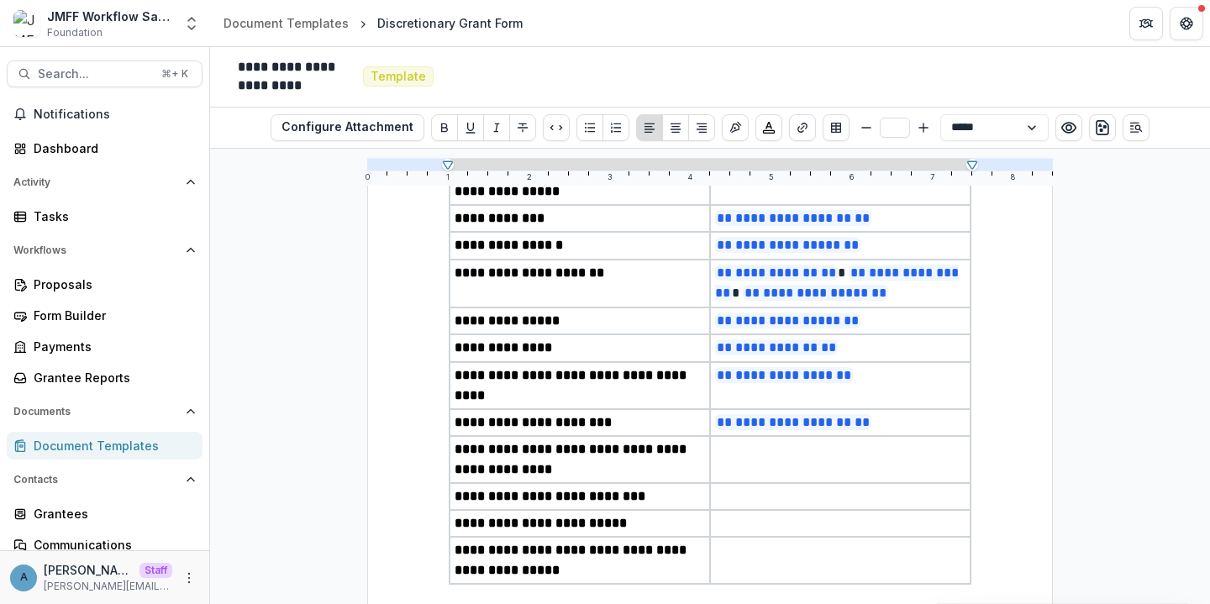
click at [752, 443] on td at bounding box center [840, 459] width 261 height 47
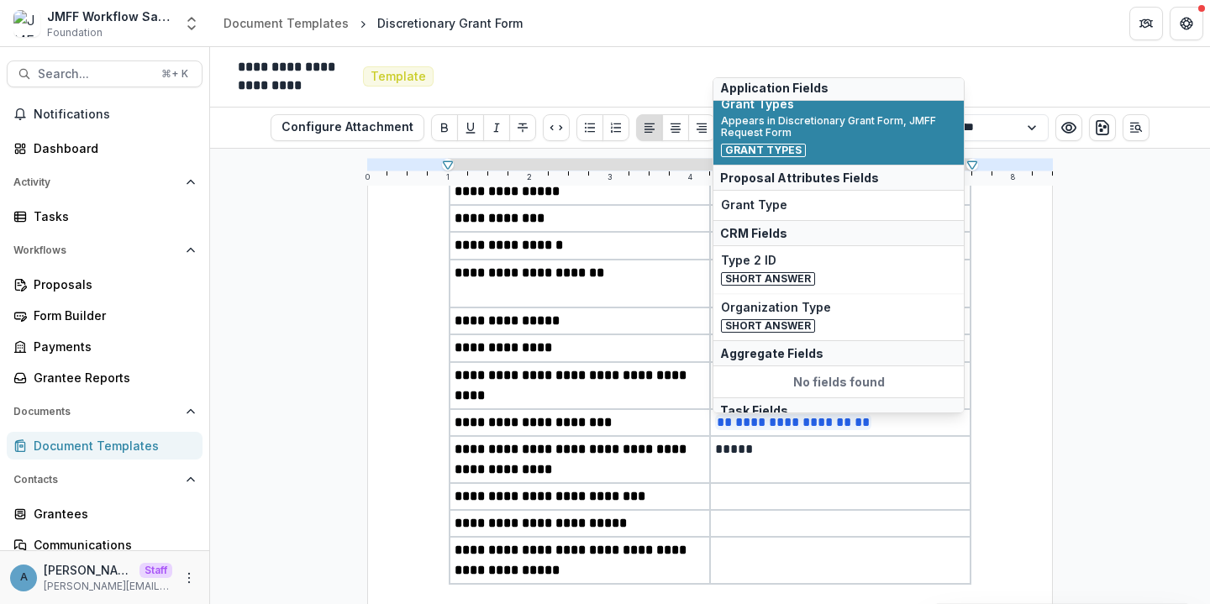
scroll to position [27, 0]
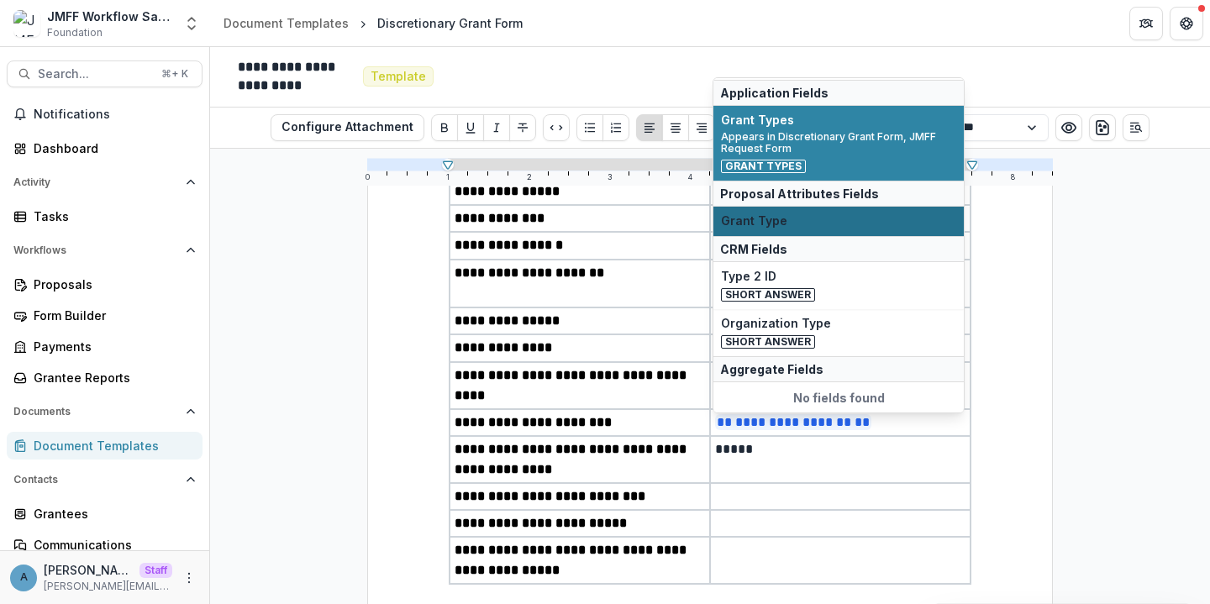
click at [784, 215] on span "Grant Type" at bounding box center [838, 221] width 235 height 14
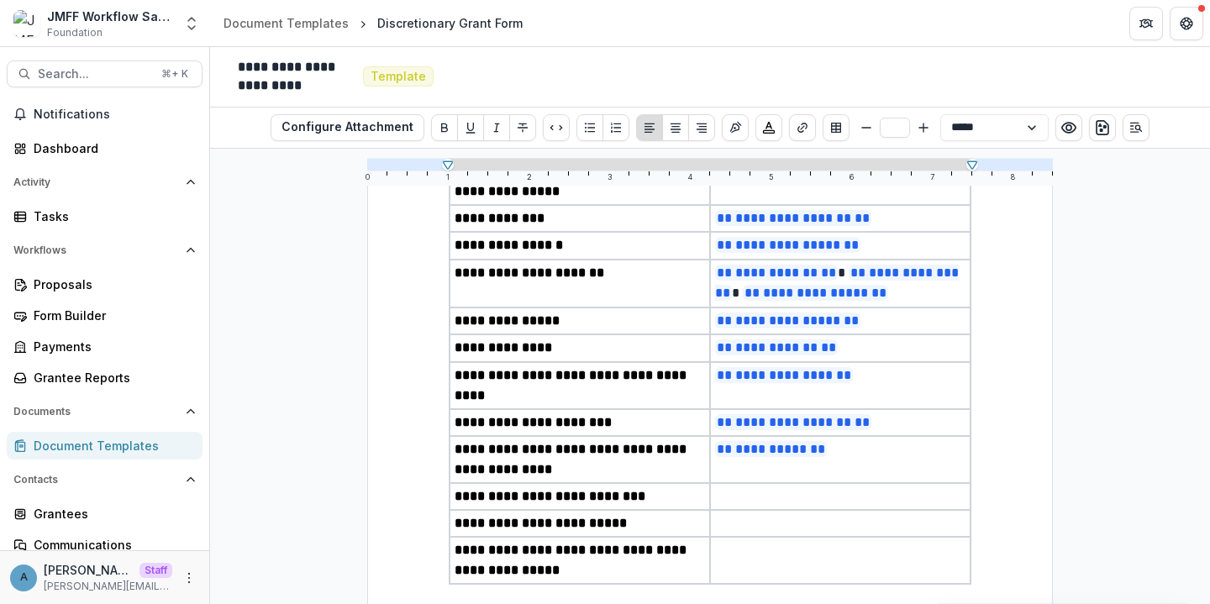
click at [730, 487] on p at bounding box center [840, 497] width 250 height 20
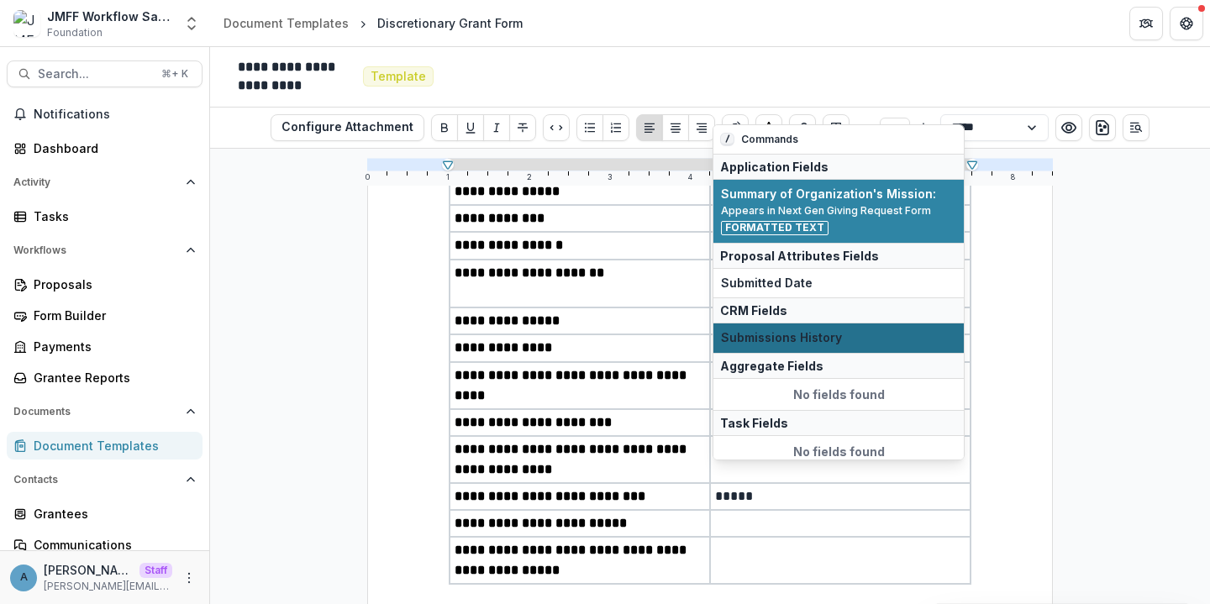
click at [763, 332] on span "Submissions History" at bounding box center [838, 338] width 235 height 14
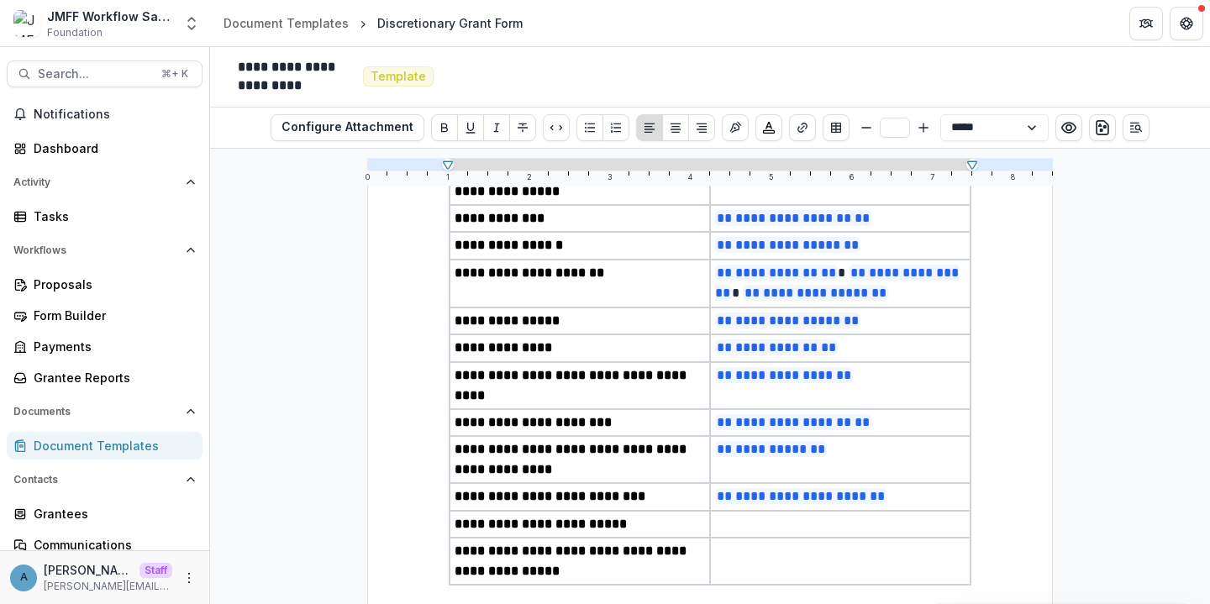
scroll to position [261, 0]
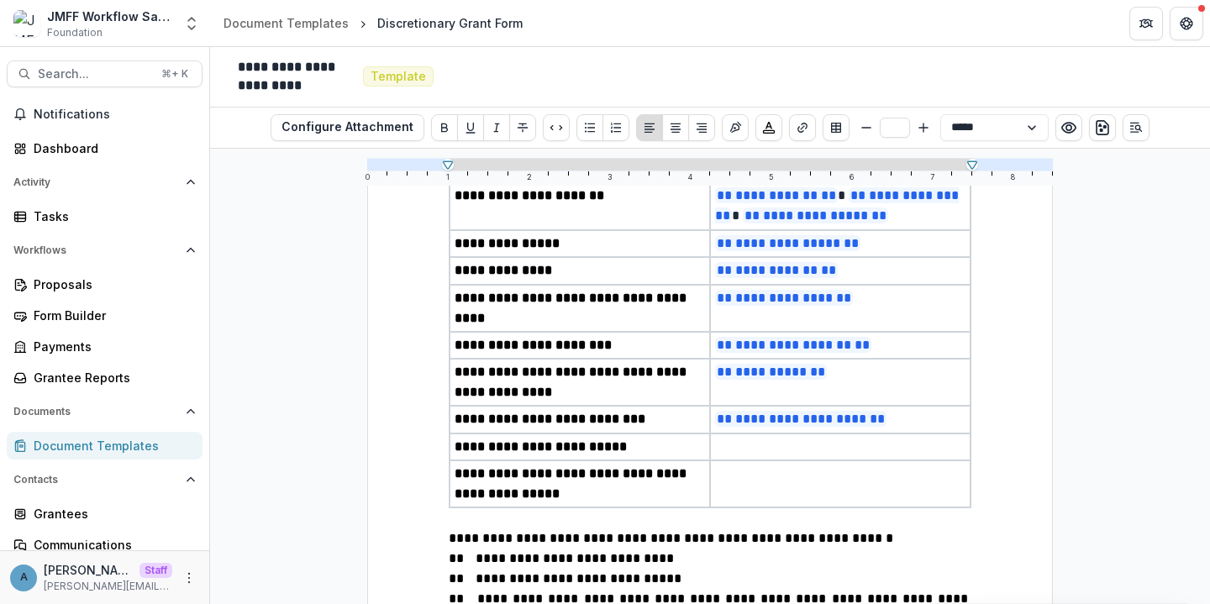
click at [739, 437] on p at bounding box center [840, 447] width 250 height 20
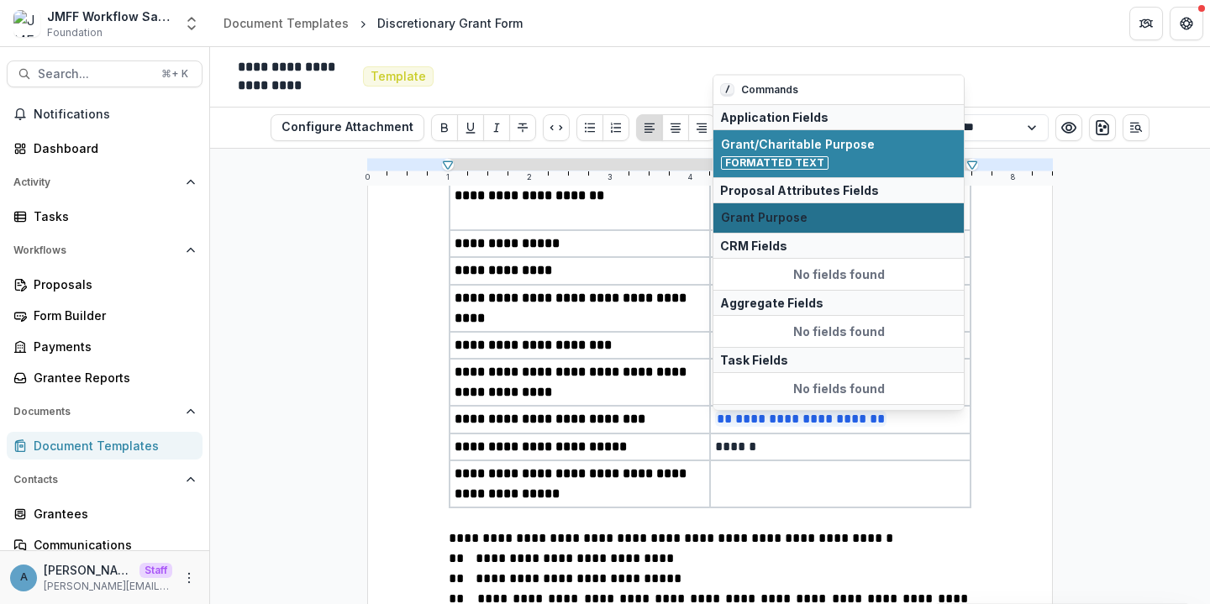
click at [805, 219] on span "Grant Purpose" at bounding box center [838, 218] width 235 height 14
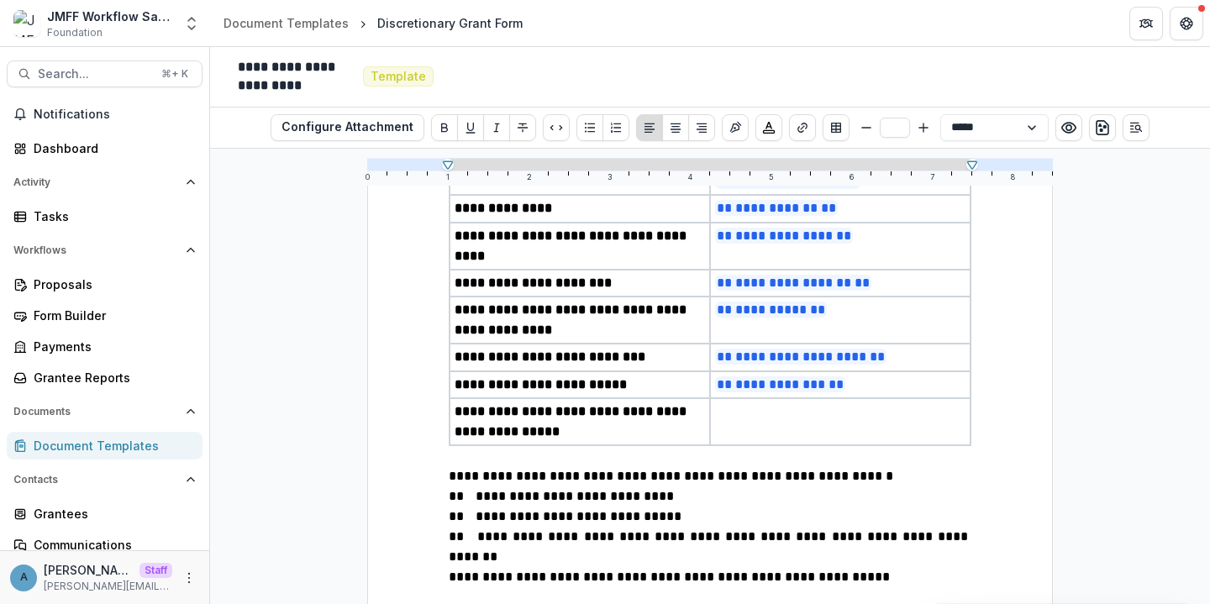
scroll to position [325, 0]
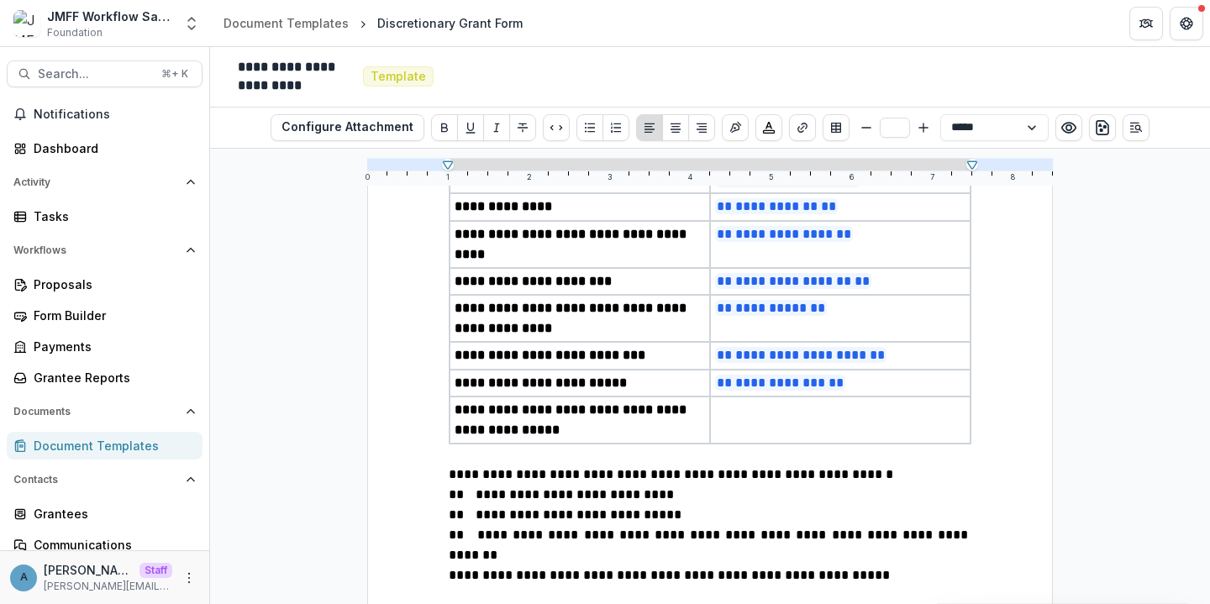
click at [803, 402] on td at bounding box center [840, 420] width 261 height 47
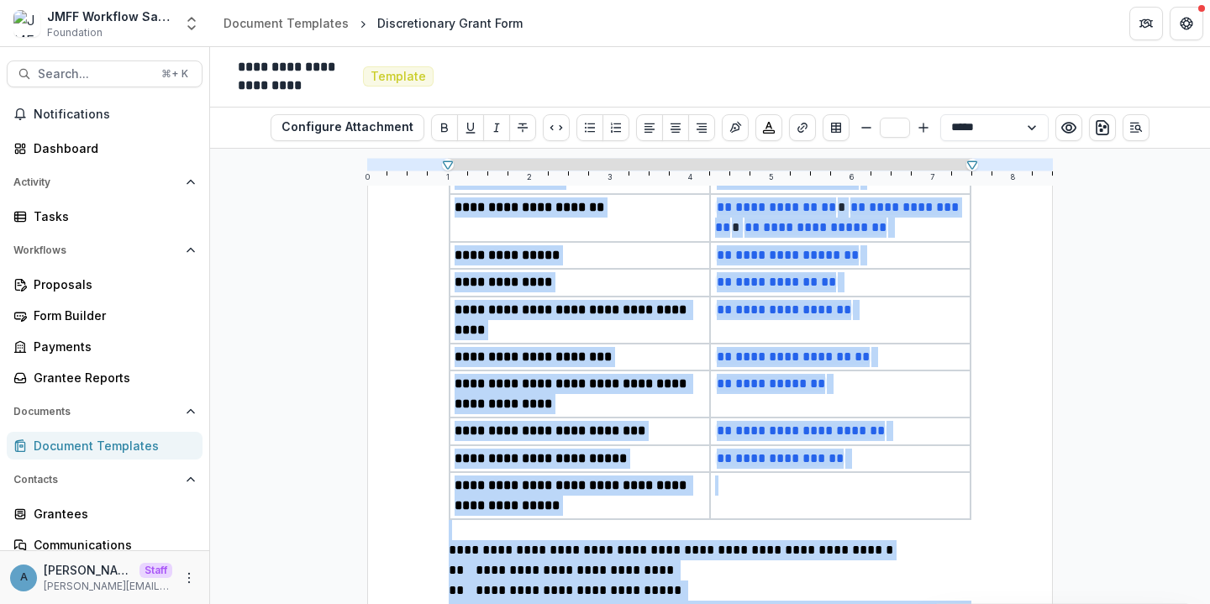
scroll to position [482, 0]
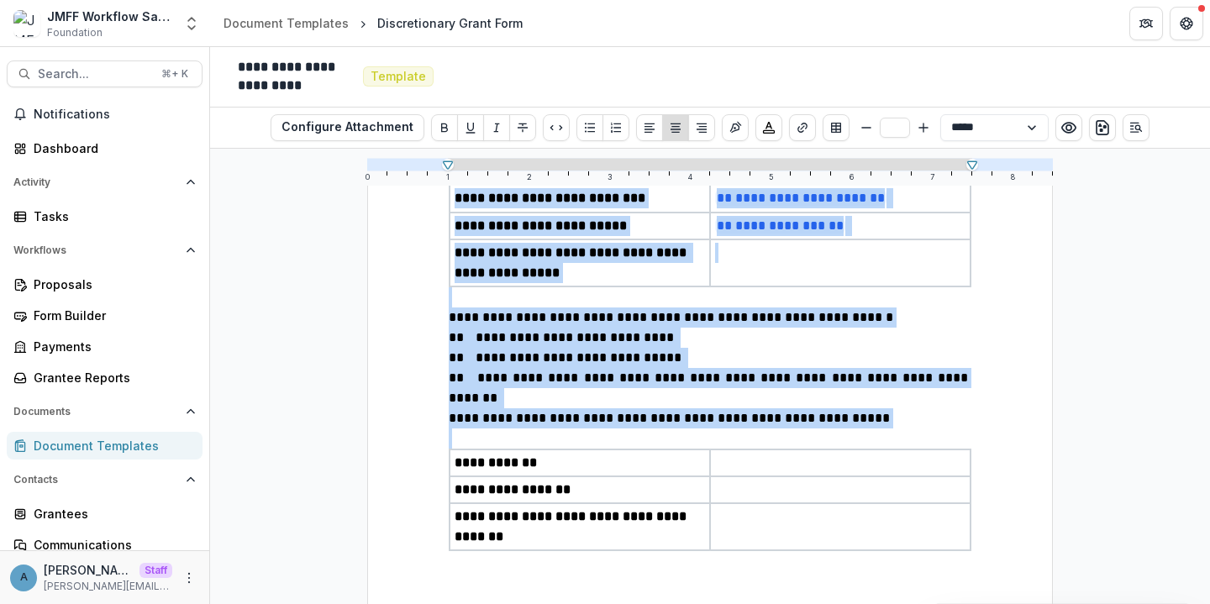
drag, startPoint x: 674, startPoint y: 277, endPoint x: 1008, endPoint y: 633, distance: 488.2
click at [1008, 603] on html "Skip to content JMFF Workflow Sandbox Foundation Aggregate Analysis Foundations…" at bounding box center [605, 302] width 1210 height 604
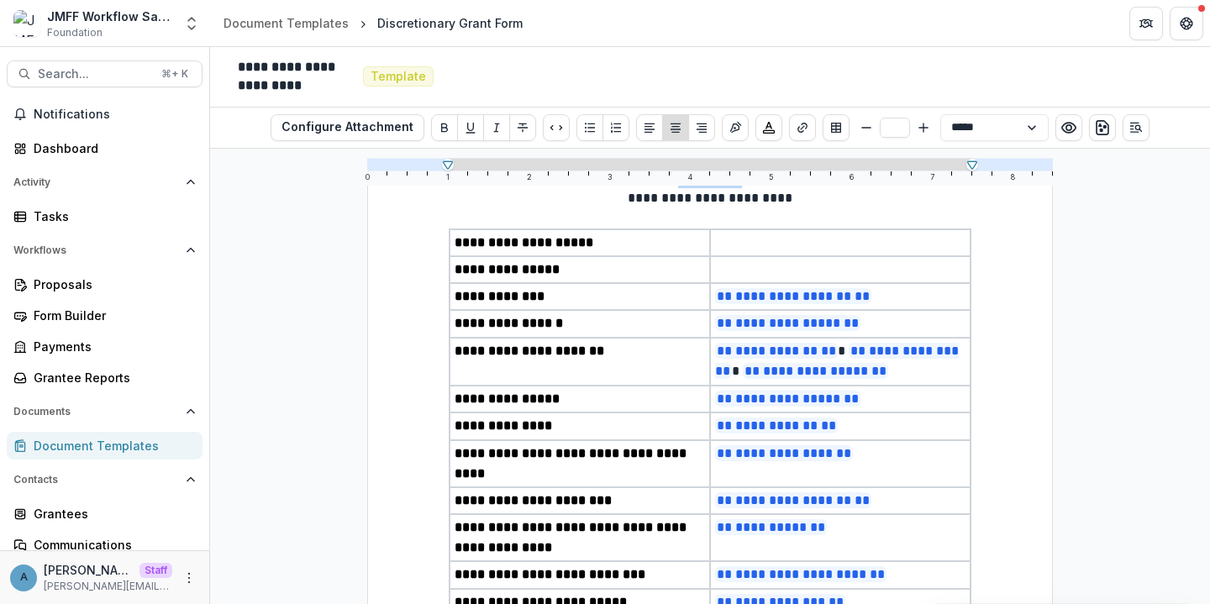
scroll to position [0, 0]
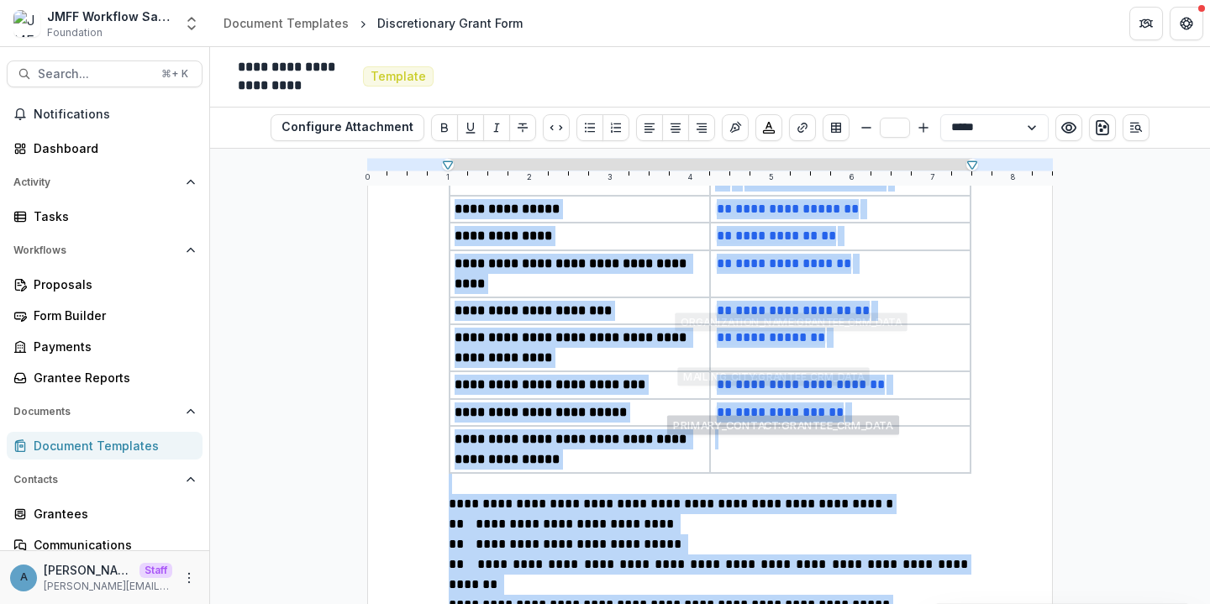
scroll to position [482, 0]
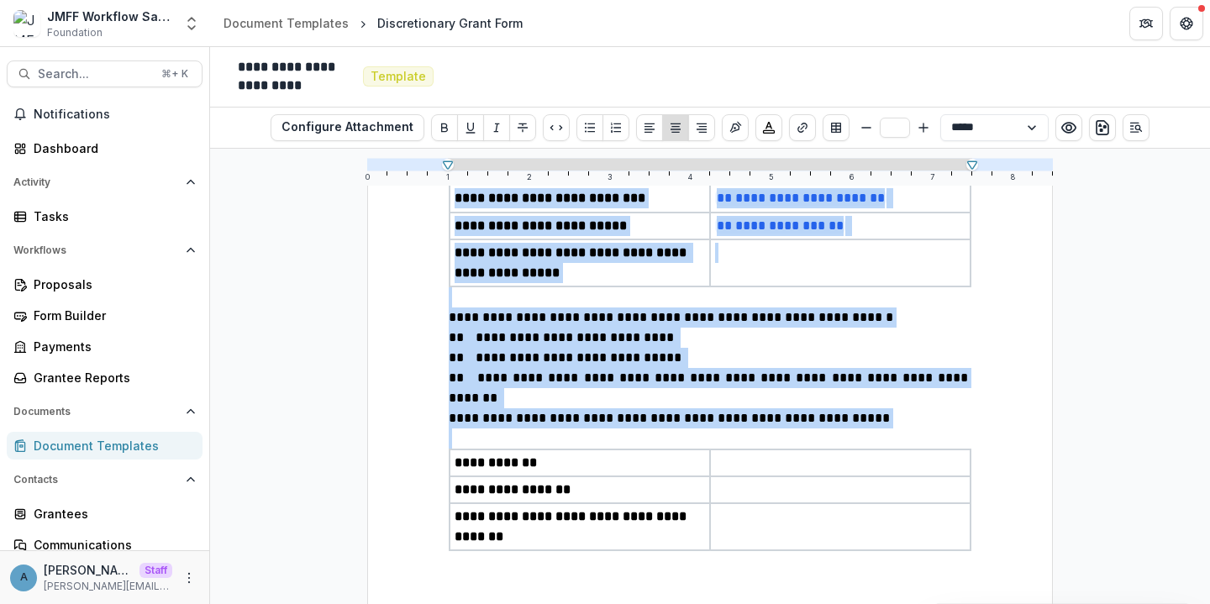
drag, startPoint x: 673, startPoint y: 282, endPoint x: 939, endPoint y: 516, distance: 353.7
click at [939, 516] on div "**********" at bounding box center [710, 172] width 686 height 924
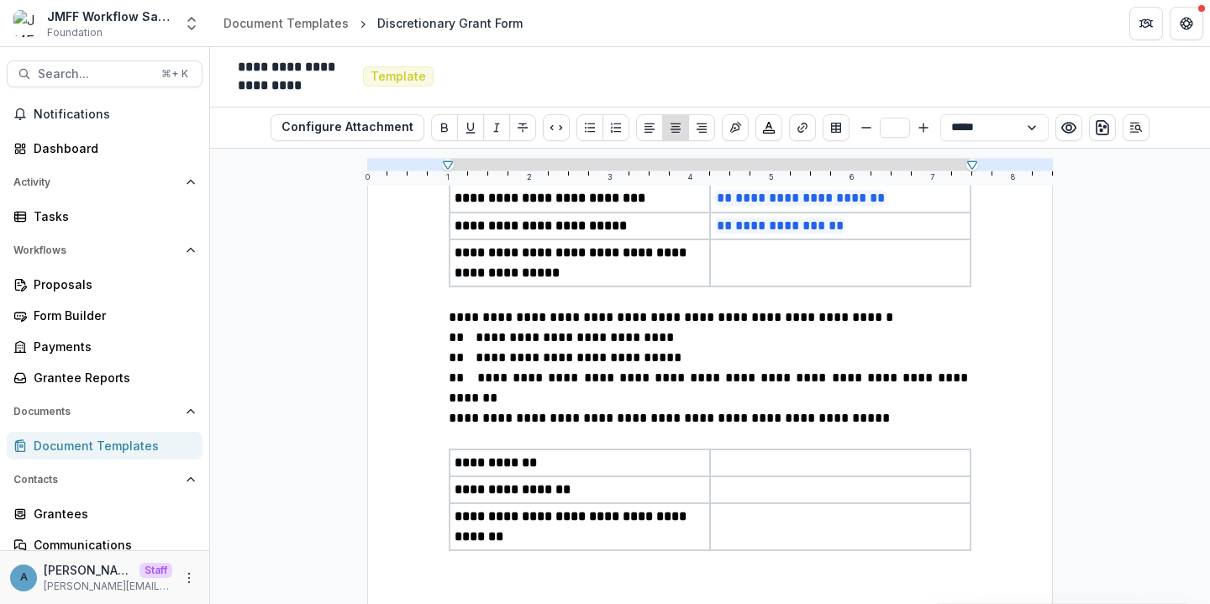
drag, startPoint x: 761, startPoint y: 524, endPoint x: 662, endPoint y: 626, distance: 142.0
click at [662, 603] on html "Skip to content JMFF Workflow Sandbox Foundation Aggregate Analysis Foundations…" at bounding box center [605, 302] width 1210 height 604
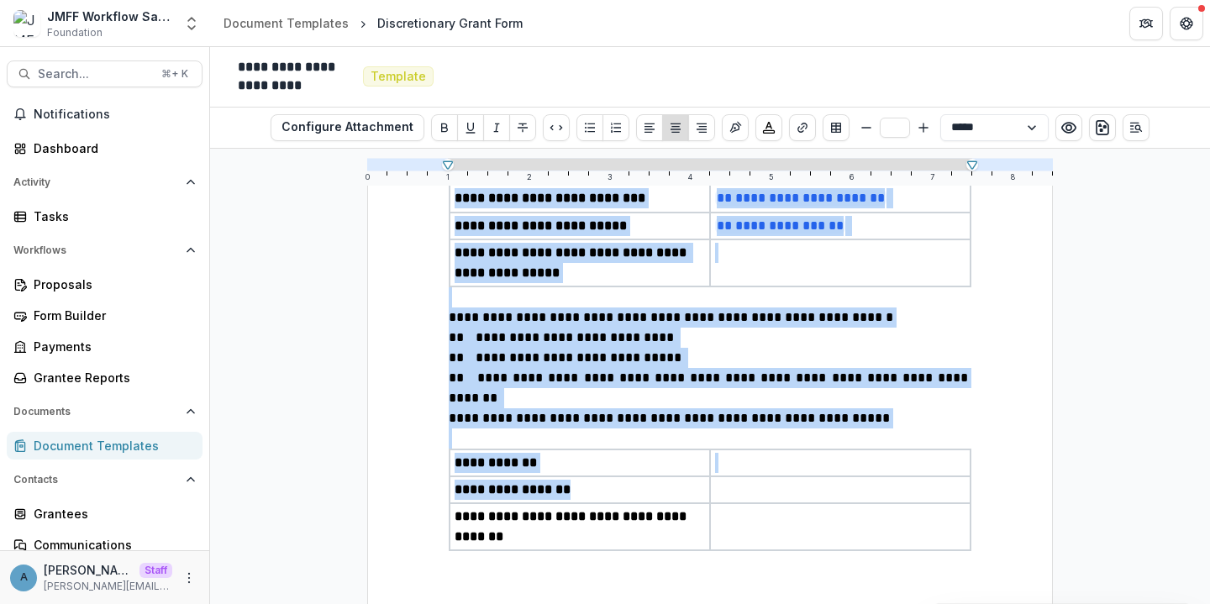
scroll to position [0, 0]
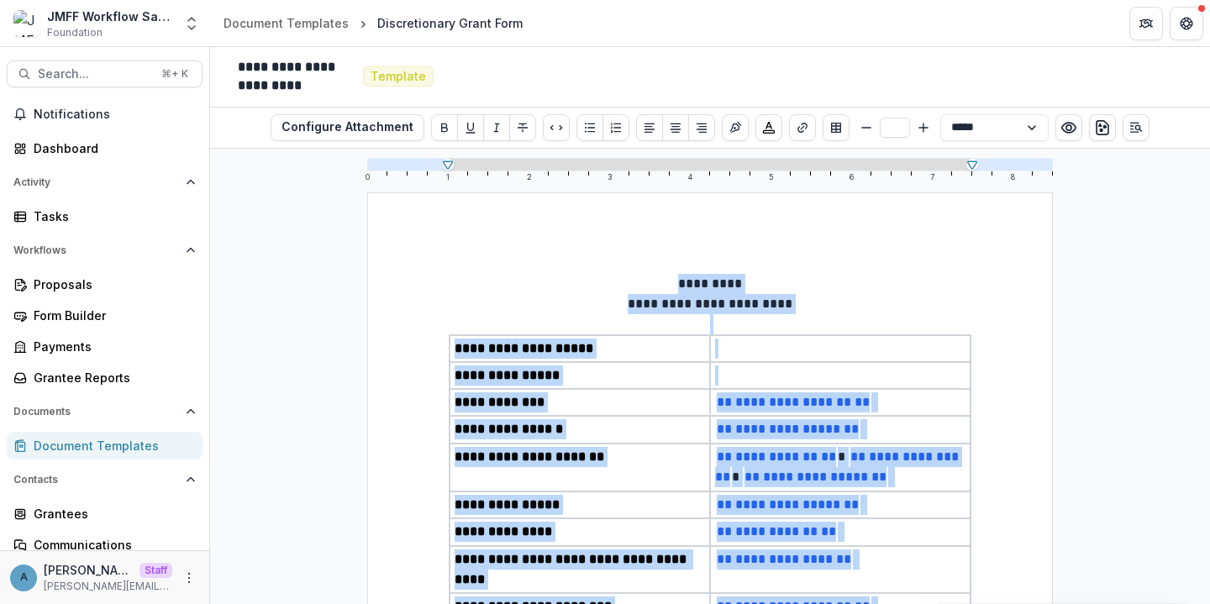
drag, startPoint x: 930, startPoint y: 526, endPoint x: 407, endPoint y: 40, distance: 714.8
click at [407, 39] on div "JMFF Workflow Sandbox Foundation Aggregate Analysis Foundations Ruthwick Founda…" at bounding box center [605, 302] width 1210 height 604
click at [956, 133] on select "**********" at bounding box center [994, 127] width 108 height 27
select select "**********"
click at [940, 114] on select "**********" at bounding box center [994, 127] width 108 height 27
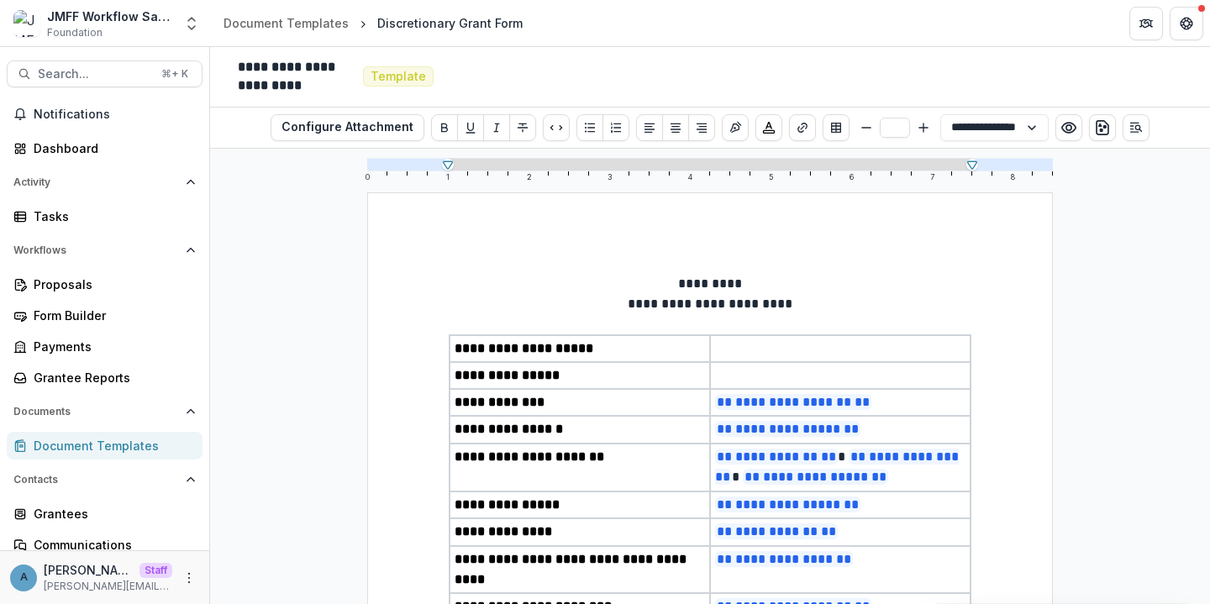
click at [674, 303] on span "**********" at bounding box center [710, 304] width 165 height 13
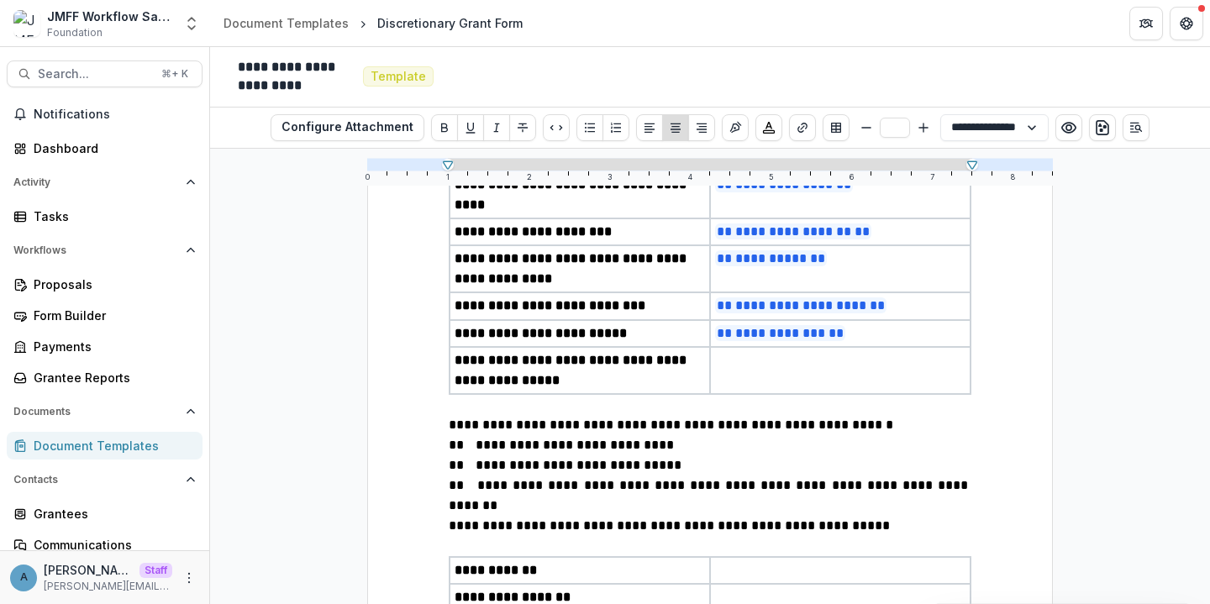
scroll to position [382, 0]
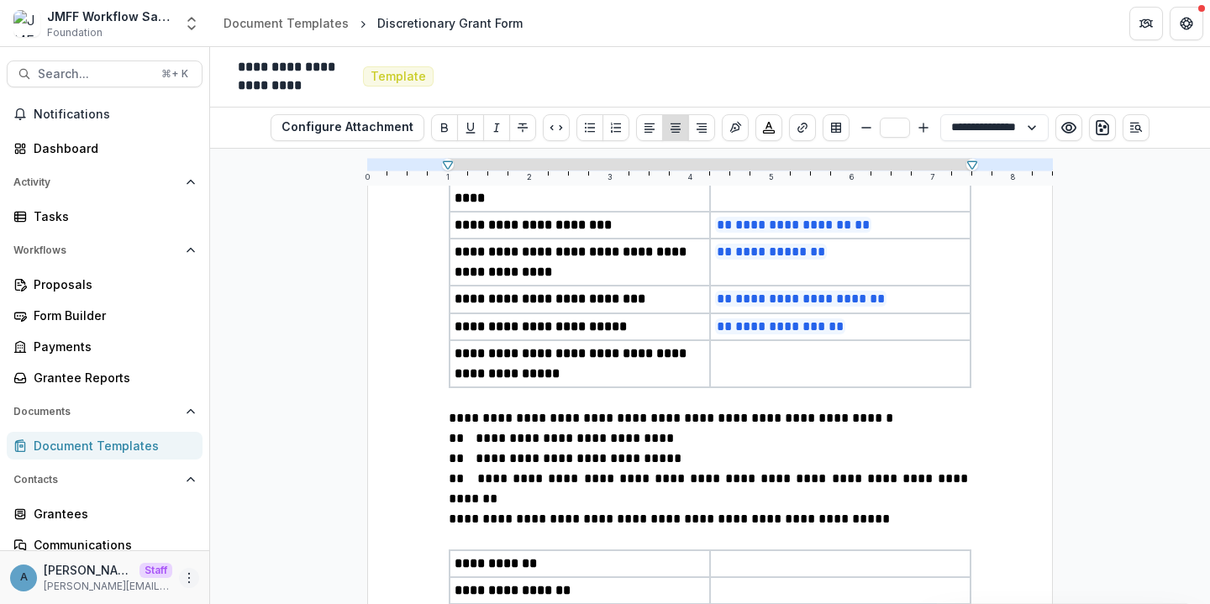
click at [185, 582] on icon "More" at bounding box center [188, 577] width 13 height 13
click at [238, 547] on link "User Settings" at bounding box center [295, 543] width 180 height 28
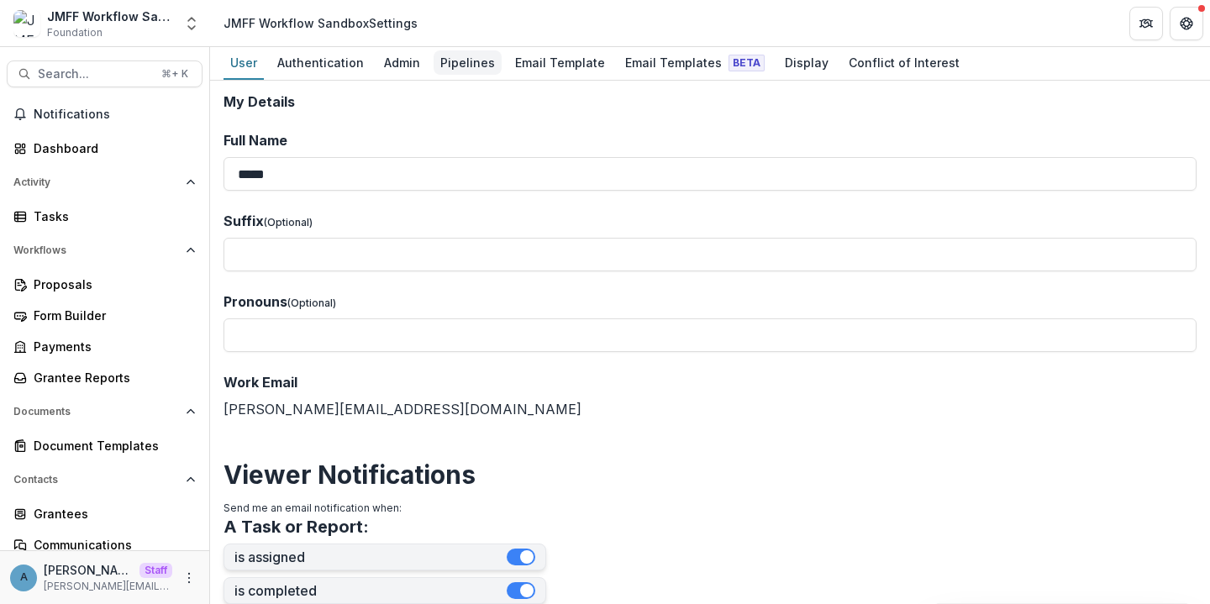
click at [476, 64] on div "Pipelines" at bounding box center [468, 62] width 68 height 24
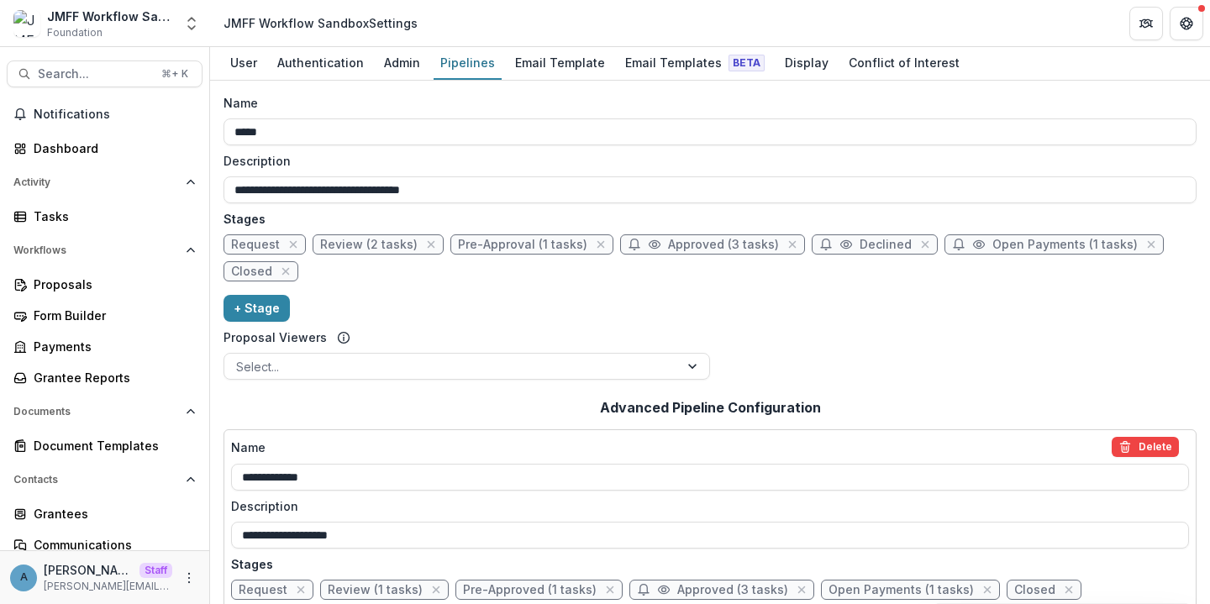
scroll to position [239, 0]
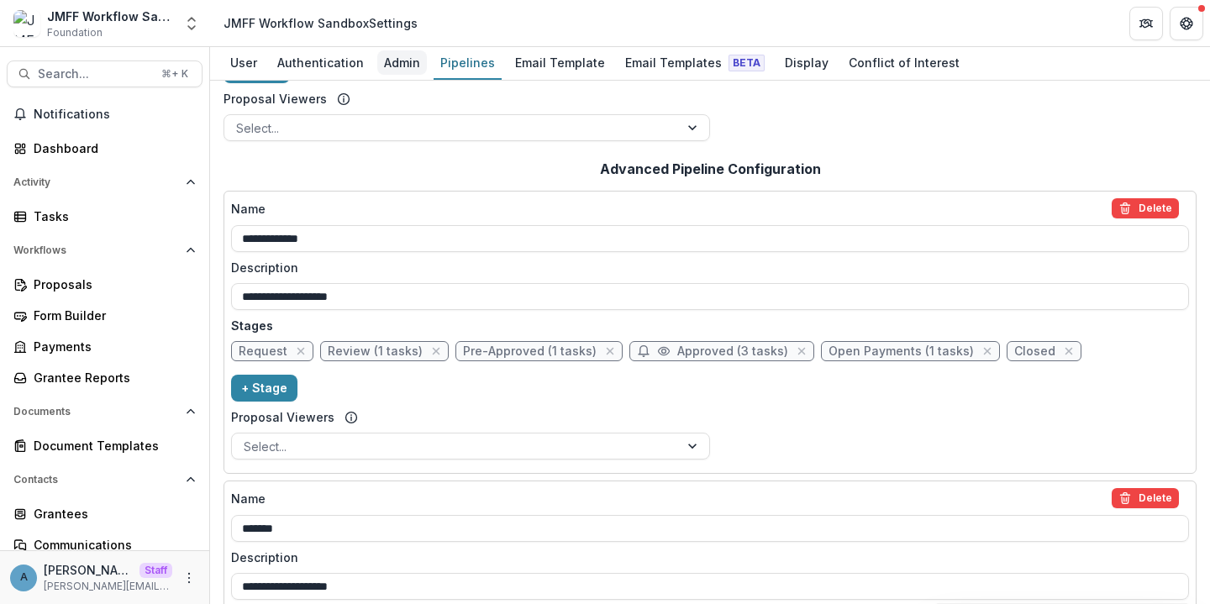
click at [403, 63] on div "Admin" at bounding box center [402, 62] width 50 height 24
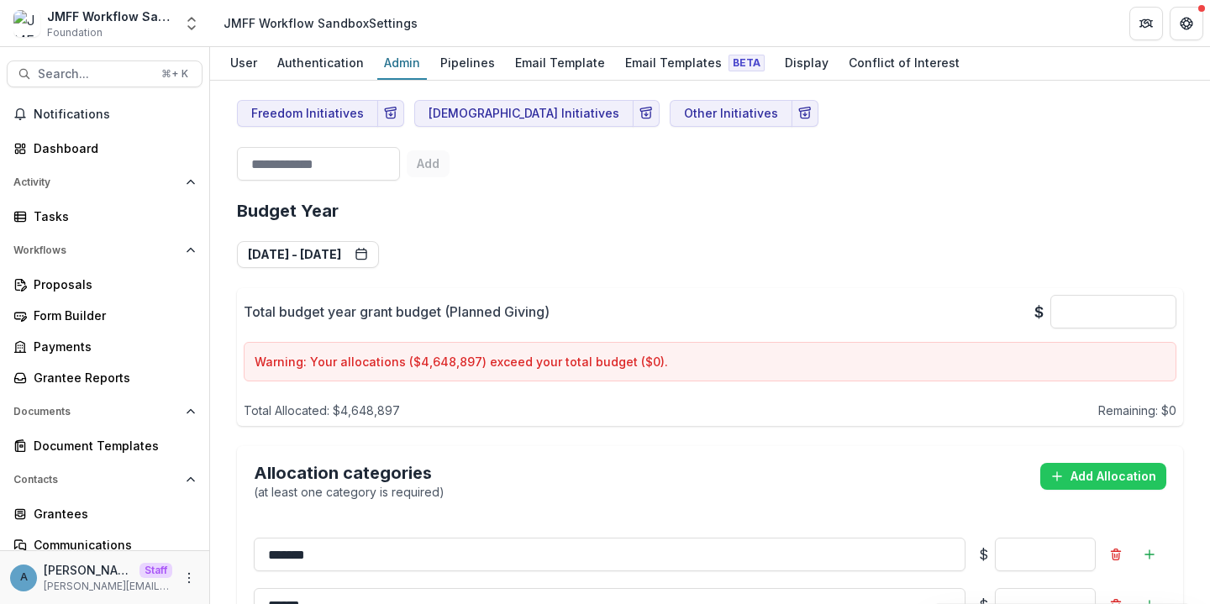
scroll to position [1137, 0]
click at [661, 64] on div "Email Templates Beta" at bounding box center [695, 62] width 153 height 24
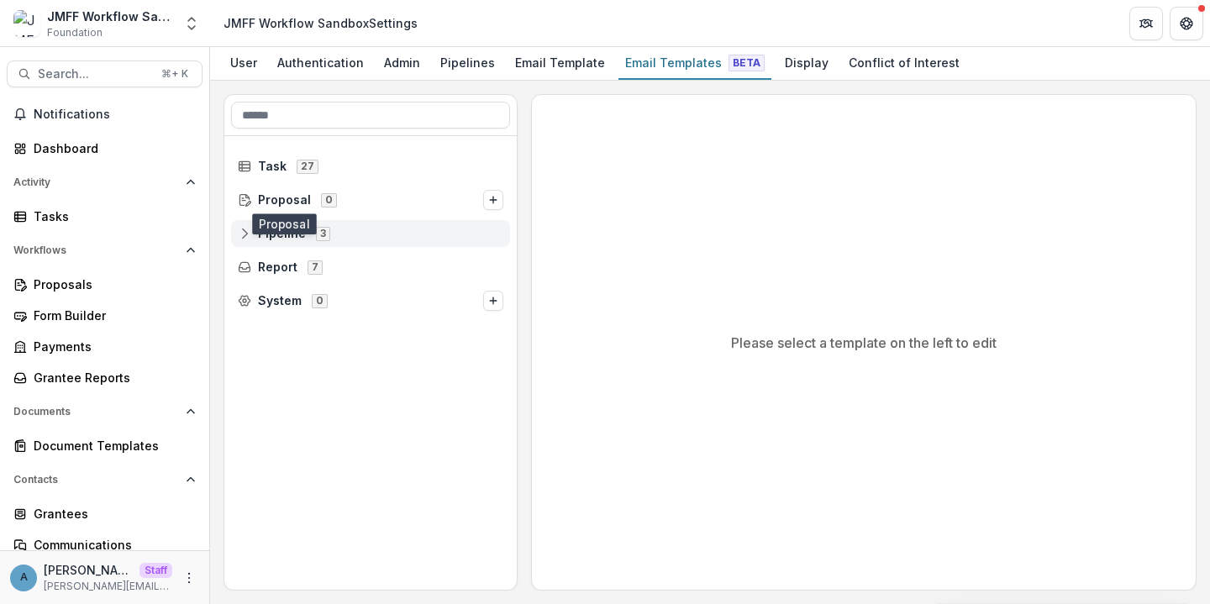
click at [279, 229] on span "Pipeline" at bounding box center [282, 234] width 48 height 14
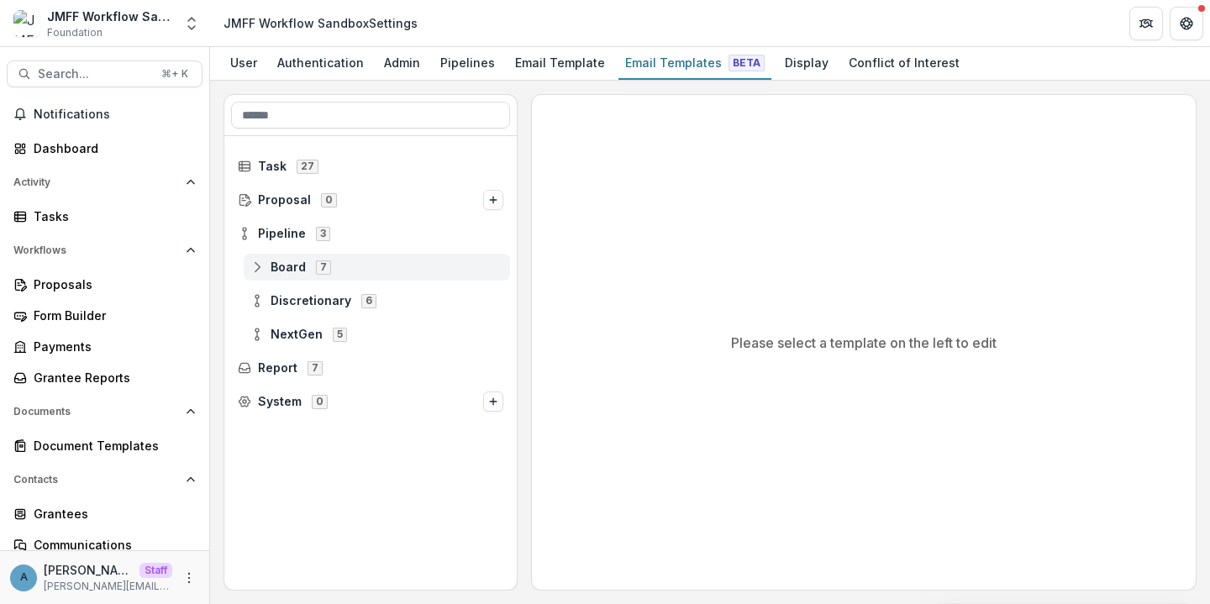
click at [302, 270] on span "Board" at bounding box center [288, 268] width 35 height 14
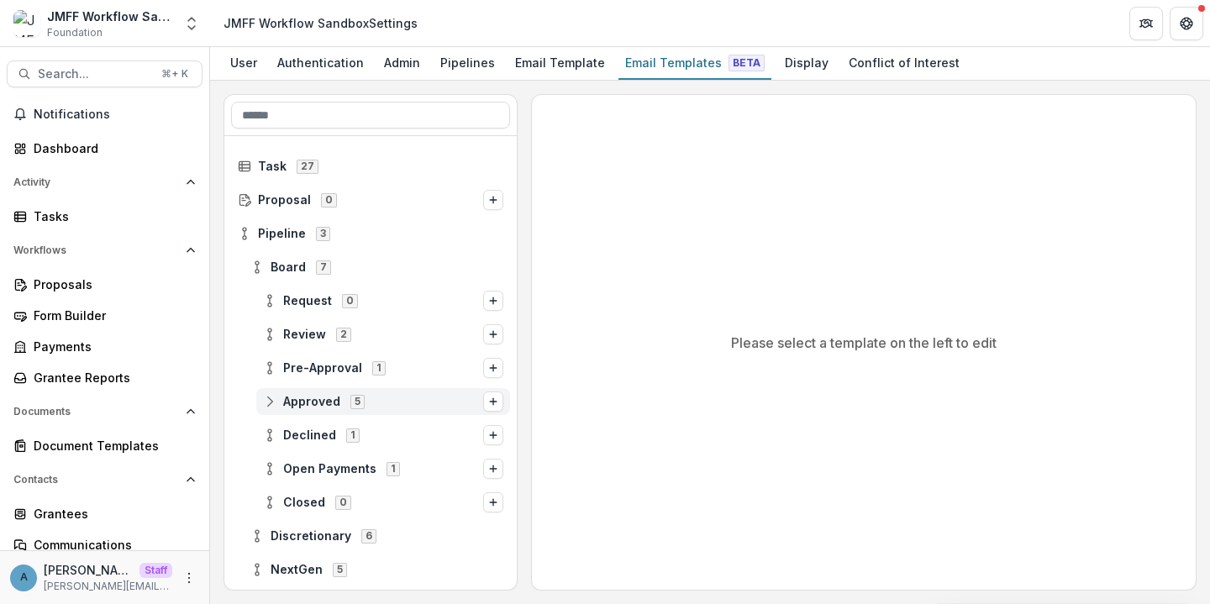
click at [327, 393] on div "Approved 5" at bounding box center [383, 401] width 254 height 27
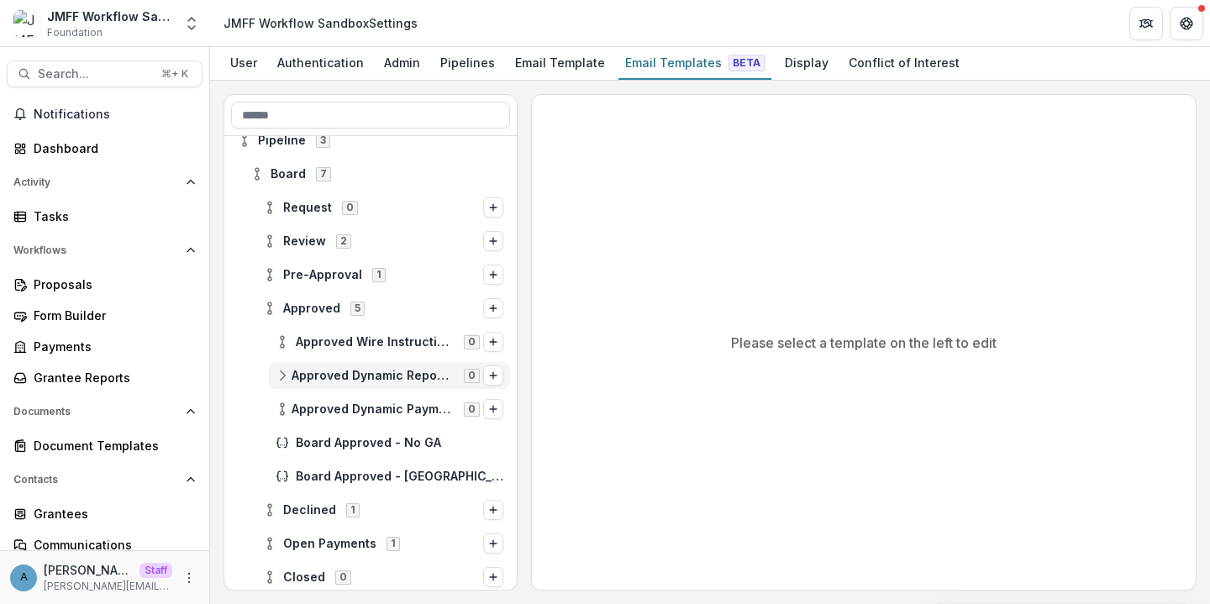
scroll to position [94, 0]
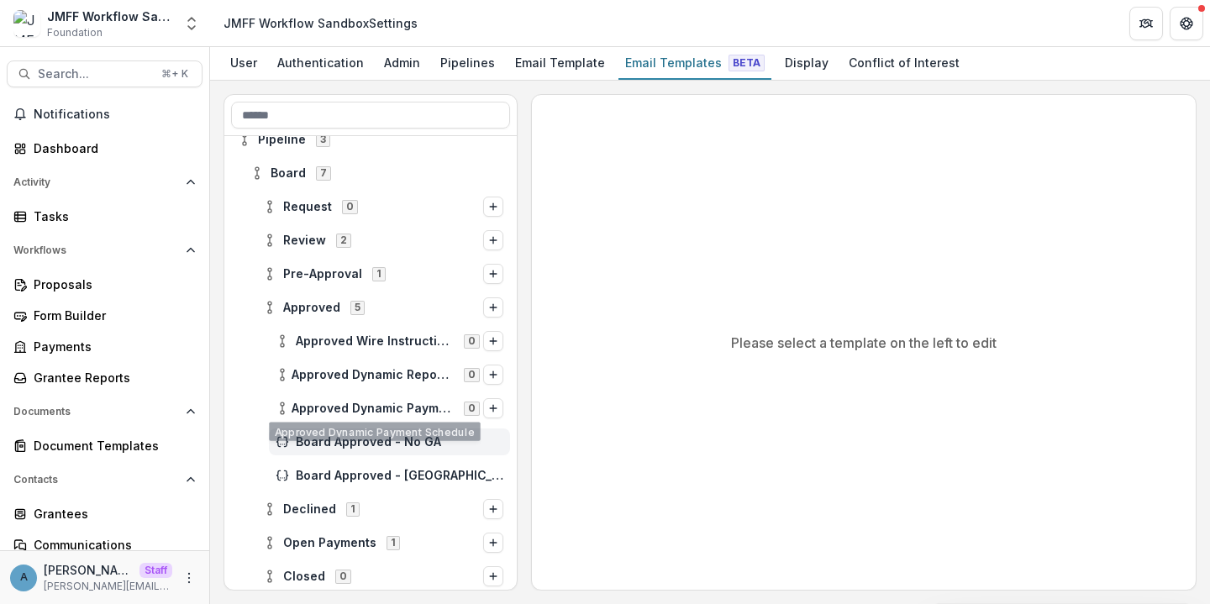
click at [356, 435] on span "Board Approved - No GA" at bounding box center [400, 442] width 208 height 14
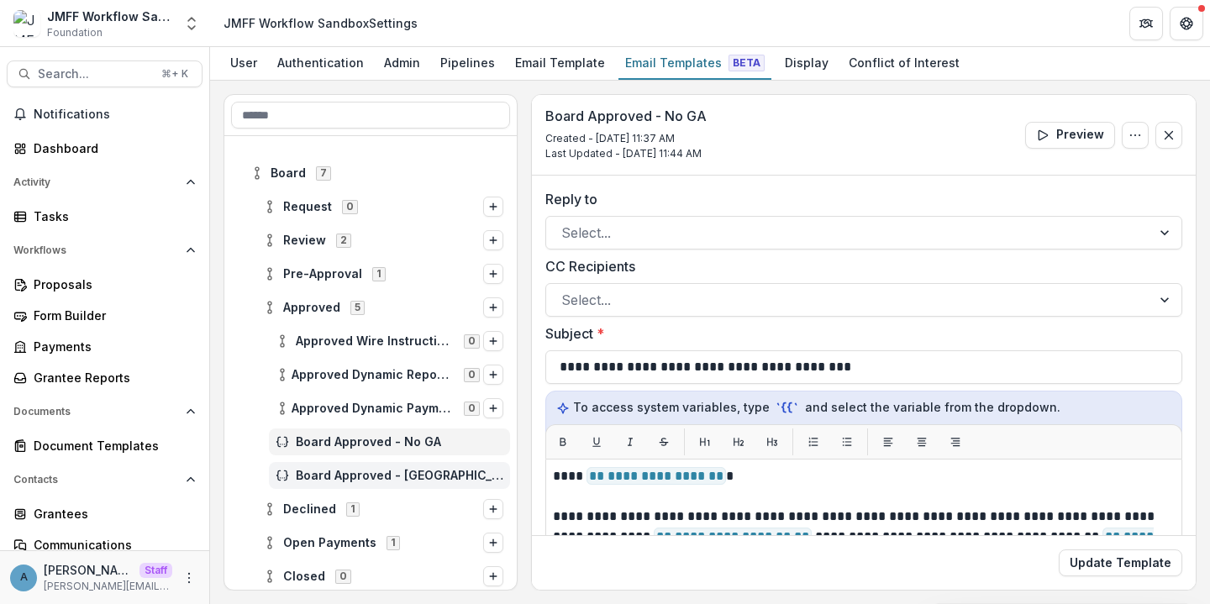
scroll to position [232, 0]
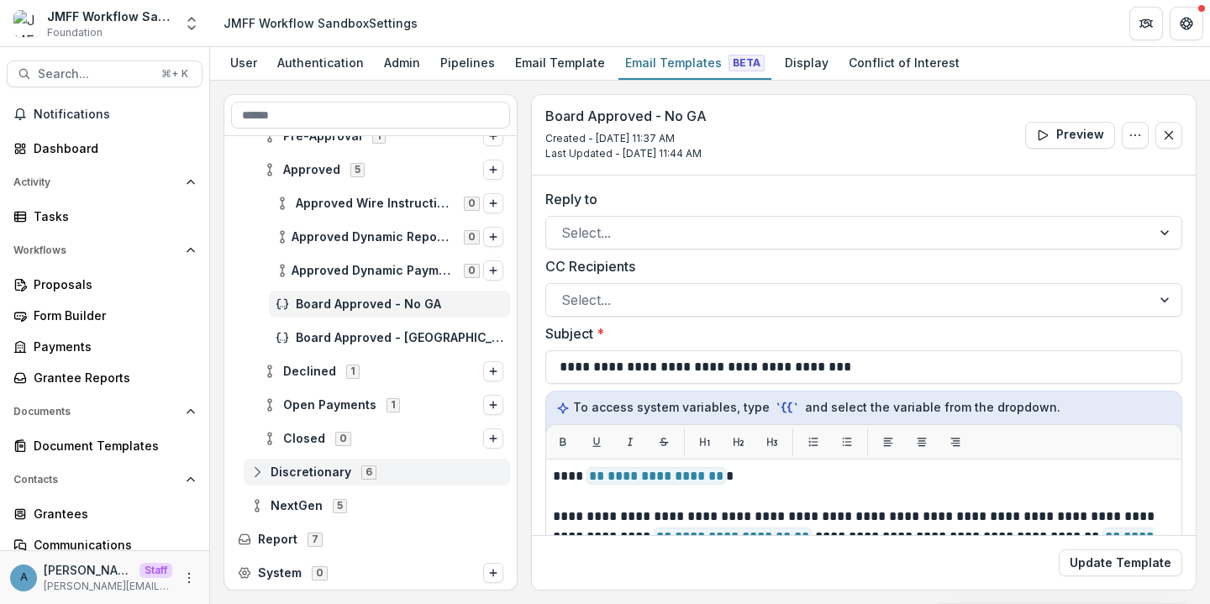
click at [305, 472] on span "Discretionary" at bounding box center [311, 473] width 81 height 14
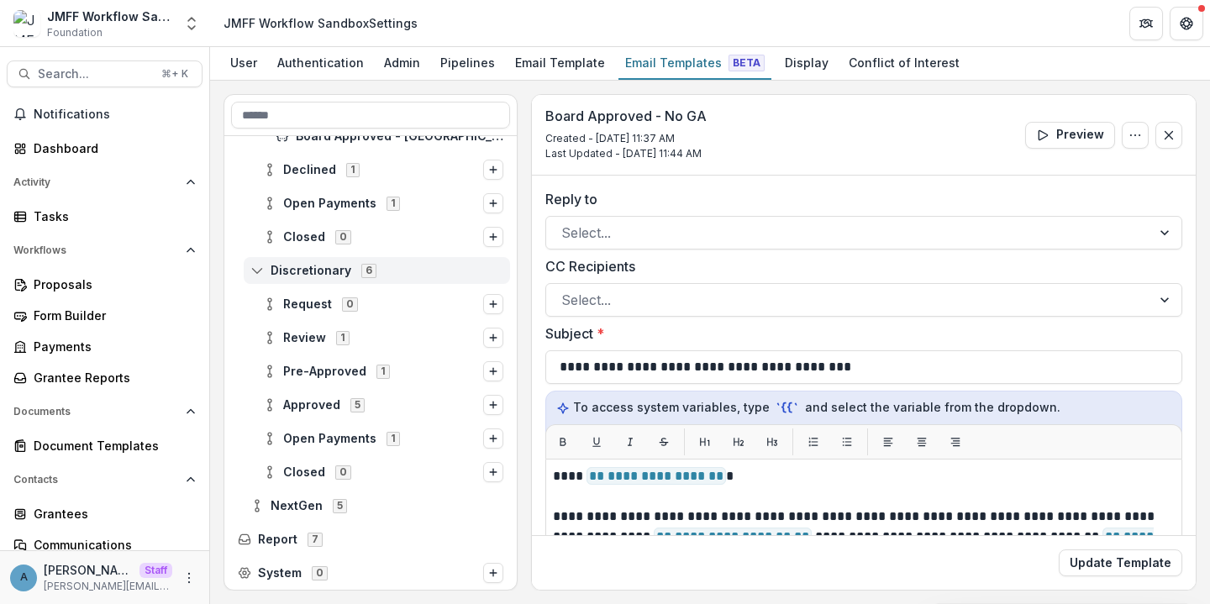
scroll to position [433, 0]
click at [318, 371] on span "Pre-Approved" at bounding box center [324, 373] width 83 height 14
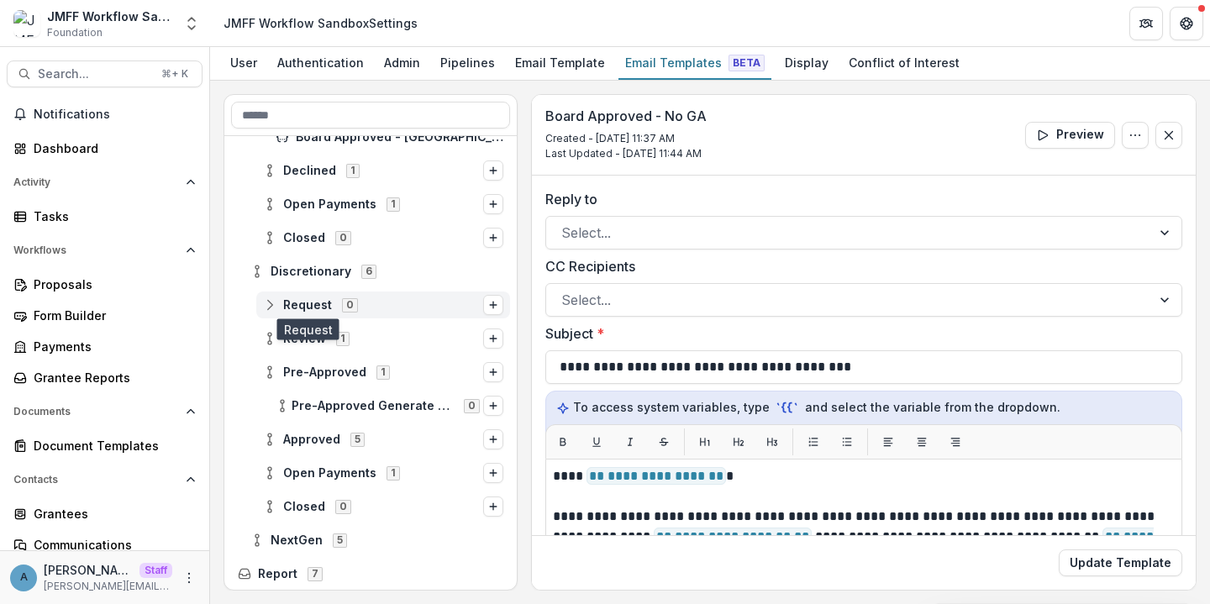
click at [305, 302] on span "Request" at bounding box center [307, 305] width 49 height 14
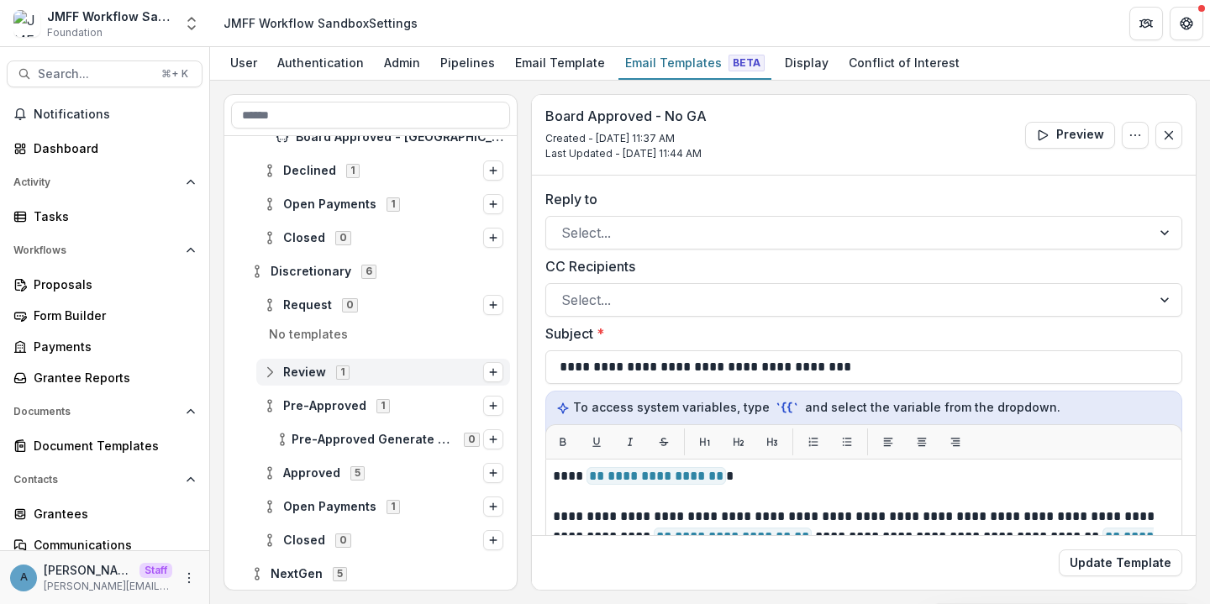
scroll to position [501, 0]
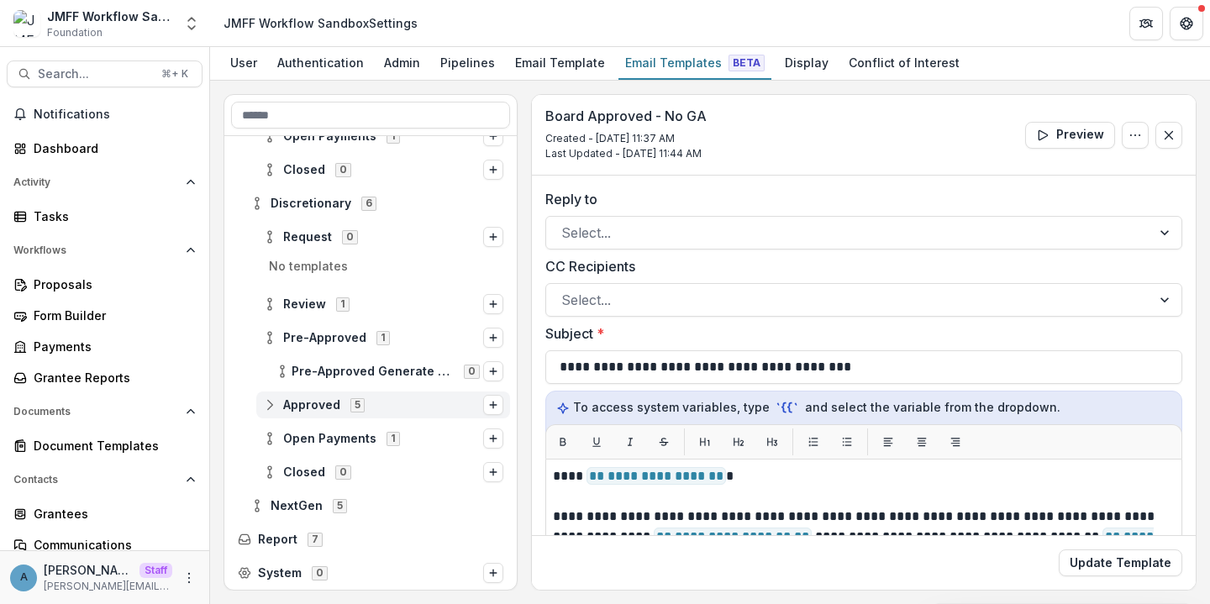
click at [304, 402] on span "Approved" at bounding box center [311, 405] width 57 height 14
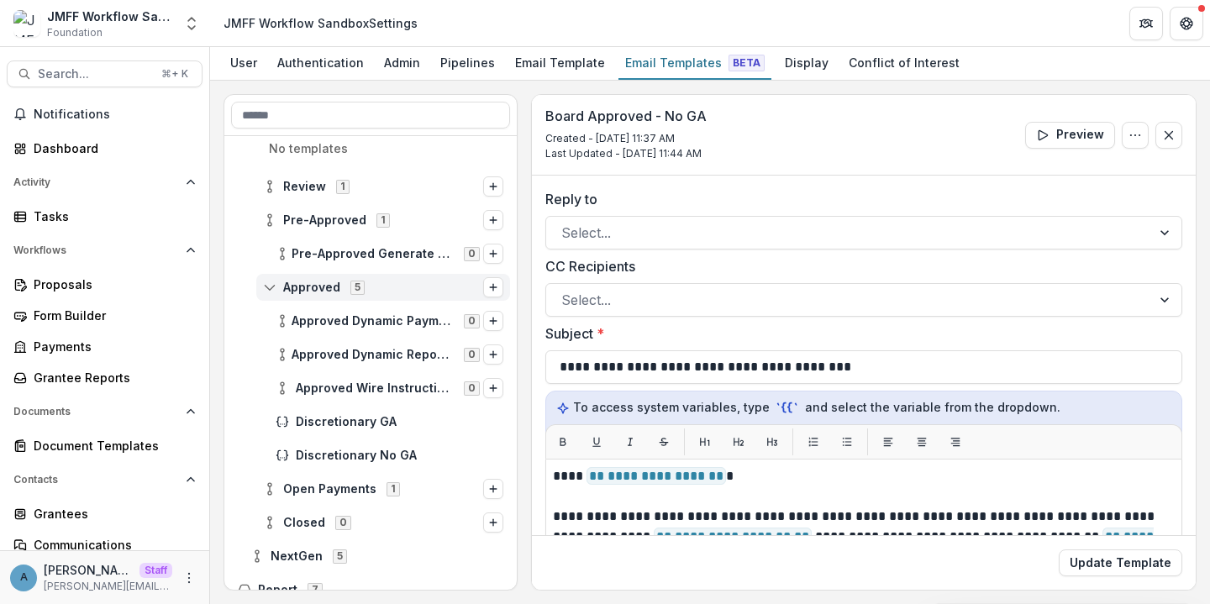
scroll to position [630, 0]
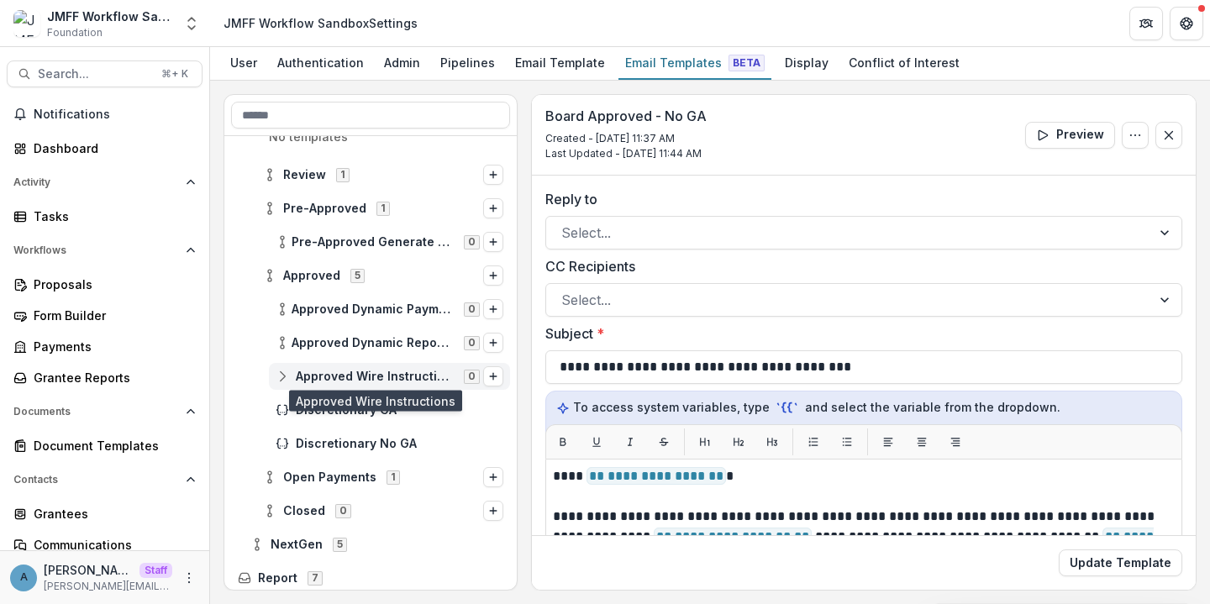
click at [341, 371] on span "Approved Wire Instructions" at bounding box center [375, 377] width 158 height 14
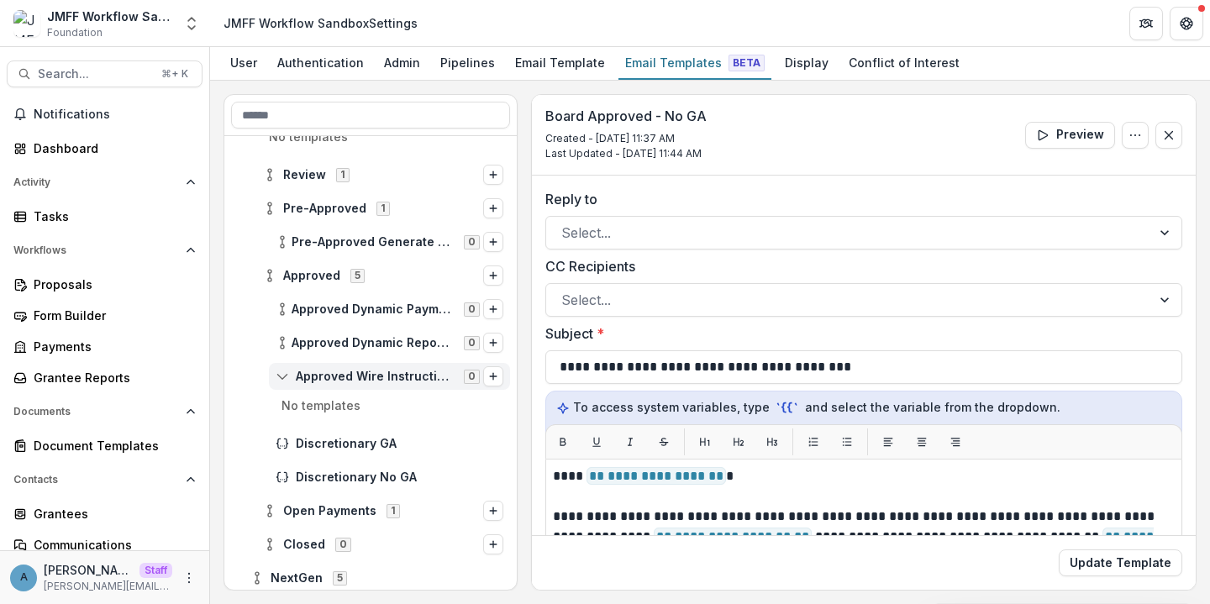
click at [332, 364] on div "Approved Wire Instructions 0" at bounding box center [389, 376] width 241 height 27
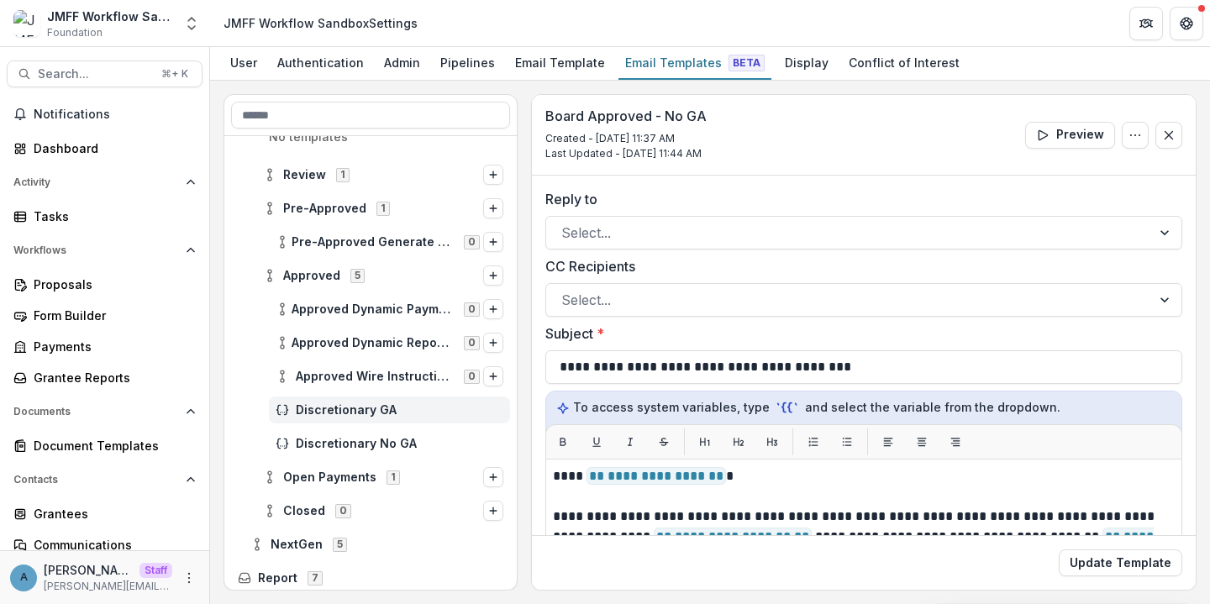
click at [335, 403] on span "Discretionary GA" at bounding box center [400, 410] width 208 height 14
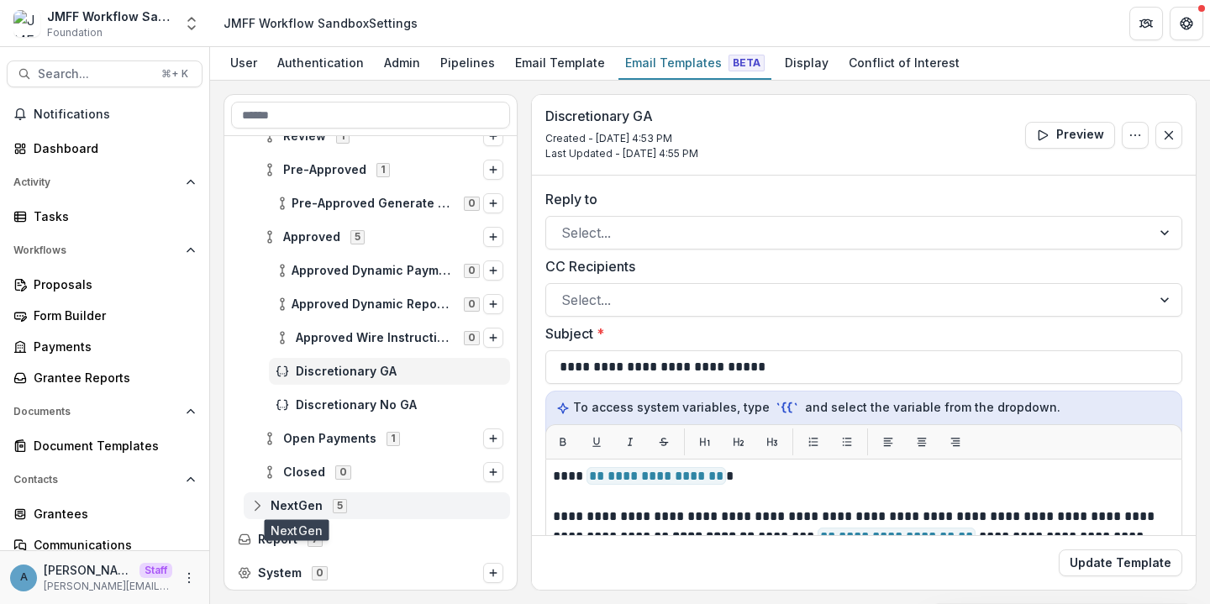
click at [291, 505] on span "NextGen" at bounding box center [297, 506] width 52 height 14
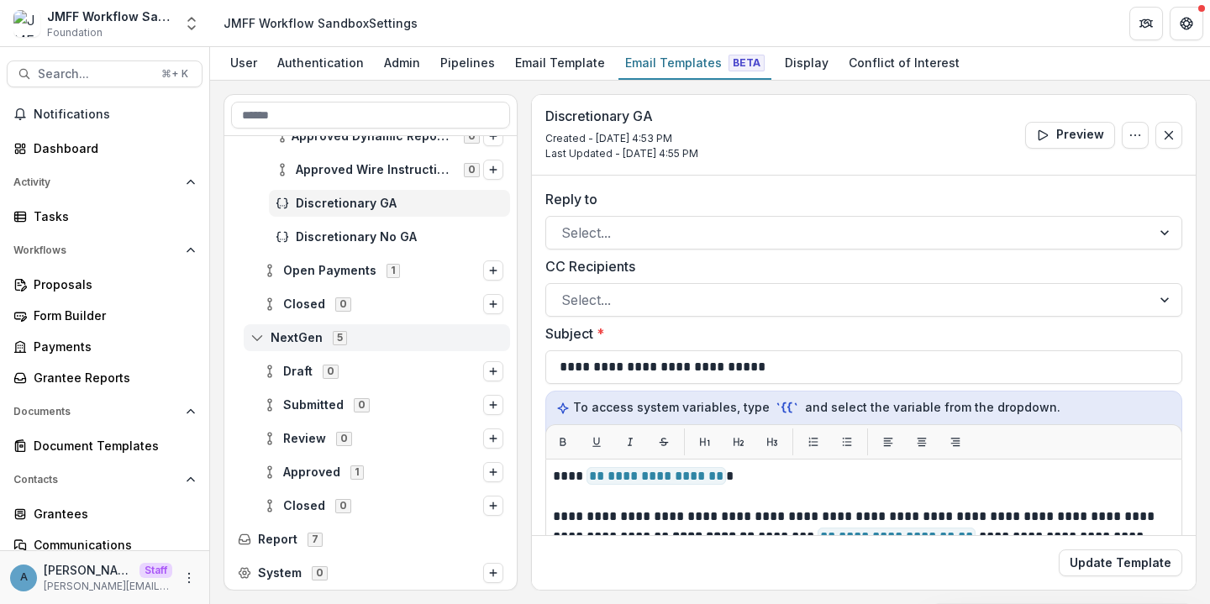
scroll to position [835, 0]
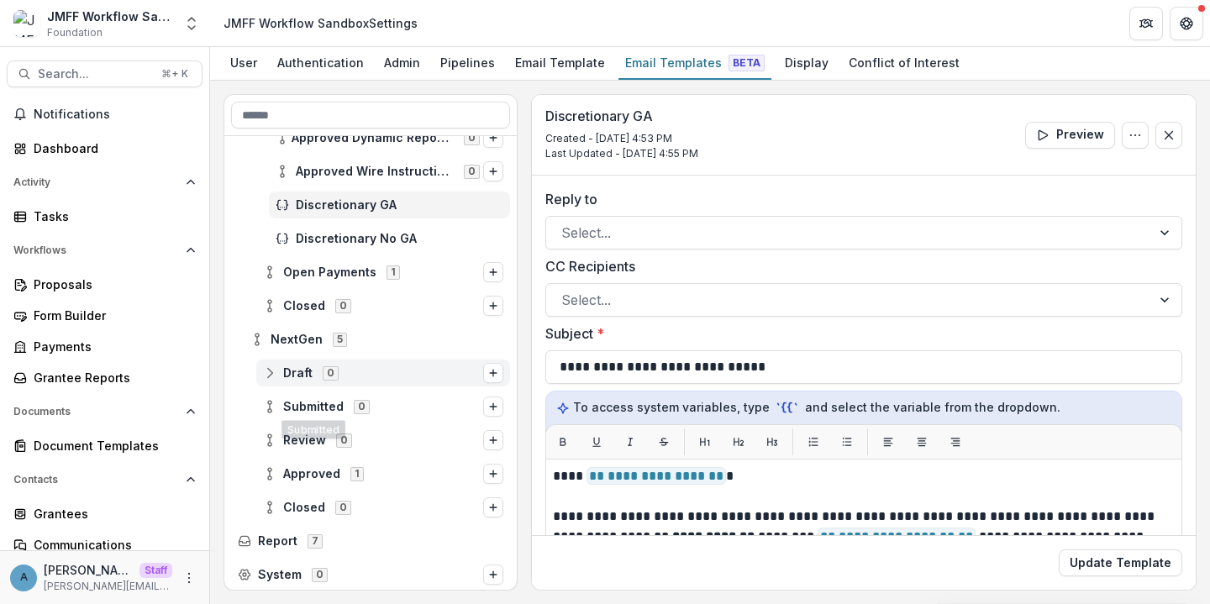
click at [307, 371] on span "Draft" at bounding box center [297, 373] width 29 height 14
click at [493, 374] on button "Options" at bounding box center [493, 373] width 20 height 20
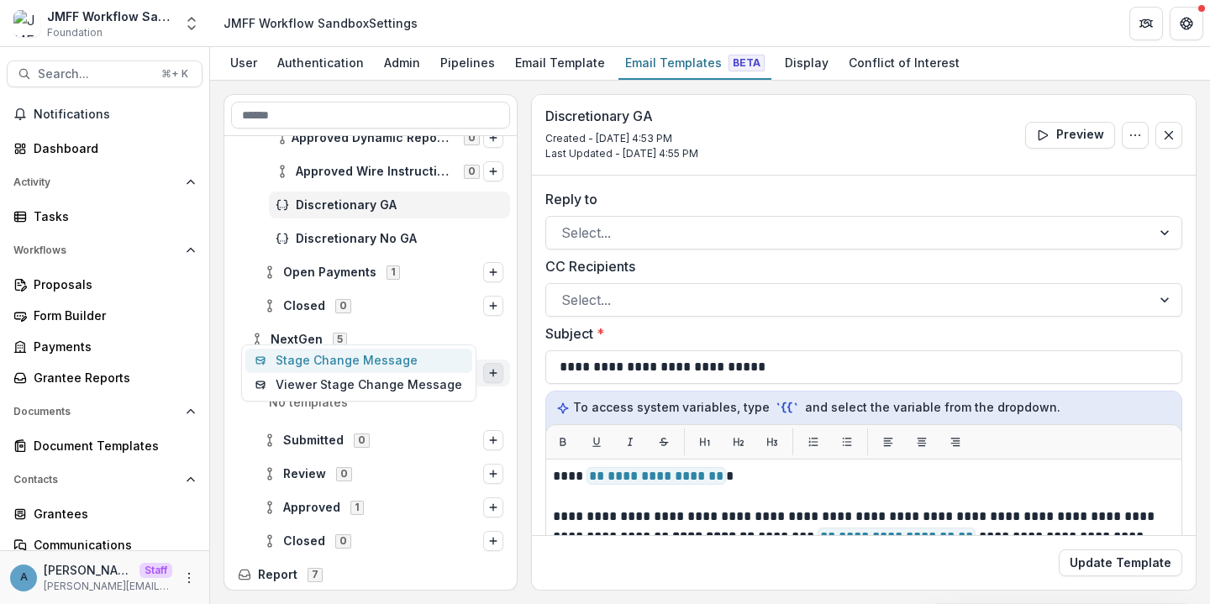
click at [367, 363] on button "Stage Change Message" at bounding box center [358, 361] width 227 height 24
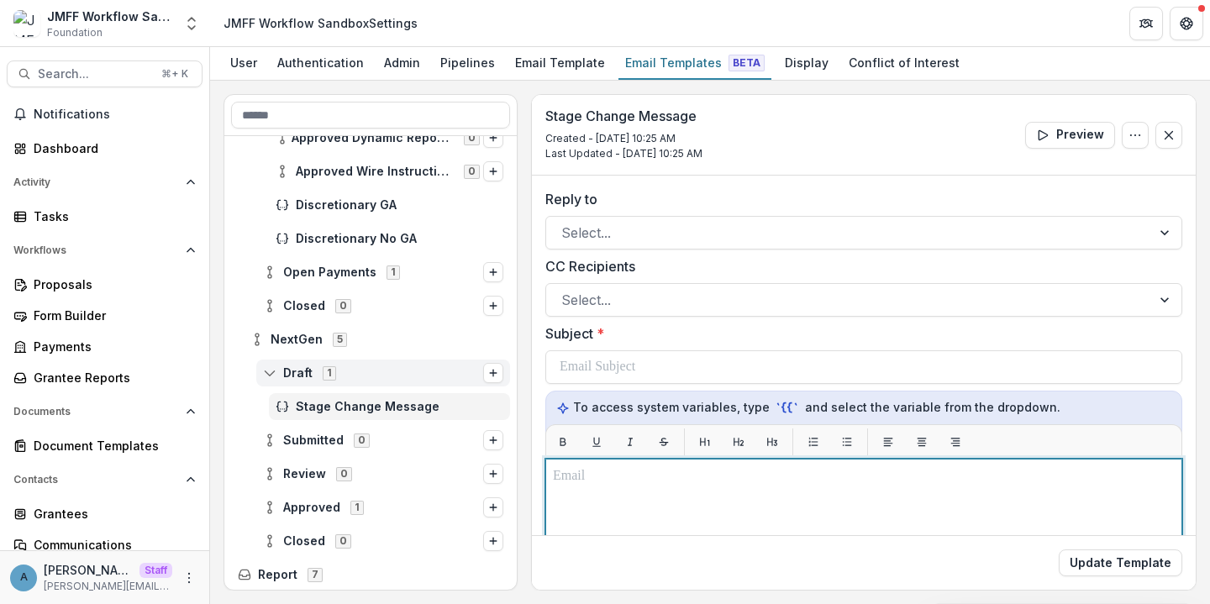
click at [619, 483] on p at bounding box center [864, 476] width 622 height 20
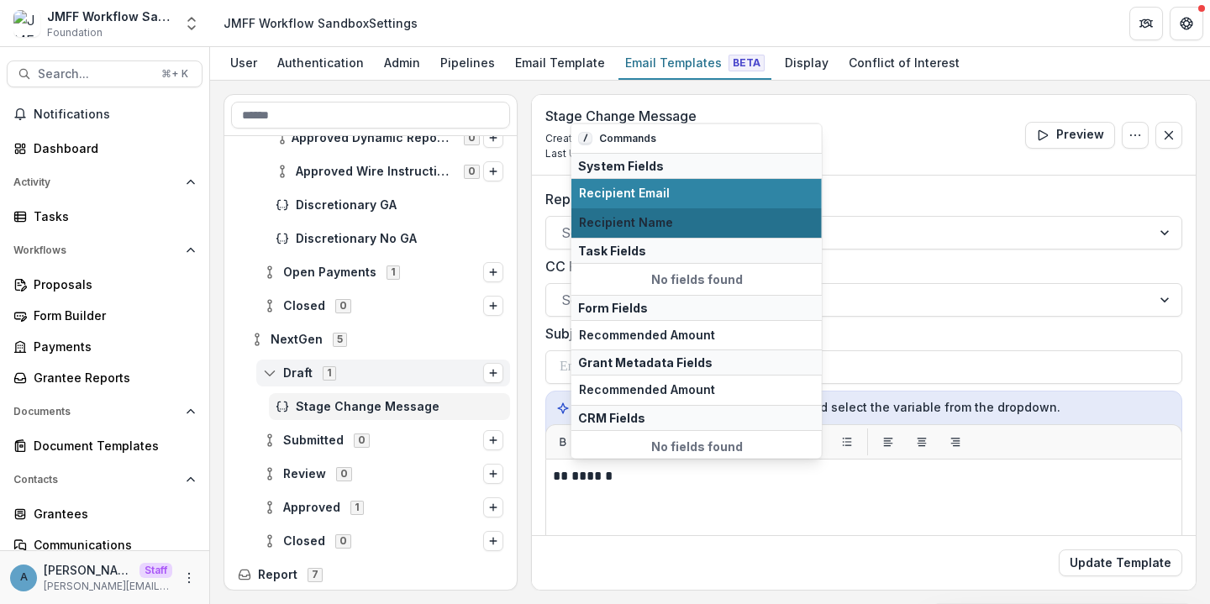
click at [618, 213] on button "Recipient Name" at bounding box center [696, 222] width 250 height 29
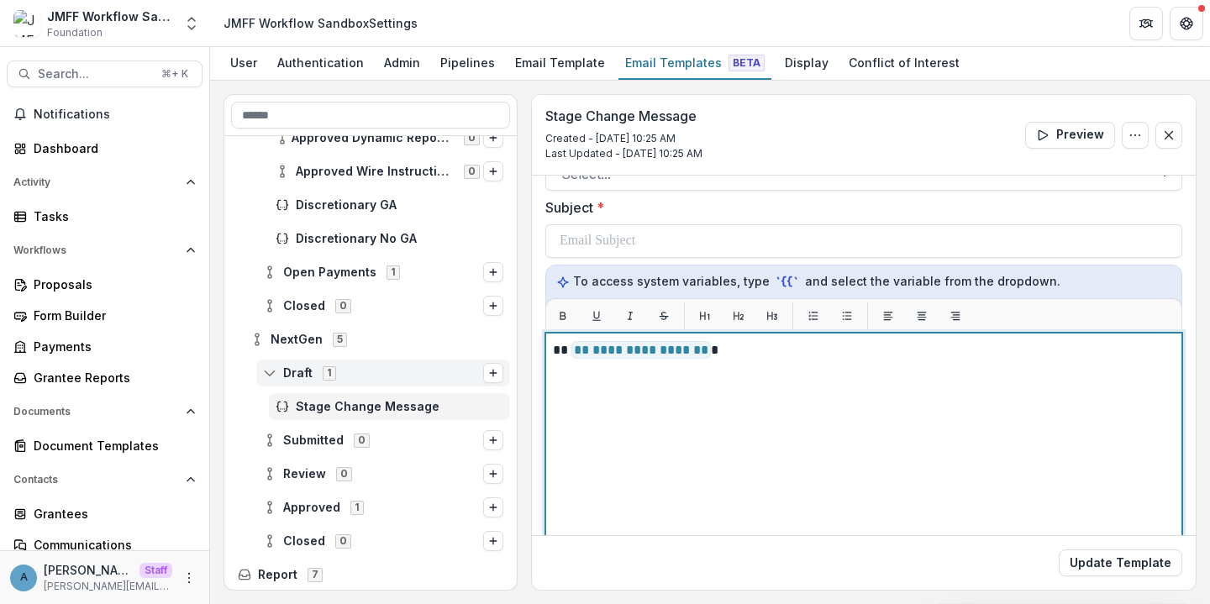
scroll to position [128, 0]
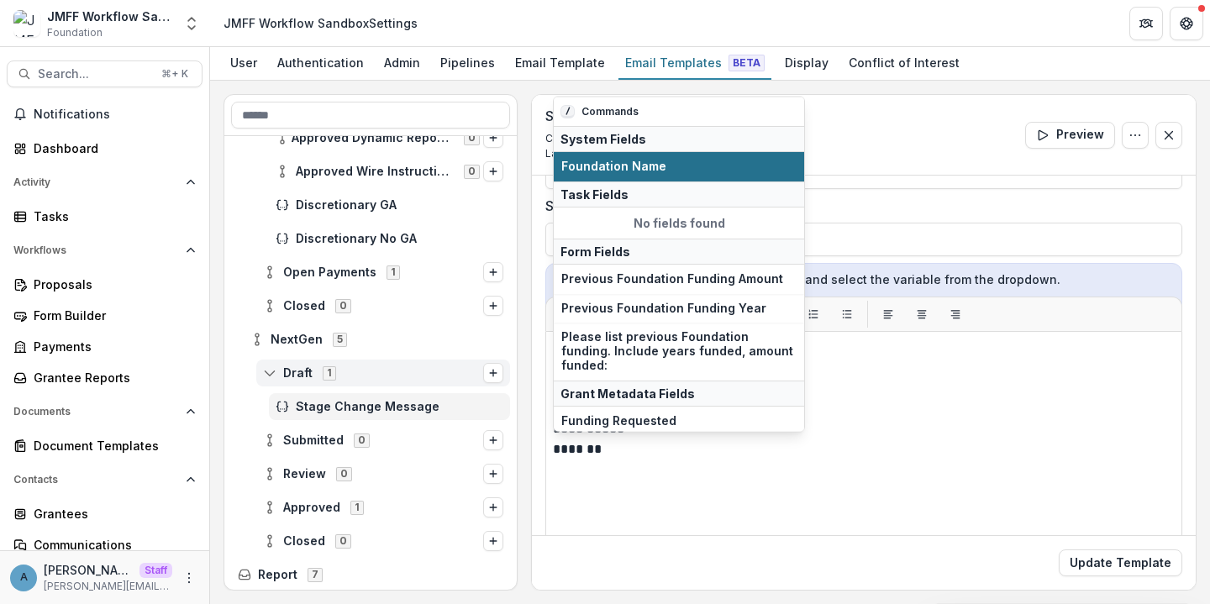
click at [629, 166] on span "Foundation Name" at bounding box center [678, 167] width 235 height 14
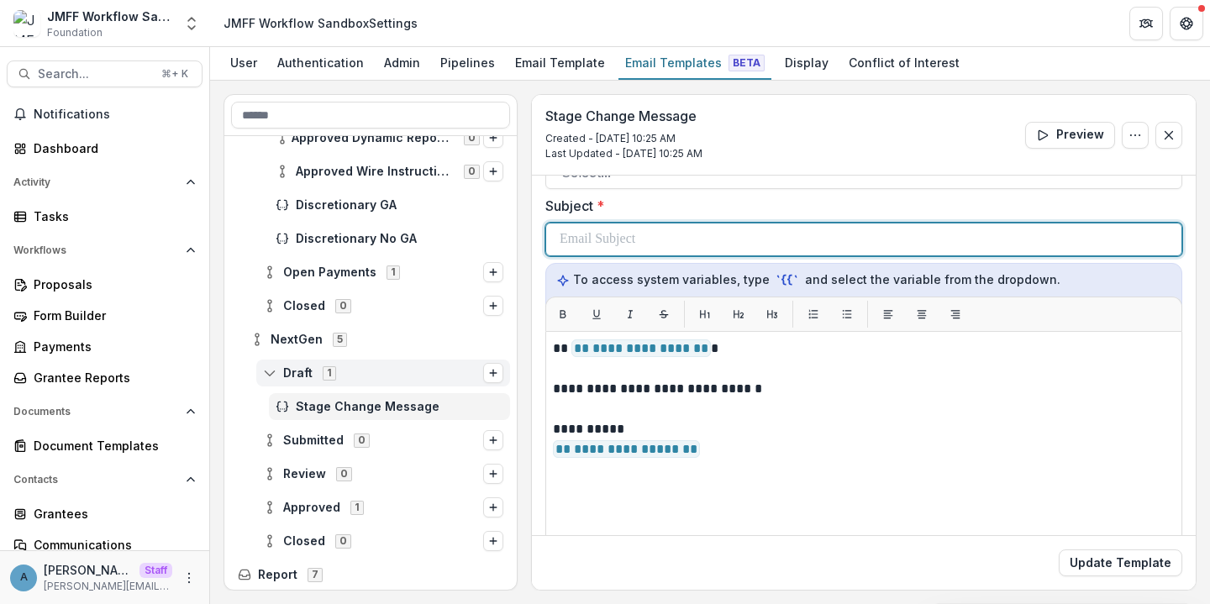
click at [675, 234] on div at bounding box center [864, 240] width 608 height 32
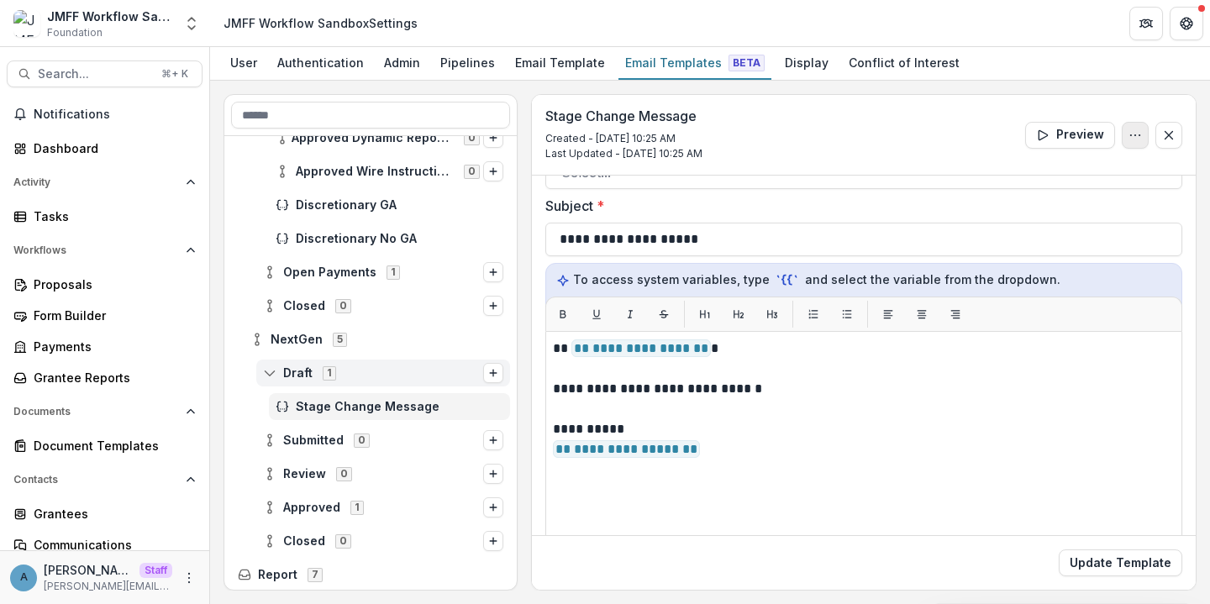
click at [1140, 129] on button "Options" at bounding box center [1135, 135] width 27 height 27
click at [1032, 171] on button "Edit Name" at bounding box center [1055, 174] width 180 height 28
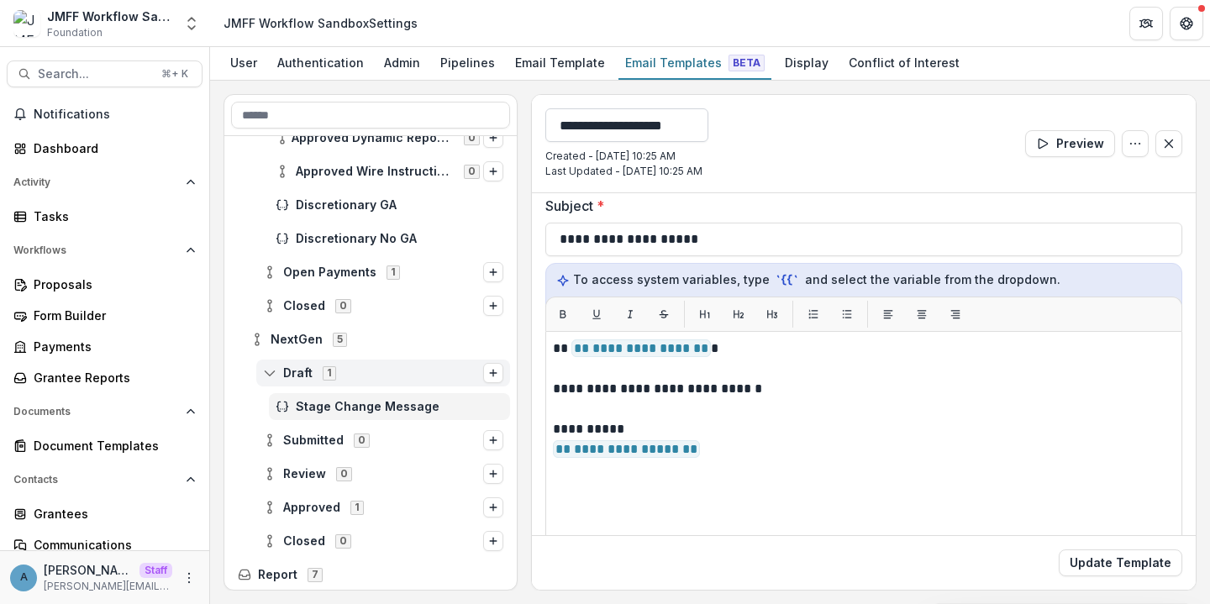
click at [652, 140] on input "**********" at bounding box center [626, 125] width 163 height 34
click at [651, 135] on input "**********" at bounding box center [626, 125] width 163 height 34
click at [640, 121] on input "**********" at bounding box center [626, 125] width 163 height 34
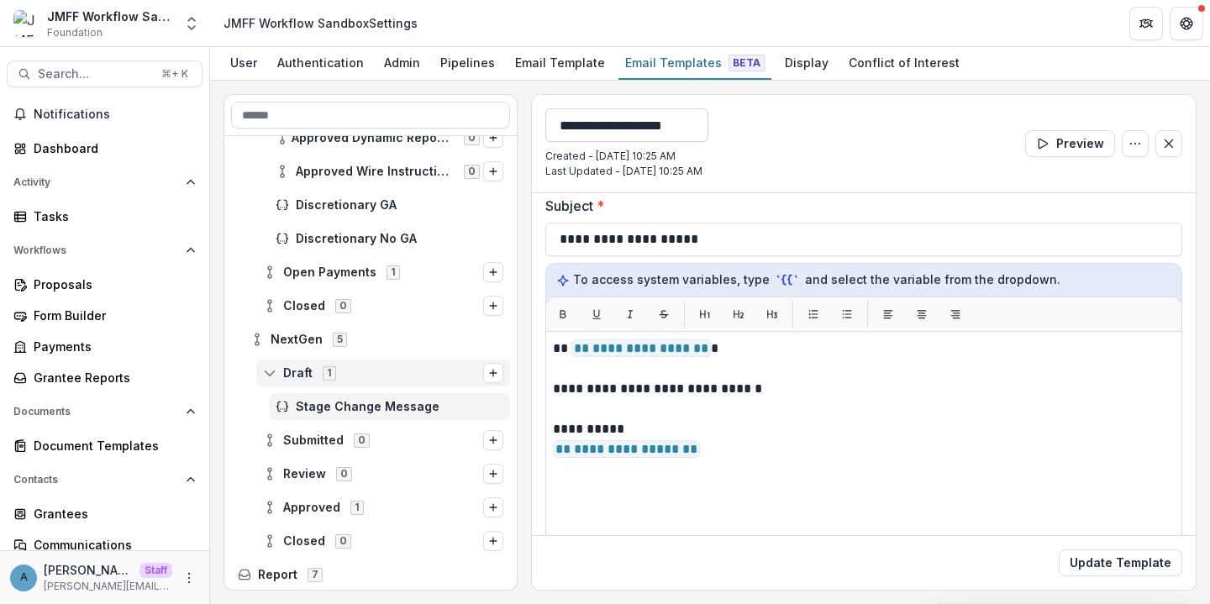
click at [640, 121] on input "**********" at bounding box center [626, 125] width 163 height 34
type input "**********"
click at [1059, 550] on button "Update Template" at bounding box center [1121, 563] width 124 height 27
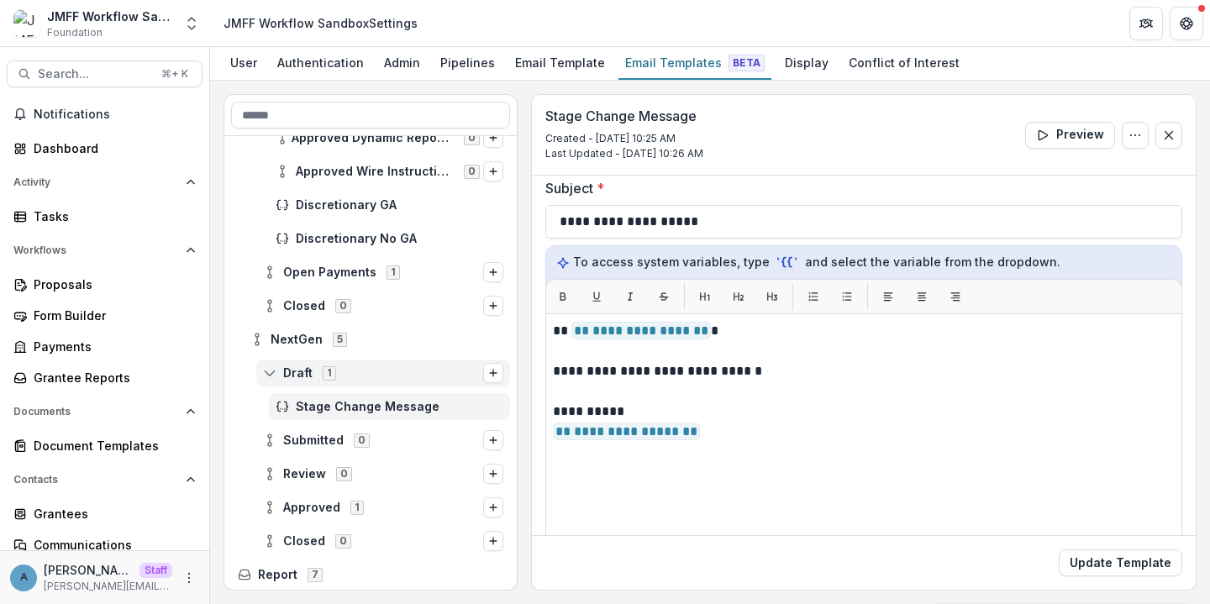
click at [912, 132] on div "Stage Change Message Created - Oct 7, 2025 @ 10:25 AM Last Updated - Oct 7, 202…" at bounding box center [864, 135] width 664 height 81
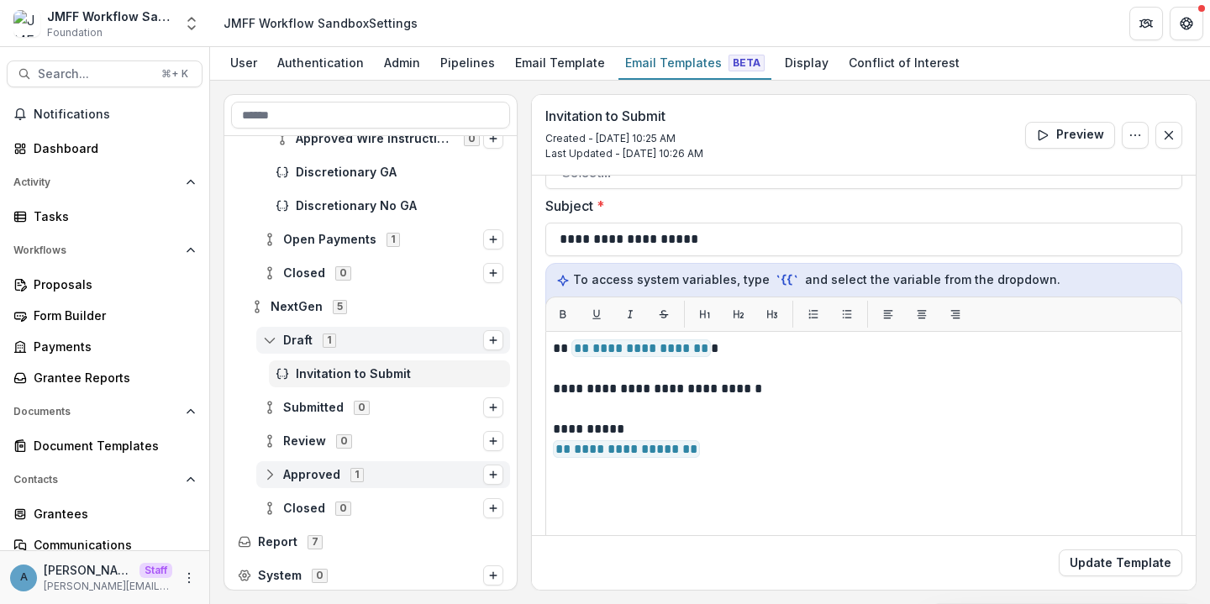
click at [368, 464] on div "Approved 1" at bounding box center [383, 474] width 254 height 27
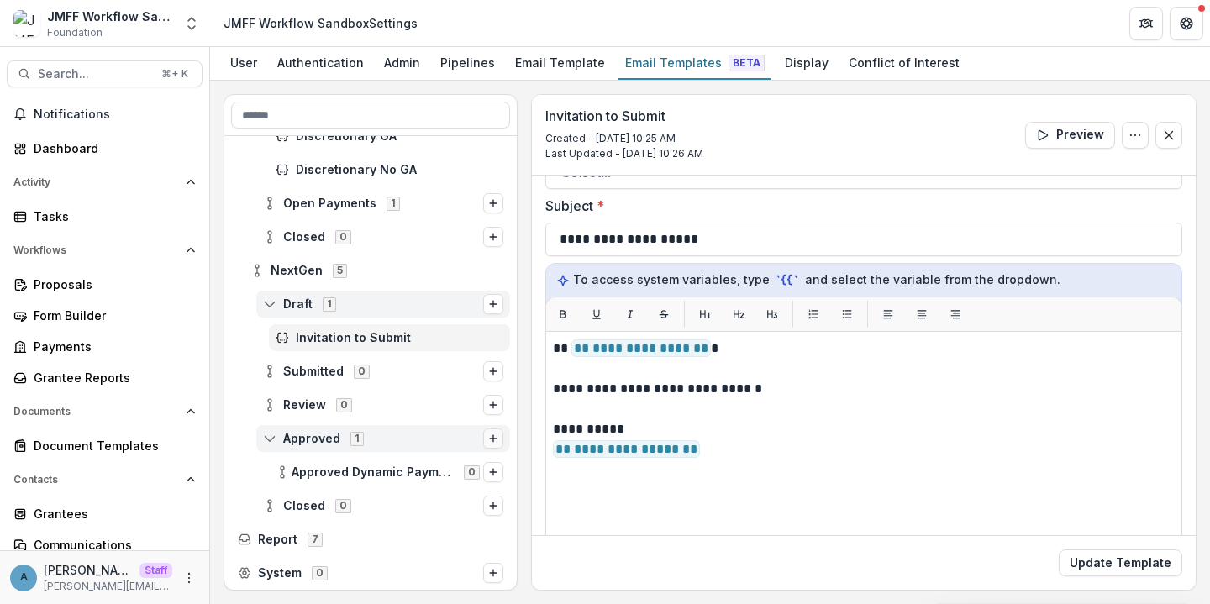
click at [490, 437] on icon "Options" at bounding box center [493, 439] width 10 height 10
click at [383, 426] on button "Stage Change Message" at bounding box center [358, 426] width 227 height 24
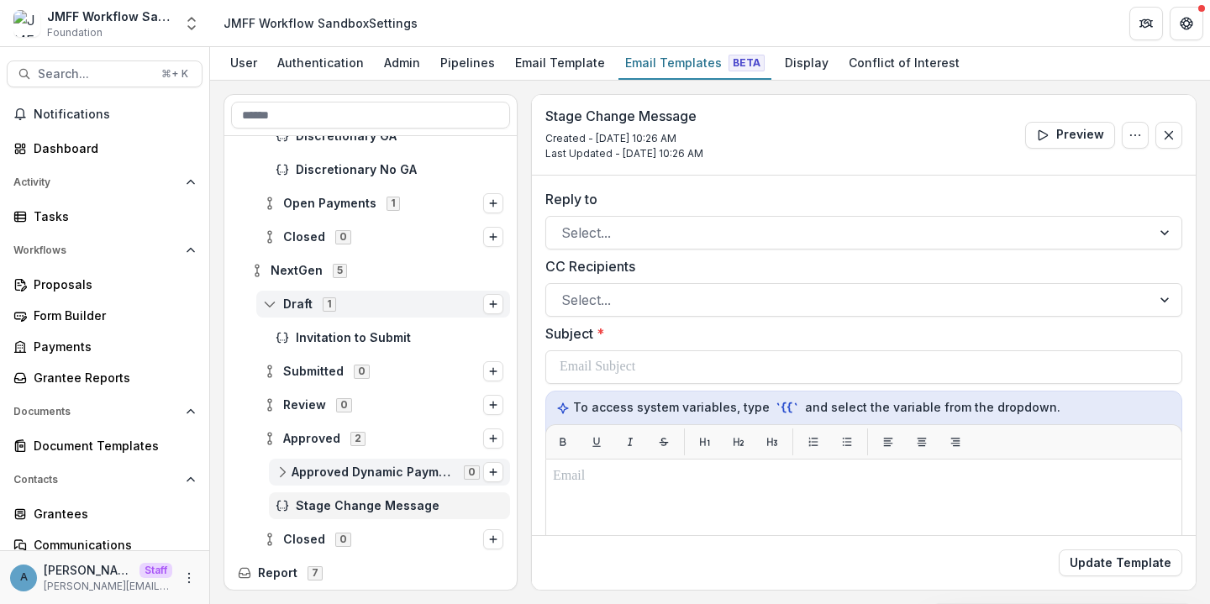
scroll to position [938, 0]
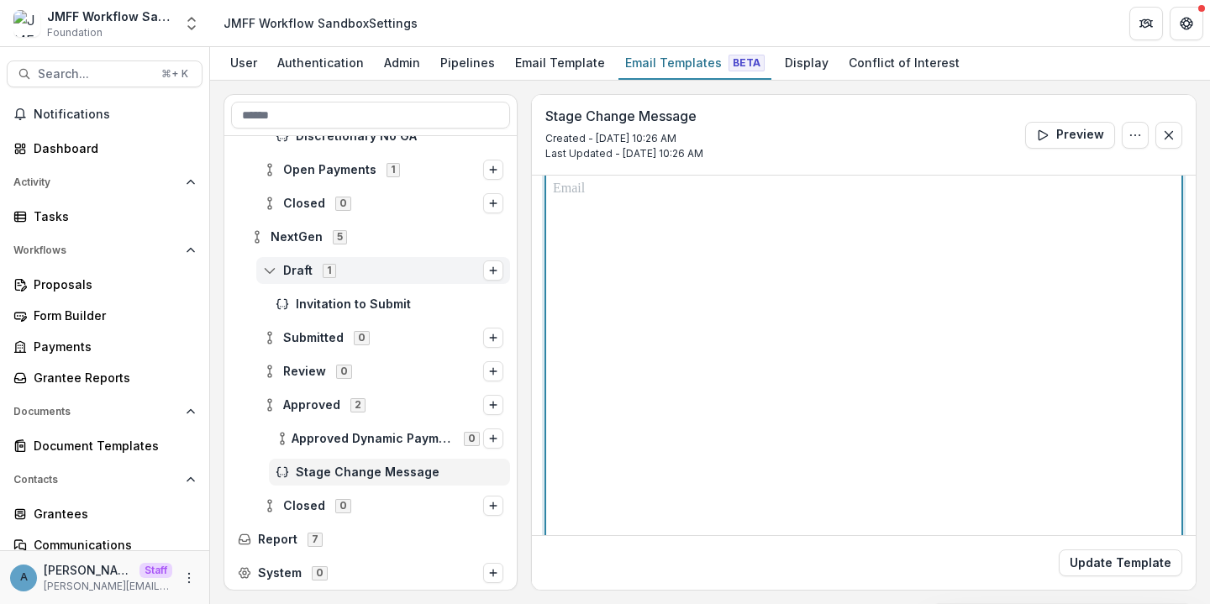
click at [630, 180] on p at bounding box center [864, 189] width 622 height 20
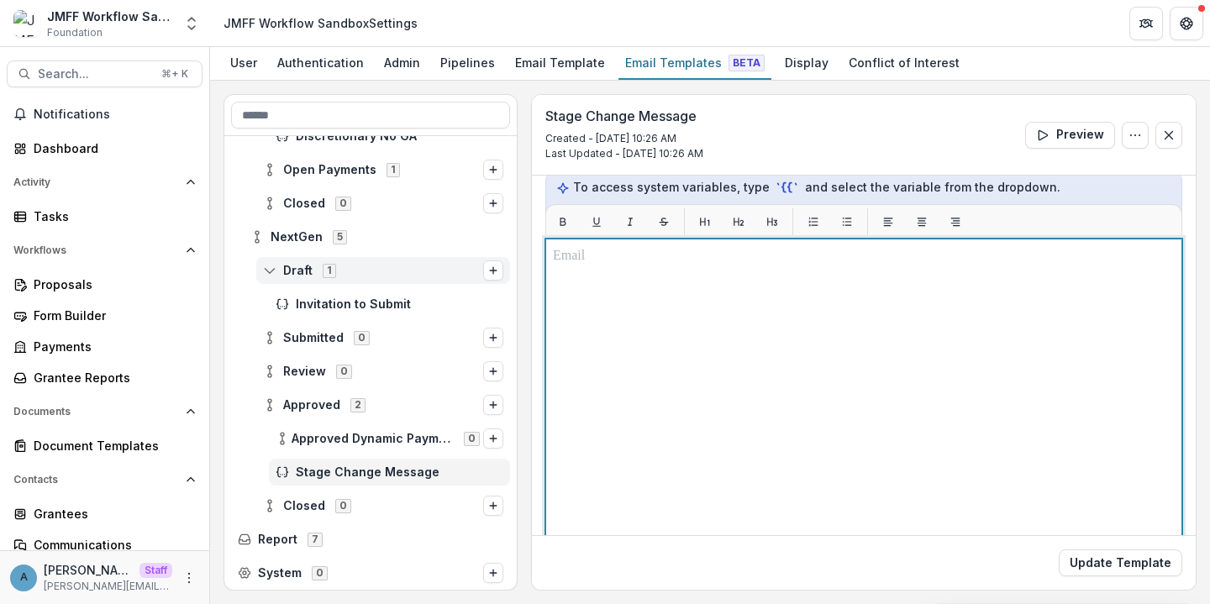
paste div
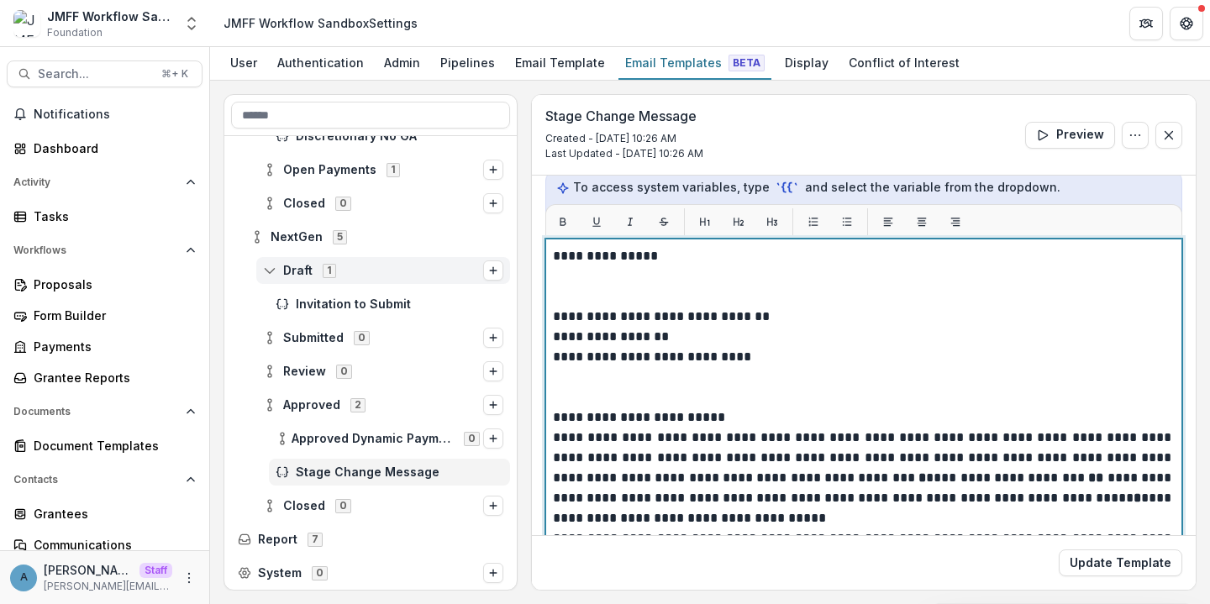
scroll to position [287, 0]
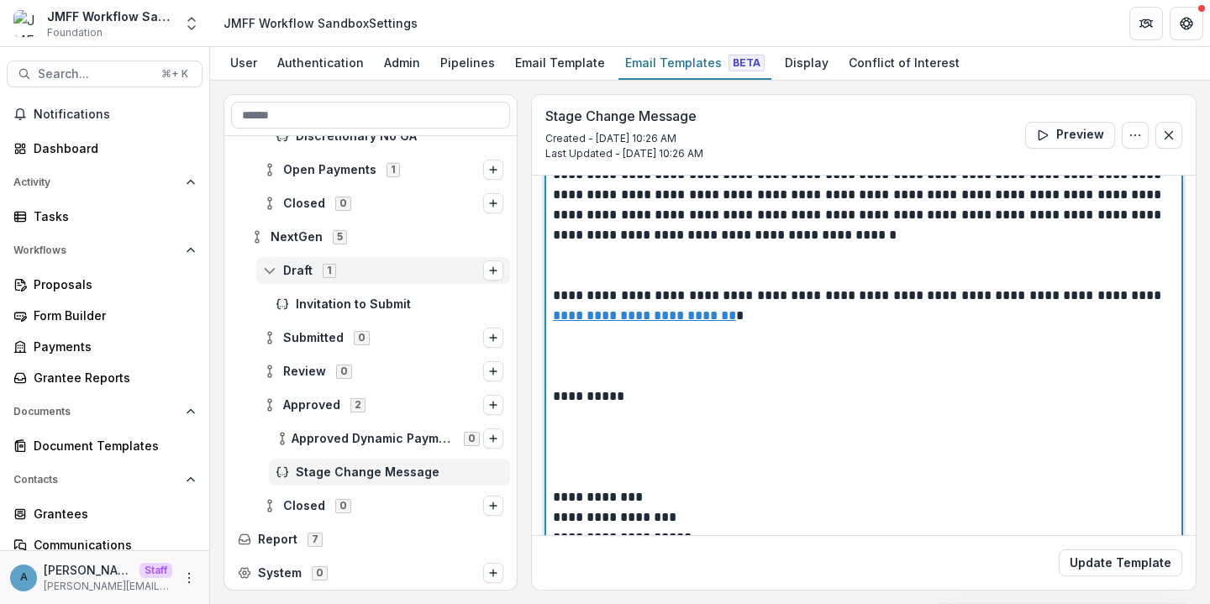
click at [604, 465] on p at bounding box center [864, 447] width 622 height 81
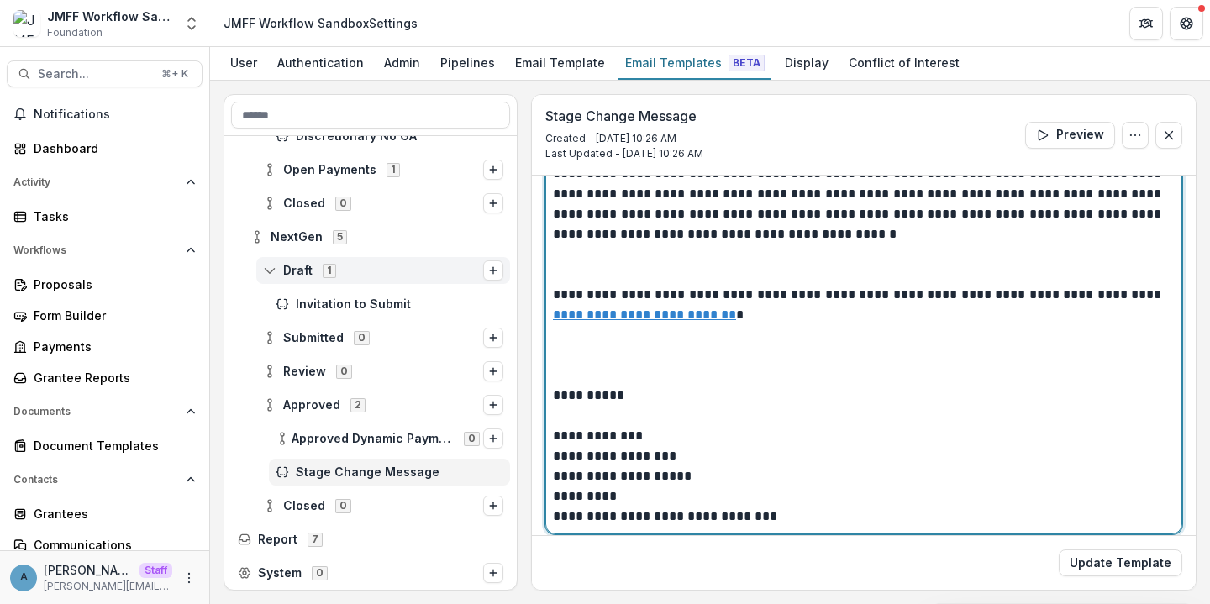
click at [610, 352] on p at bounding box center [864, 355] width 622 height 61
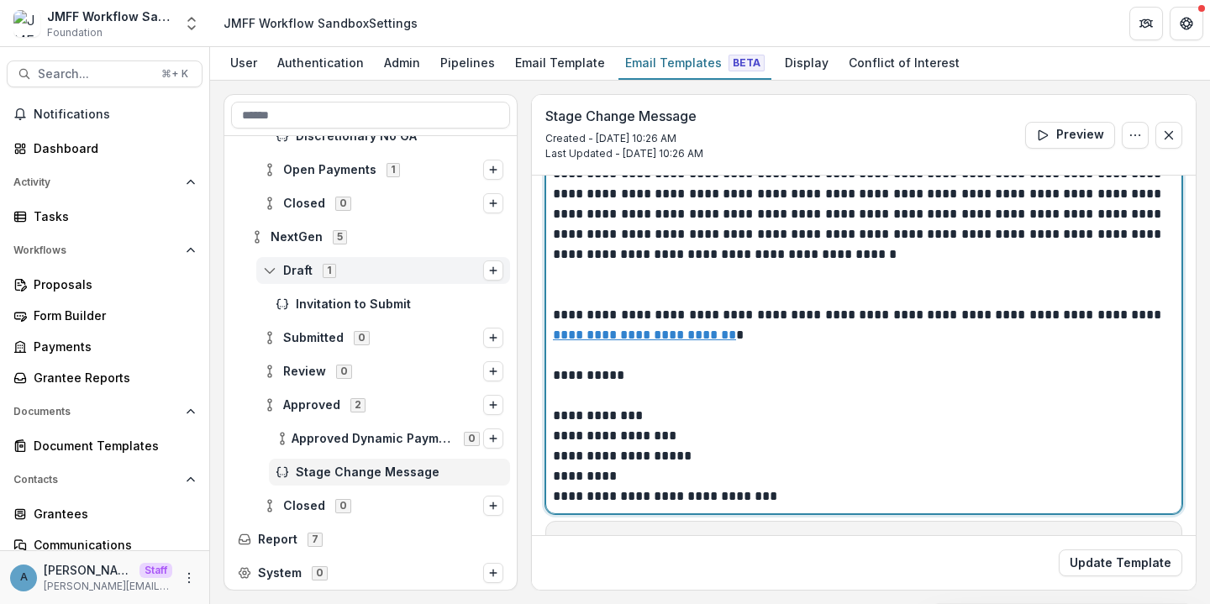
scroll to position [385, 0]
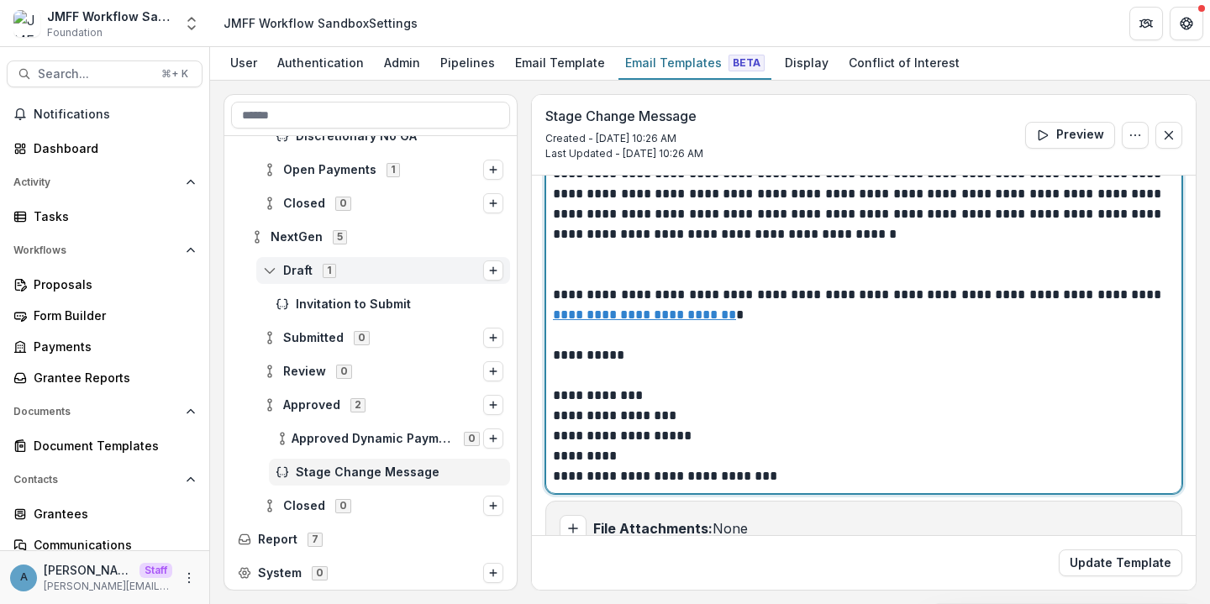
click at [588, 276] on p at bounding box center [864, 265] width 622 height 40
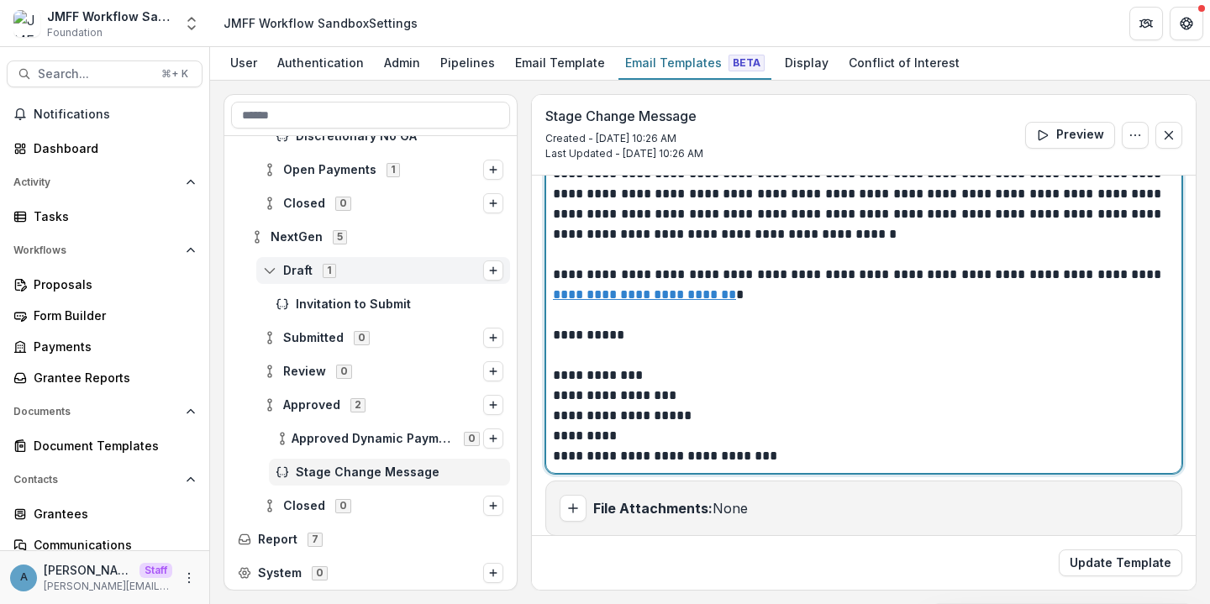
scroll to position [155, 0]
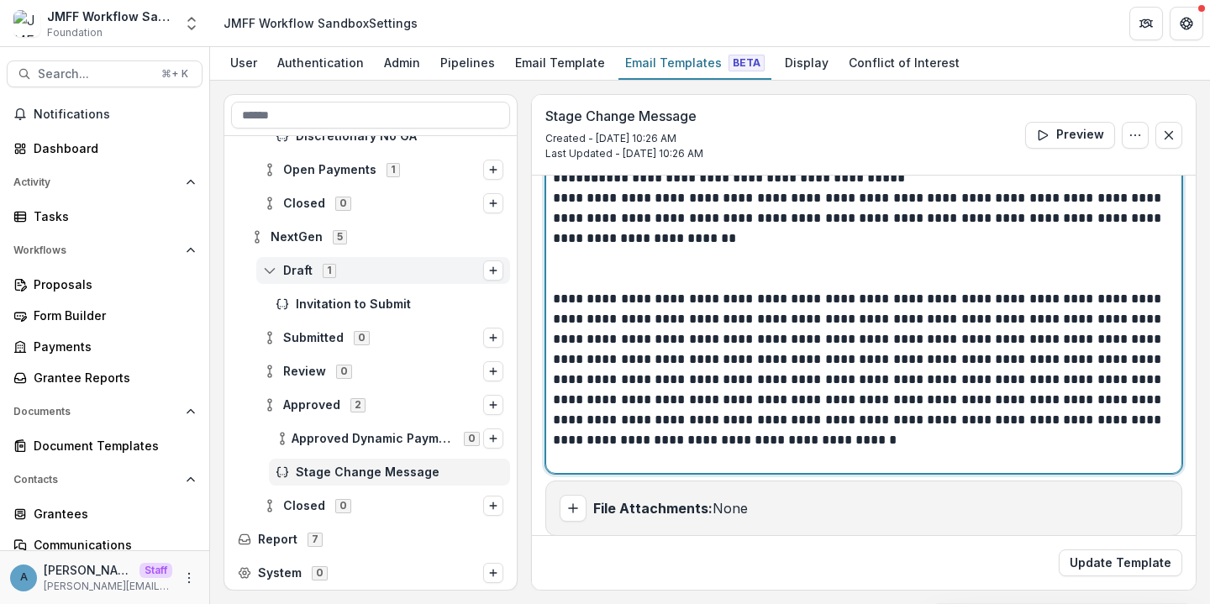
click at [609, 275] on p at bounding box center [864, 269] width 622 height 40
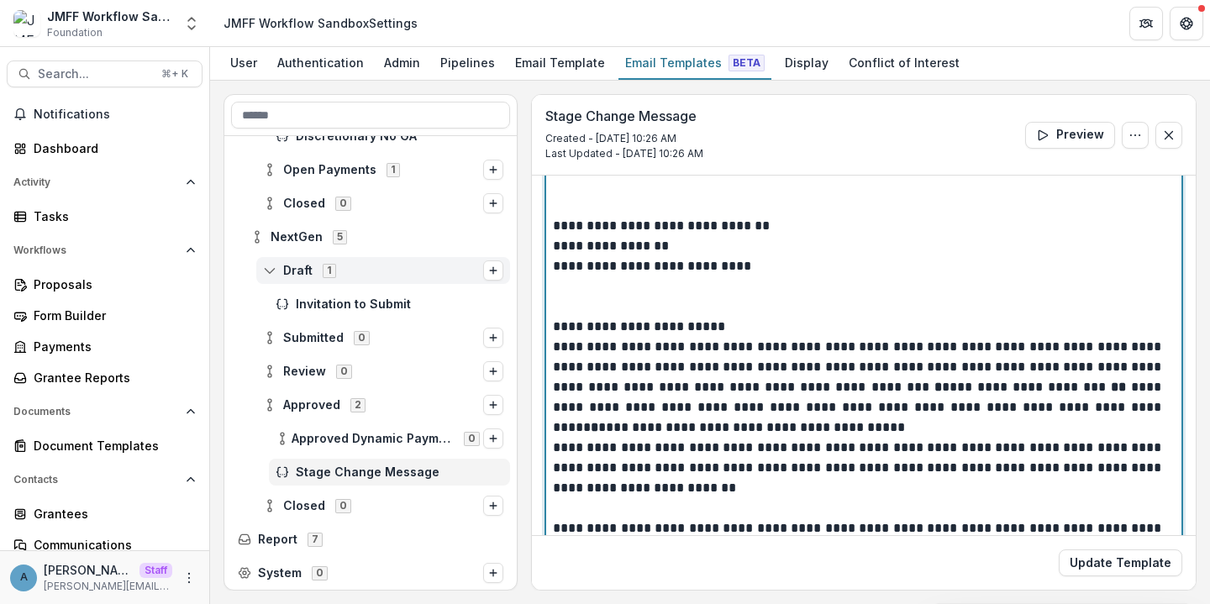
scroll to position [301, 0]
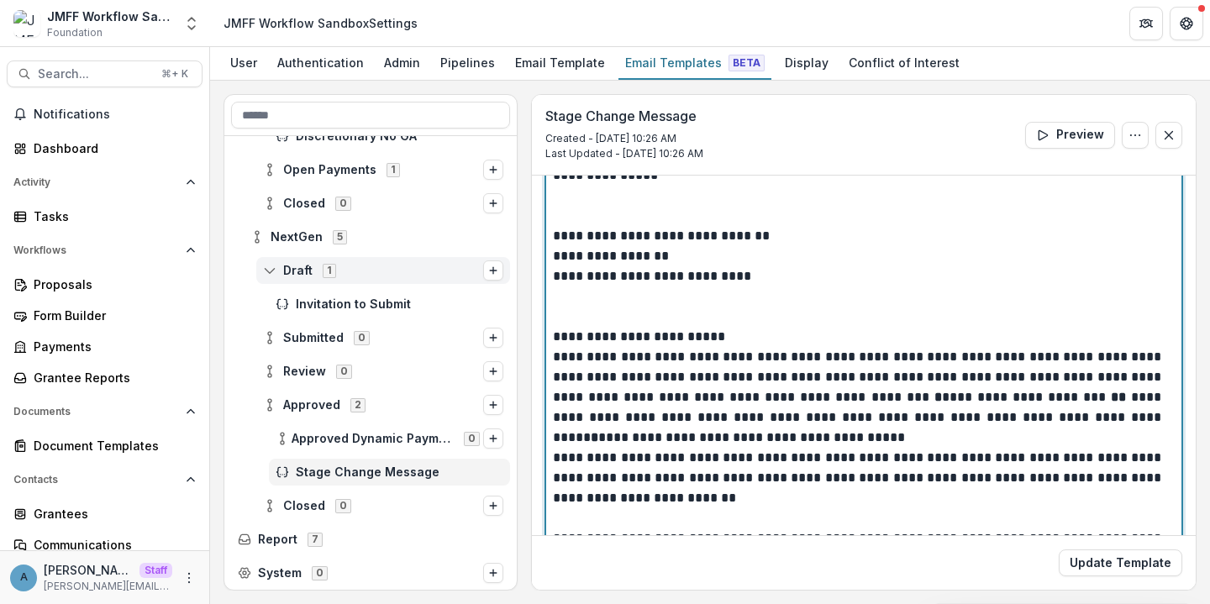
click at [564, 310] on p at bounding box center [864, 307] width 622 height 40
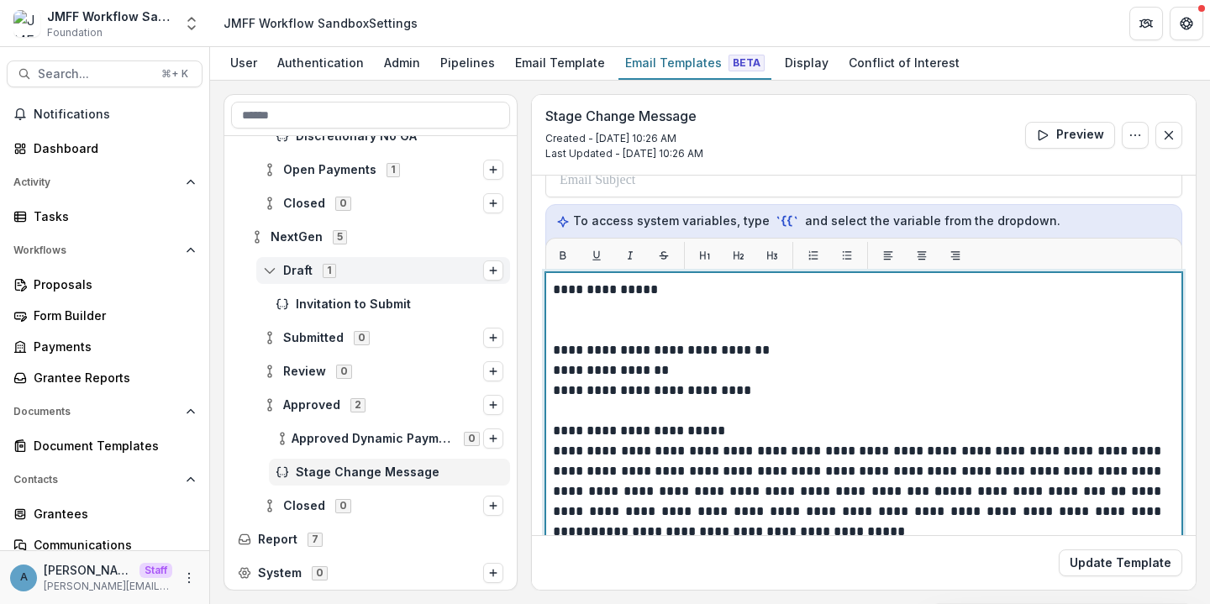
scroll to position [189, 0]
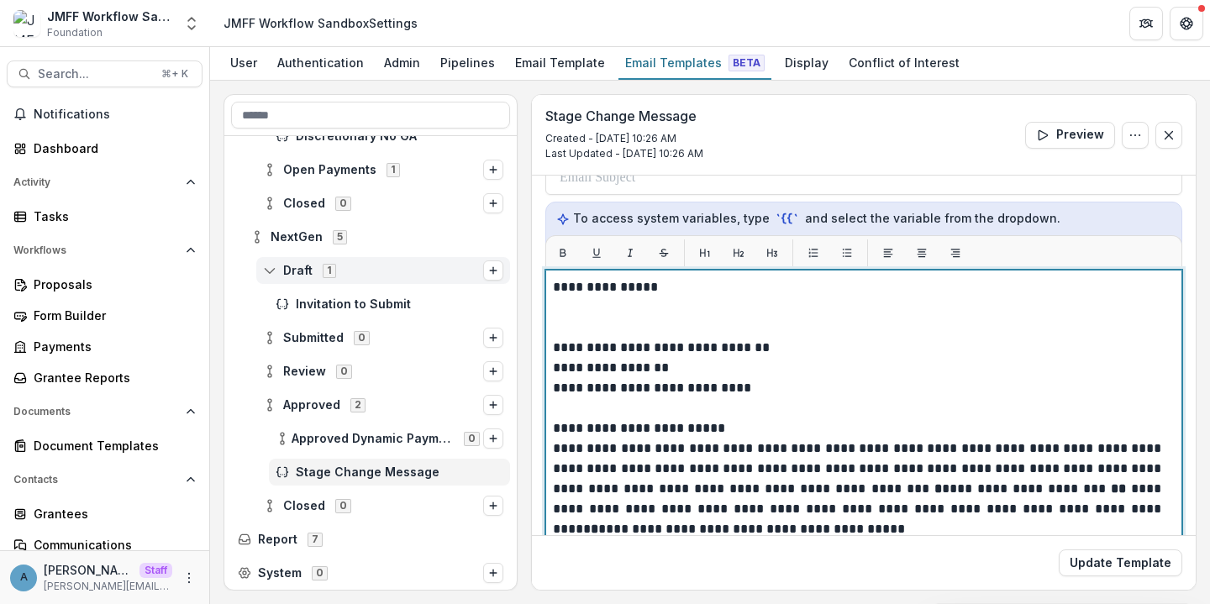
click at [586, 330] on p at bounding box center [864, 318] width 622 height 40
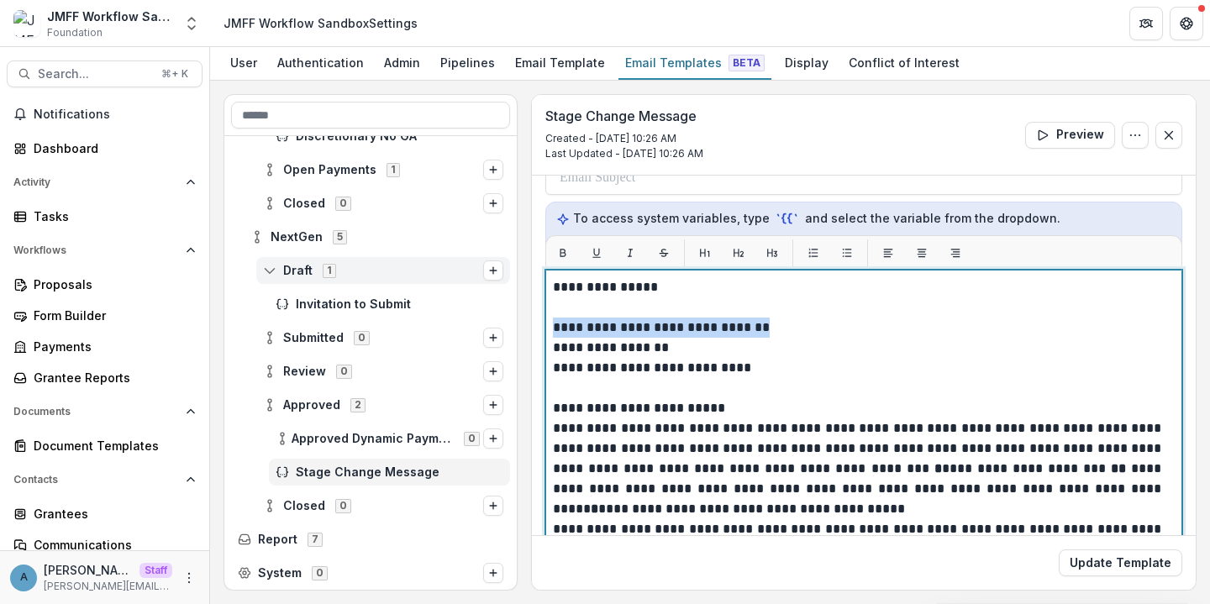
drag, startPoint x: 793, startPoint y: 328, endPoint x: 535, endPoint y: 328, distance: 257.2
click at [538, 328] on div "**********" at bounding box center [864, 376] width 664 height 779
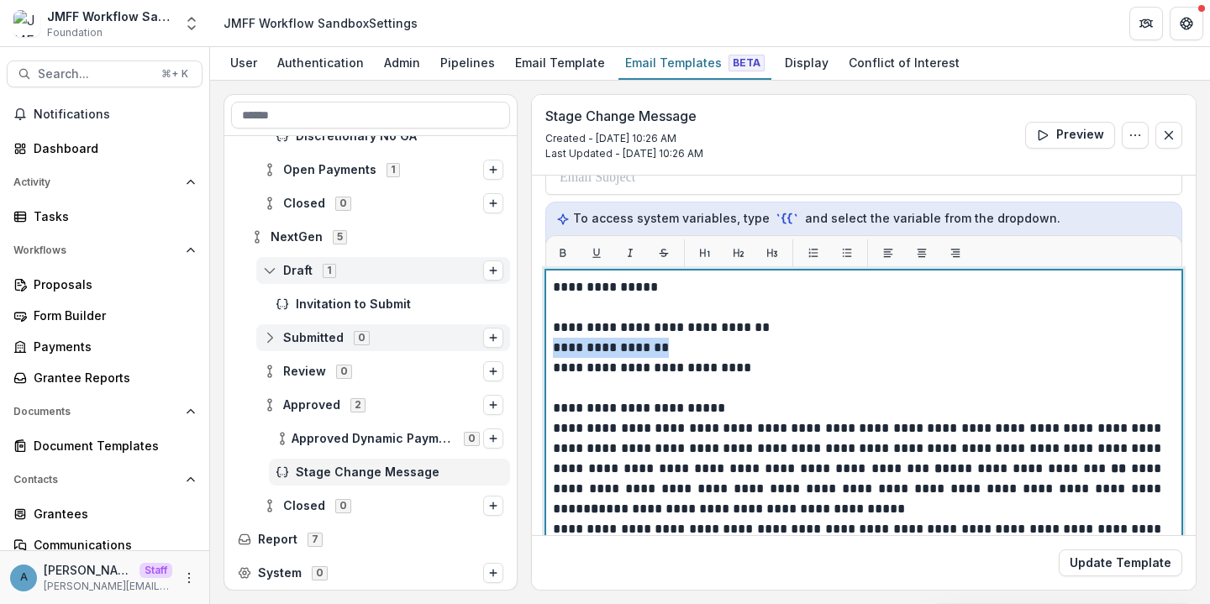
drag, startPoint x: 693, startPoint y: 347, endPoint x: 476, endPoint y: 344, distance: 217.7
click at [485, 344] on div "**********" at bounding box center [710, 342] width 973 height 497
drag, startPoint x: 555, startPoint y: 405, endPoint x: 545, endPoint y: 418, distance: 15.6
click at [545, 418] on div "**********" at bounding box center [863, 480] width 637 height 420
click at [571, 348] on p at bounding box center [859, 348] width 612 height 20
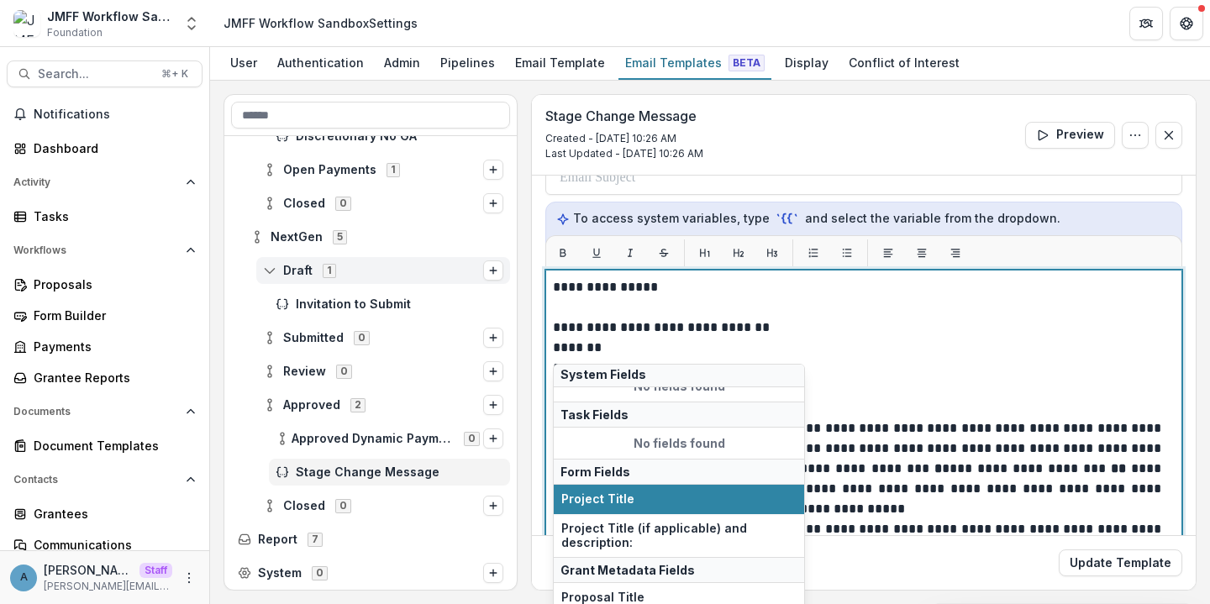
scroll to position [6, 0]
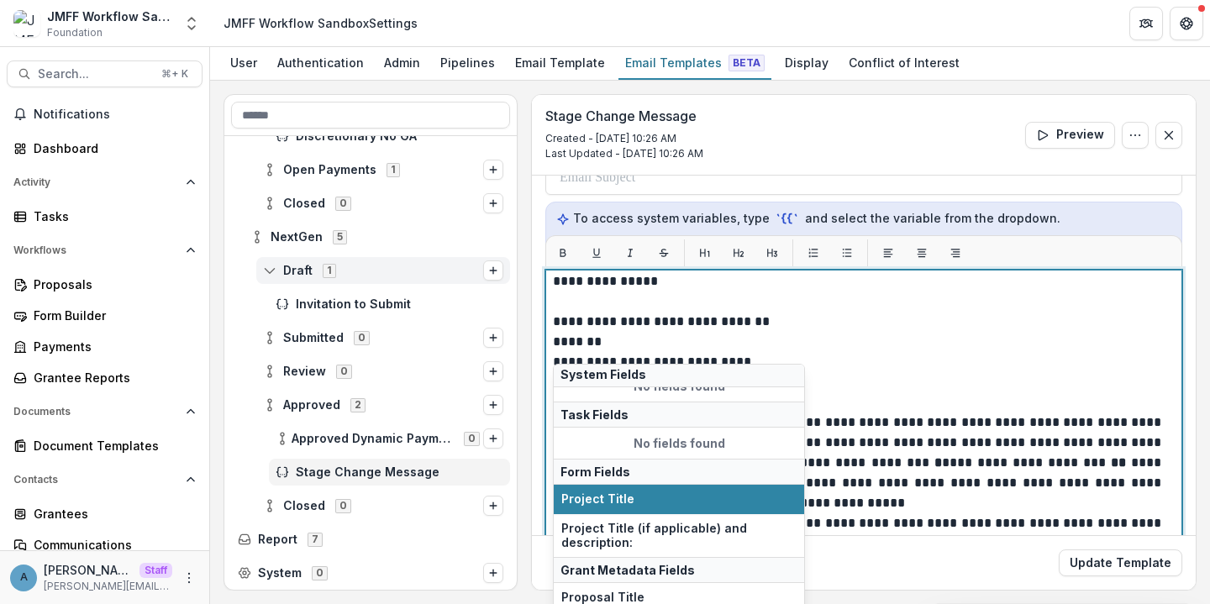
click at [882, 423] on p "**********" at bounding box center [859, 463] width 612 height 101
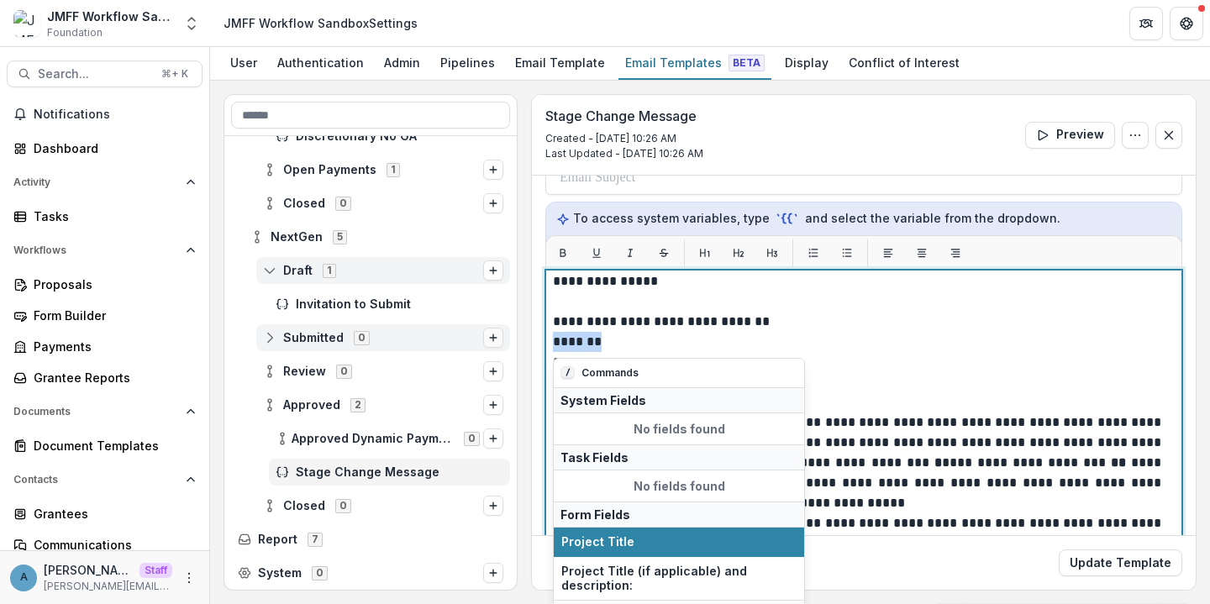
drag, startPoint x: 625, startPoint y: 340, endPoint x: 483, endPoint y: 340, distance: 142.0
click at [487, 340] on div "**********" at bounding box center [710, 342] width 973 height 497
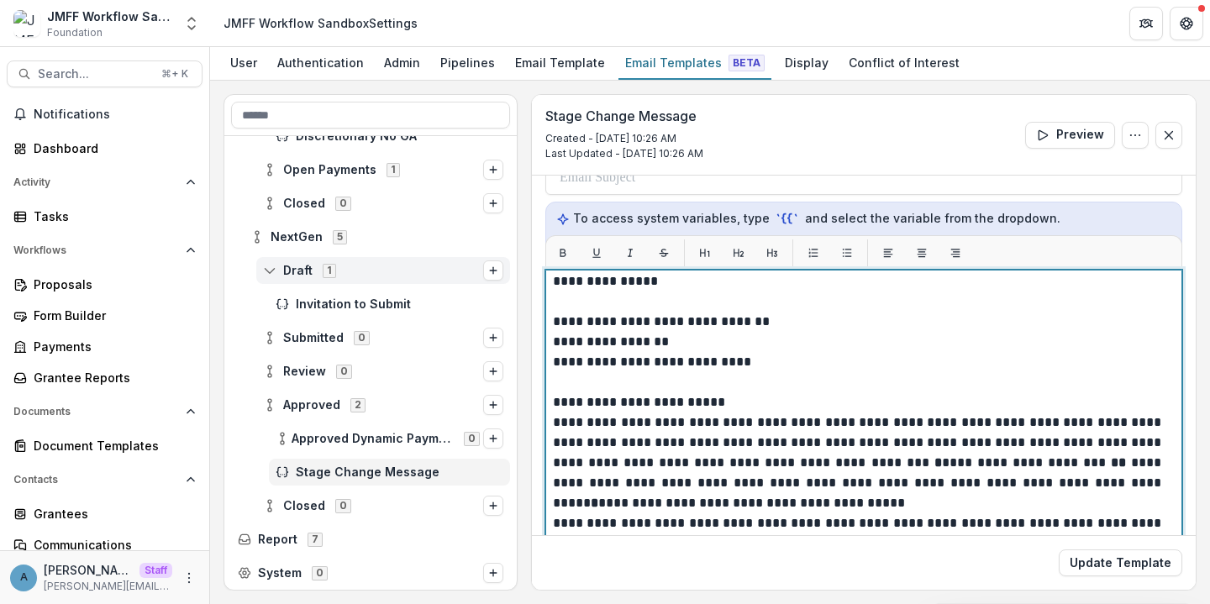
click at [732, 373] on p at bounding box center [864, 382] width 622 height 20
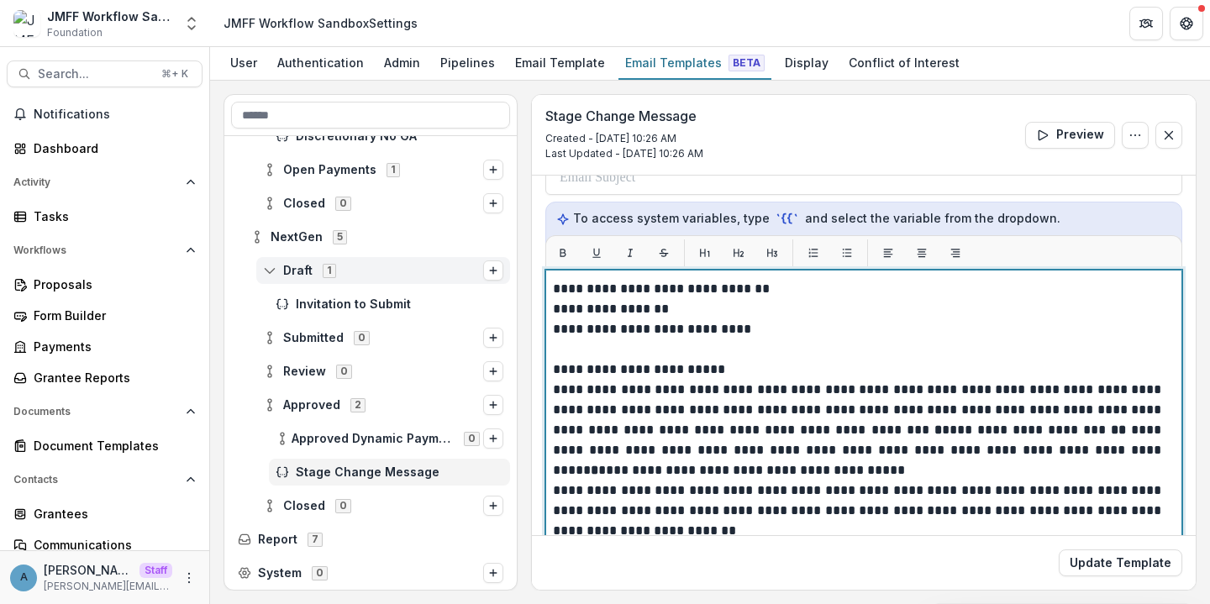
click at [715, 371] on p "**********" at bounding box center [859, 370] width 612 height 20
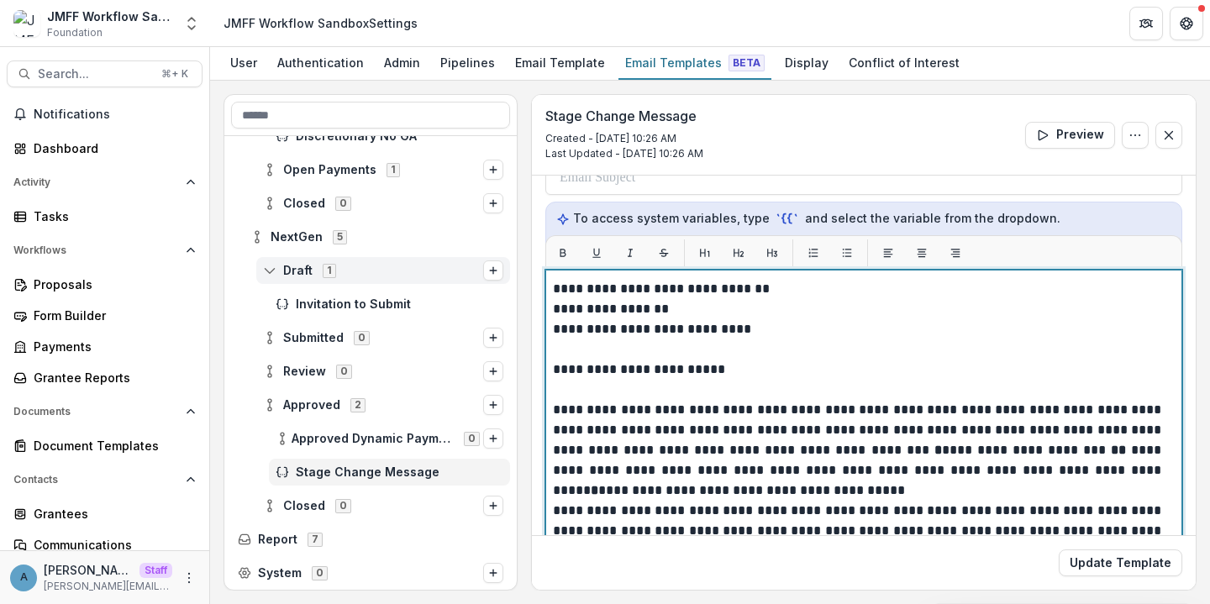
scroll to position [128, 0]
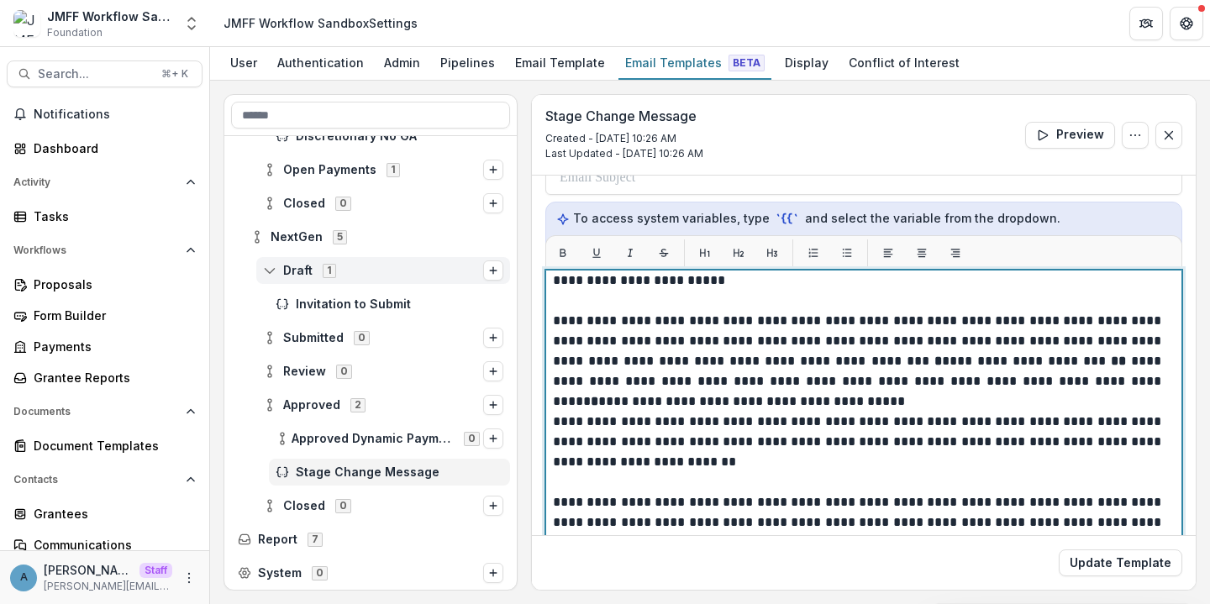
click at [799, 337] on p "**********" at bounding box center [859, 361] width 612 height 101
drag, startPoint x: 717, startPoint y: 361, endPoint x: 446, endPoint y: 361, distance: 270.6
click at [450, 361] on div "**********" at bounding box center [710, 342] width 973 height 497
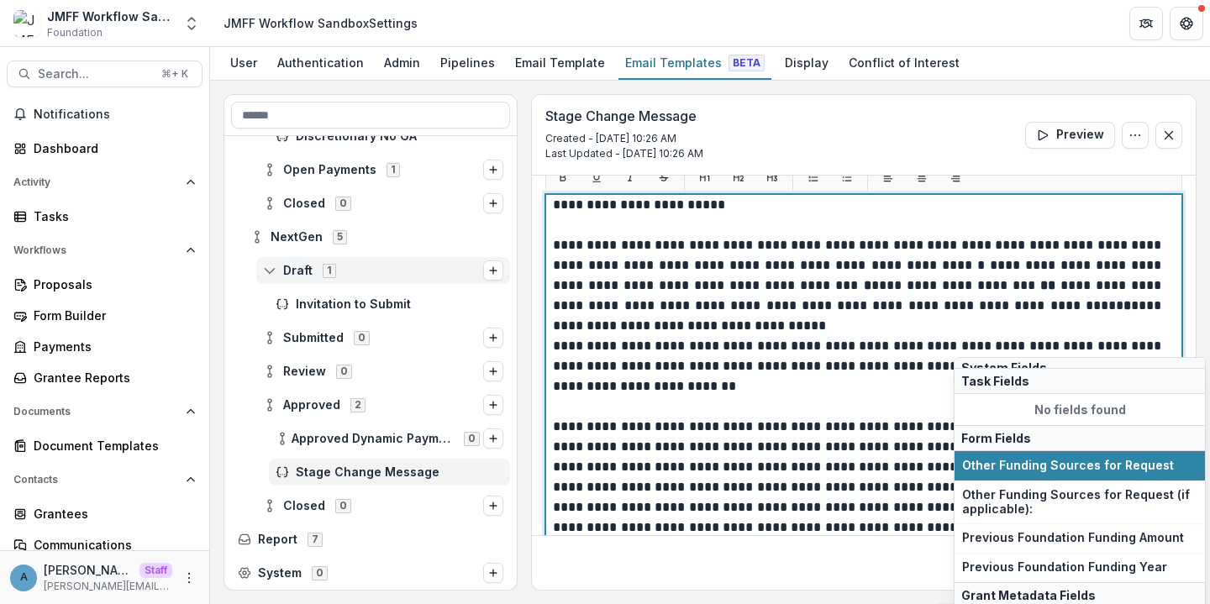
scroll to position [282, 0]
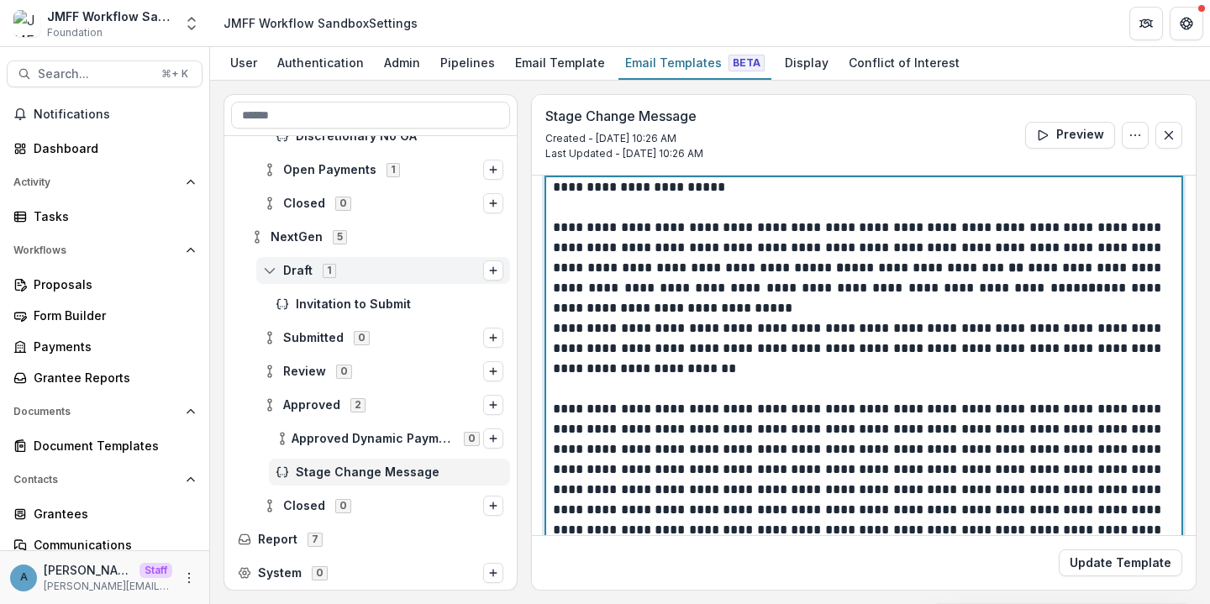
click at [1050, 232] on p "**********" at bounding box center [859, 268] width 612 height 101
click at [1138, 248] on p "**********" at bounding box center [859, 268] width 612 height 101
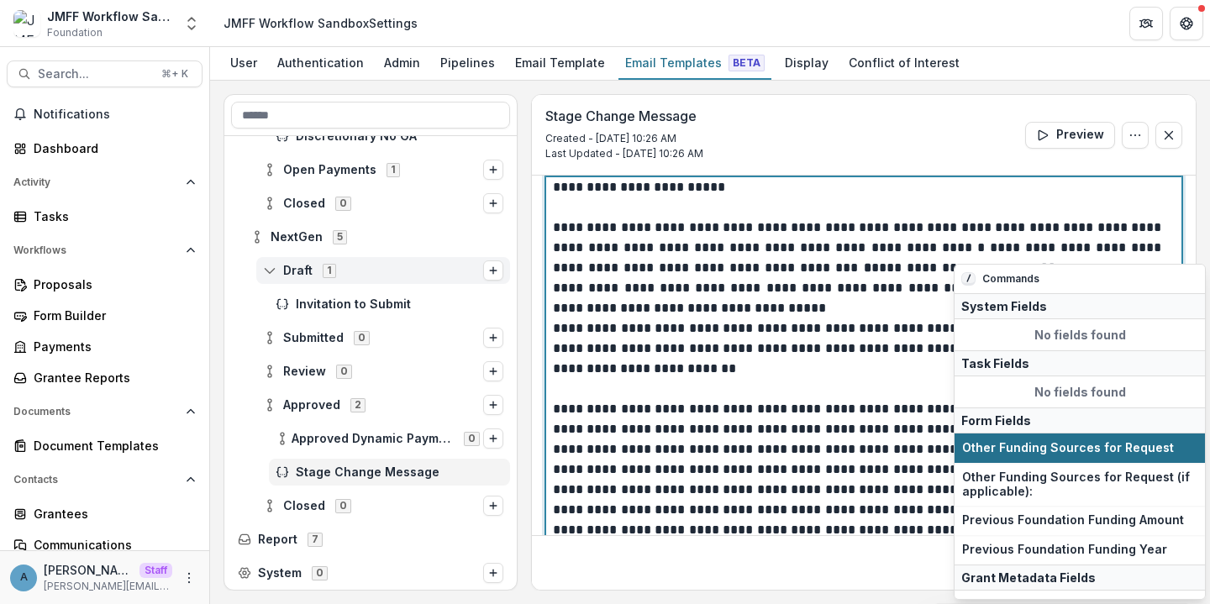
scroll to position [76, 0]
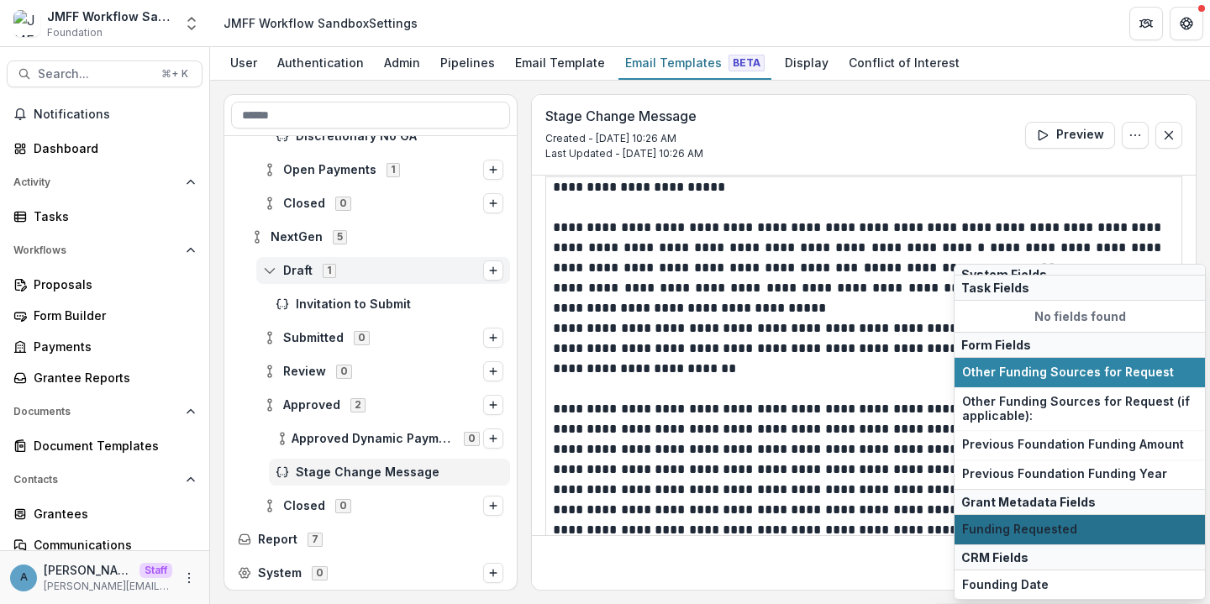
click at [1057, 528] on span "Funding Requested" at bounding box center [1079, 530] width 235 height 14
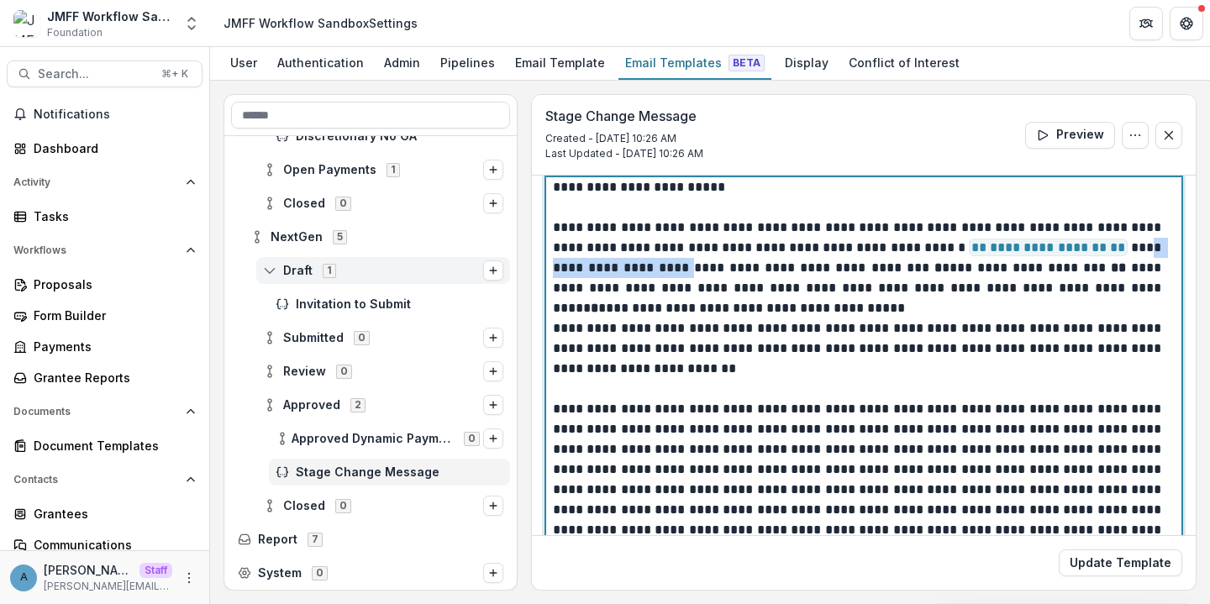
drag, startPoint x: 760, startPoint y: 268, endPoint x: 593, endPoint y: 272, distance: 166.5
click at [593, 272] on p "**********" at bounding box center [859, 268] width 612 height 101
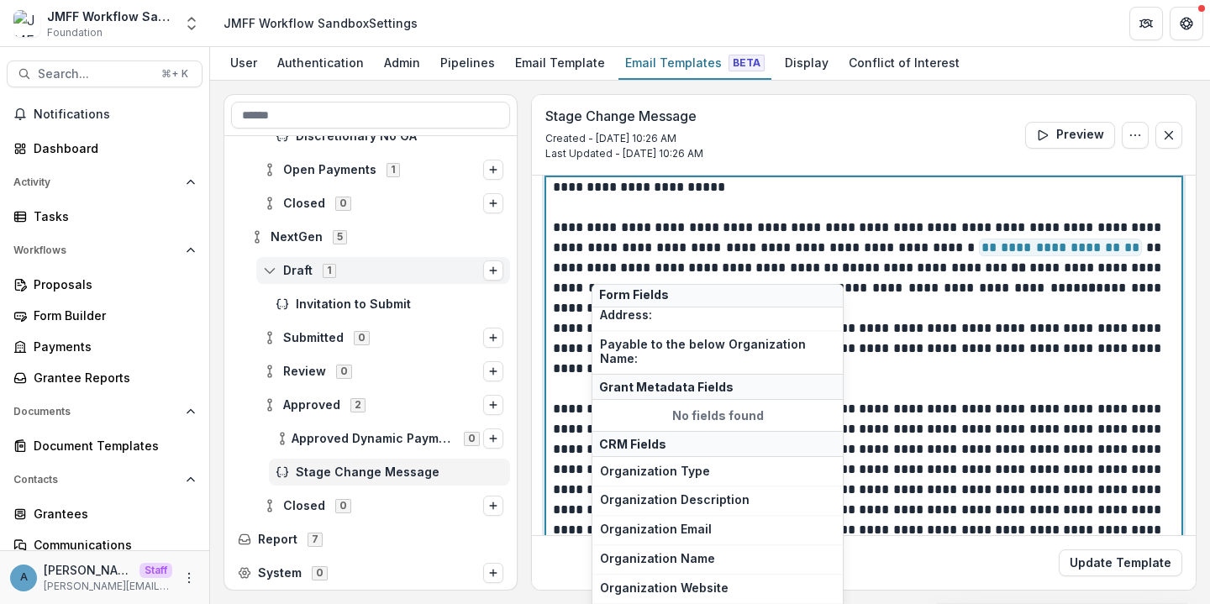
scroll to position [267, 0]
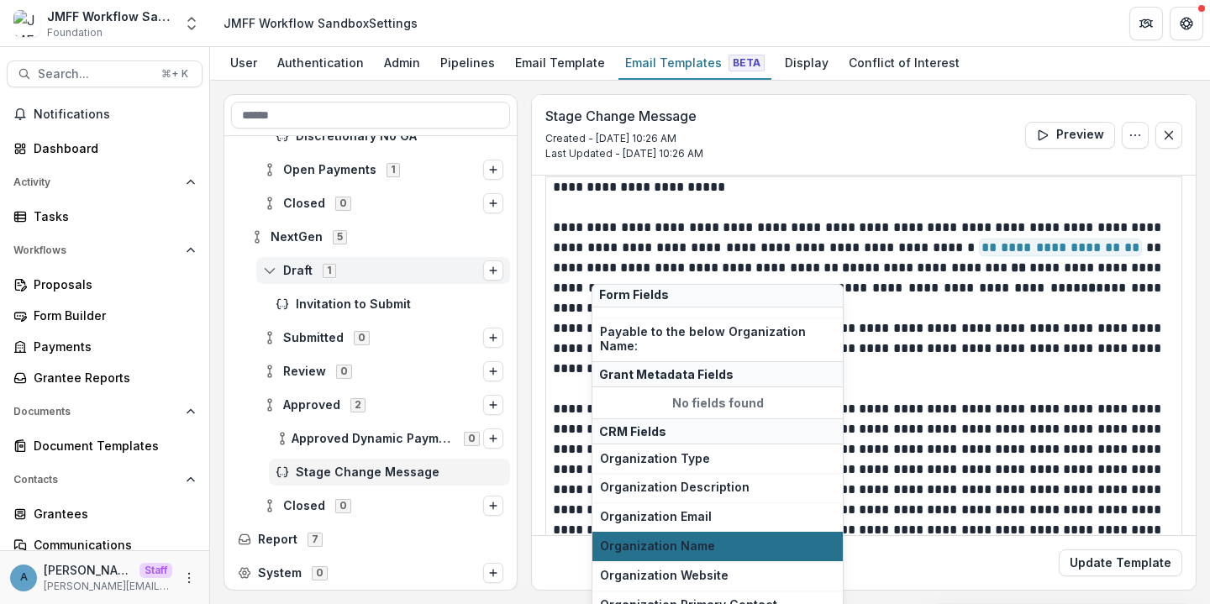
click at [677, 543] on span "Organization Name" at bounding box center [717, 547] width 235 height 14
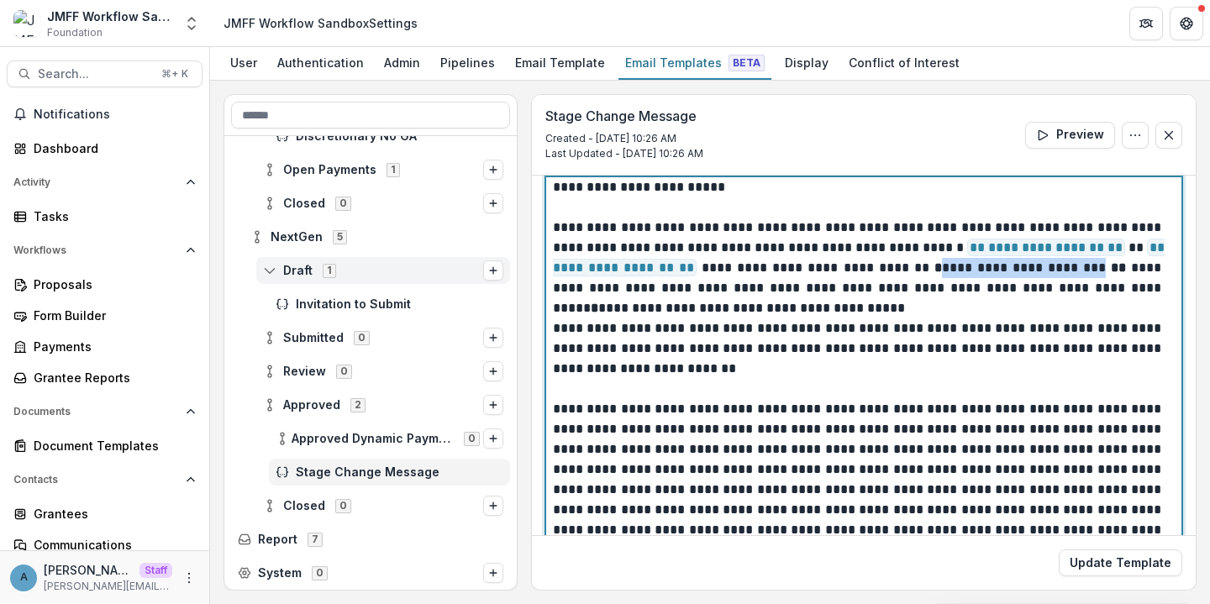
drag, startPoint x: 1135, startPoint y: 269, endPoint x: 985, endPoint y: 273, distance: 149.7
click at [985, 273] on p "**********" at bounding box center [859, 268] width 612 height 101
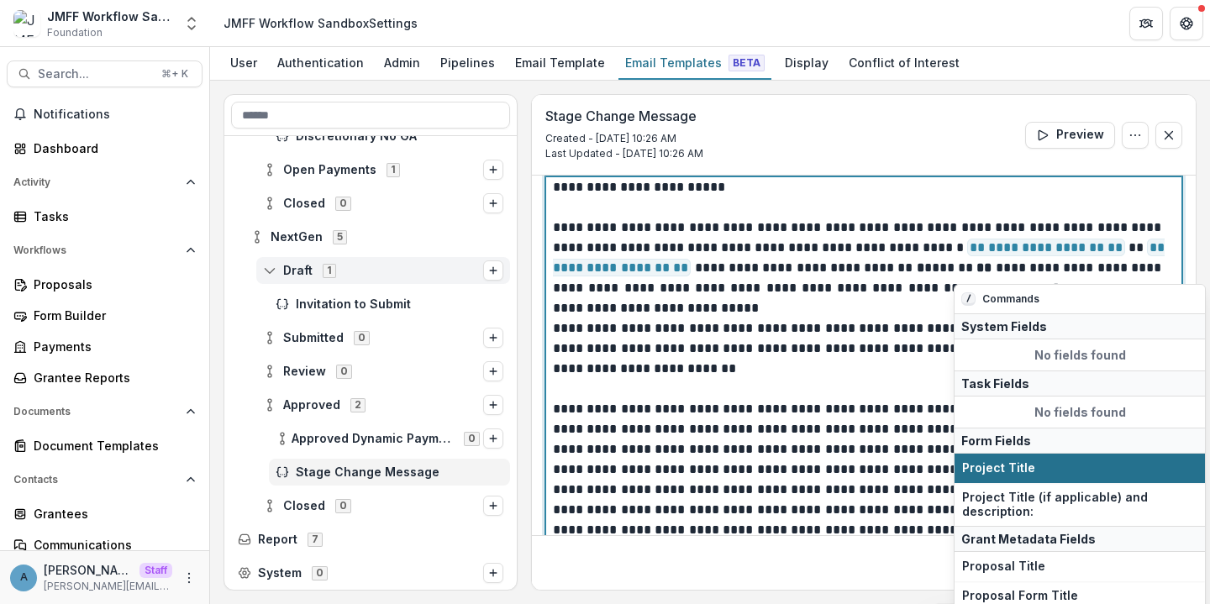
scroll to position [49, 0]
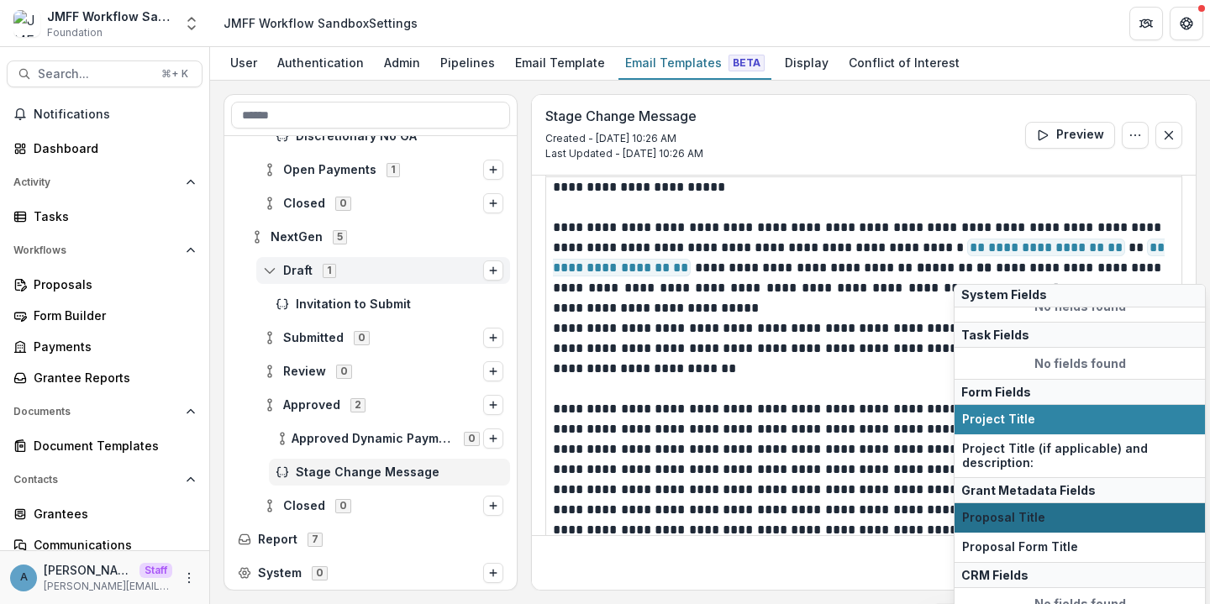
click at [1026, 518] on span "Proposal Title" at bounding box center [1079, 518] width 235 height 14
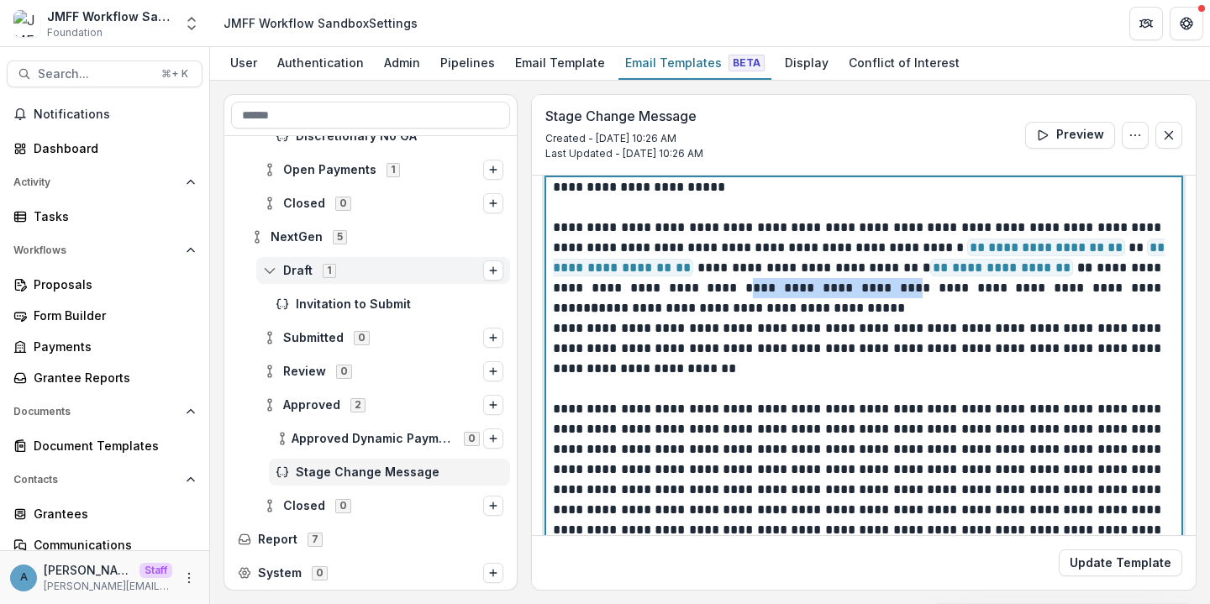
drag, startPoint x: 908, startPoint y: 292, endPoint x: 740, endPoint y: 292, distance: 167.2
click at [740, 292] on p "**********" at bounding box center [859, 268] width 612 height 101
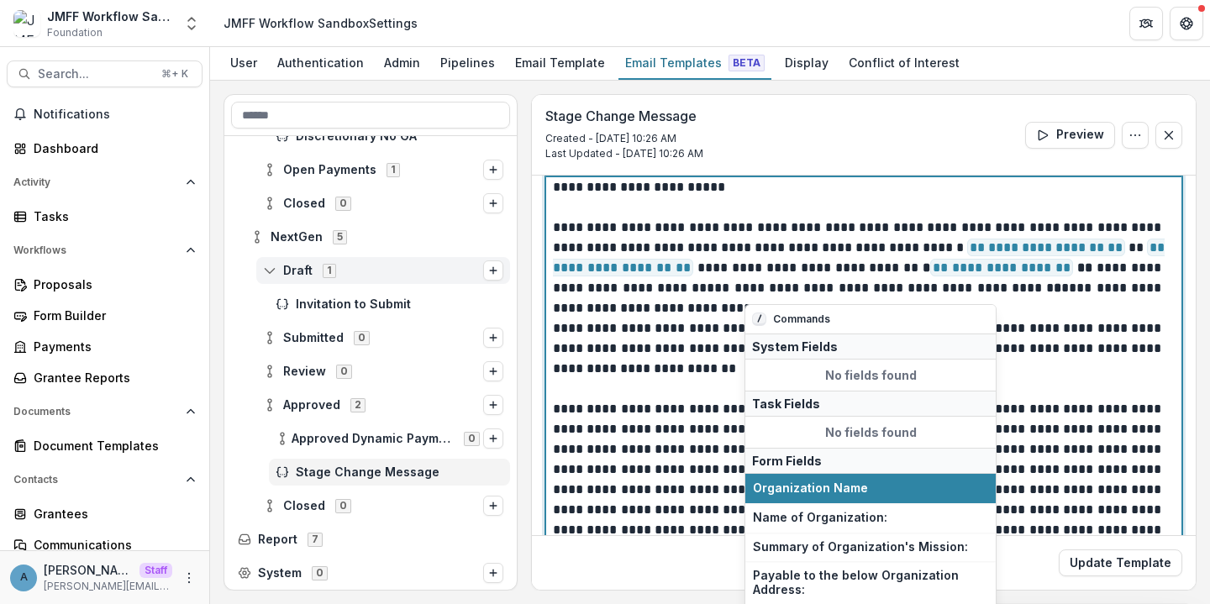
scroll to position [267, 0]
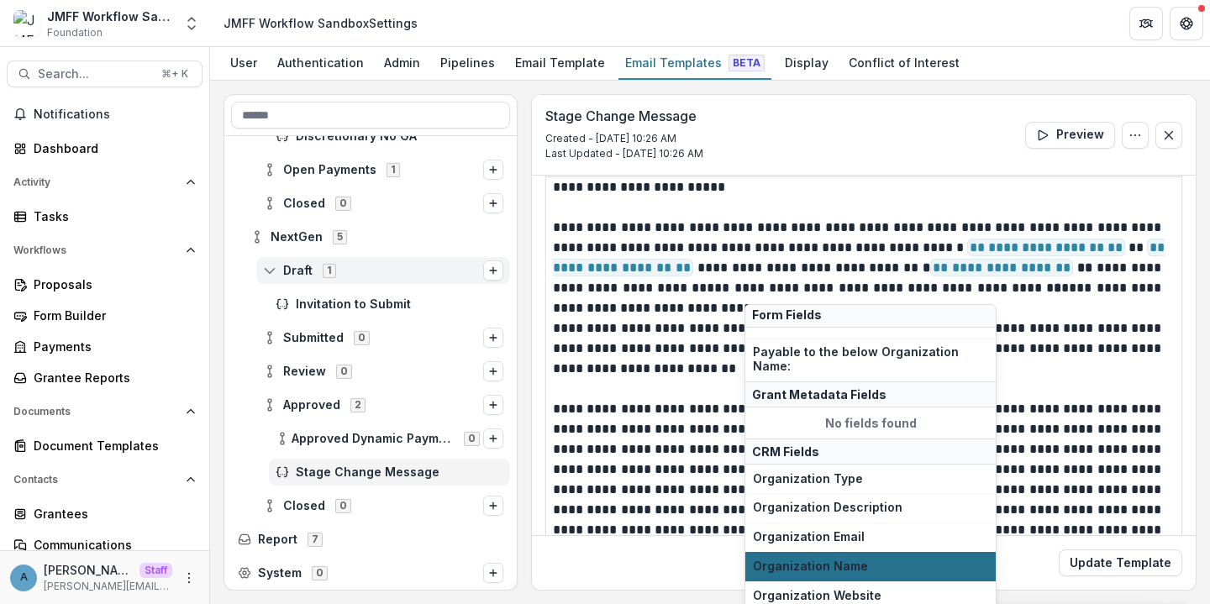
click at [809, 557] on button "Organization Name" at bounding box center [870, 566] width 250 height 29
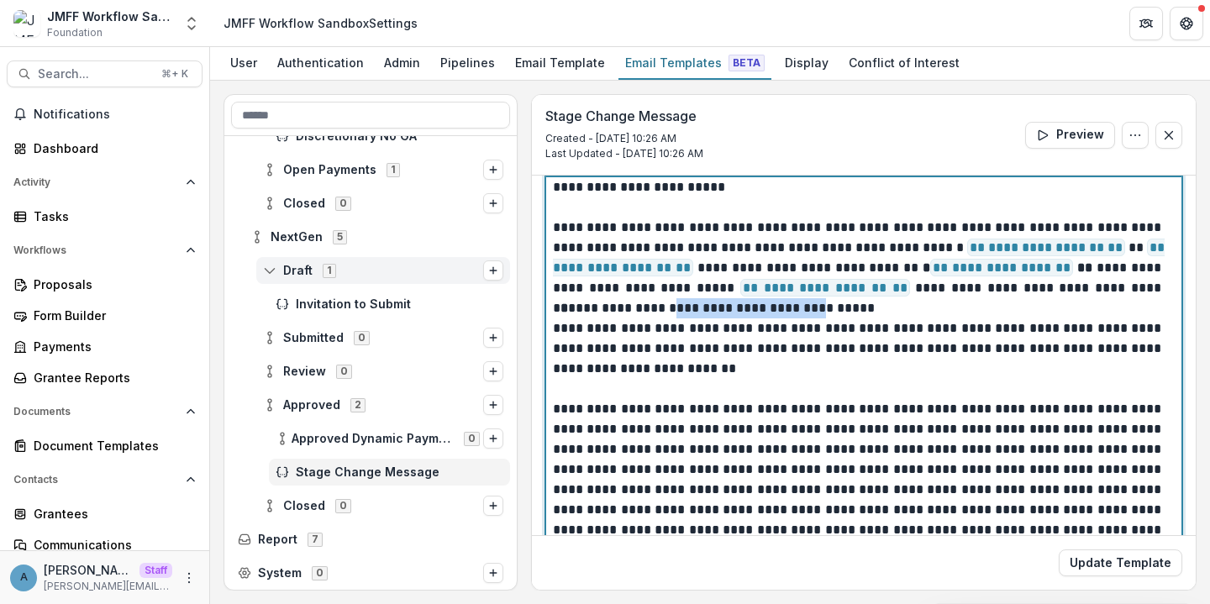
drag, startPoint x: 803, startPoint y: 311, endPoint x: 640, endPoint y: 308, distance: 163.1
click at [640, 308] on p "**********" at bounding box center [859, 268] width 612 height 101
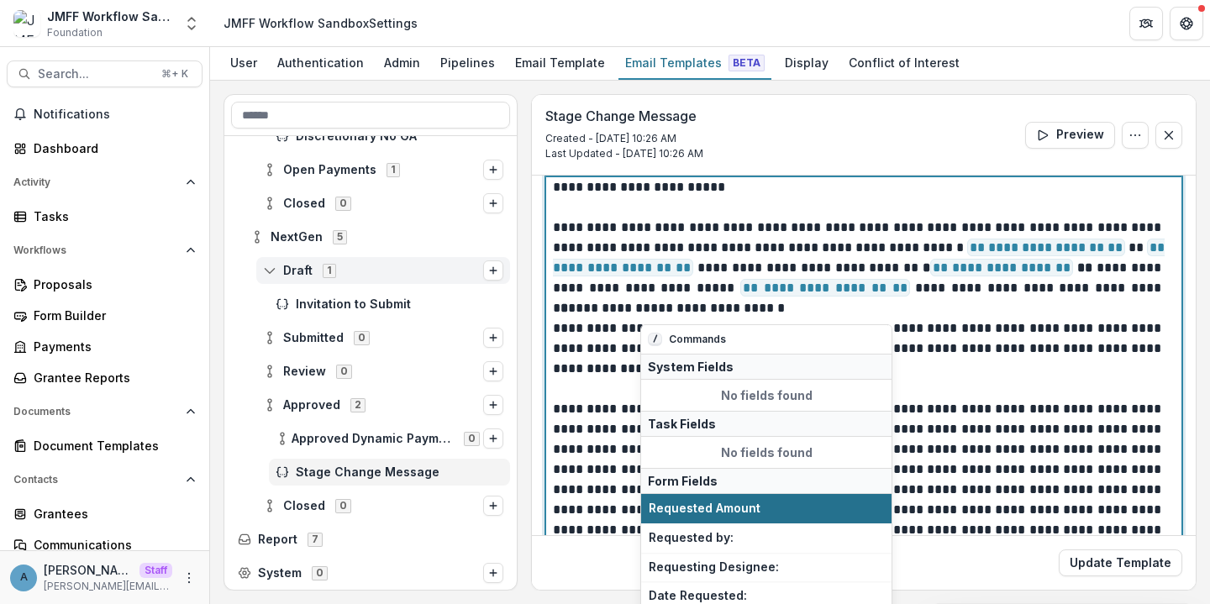
scroll to position [122, 0]
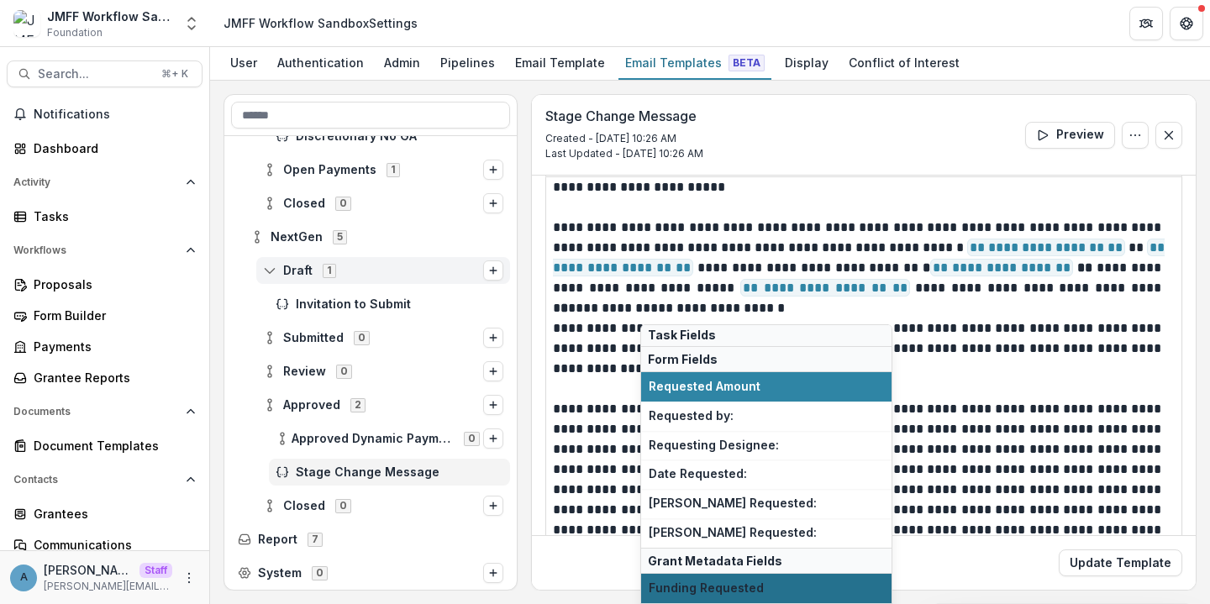
click at [709, 585] on span "Funding Requested" at bounding box center [766, 589] width 235 height 14
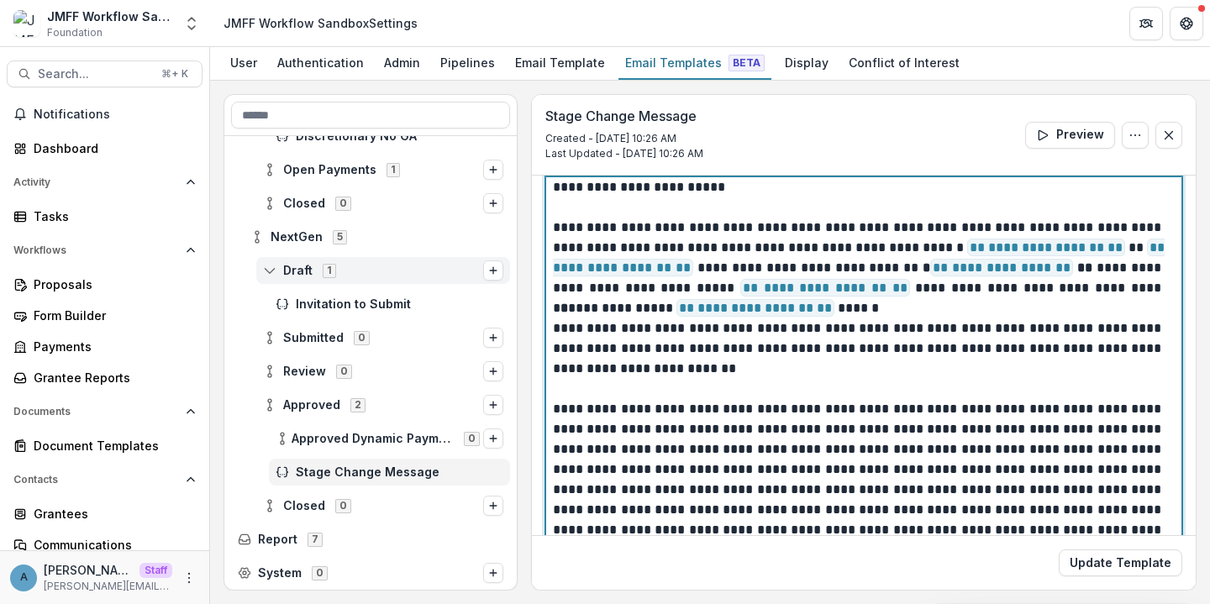
click at [893, 308] on p "**********" at bounding box center [859, 268] width 612 height 101
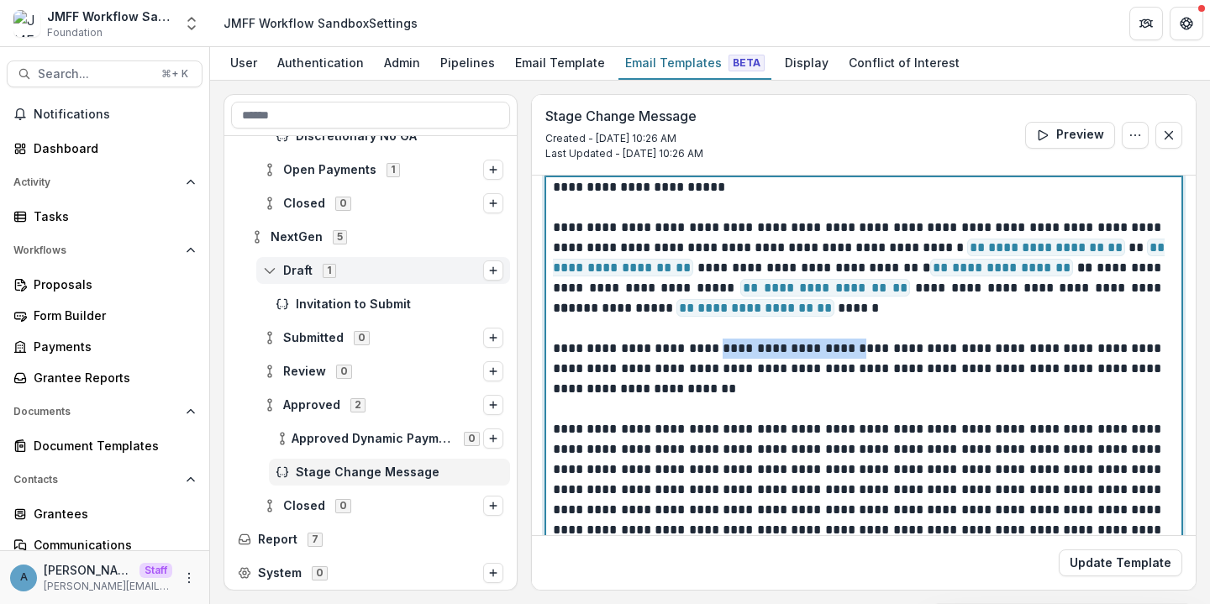
drag, startPoint x: 910, startPoint y: 352, endPoint x: 744, endPoint y: 350, distance: 166.4
click at [743, 350] on p "**********" at bounding box center [859, 369] width 612 height 61
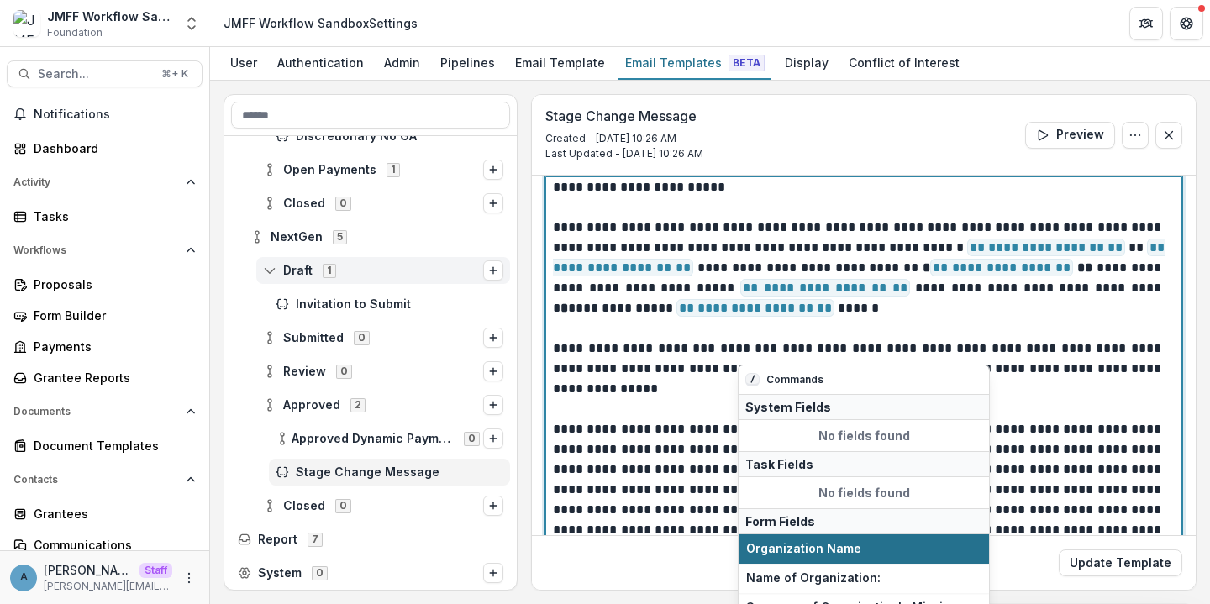
scroll to position [267, 0]
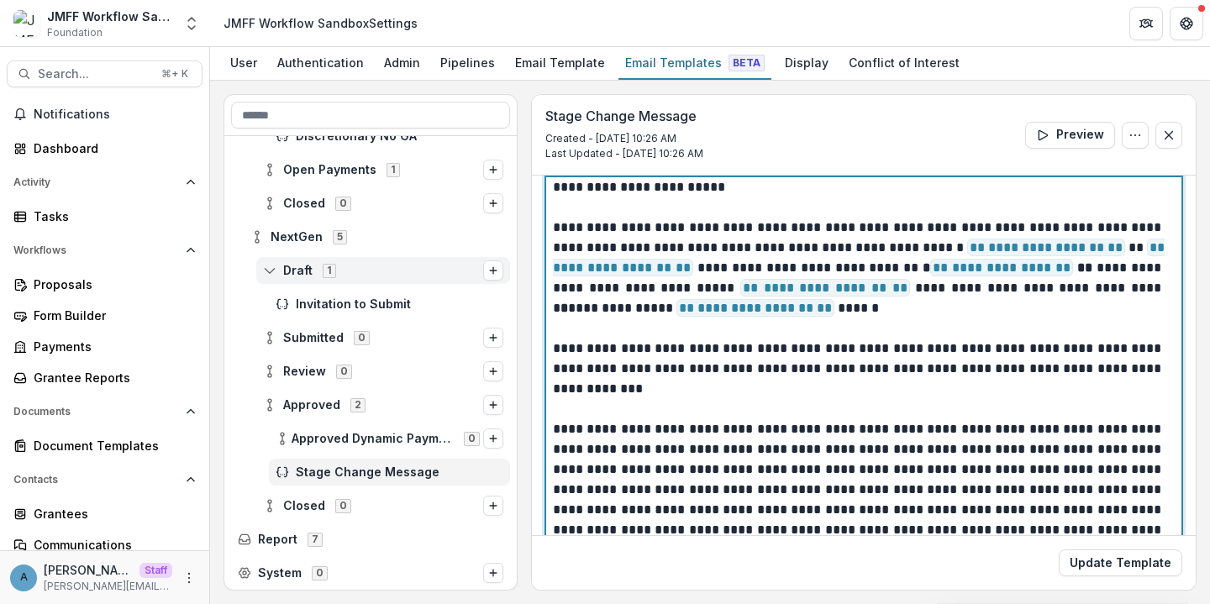
click at [1074, 234] on p "**********" at bounding box center [859, 268] width 612 height 101
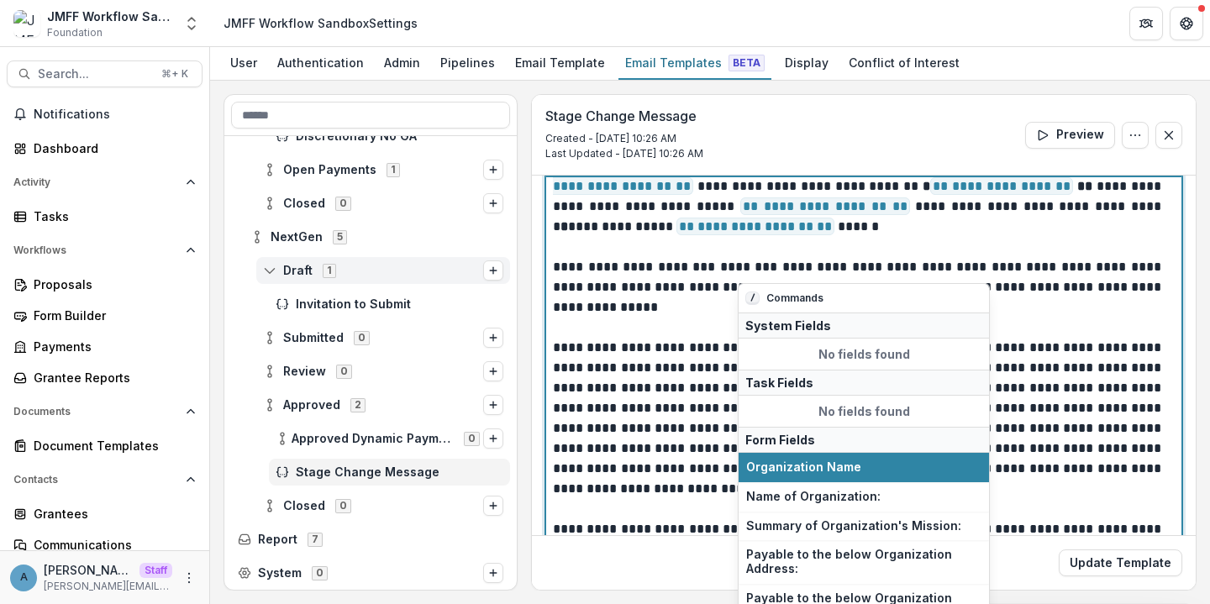
click at [788, 266] on p "**********" at bounding box center [859, 287] width 612 height 61
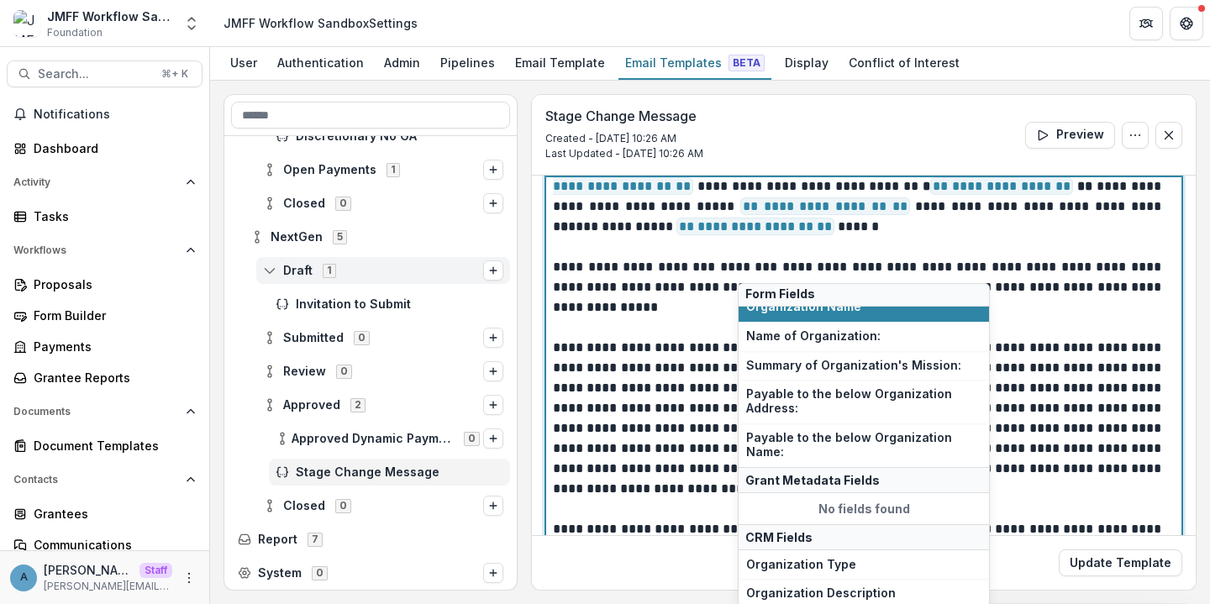
scroll to position [267, 0]
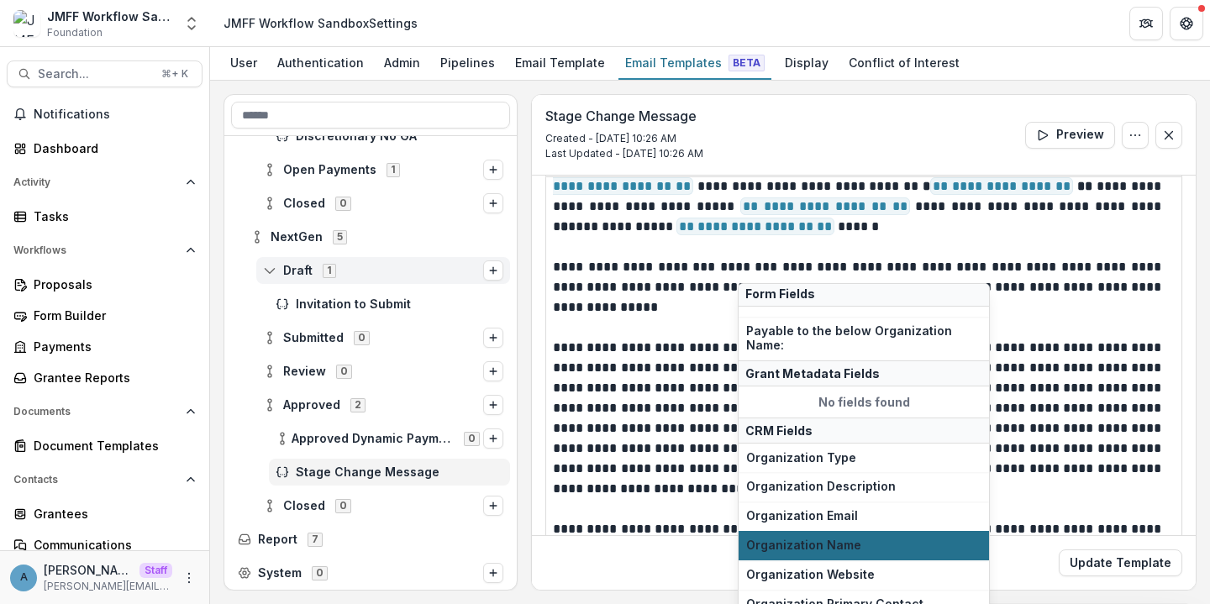
click at [814, 543] on span "Organization Name" at bounding box center [863, 546] width 235 height 14
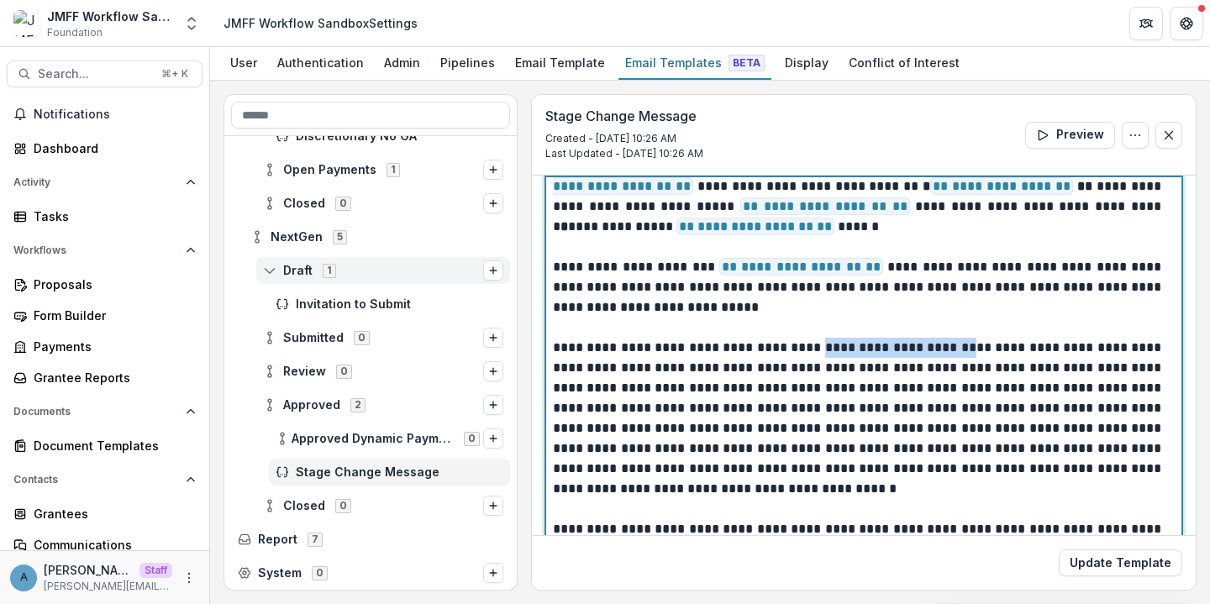
drag, startPoint x: 990, startPoint y: 345, endPoint x: 820, endPoint y: 345, distance: 169.8
click at [820, 345] on p "**********" at bounding box center [859, 418] width 612 height 161
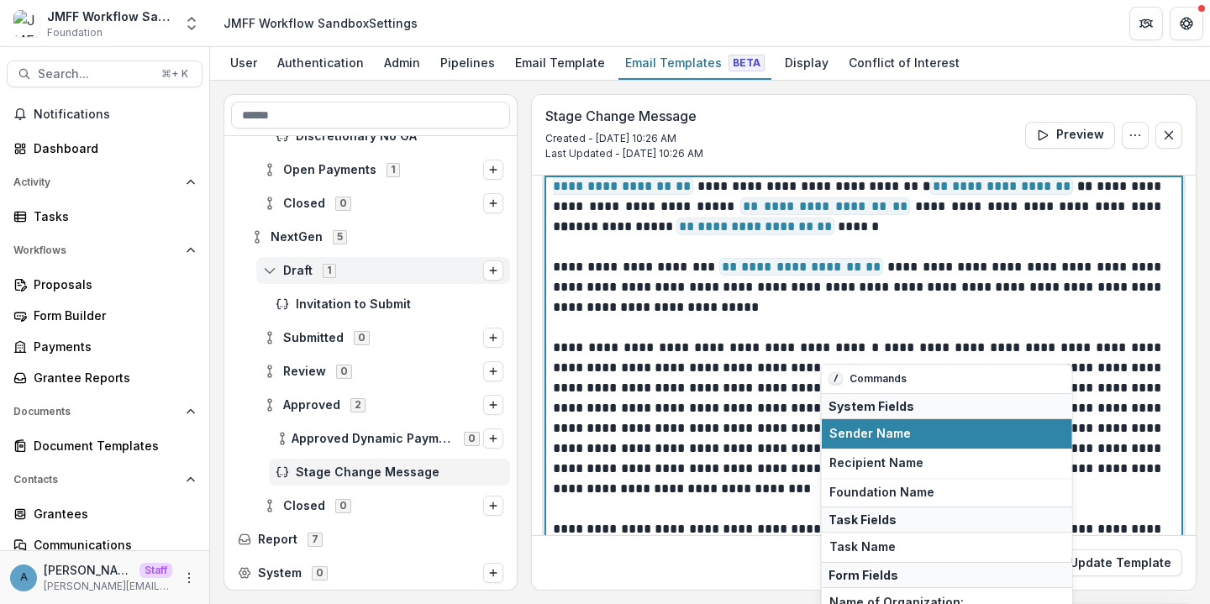
scroll to position [263, 0]
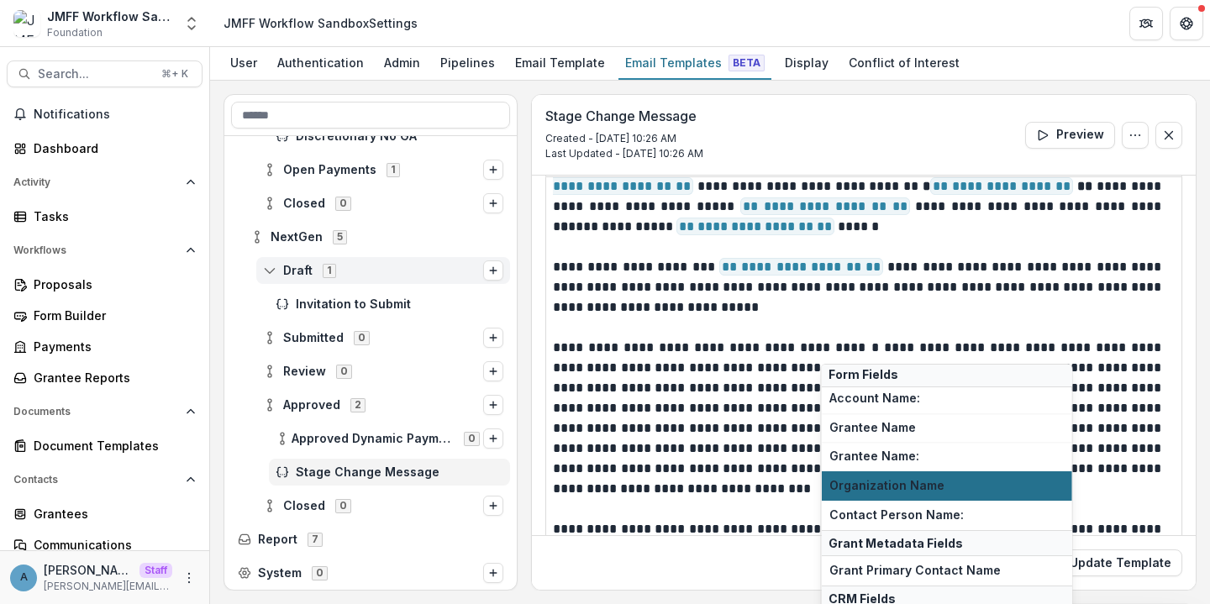
click at [889, 477] on button "Organization Name" at bounding box center [947, 485] width 250 height 29
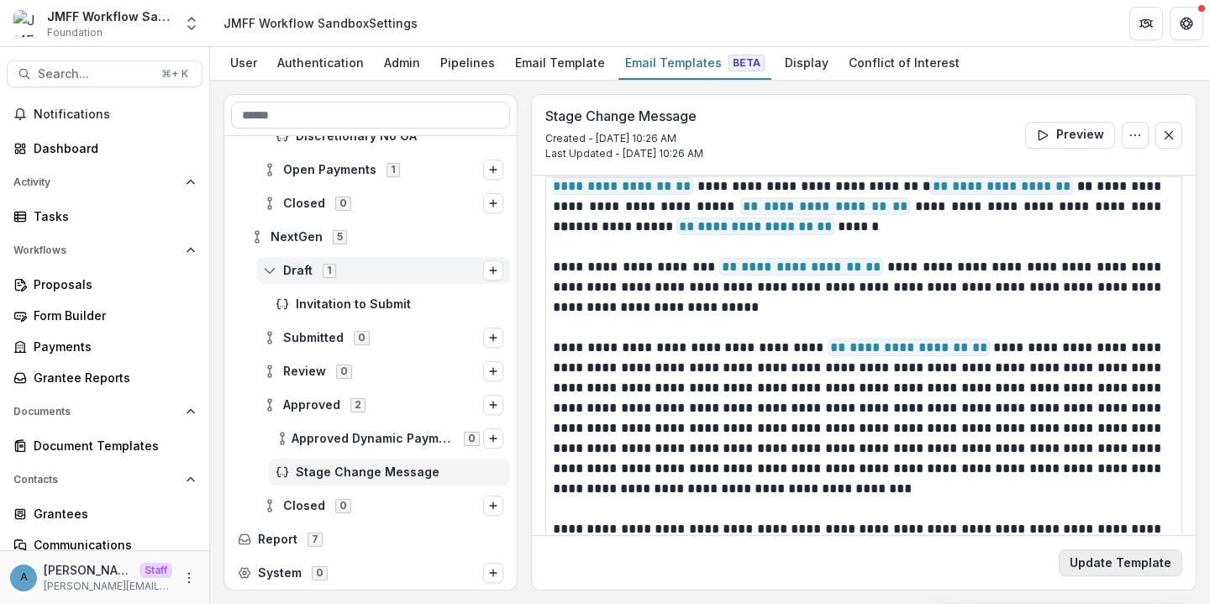
click at [1093, 566] on button "Update Template" at bounding box center [1121, 563] width 124 height 27
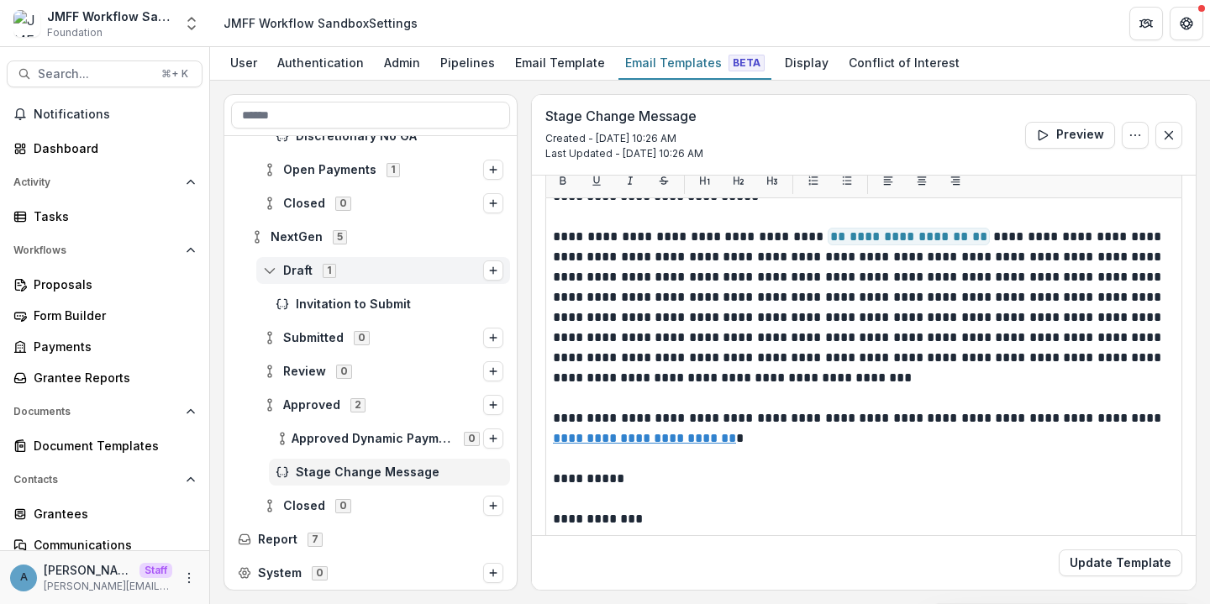
scroll to position [340, 0]
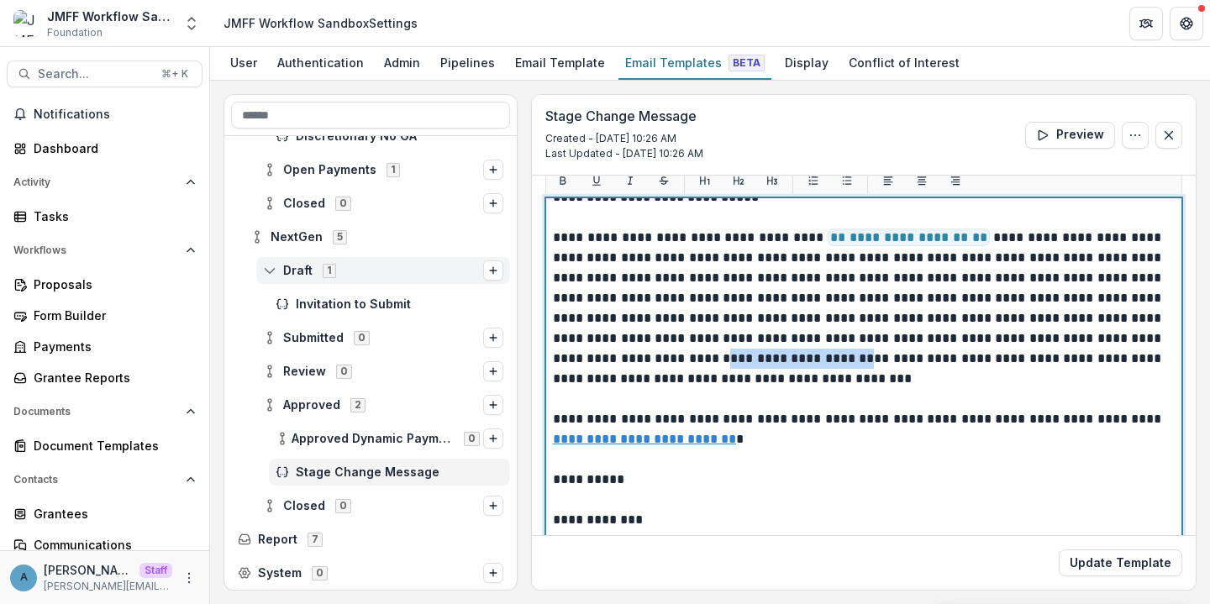
drag, startPoint x: 721, startPoint y: 361, endPoint x: 561, endPoint y: 357, distance: 159.7
click at [561, 357] on p "**********" at bounding box center [859, 308] width 612 height 161
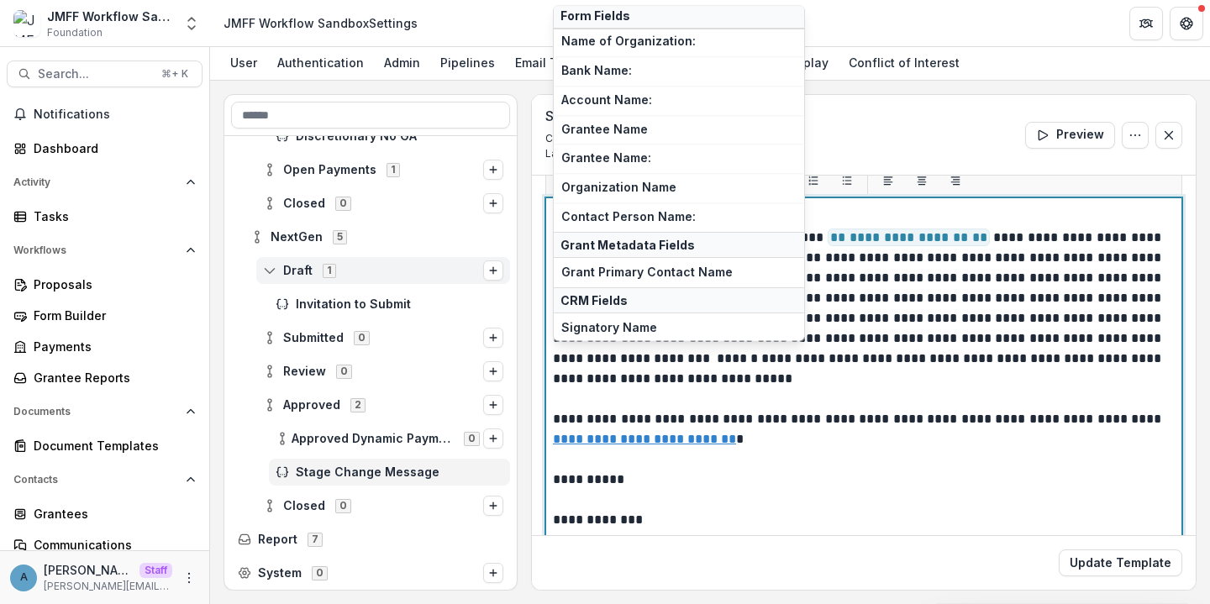
scroll to position [263, 0]
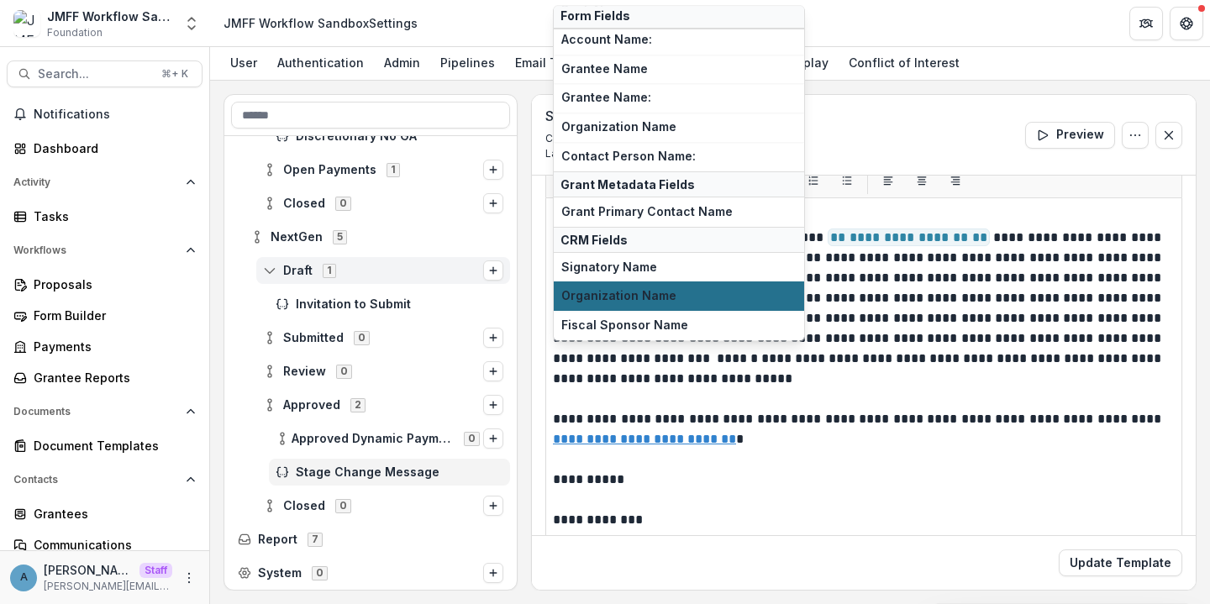
click at [627, 290] on span "Organization Name" at bounding box center [678, 297] width 235 height 14
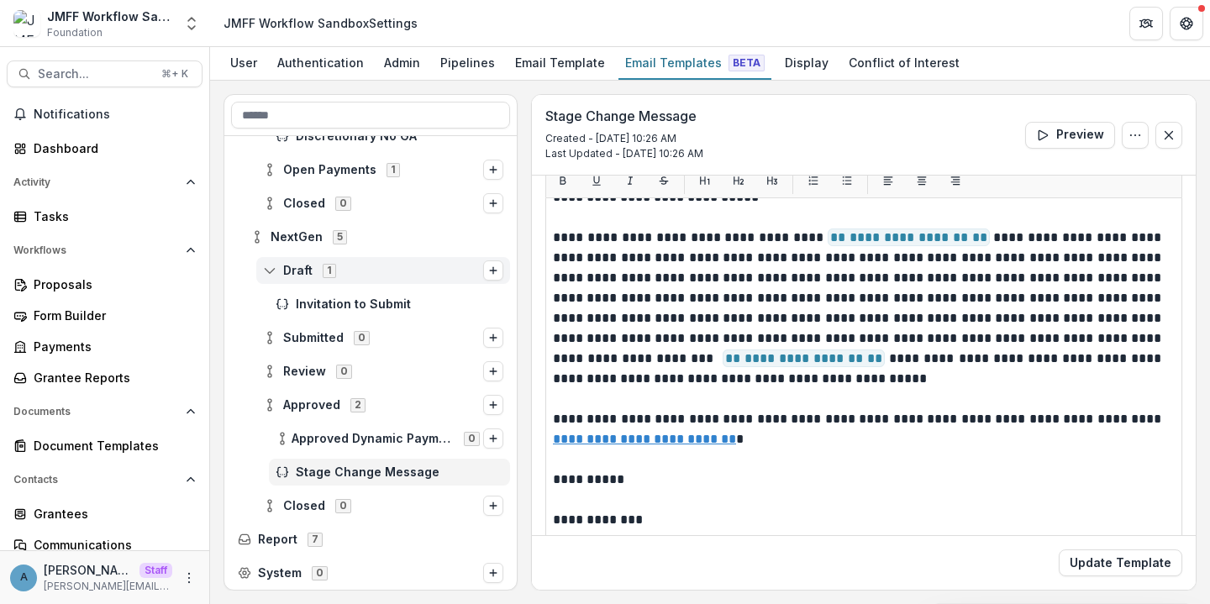
click at [1098, 549] on div "Update Template" at bounding box center [864, 562] width 664 height 55
click at [1099, 562] on button "Update Template" at bounding box center [1121, 563] width 124 height 27
click at [1081, 565] on button "Update Template" at bounding box center [1121, 563] width 124 height 27
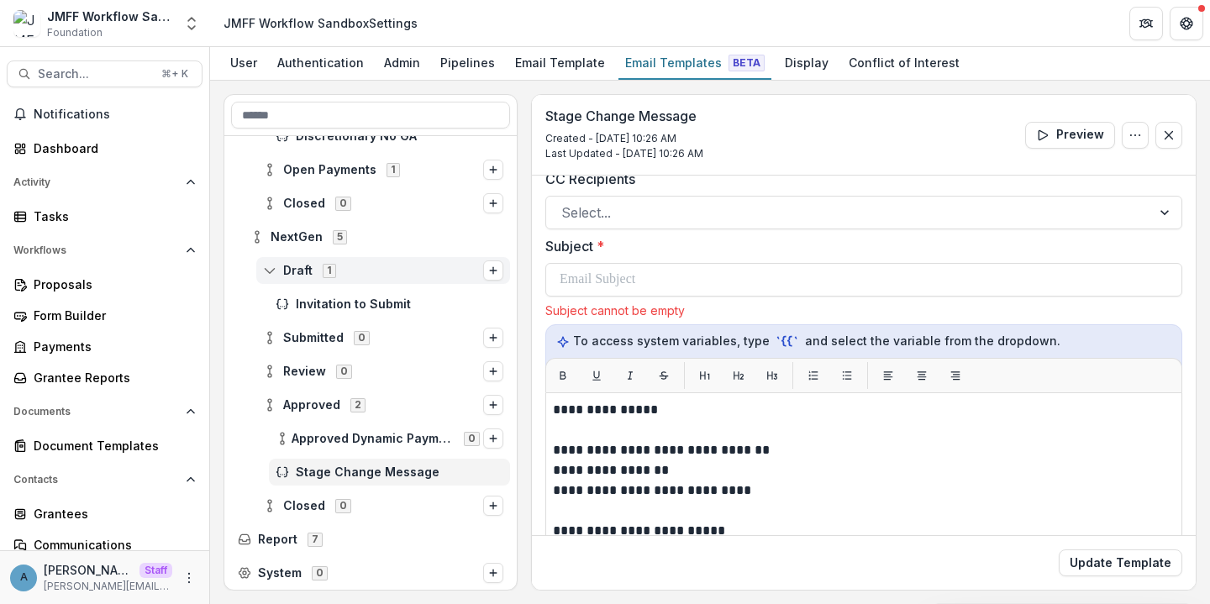
scroll to position [83, 0]
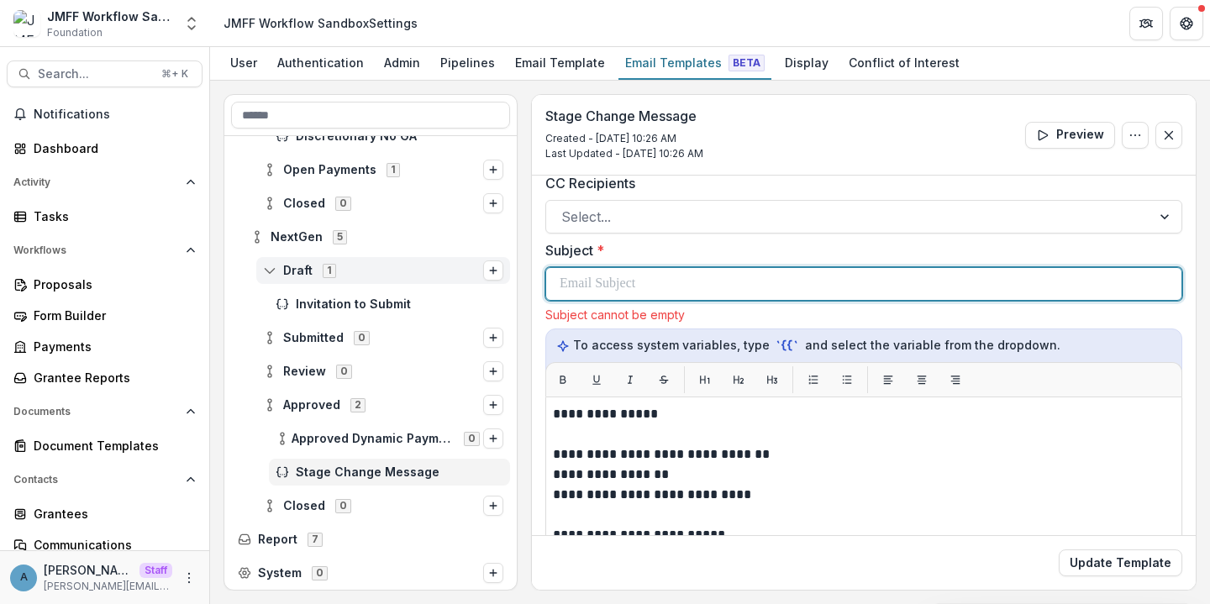
click at [732, 282] on div at bounding box center [864, 284] width 608 height 32
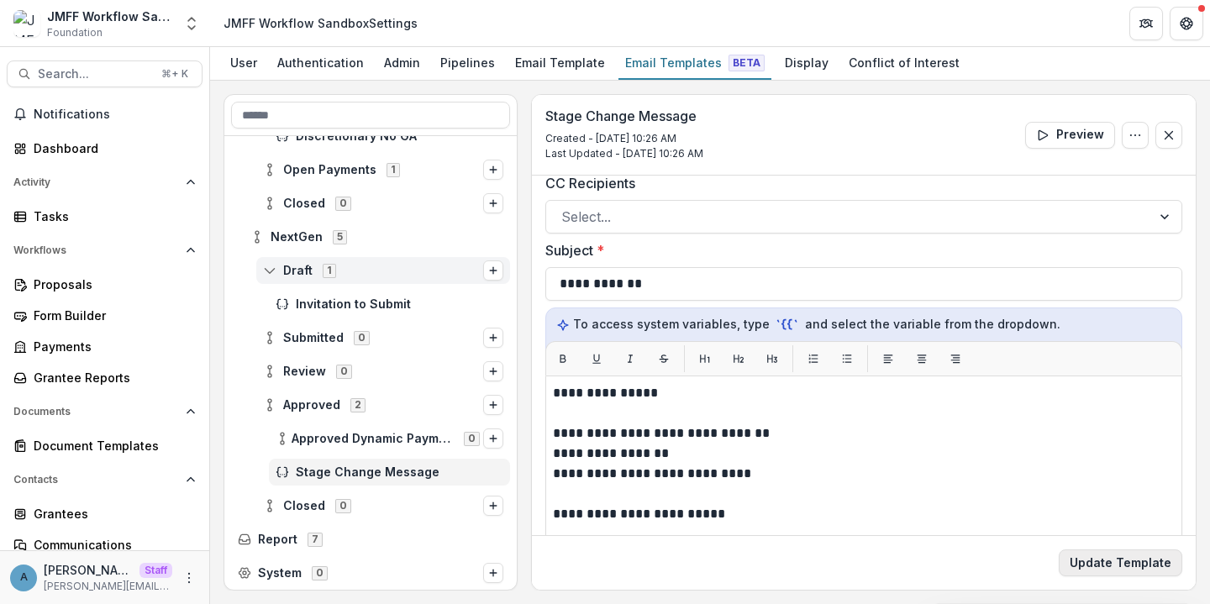
click at [1133, 563] on button "Update Template" at bounding box center [1121, 563] width 124 height 27
click at [1103, 555] on button "Update Template" at bounding box center [1121, 563] width 124 height 27
click at [61, 447] on div "Document Templates" at bounding box center [111, 446] width 155 height 18
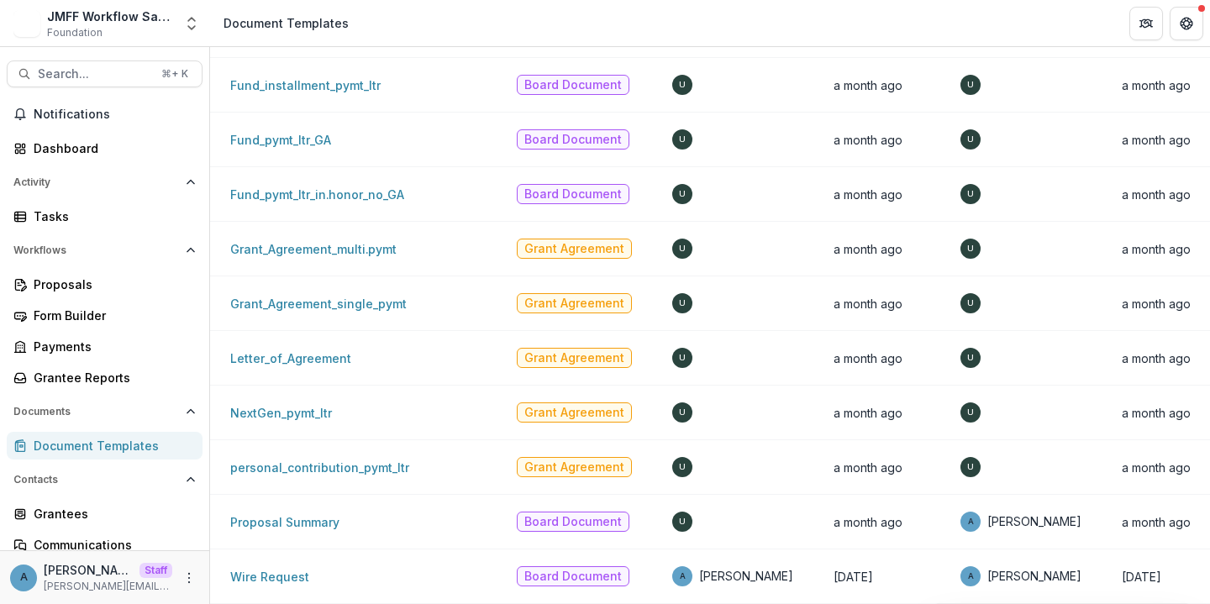
scroll to position [145, 0]
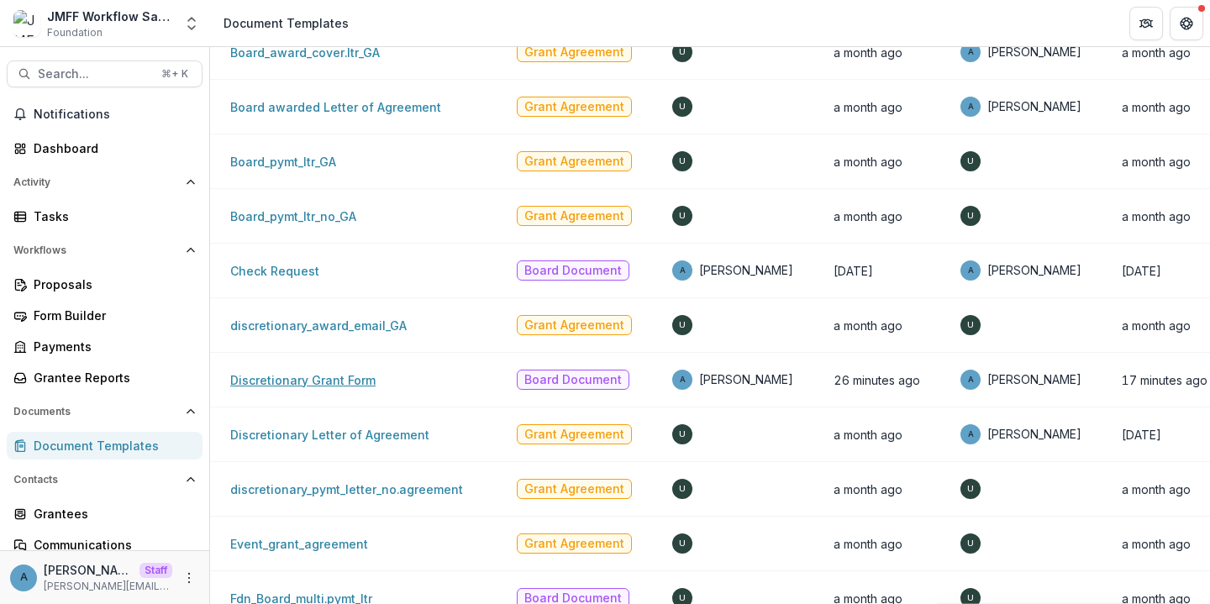
click at [330, 379] on link "Discretionary Grant Form" at bounding box center [302, 380] width 145 height 14
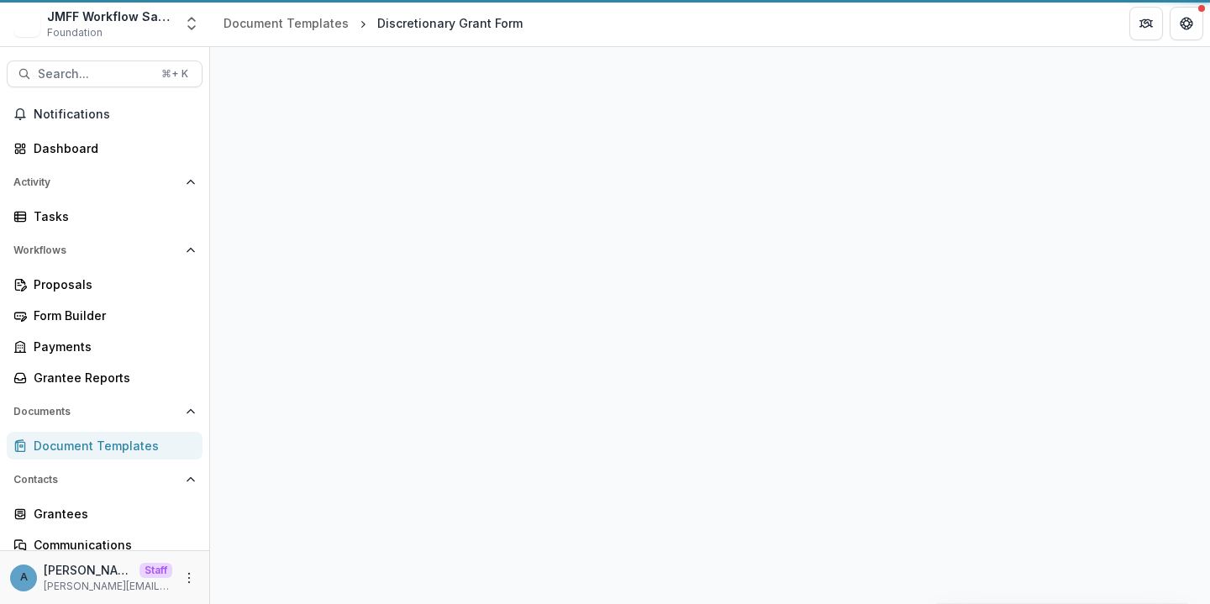
select select "**********"
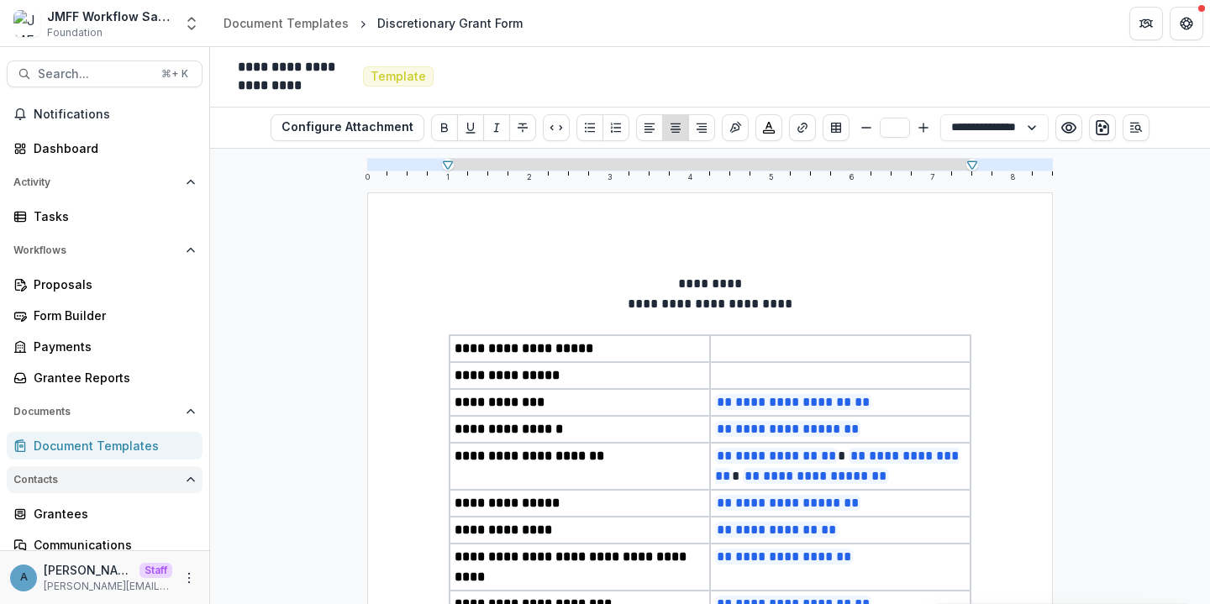
scroll to position [52, 0]
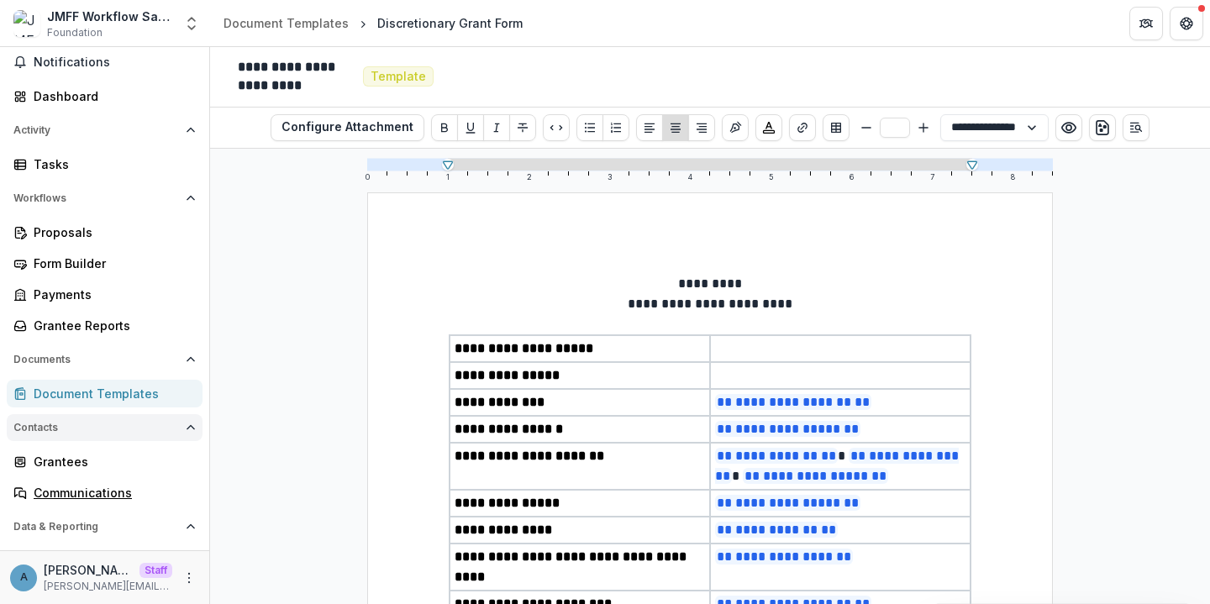
click at [89, 484] on div "Communications" at bounding box center [111, 493] width 155 height 18
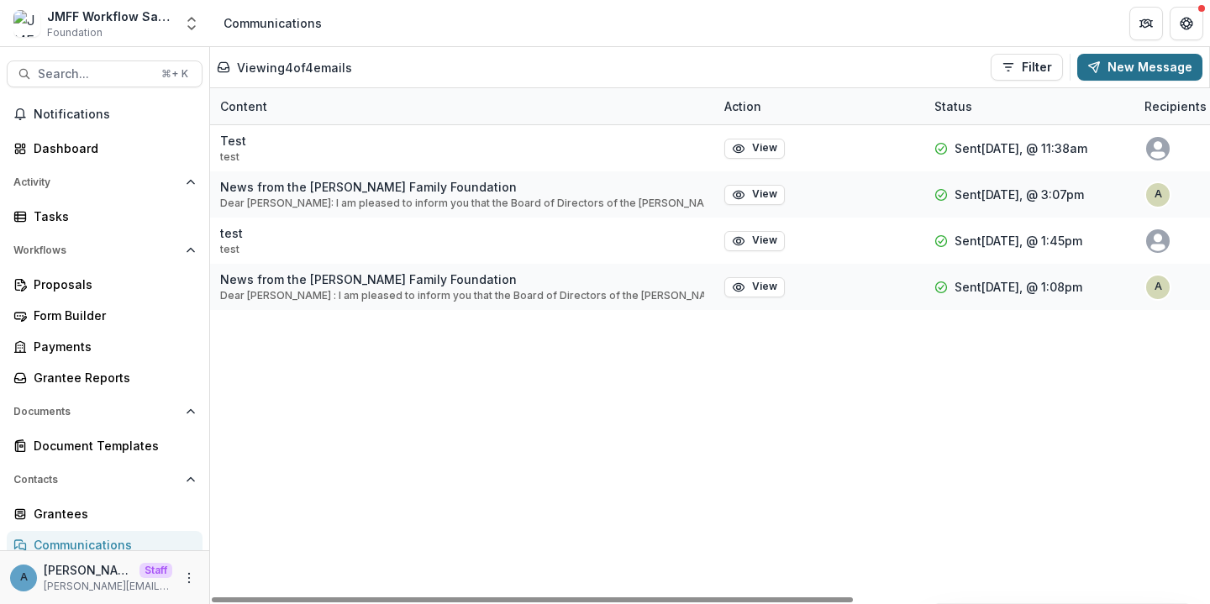
click at [1129, 55] on button "New Message" at bounding box center [1139, 67] width 125 height 27
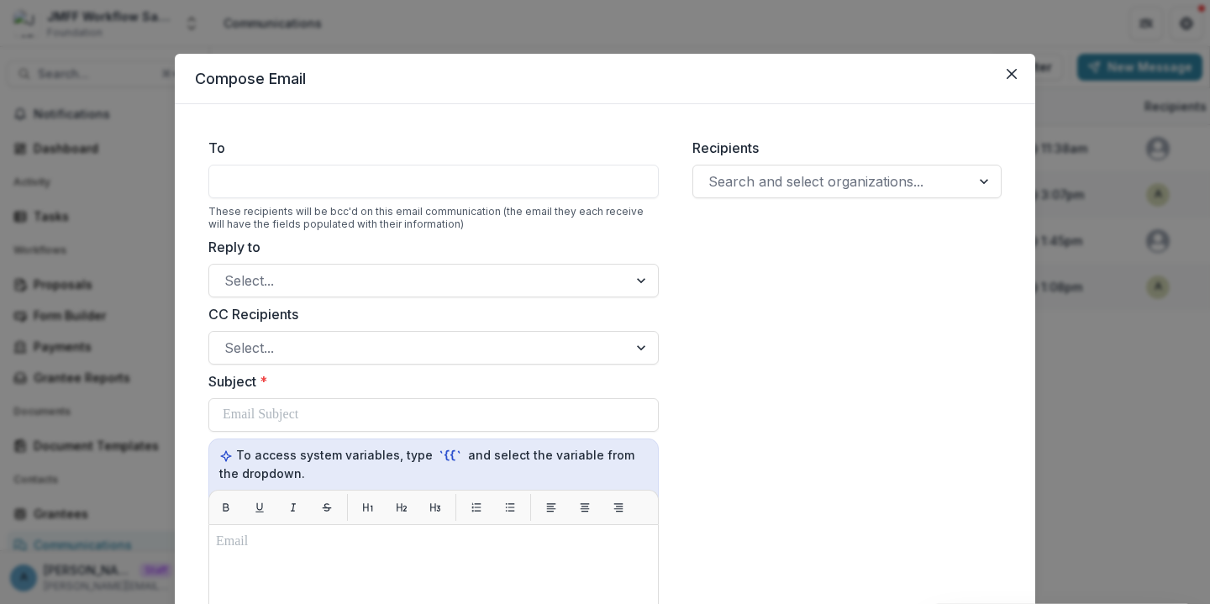
click at [336, 185] on div at bounding box center [433, 182] width 450 height 34
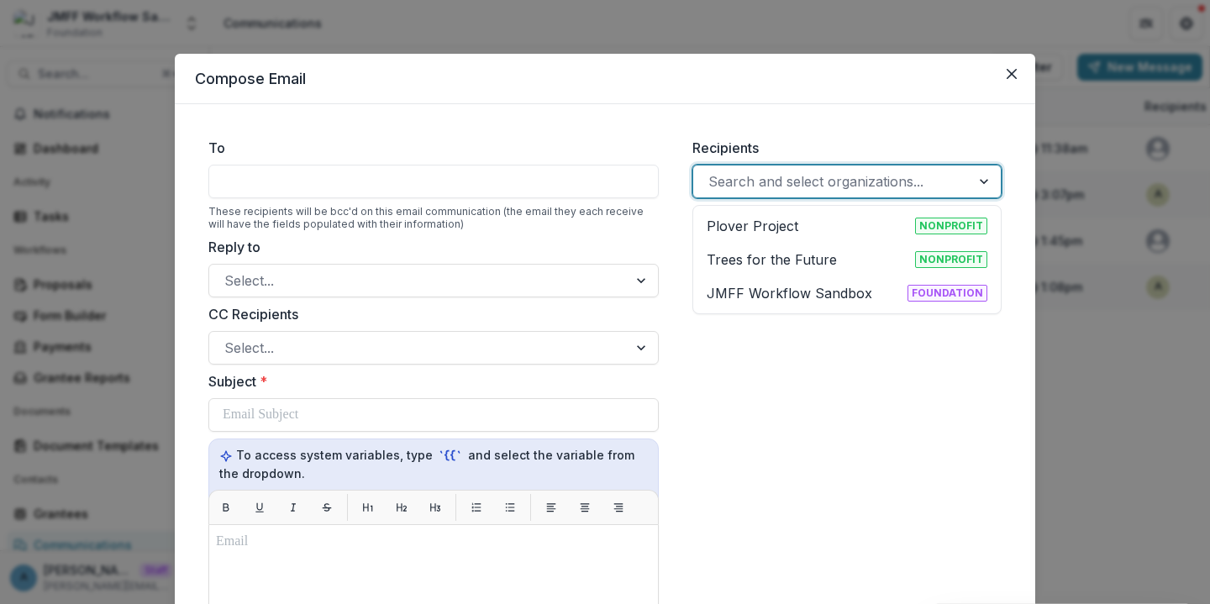
click at [758, 185] on div at bounding box center [831, 182] width 247 height 24
click at [757, 223] on p "Plover Project" at bounding box center [753, 226] width 92 height 20
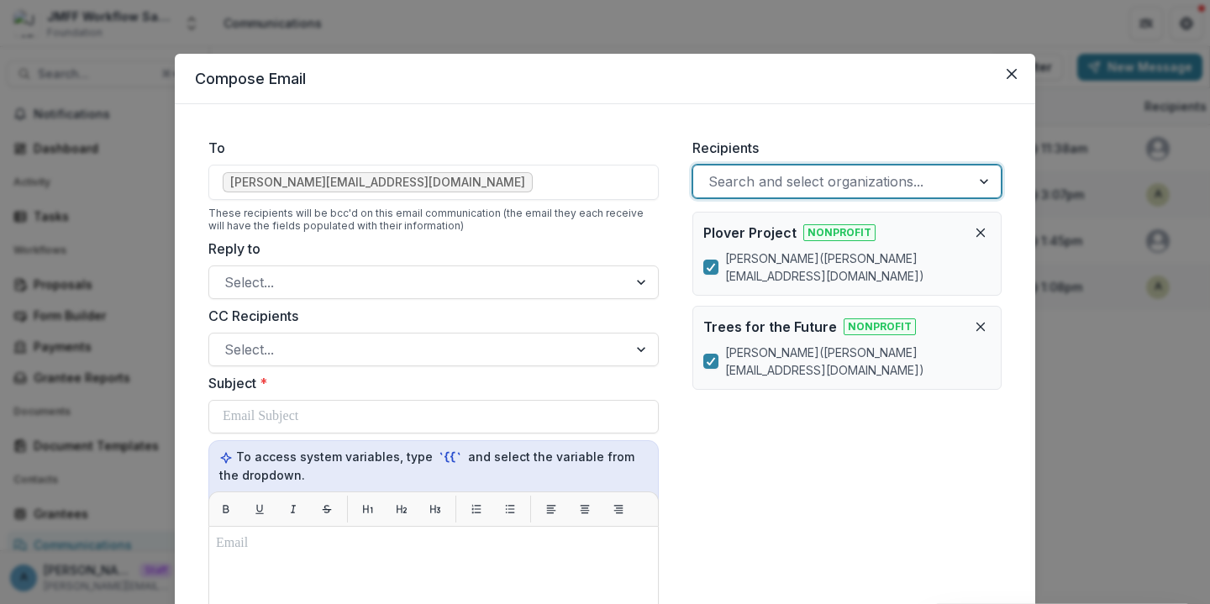
scroll to position [66, 0]
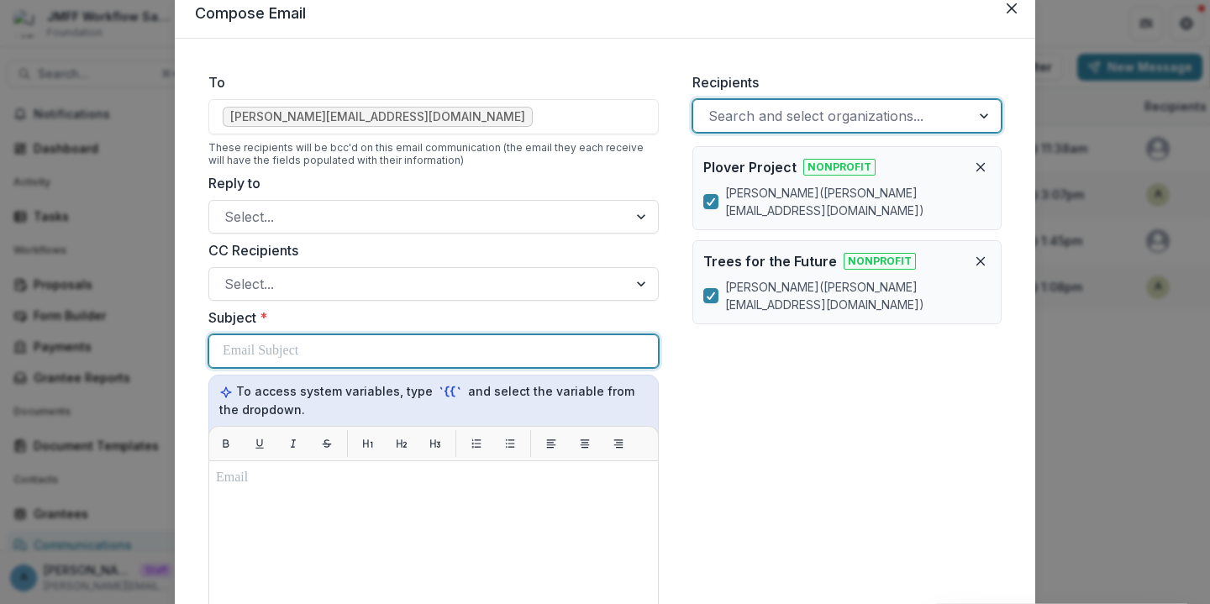
click at [321, 354] on div at bounding box center [434, 351] width 422 height 32
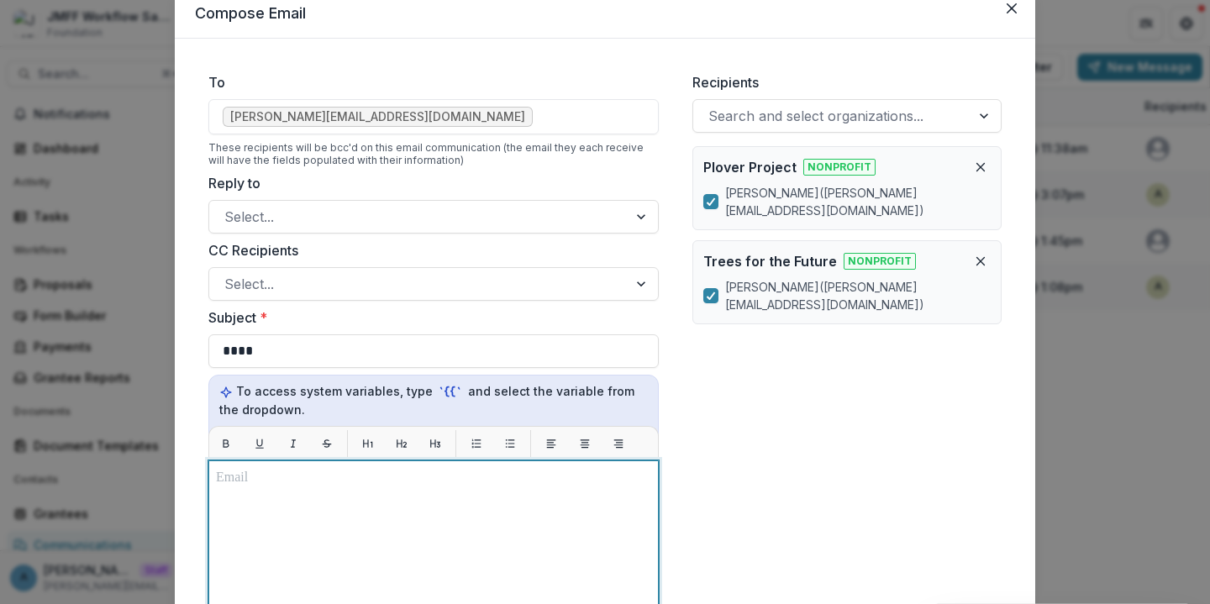
click at [292, 484] on p at bounding box center [433, 478] width 435 height 20
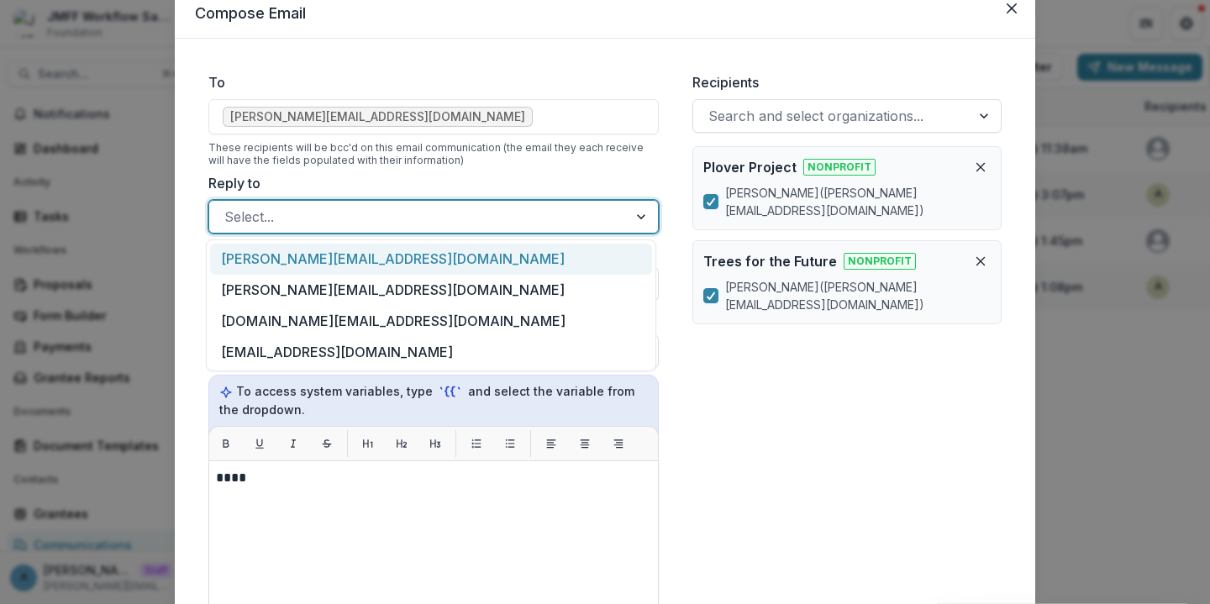
click at [333, 222] on div at bounding box center [418, 217] width 388 height 24
click at [345, 182] on label "Reply to" at bounding box center [428, 183] width 440 height 20
click at [229, 207] on input "Reply to" at bounding box center [226, 217] width 4 height 20
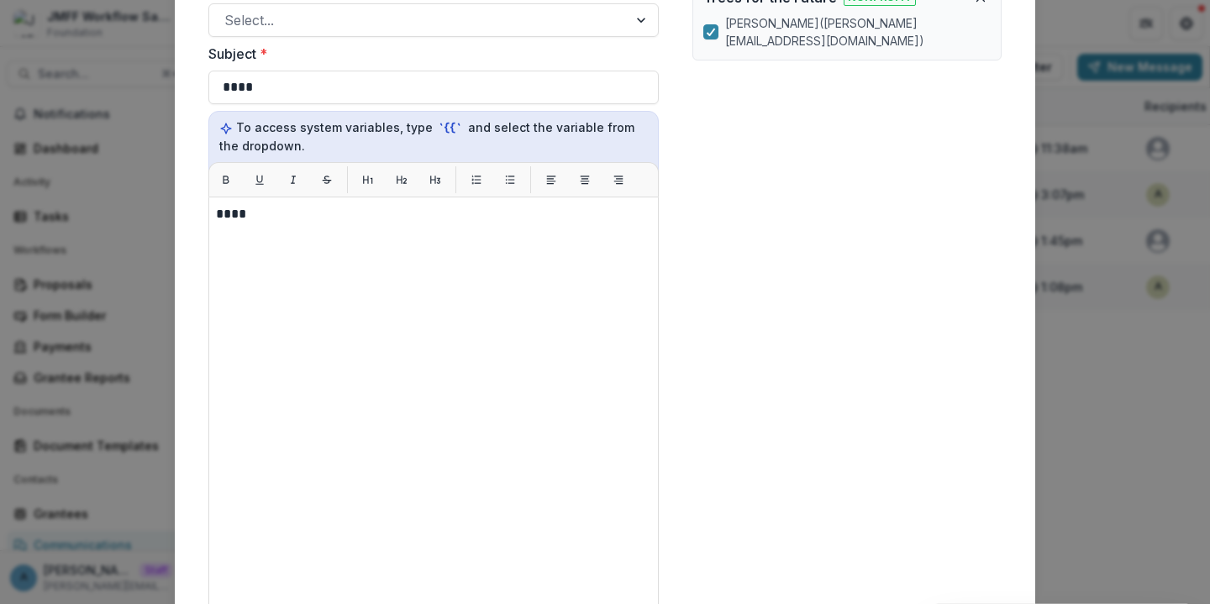
scroll to position [569, 0]
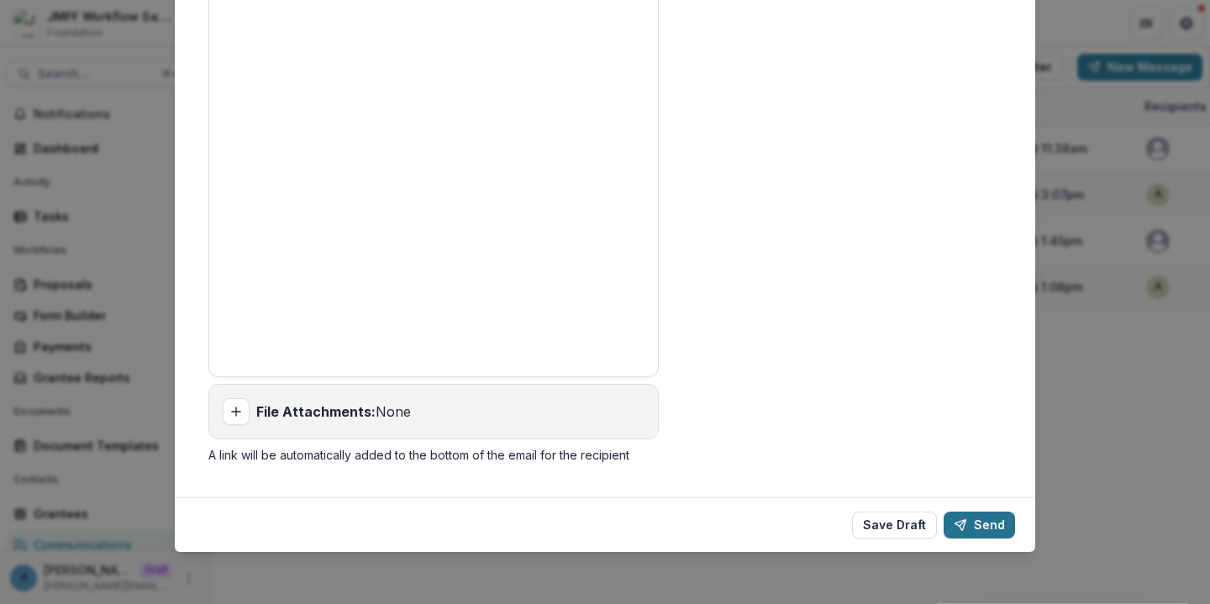
click at [978, 527] on button "Send" at bounding box center [979, 525] width 71 height 27
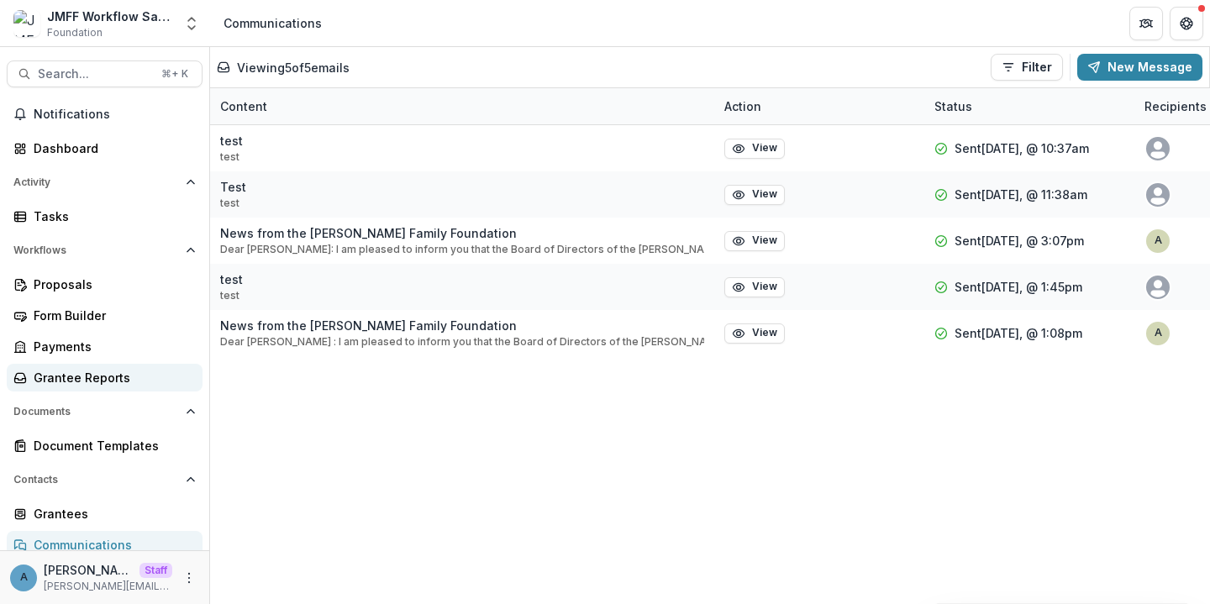
click at [103, 374] on div "Grantee Reports" at bounding box center [111, 378] width 155 height 18
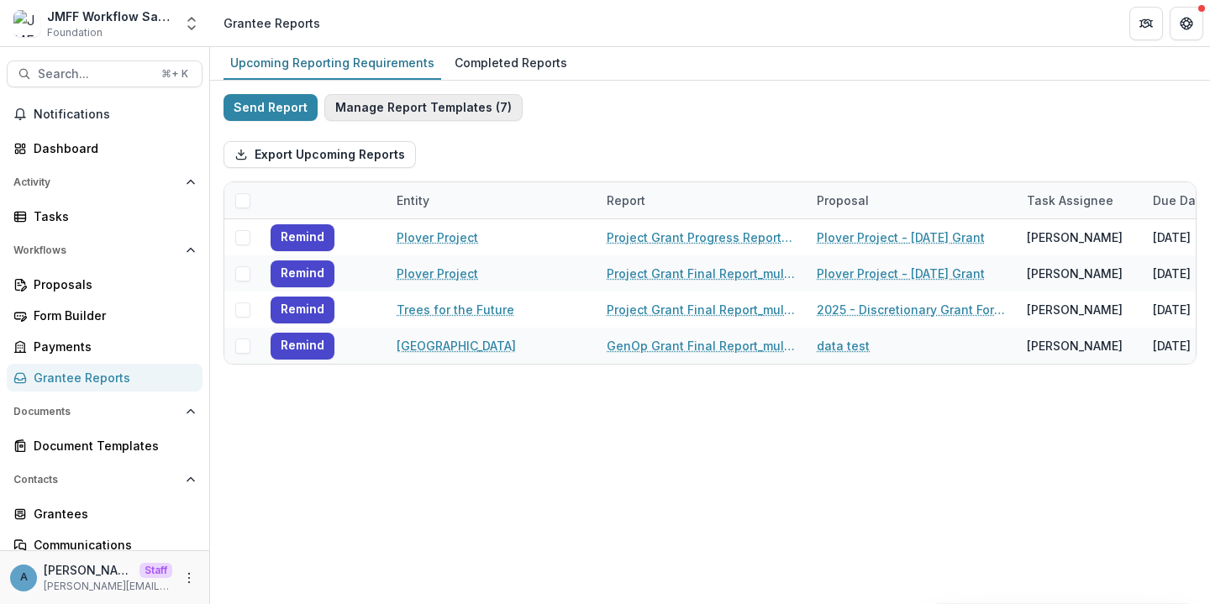
click at [408, 113] on button "Manage Report Templates ( 7 )" at bounding box center [423, 107] width 198 height 27
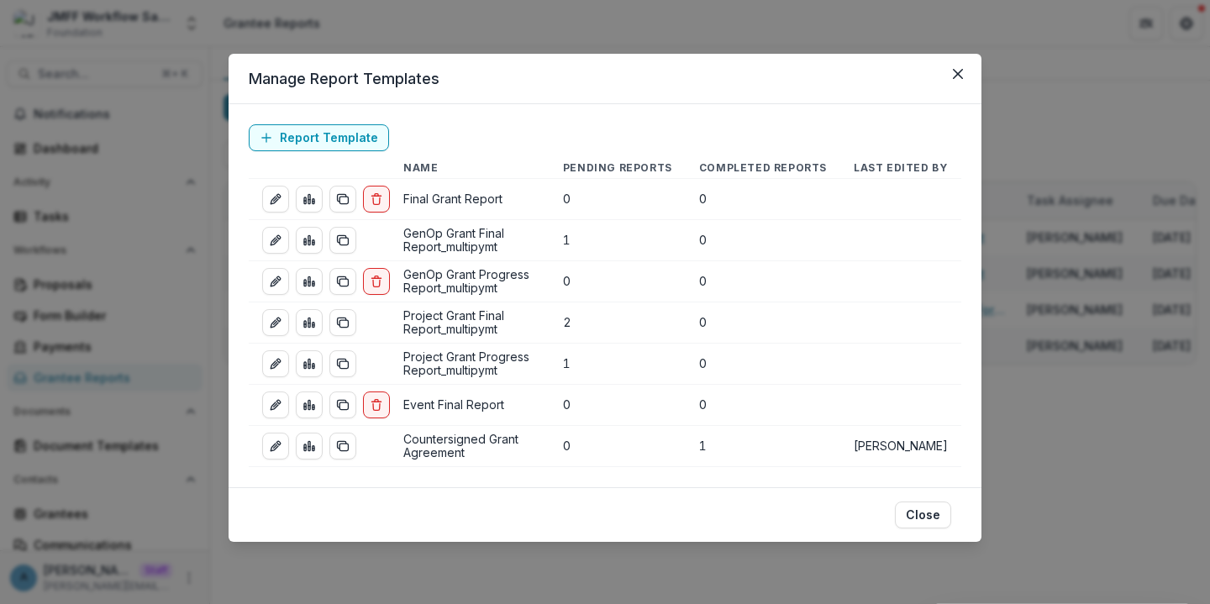
click at [119, 295] on div "Manage Report Templates Report Template Name Pending Reports Completed Reports …" at bounding box center [605, 302] width 1210 height 604
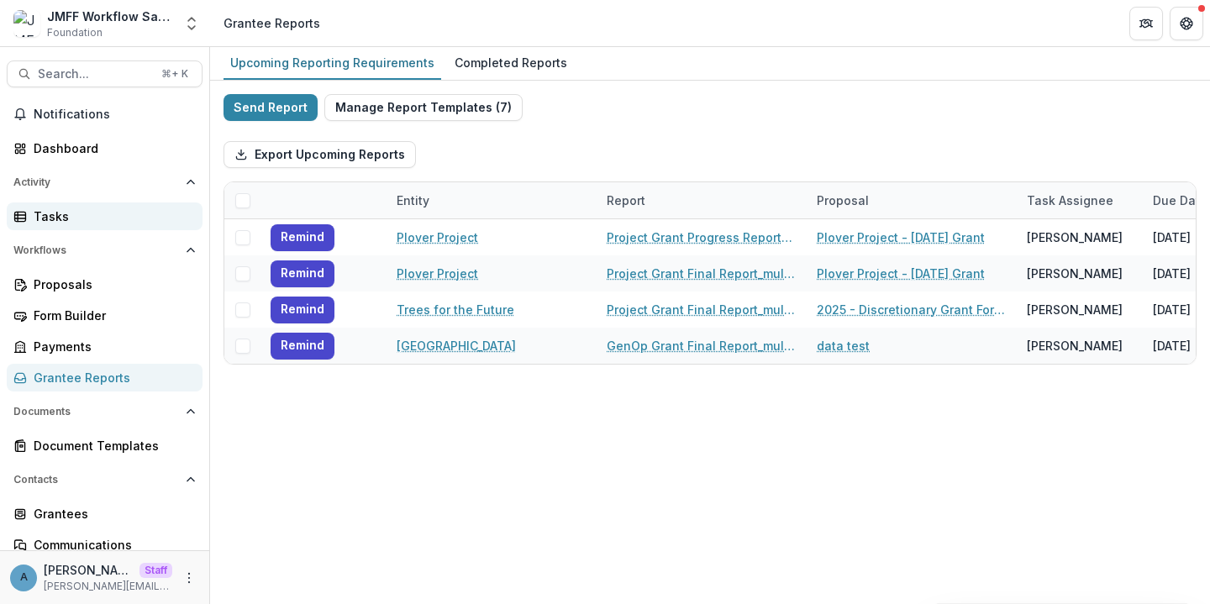
click at [102, 213] on div "Tasks" at bounding box center [111, 217] width 155 height 18
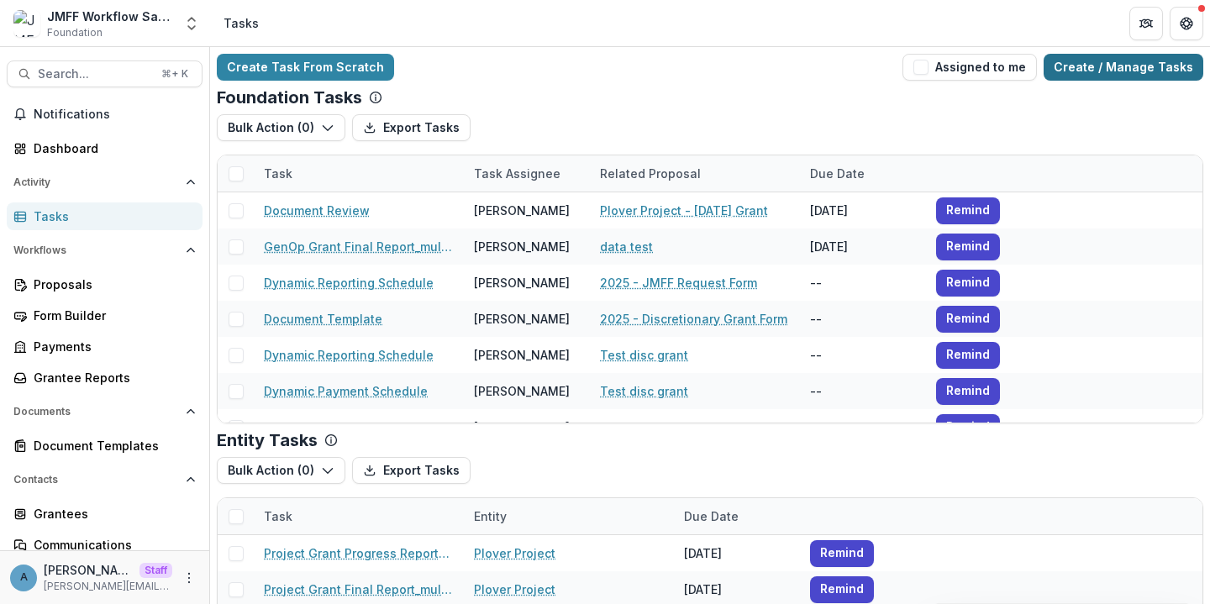
click at [1079, 66] on link "Create / Manage Tasks" at bounding box center [1124, 67] width 160 height 27
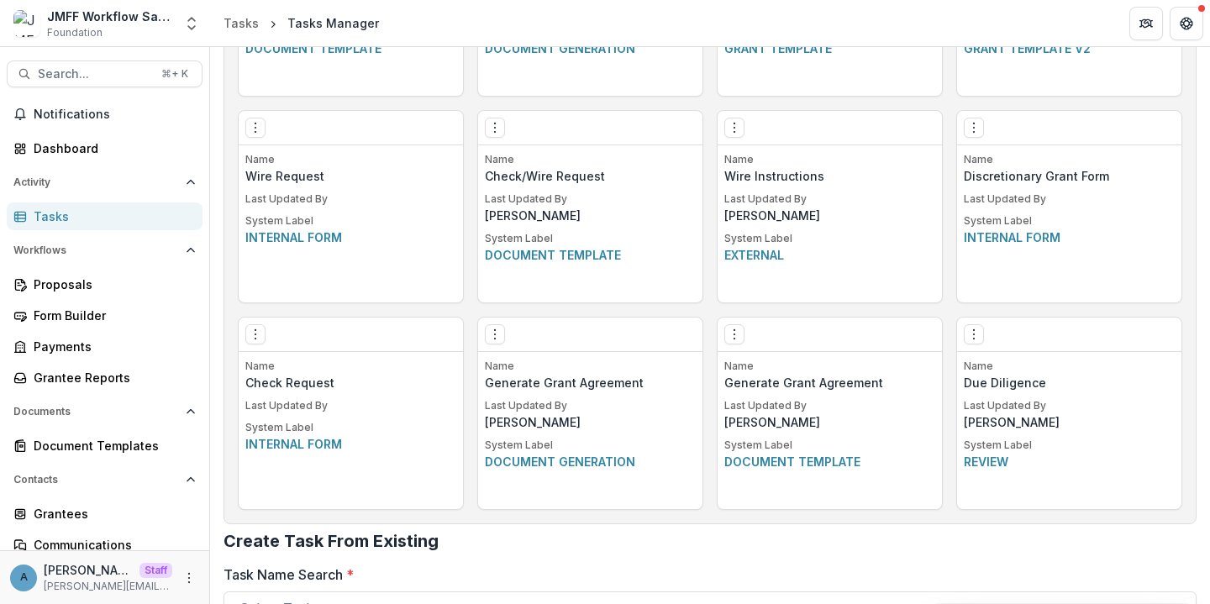
scroll to position [1047, 0]
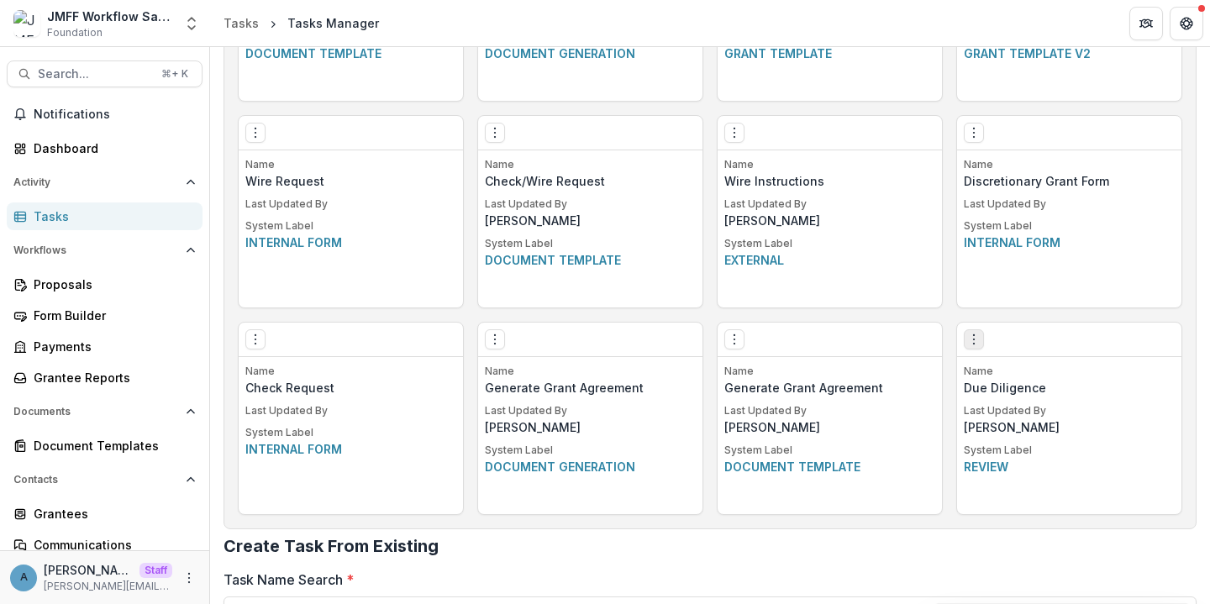
click at [976, 340] on icon "Options" at bounding box center [973, 339] width 13 height 13
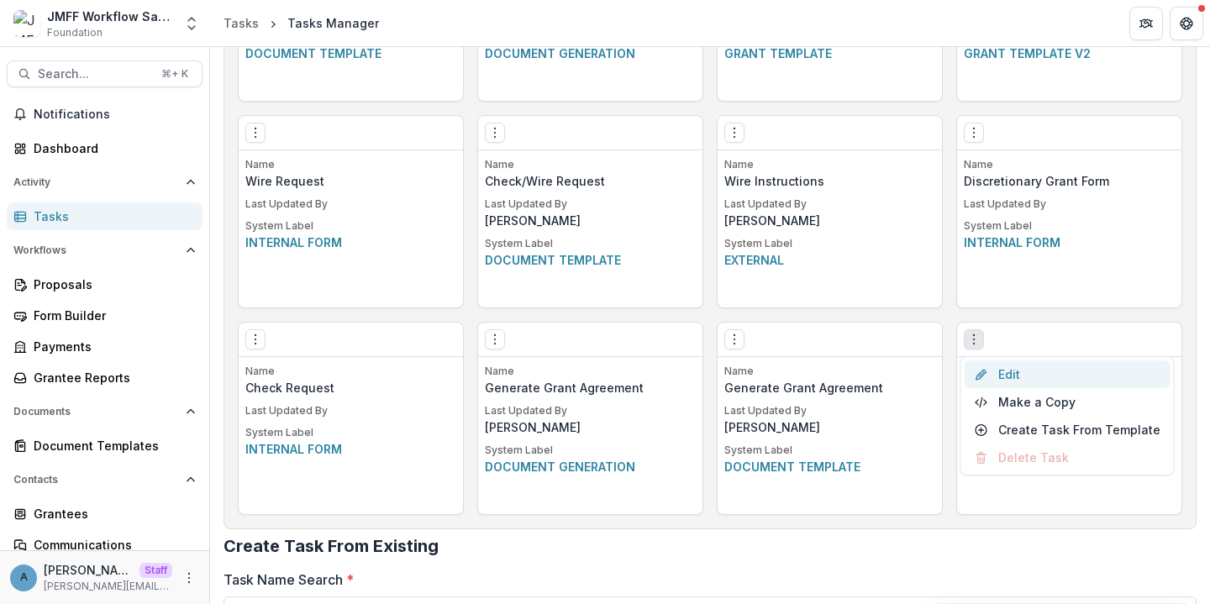
click at [1019, 371] on link "Edit" at bounding box center [1068, 375] width 206 height 28
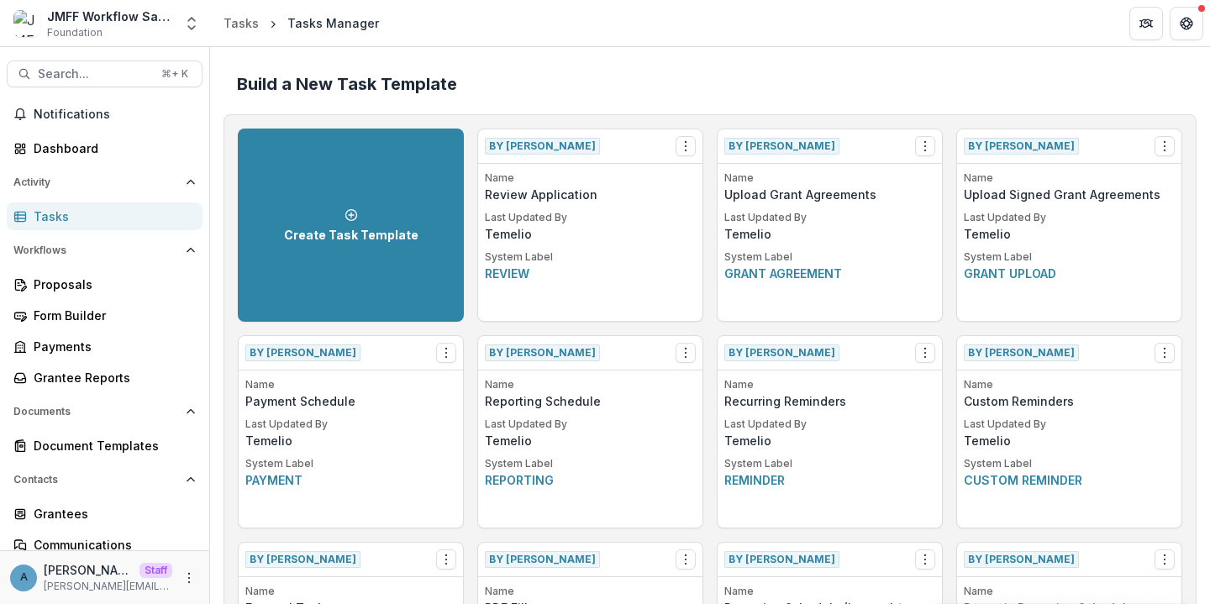
scroll to position [108, 0]
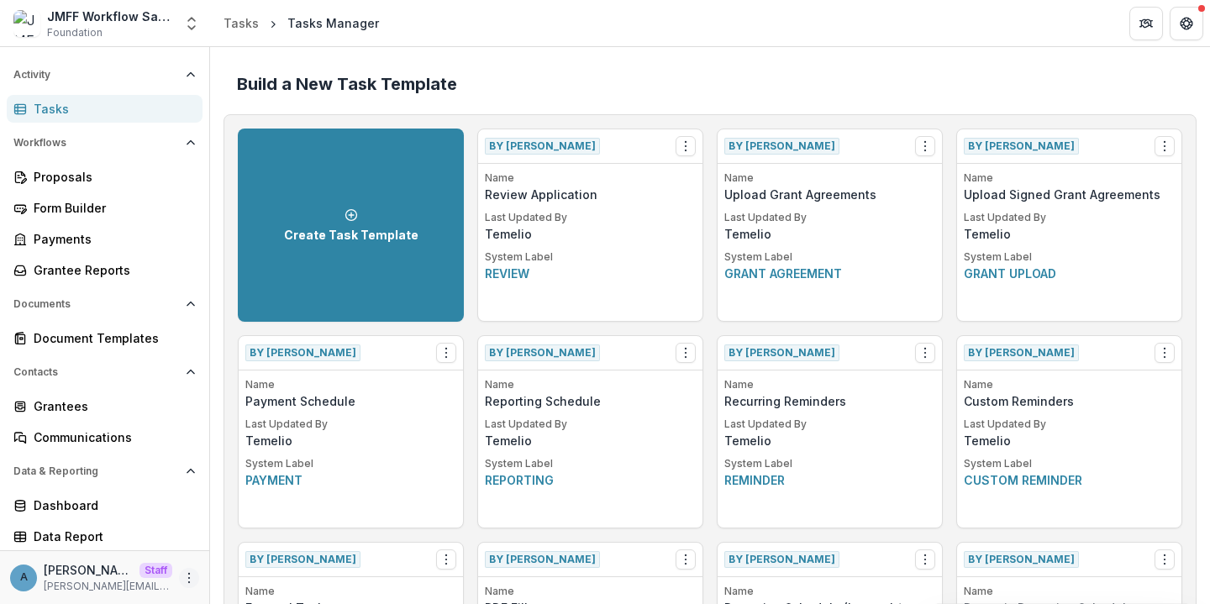
click at [182, 582] on icon "More" at bounding box center [188, 577] width 13 height 13
click at [239, 544] on link "User Settings" at bounding box center [295, 543] width 180 height 28
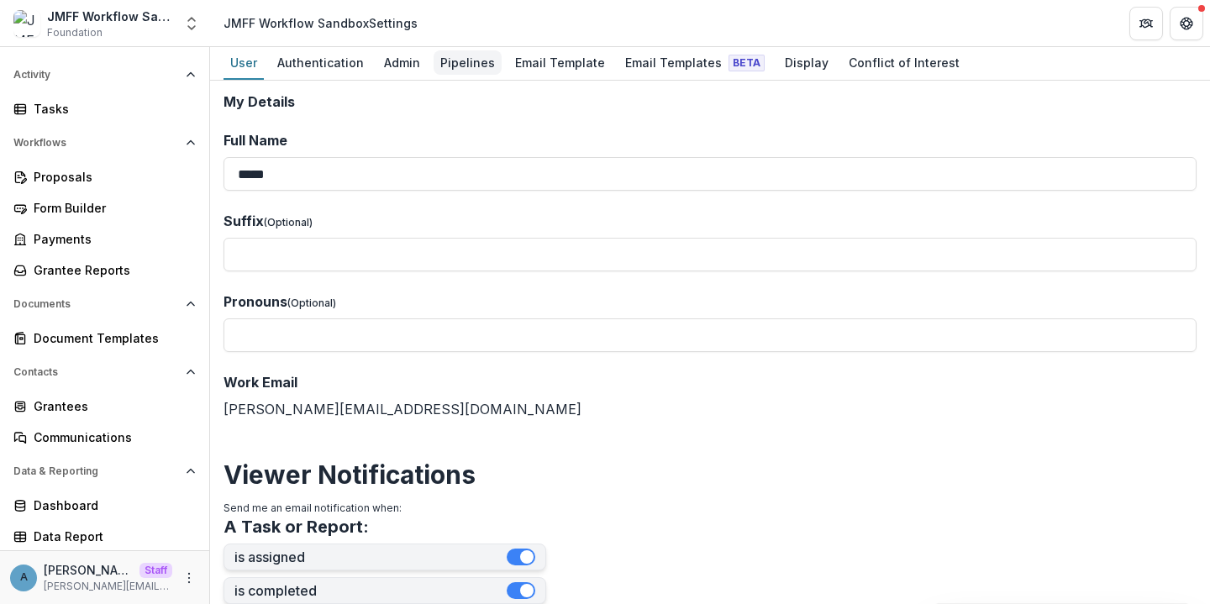
click at [478, 66] on div "Pipelines" at bounding box center [468, 62] width 68 height 24
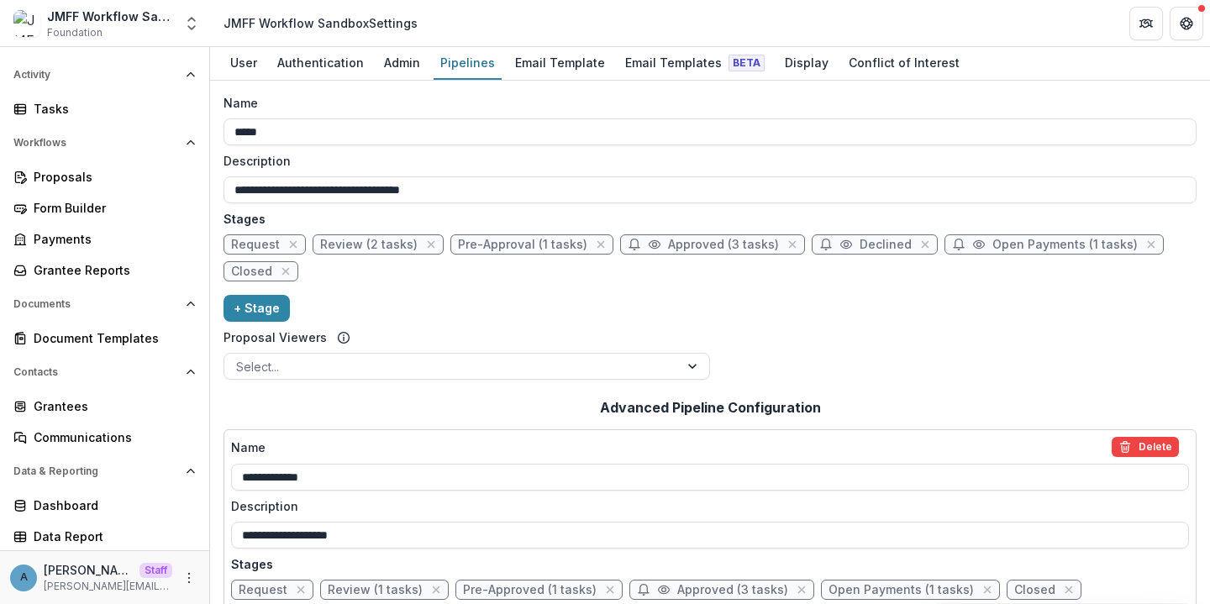
click at [351, 245] on span "Review (2 tasks)" at bounding box center [368, 245] width 97 height 14
select select "******"
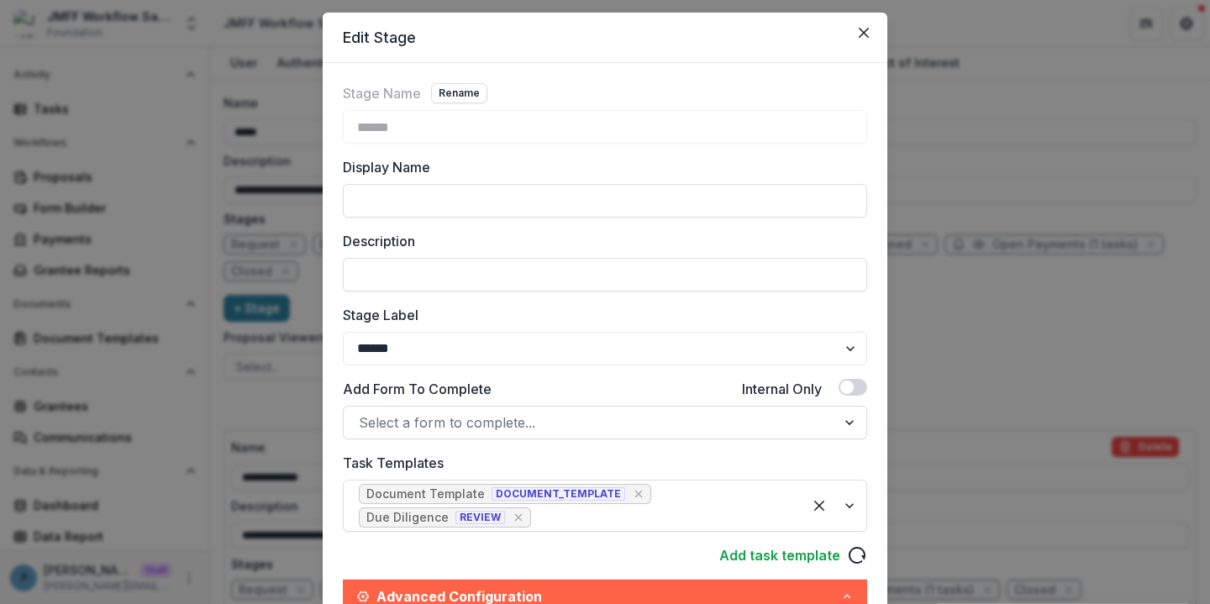
scroll to position [43, 0]
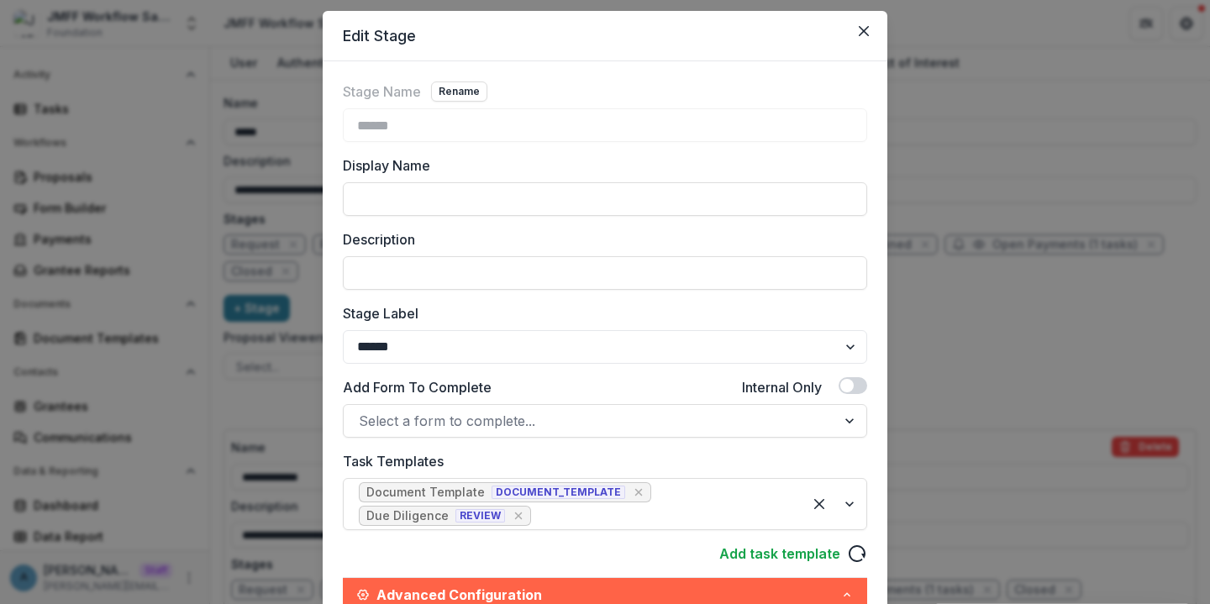
click at [278, 260] on div "Edit Stage Stage Name Rename ****** Display Name Description Stage Label ******…" at bounding box center [605, 302] width 1210 height 604
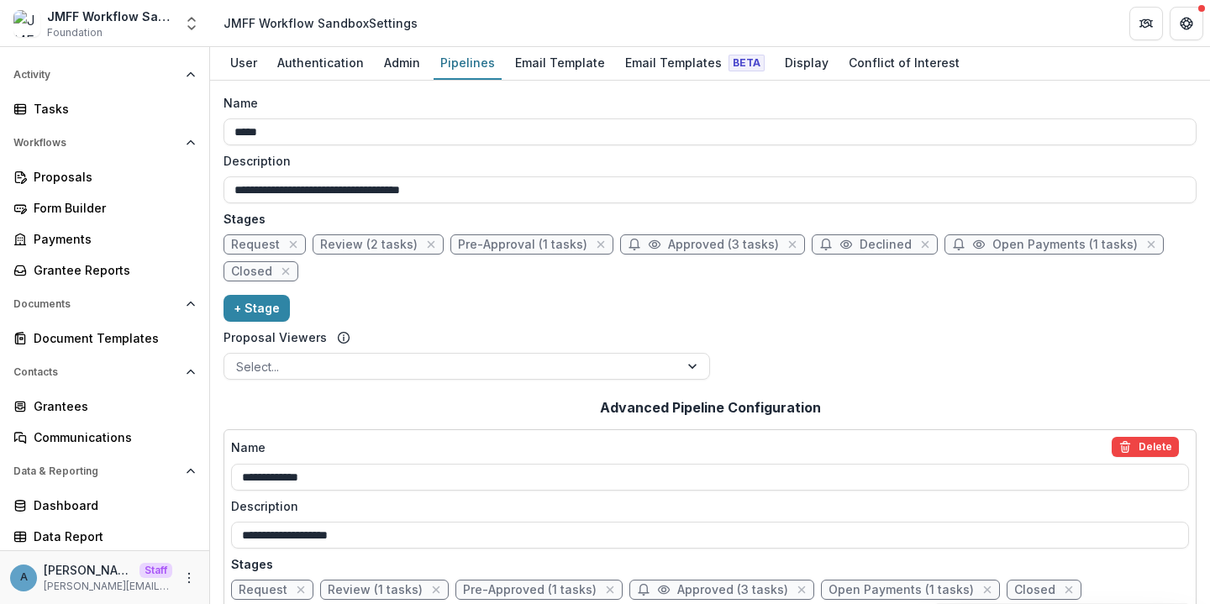
click at [496, 240] on span "Pre-Approval (1 tasks)" at bounding box center [522, 245] width 129 height 14
select select "********"
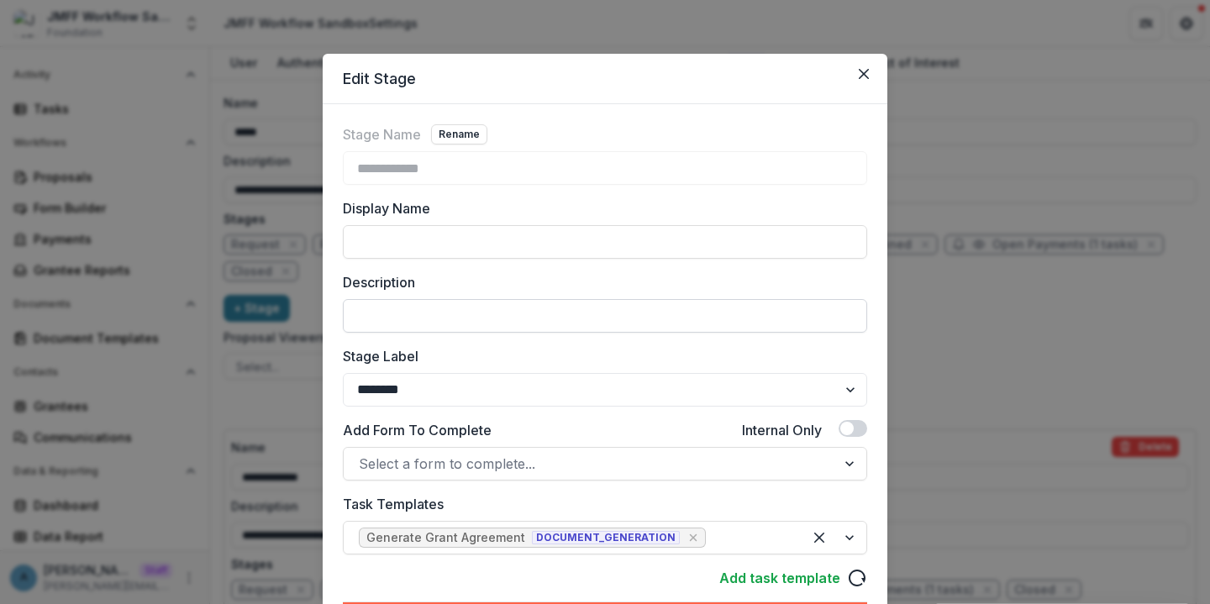
scroll to position [4, 0]
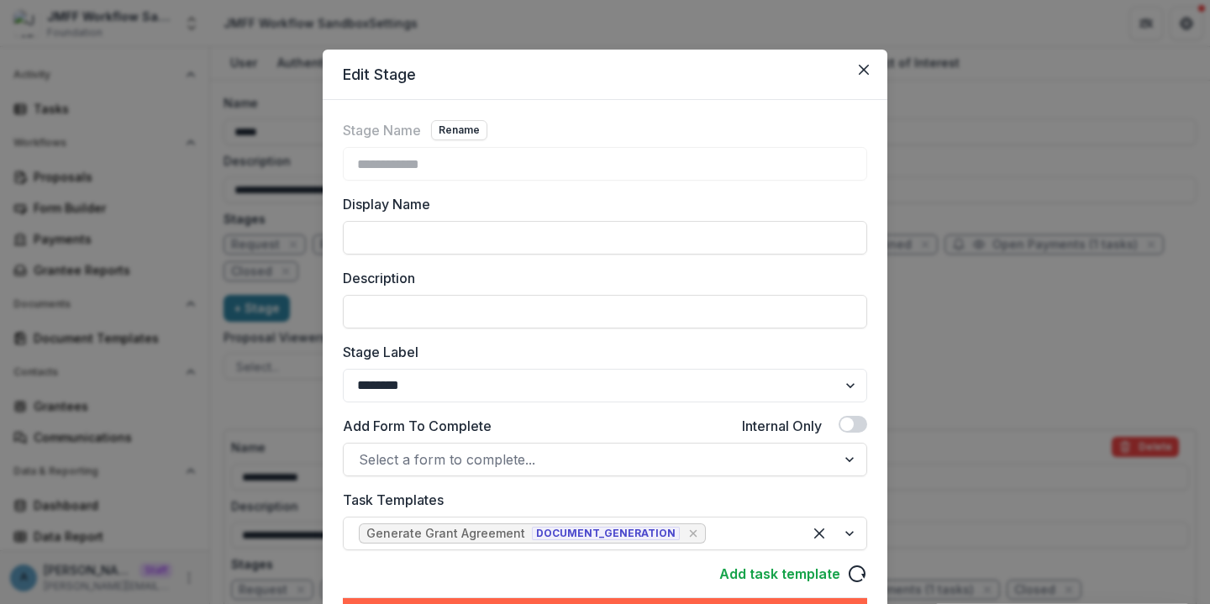
click at [267, 341] on div "**********" at bounding box center [605, 302] width 1210 height 604
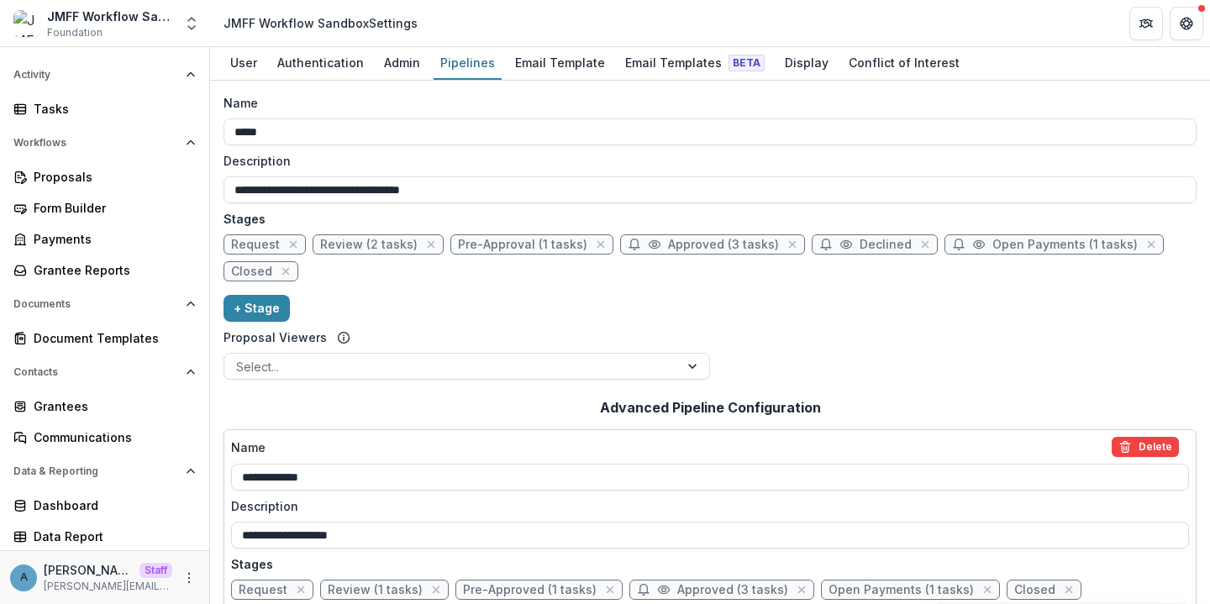
click at [704, 250] on span "Approved (3 tasks)" at bounding box center [723, 245] width 111 height 14
select select "*********"
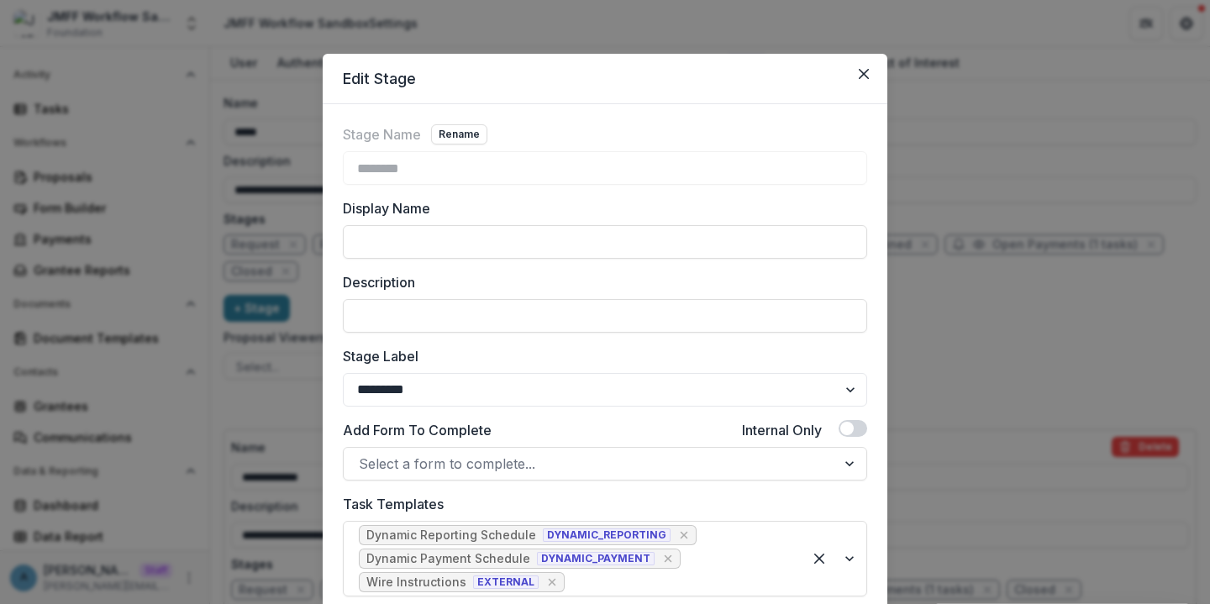
click at [259, 392] on div "Edit Stage Stage Name Rename ******** Display Name Description Stage Label ****…" at bounding box center [605, 302] width 1210 height 604
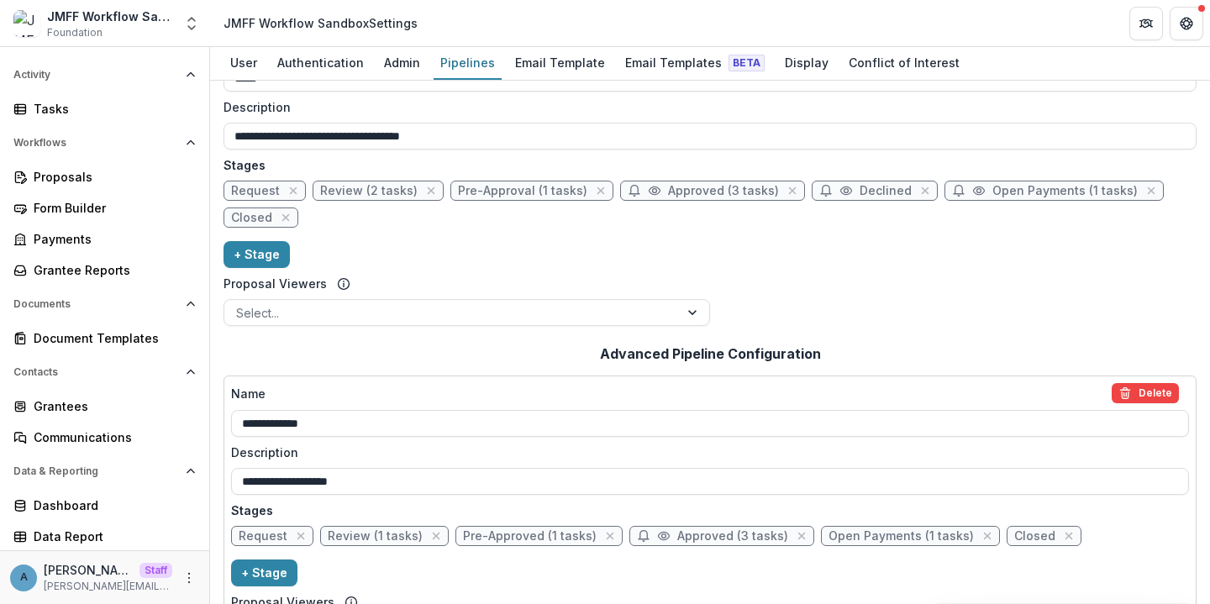
scroll to position [54, 0]
click at [1002, 183] on span "Open Payments (1 tasks)" at bounding box center [1054, 191] width 219 height 20
click at [1004, 188] on span "Open Payments (1 tasks)" at bounding box center [1065, 191] width 145 height 14
select select "*******"
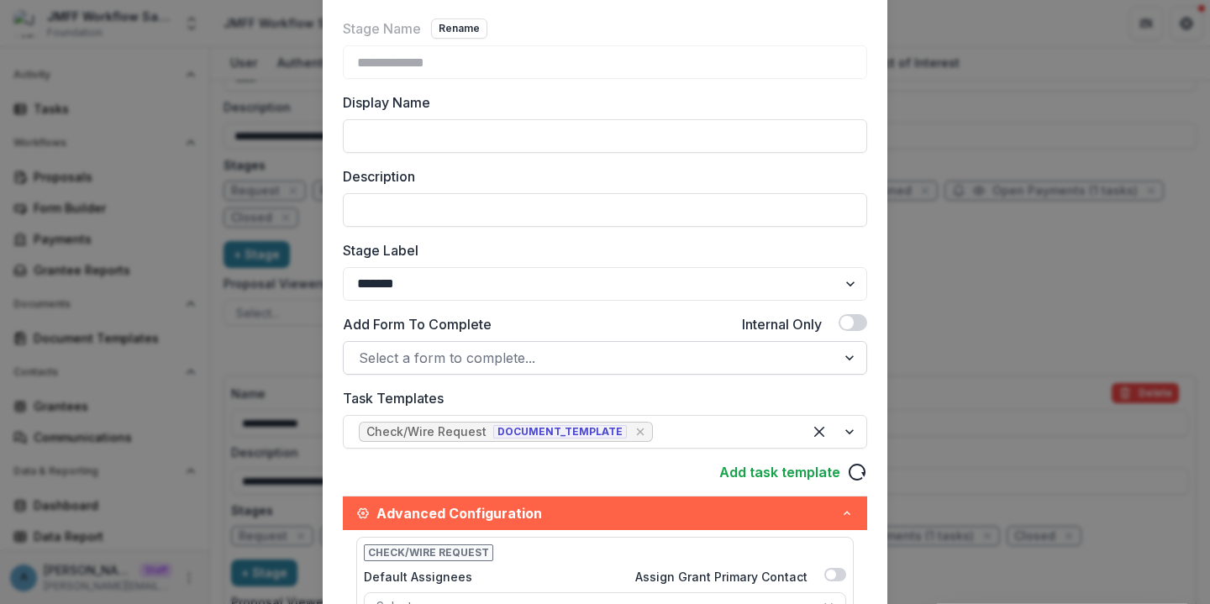
scroll to position [109, 0]
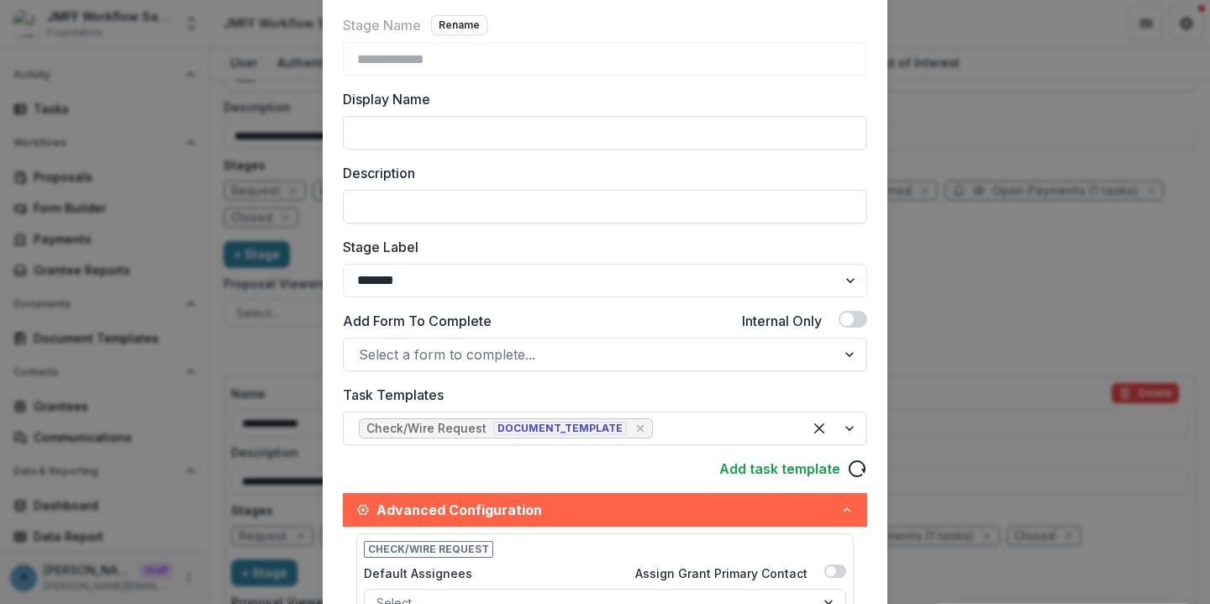
click at [1003, 286] on div "**********" at bounding box center [605, 302] width 1210 height 604
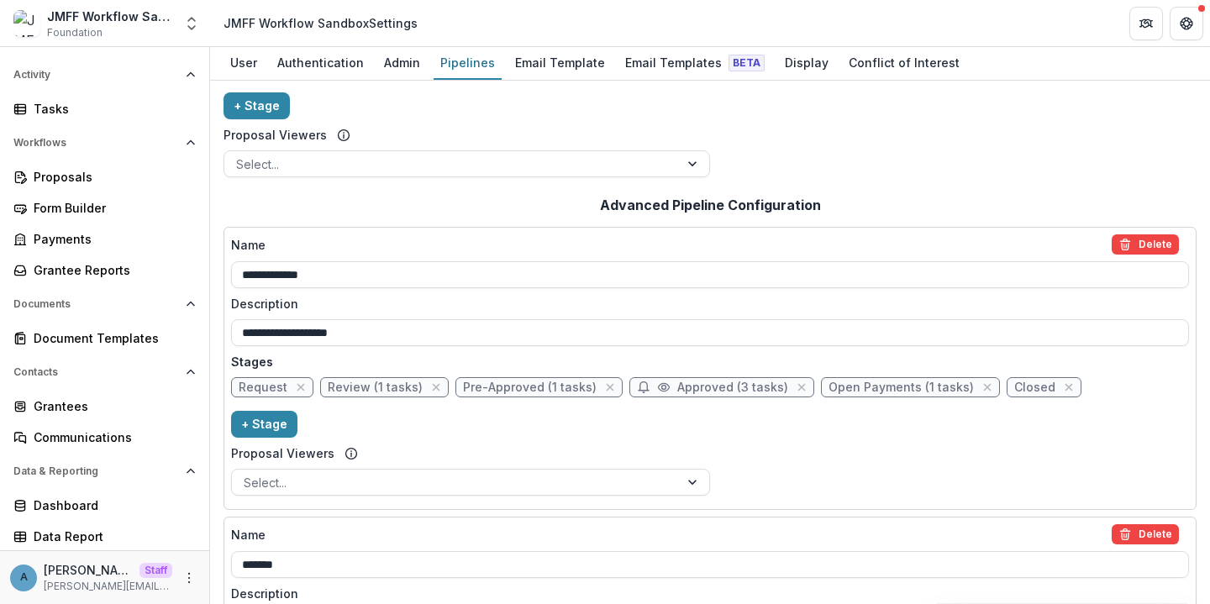
scroll to position [248, 0]
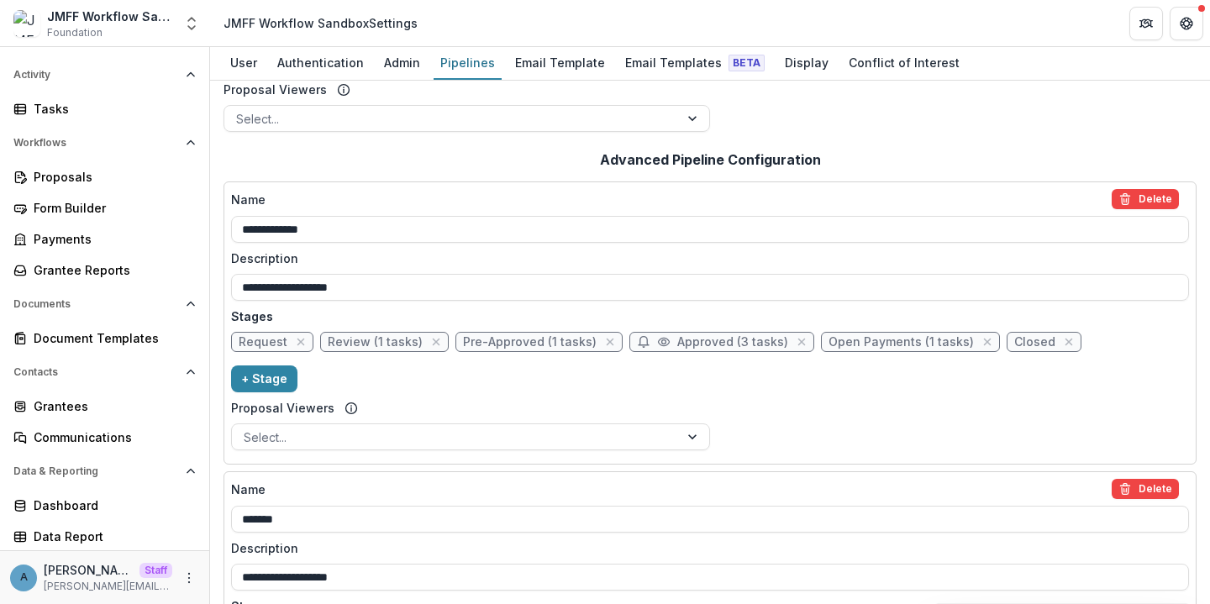
click at [531, 346] on span "Pre-Approved (1 tasks)" at bounding box center [530, 342] width 134 height 14
select select "********"
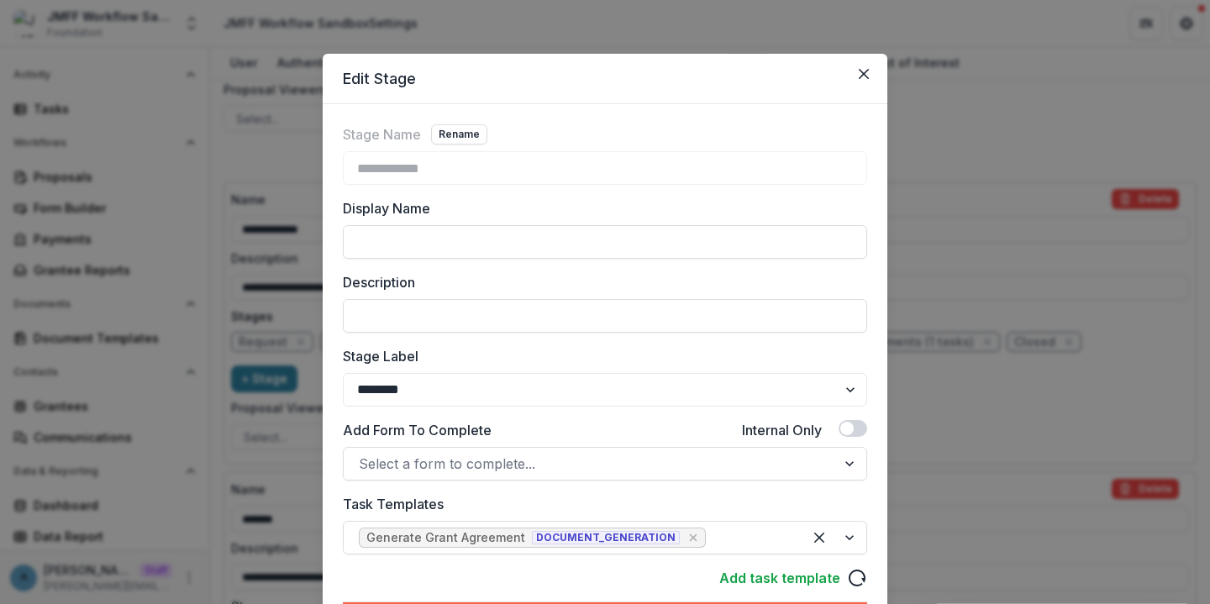
click at [964, 318] on div "**********" at bounding box center [605, 302] width 1210 height 604
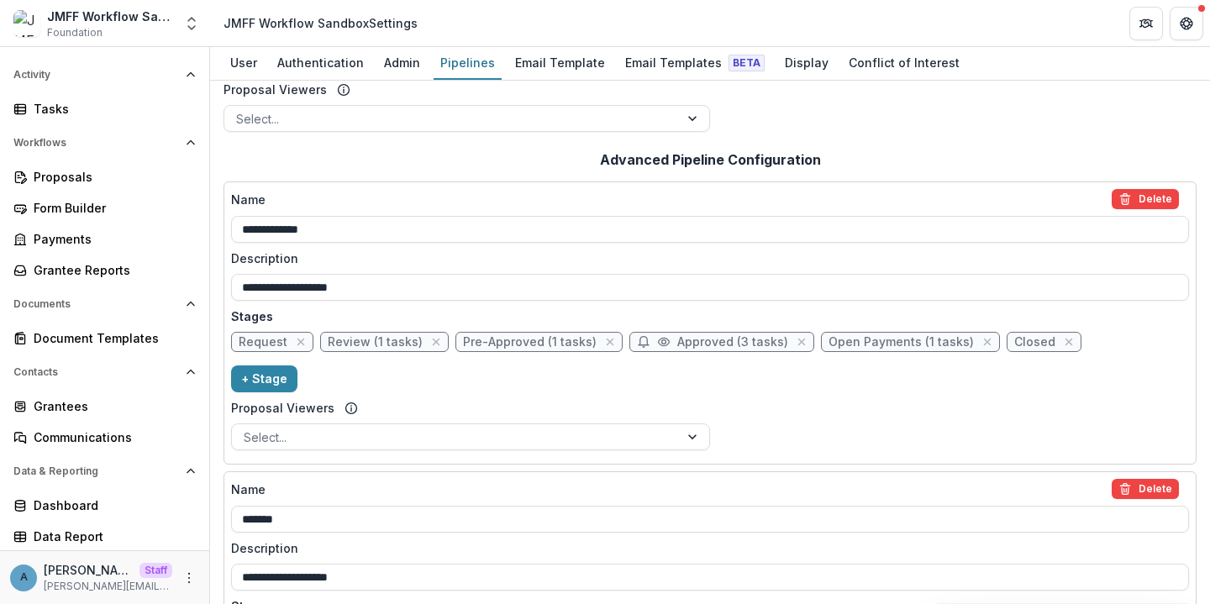
click at [677, 342] on span "Approved (3 tasks)" at bounding box center [732, 342] width 111 height 14
select select "********"
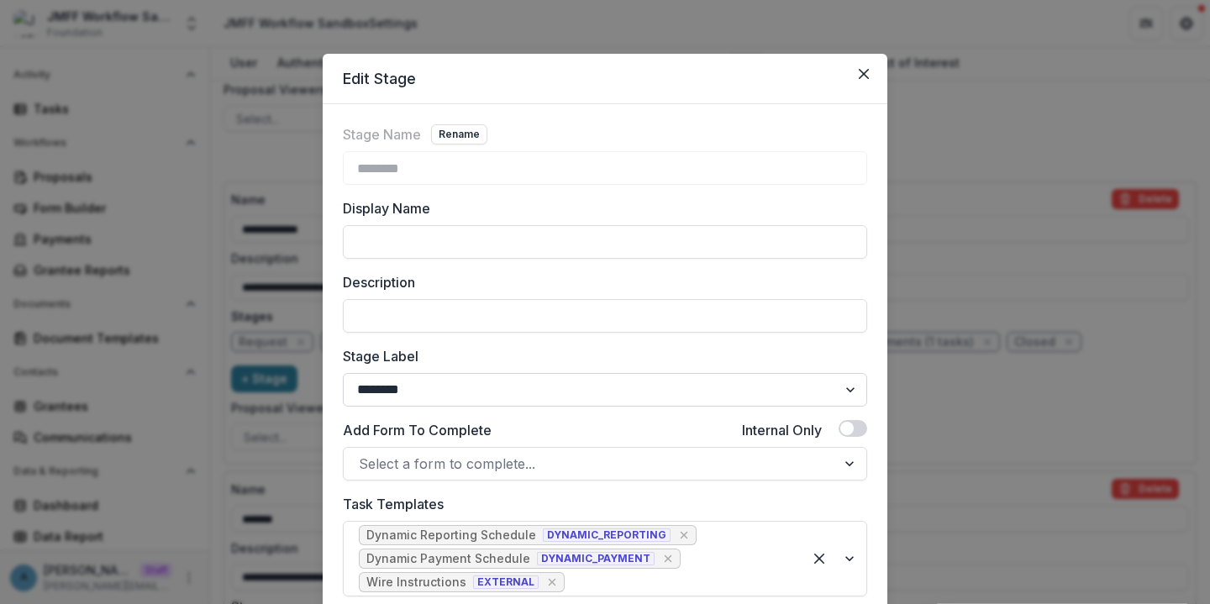
scroll to position [151, 0]
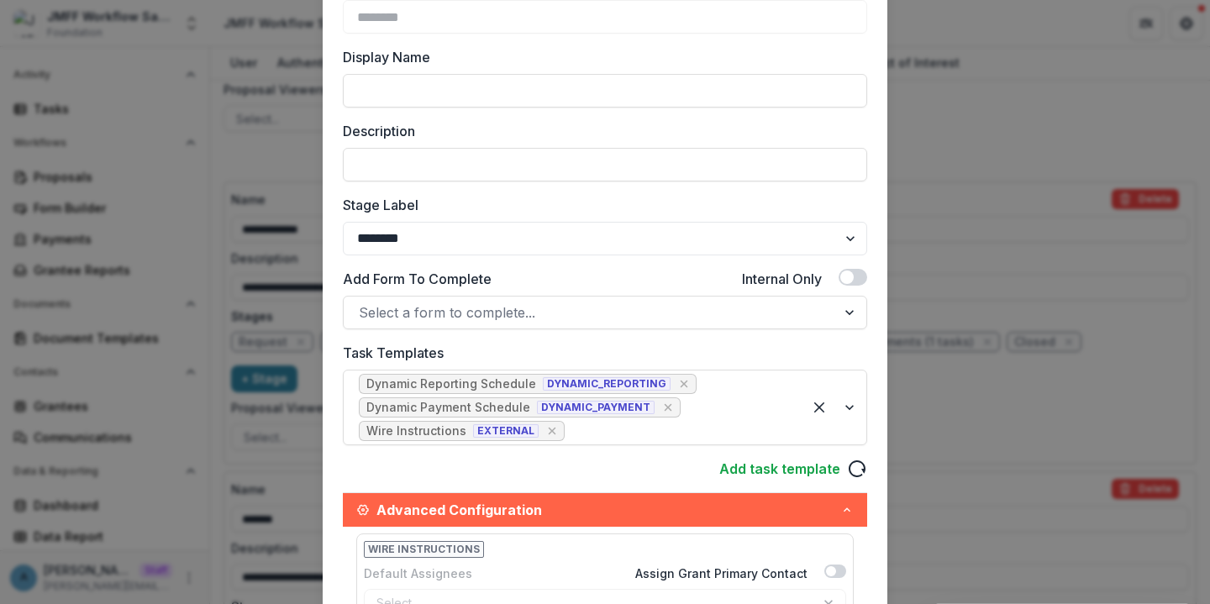
click at [1013, 445] on div "Edit Stage Stage Name Rename ******** Display Name Description Stage Label ****…" at bounding box center [605, 302] width 1210 height 604
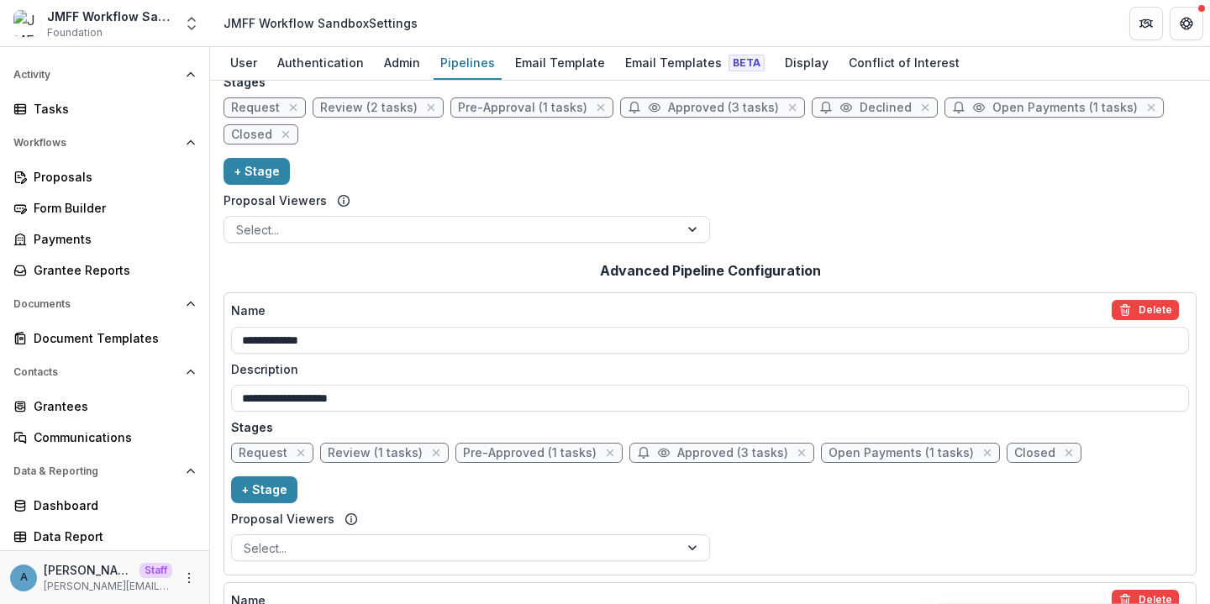
scroll to position [129, 0]
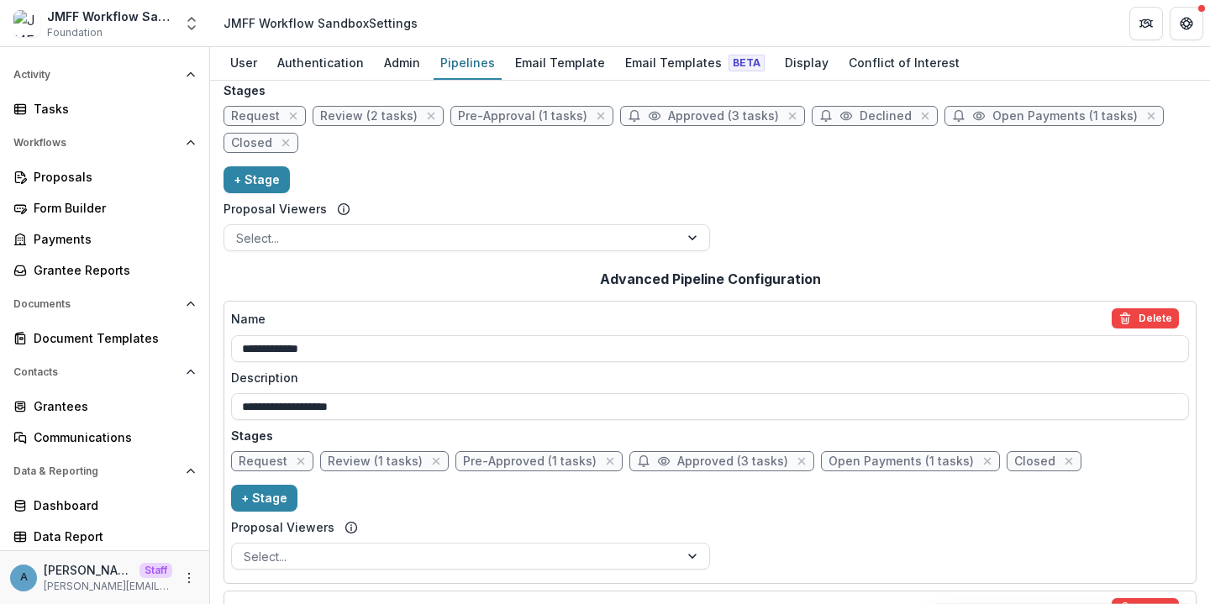
click at [512, 123] on span "Pre-Approval (1 tasks)" at bounding box center [531, 116] width 163 height 20
click at [498, 116] on span "Pre-Approval (1 tasks)" at bounding box center [522, 116] width 129 height 14
select select "********"
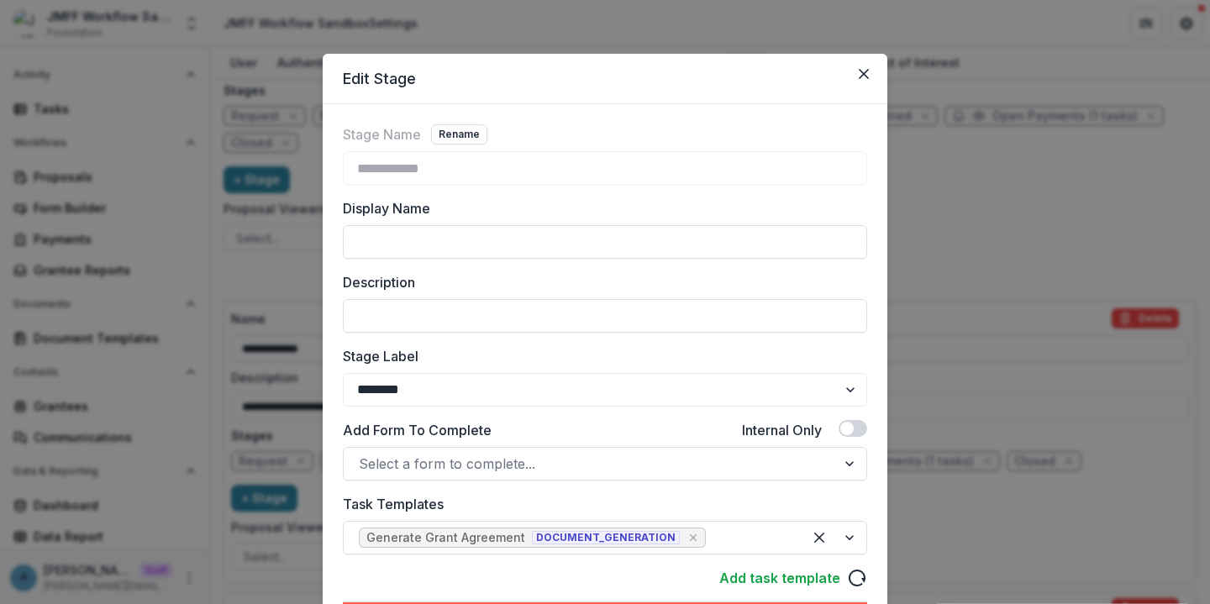
click at [198, 366] on div "**********" at bounding box center [605, 302] width 1210 height 604
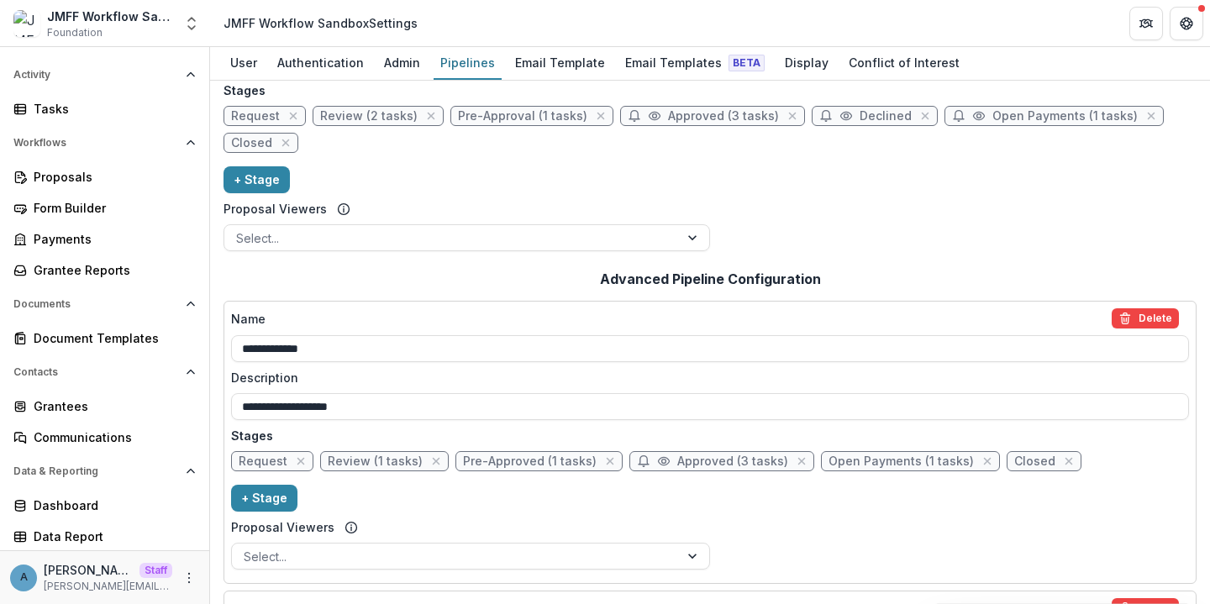
click at [667, 128] on div "Request Review (2 tasks) Pre-Approval (1 tasks) Approved (3 tasks) Declined Ope…" at bounding box center [710, 133] width 973 height 54
click at [698, 114] on span "Approved (3 tasks)" at bounding box center [723, 116] width 111 height 14
select select "*********"
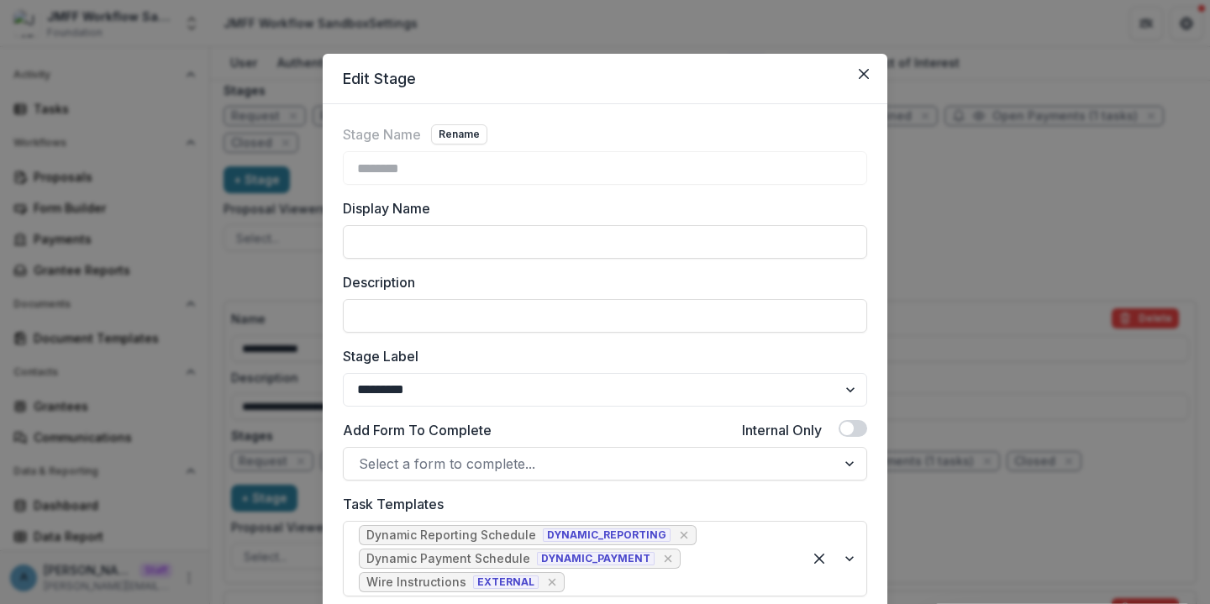
click at [262, 443] on div "Edit Stage Stage Name Rename ******** Display Name Description Stage Label ****…" at bounding box center [605, 302] width 1210 height 604
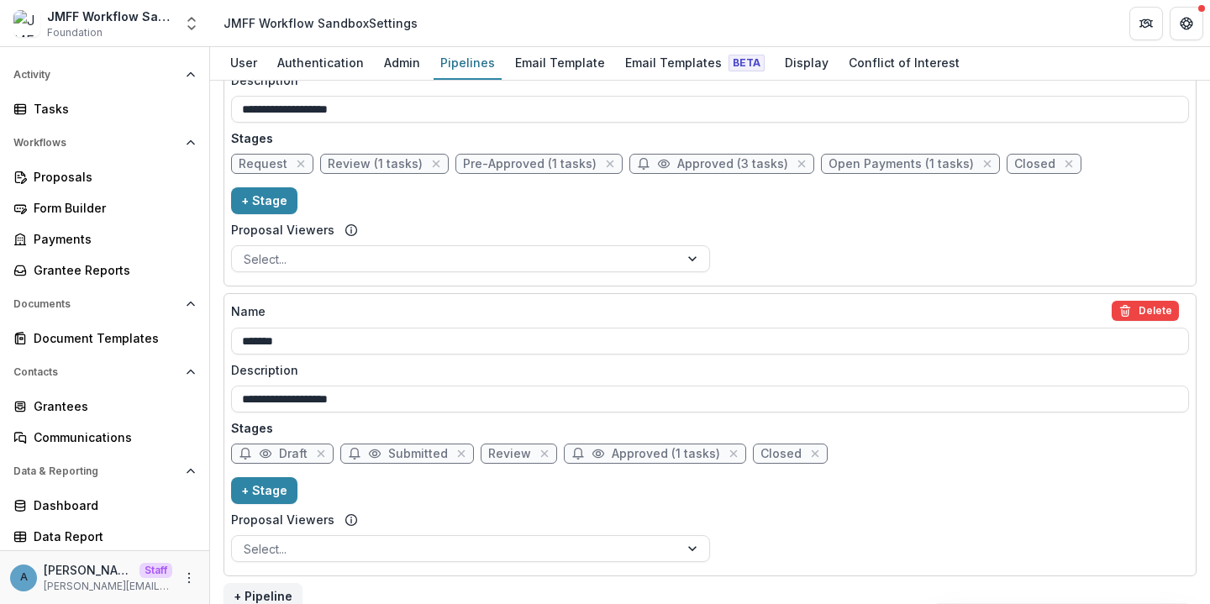
scroll to position [445, 0]
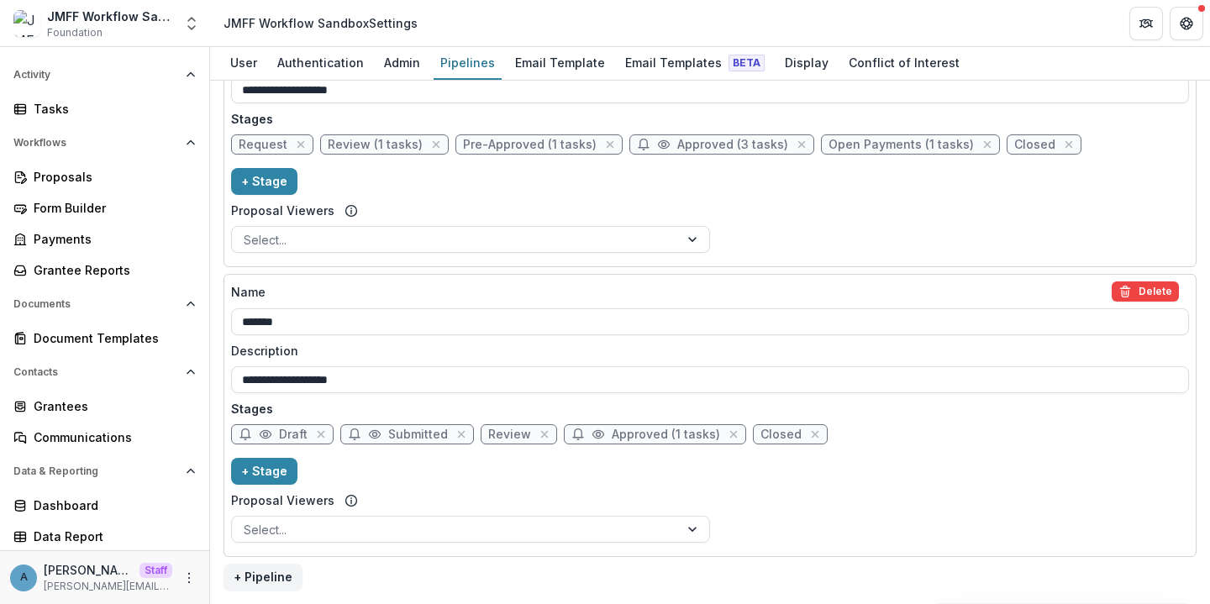
click at [627, 435] on span "Approved (1 tasks)" at bounding box center [666, 435] width 108 height 14
select select "********"
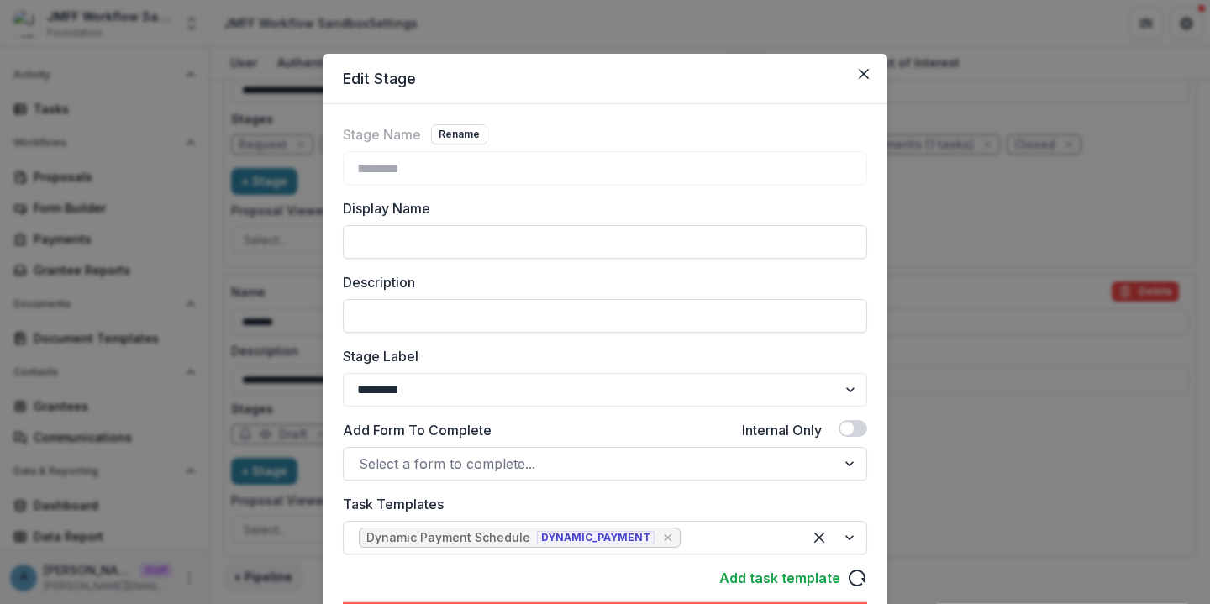
click at [219, 353] on div "Edit Stage Stage Name Rename ******** Display Name Description Stage Label ****…" at bounding box center [605, 302] width 1210 height 604
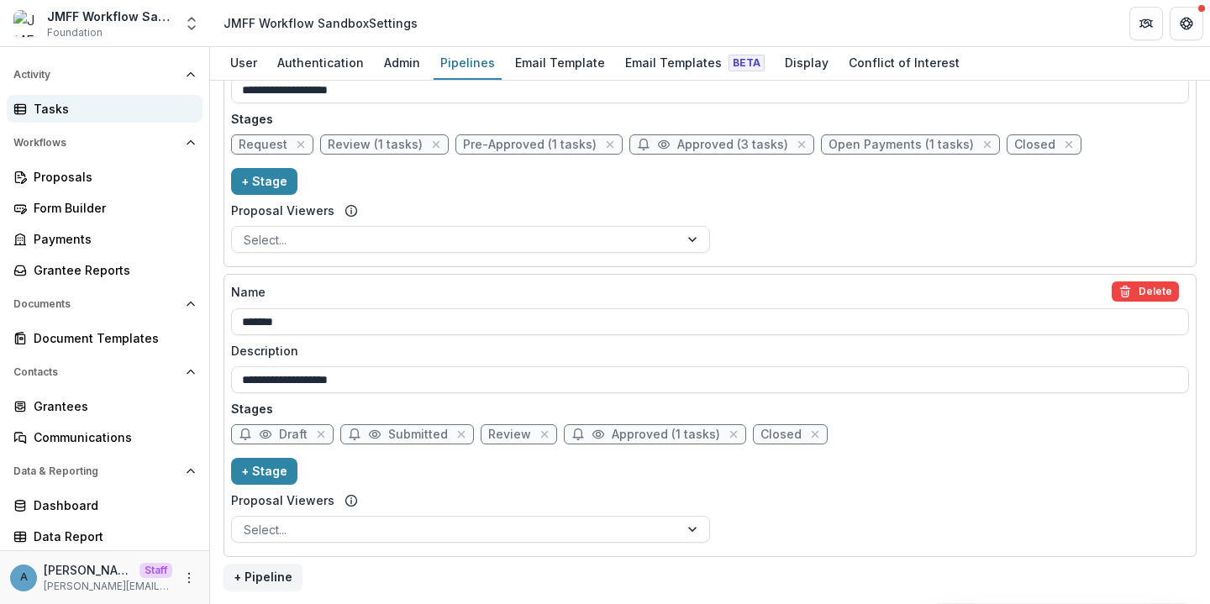
click at [95, 103] on div "Tasks" at bounding box center [111, 109] width 155 height 18
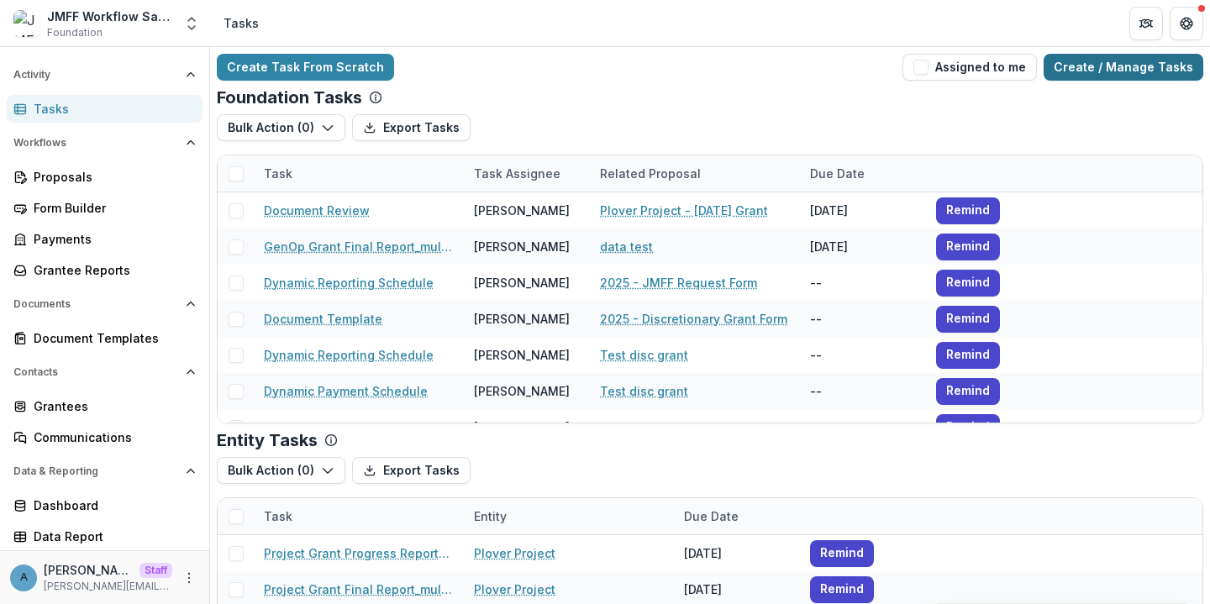
click at [1119, 77] on link "Create / Manage Tasks" at bounding box center [1124, 67] width 160 height 27
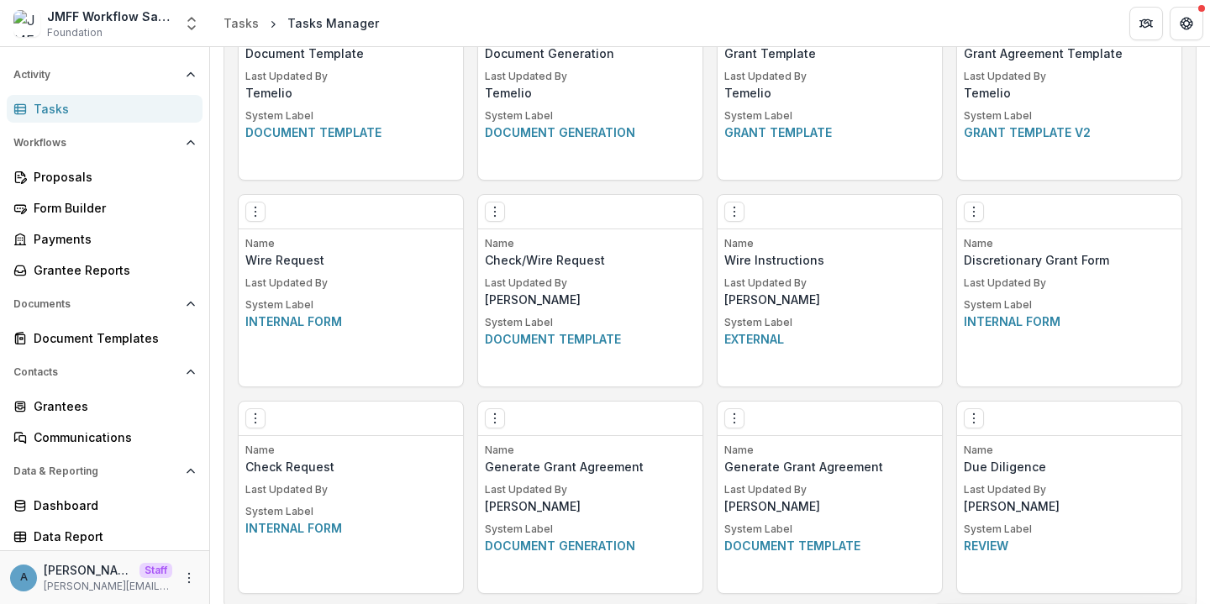
scroll to position [919, 0]
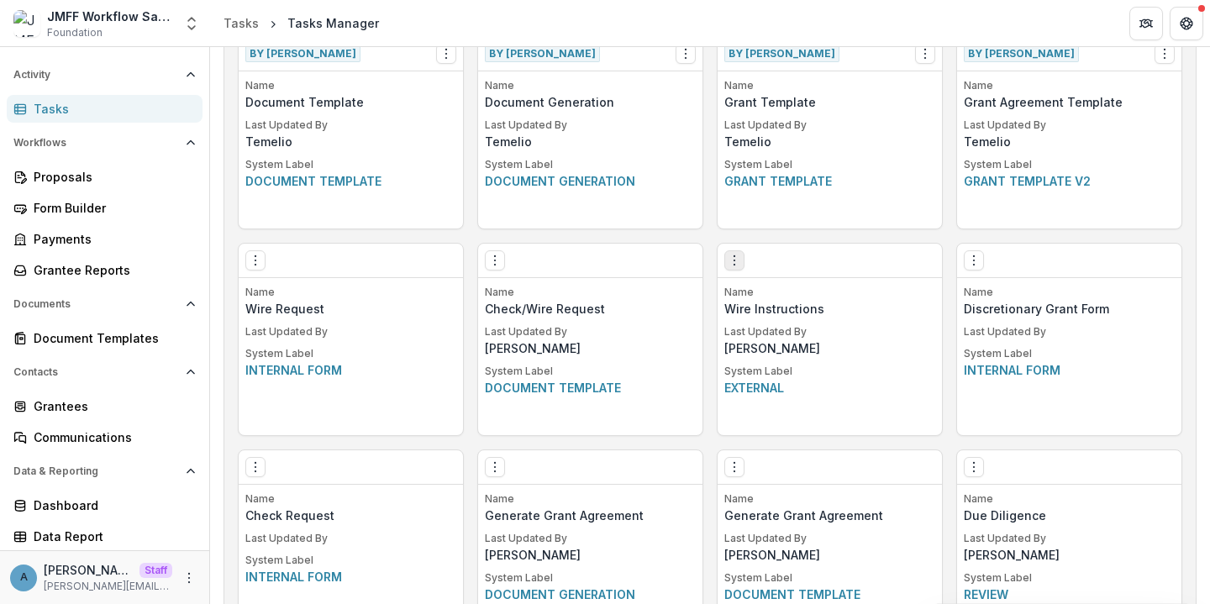
click at [731, 258] on icon "Options" at bounding box center [734, 260] width 13 height 13
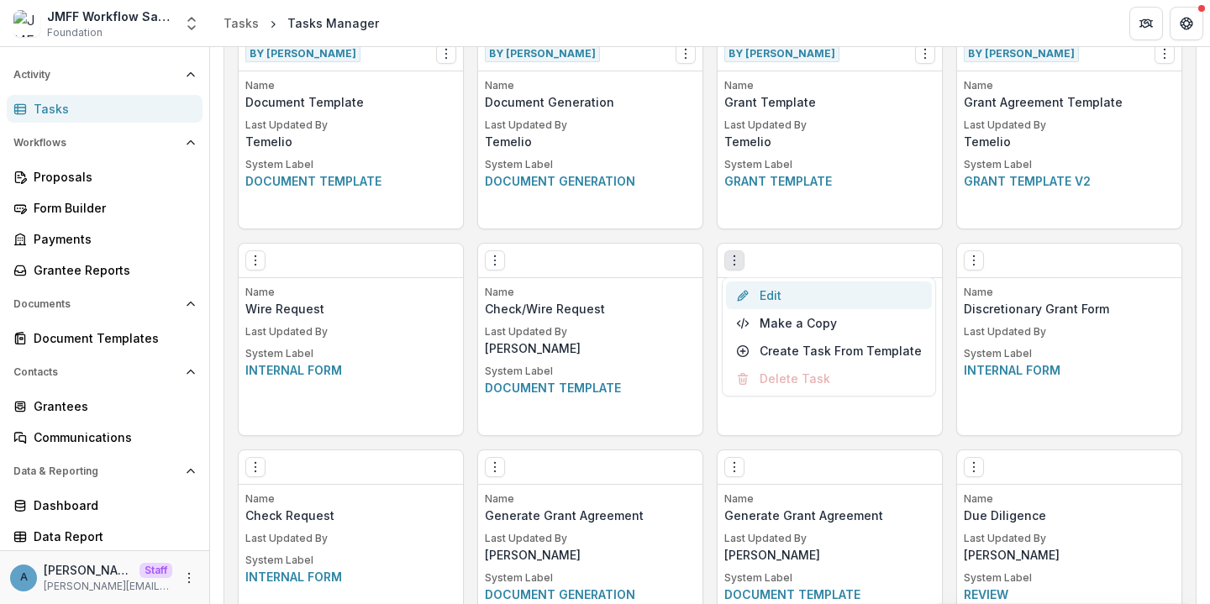
click at [761, 292] on link "Edit" at bounding box center [829, 296] width 206 height 28
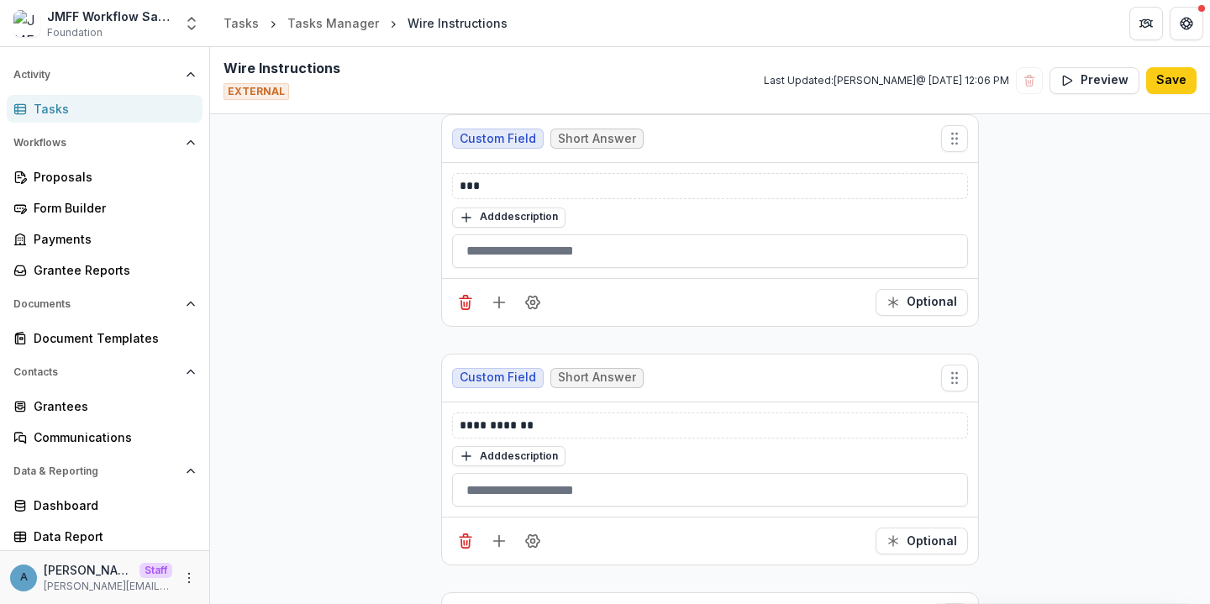
scroll to position [3659, 0]
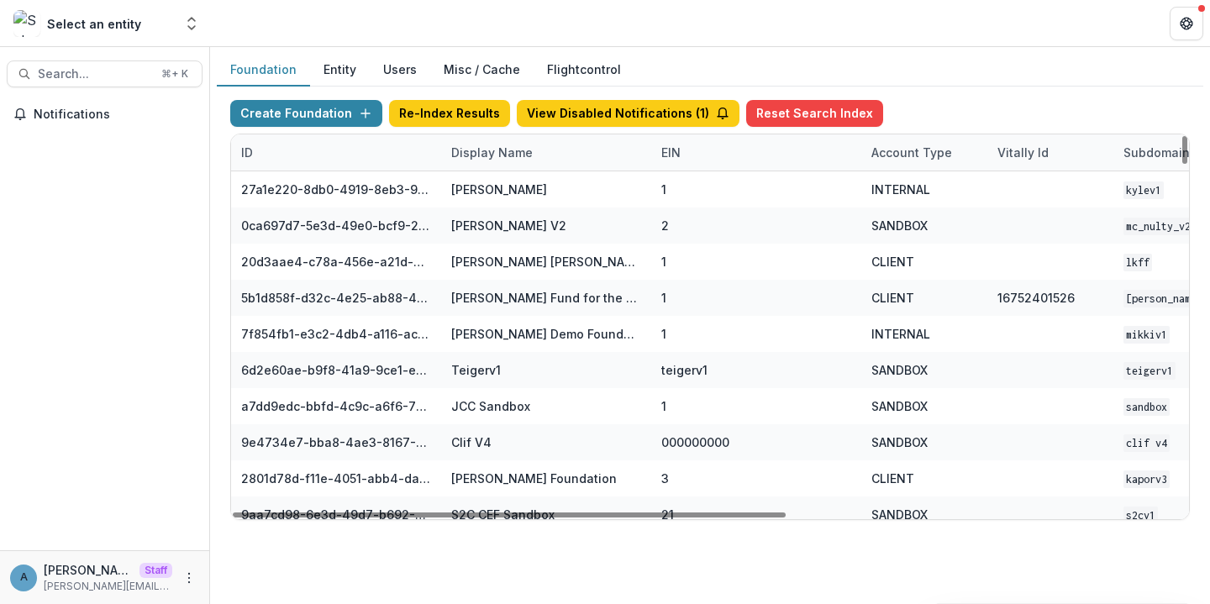
click at [493, 149] on div "Display Name" at bounding box center [492, 153] width 102 height 18
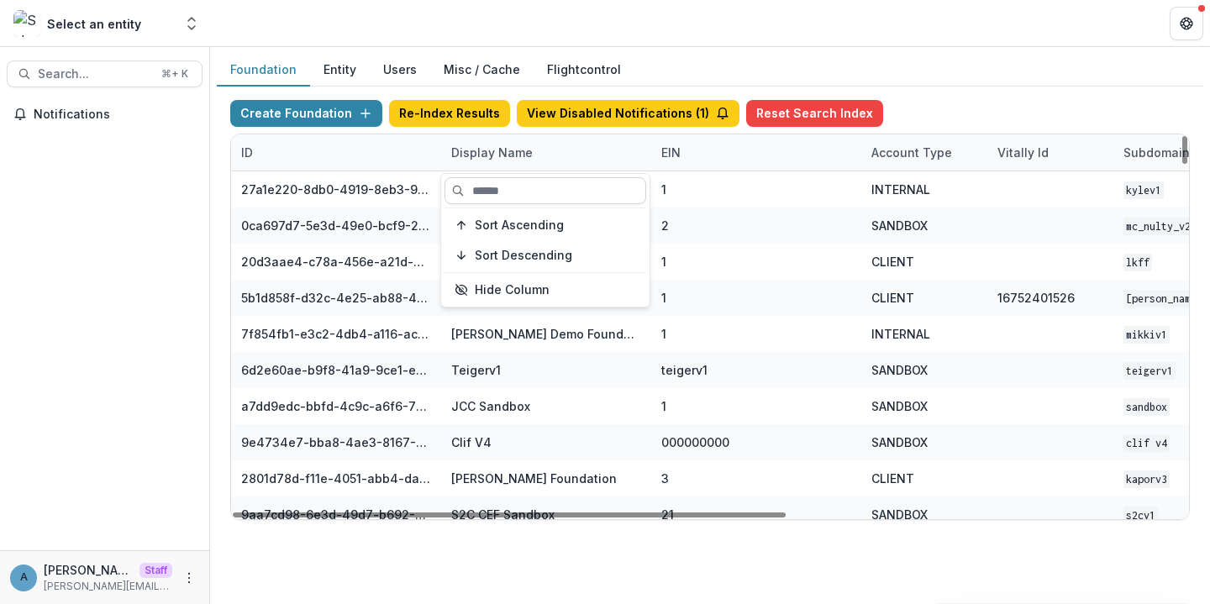
click at [513, 200] on input at bounding box center [546, 190] width 202 height 27
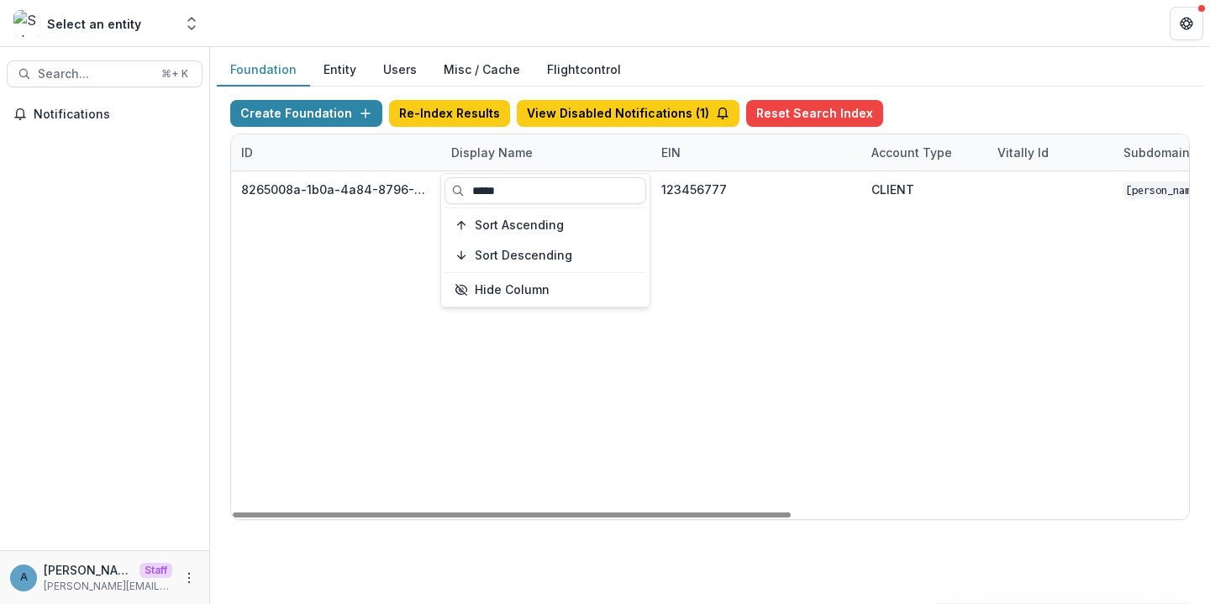
type input "*****"
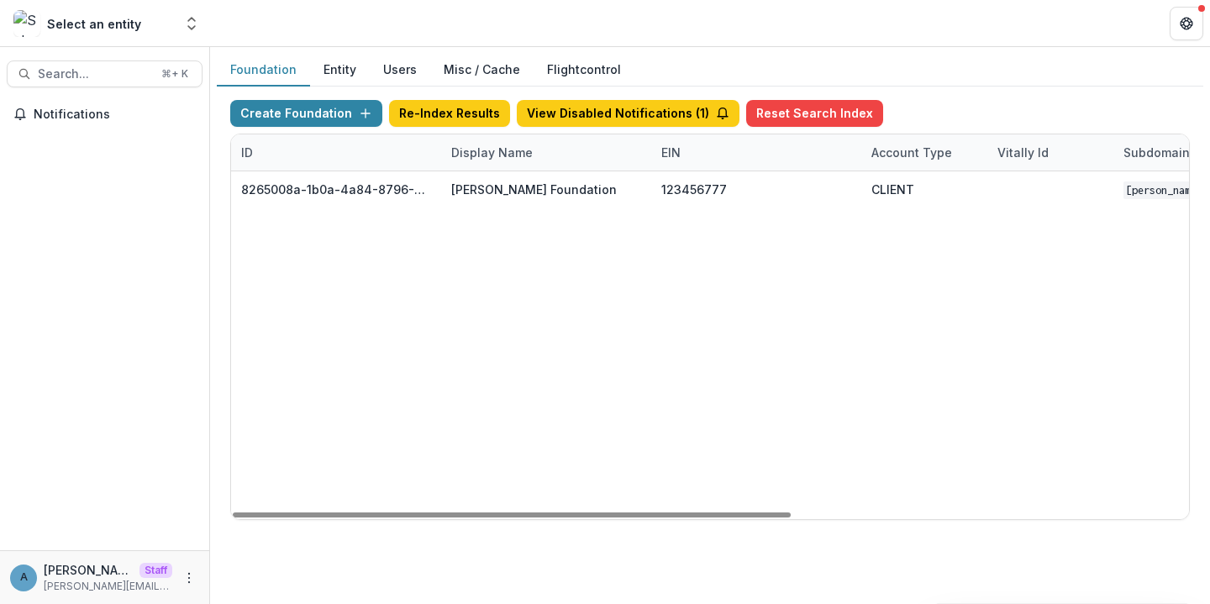
click at [519, 8] on header at bounding box center [710, 23] width 1000 height 46
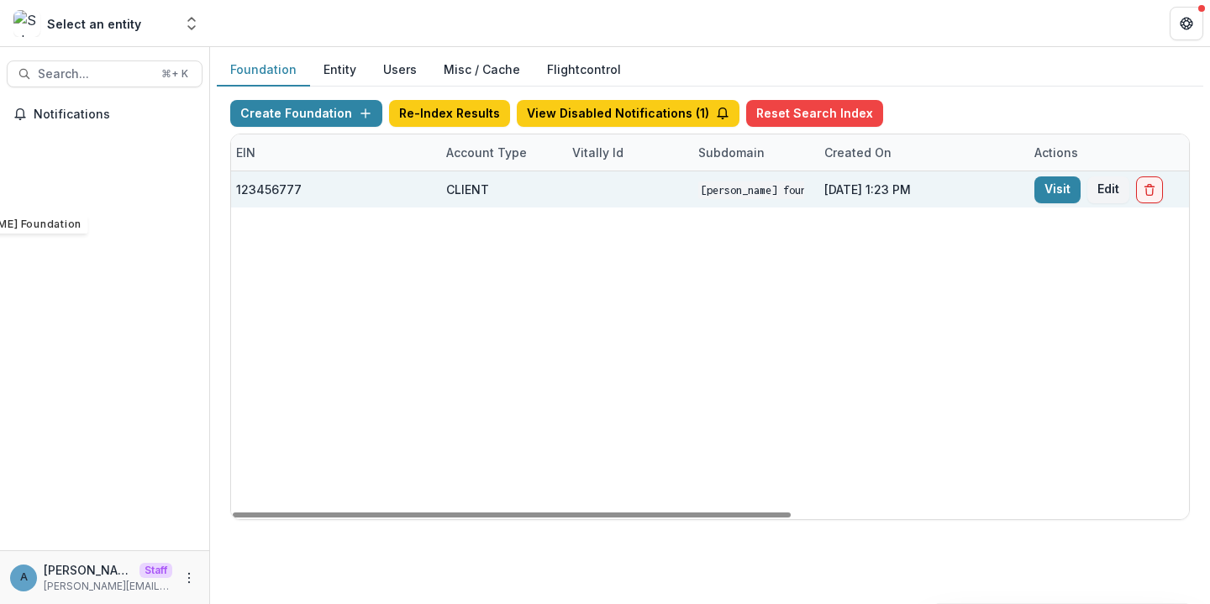
scroll to position [0, 681]
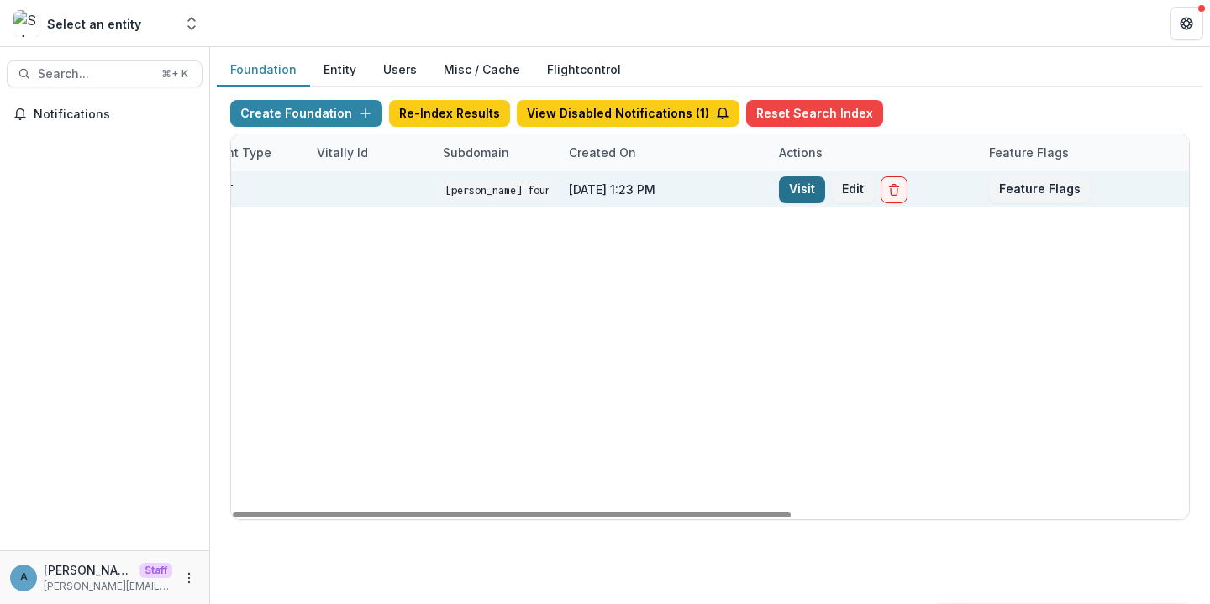
click at [787, 187] on link "Visit" at bounding box center [802, 189] width 46 height 27
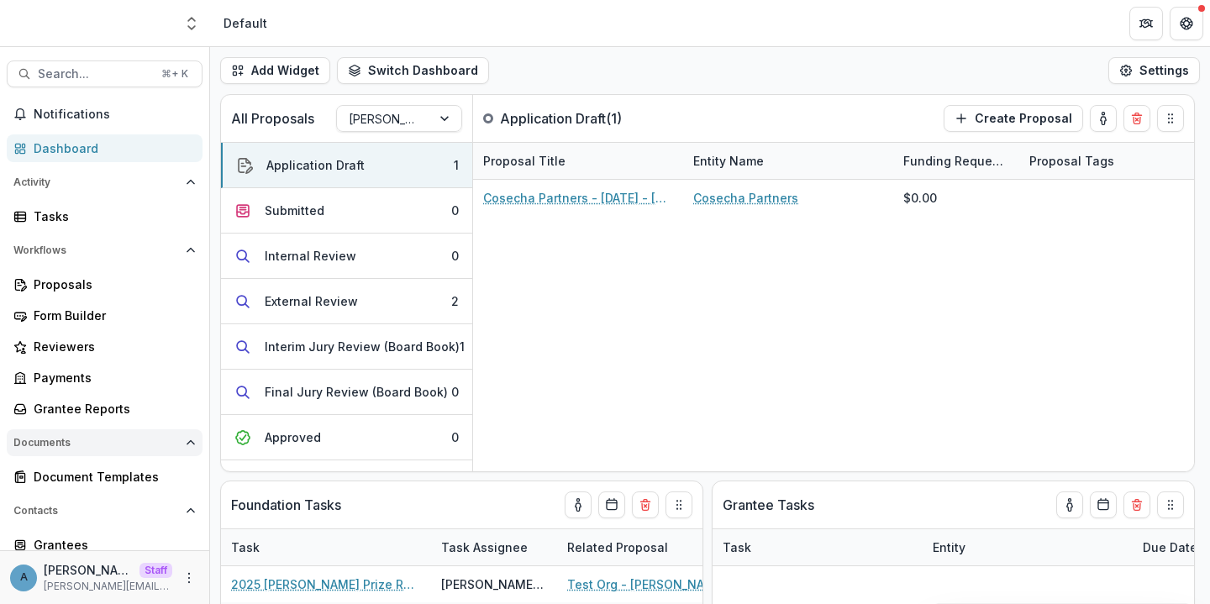
scroll to position [139, 0]
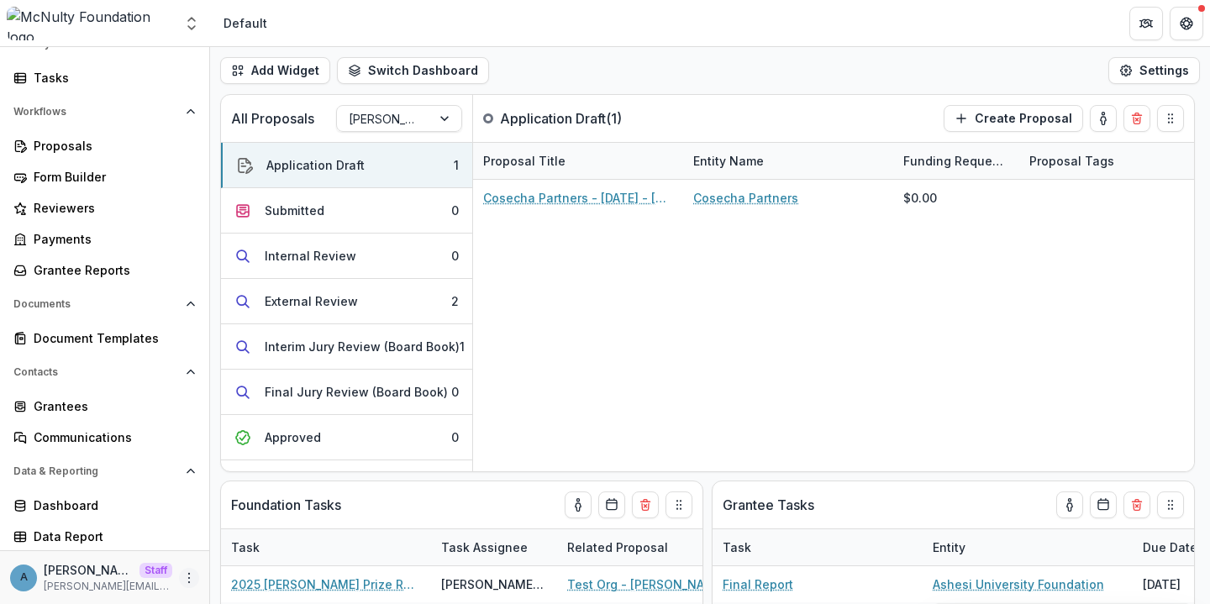
click at [180, 584] on button "More" at bounding box center [189, 578] width 20 height 20
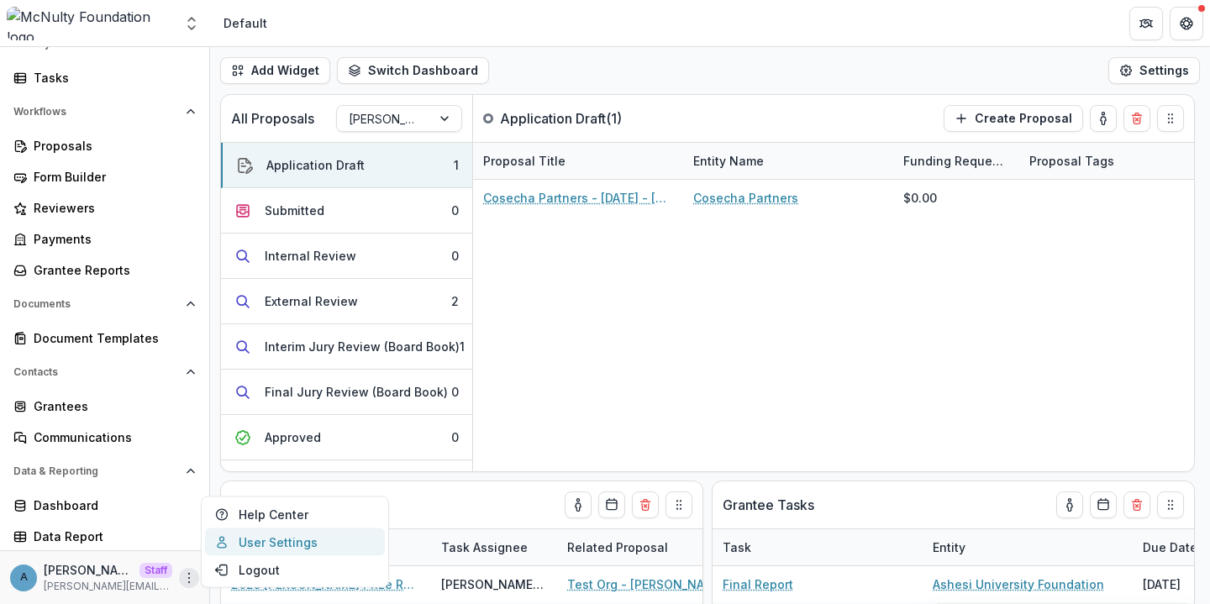
click at [271, 538] on link "User Settings" at bounding box center [295, 543] width 180 height 28
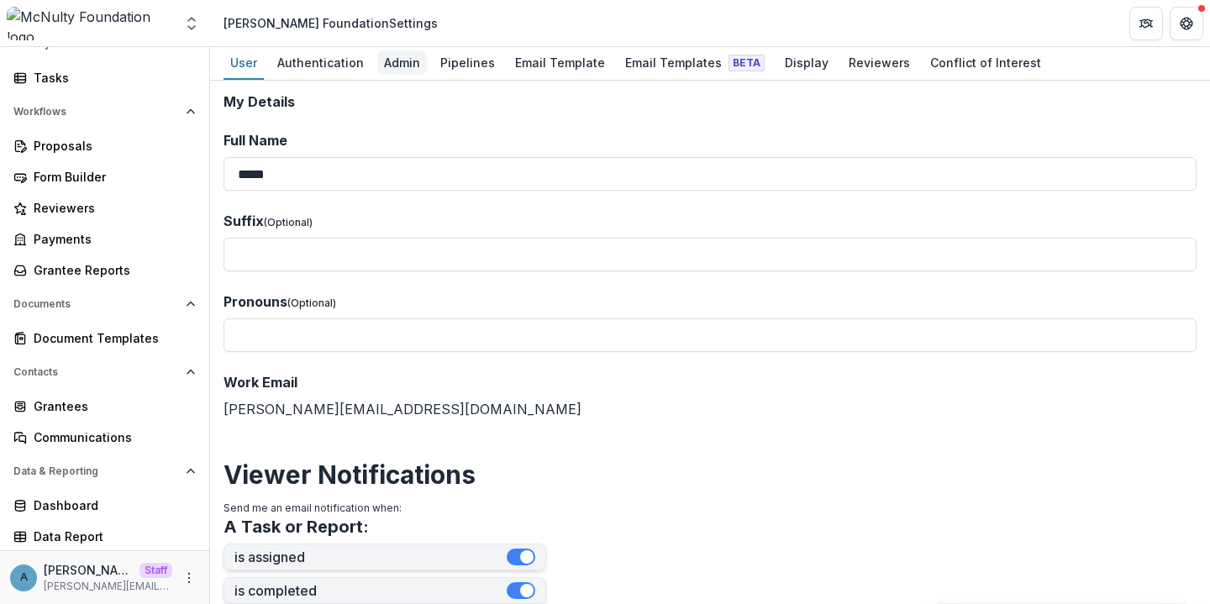
click at [392, 53] on div "Admin" at bounding box center [402, 62] width 50 height 24
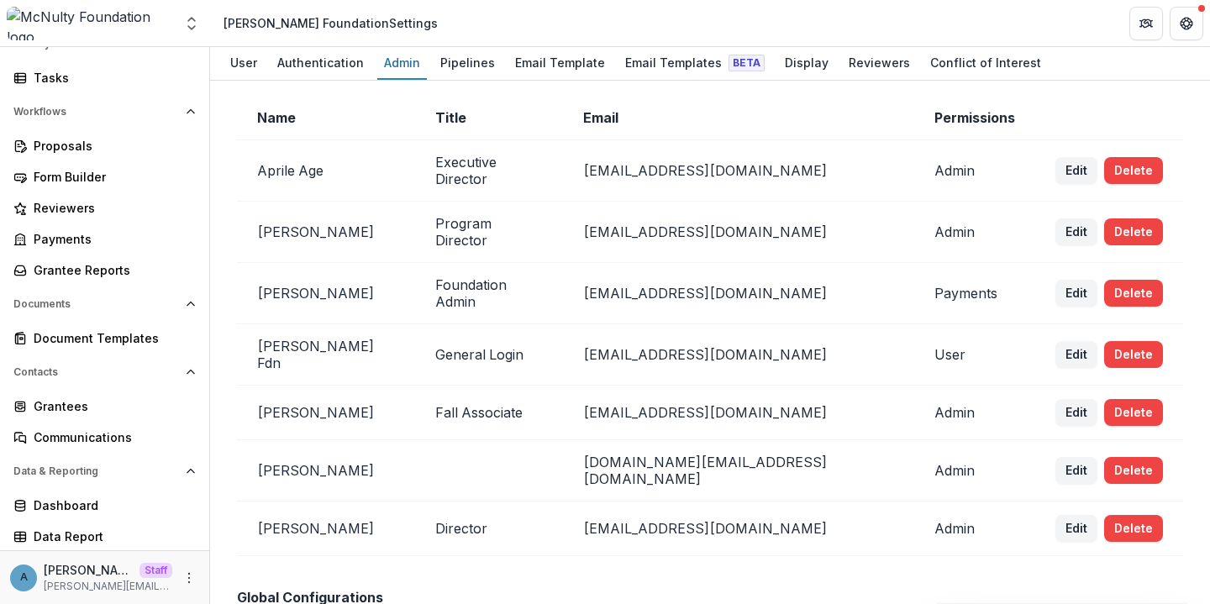
scroll to position [29, 0]
